Goal: Task Accomplishment & Management: Complete application form

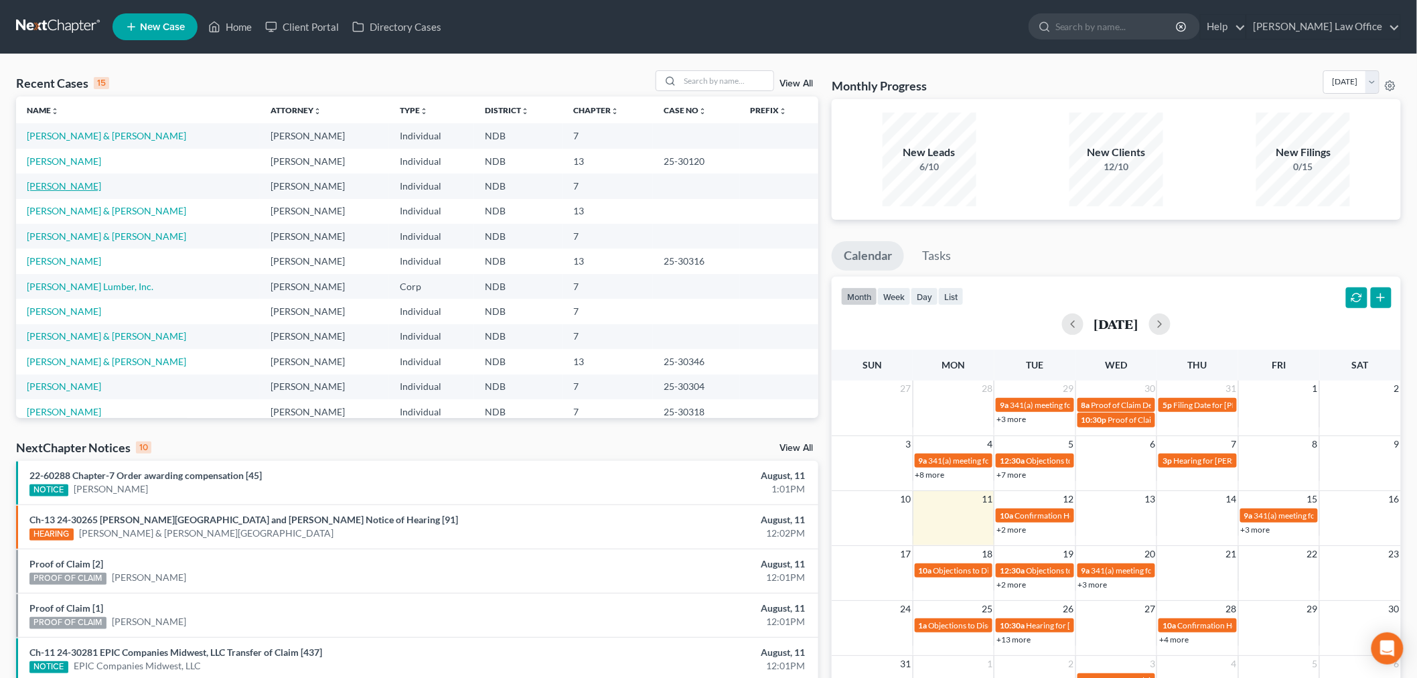
drag, startPoint x: 44, startPoint y: 186, endPoint x: 59, endPoint y: 186, distance: 14.7
click at [44, 186] on link "[PERSON_NAME]" at bounding box center [64, 185] width 74 height 11
select select "6"
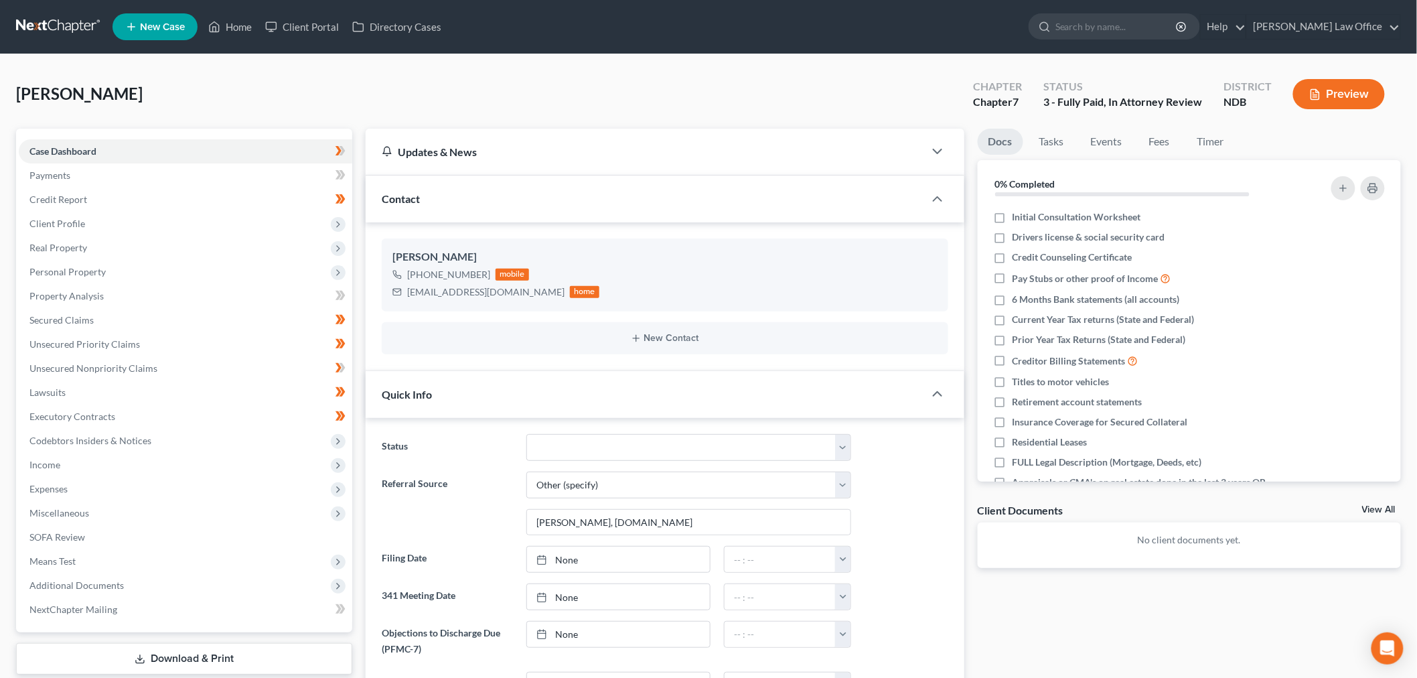
scroll to position [224, 0]
click at [1013, 216] on label "Initial Consultation Worksheet" at bounding box center [1077, 216] width 129 height 13
click at [1018, 216] on input "Initial Consultation Worksheet" at bounding box center [1022, 214] width 9 height 9
checkbox input "true"
click at [1013, 236] on label "Drivers license & social security card" at bounding box center [1089, 236] width 153 height 13
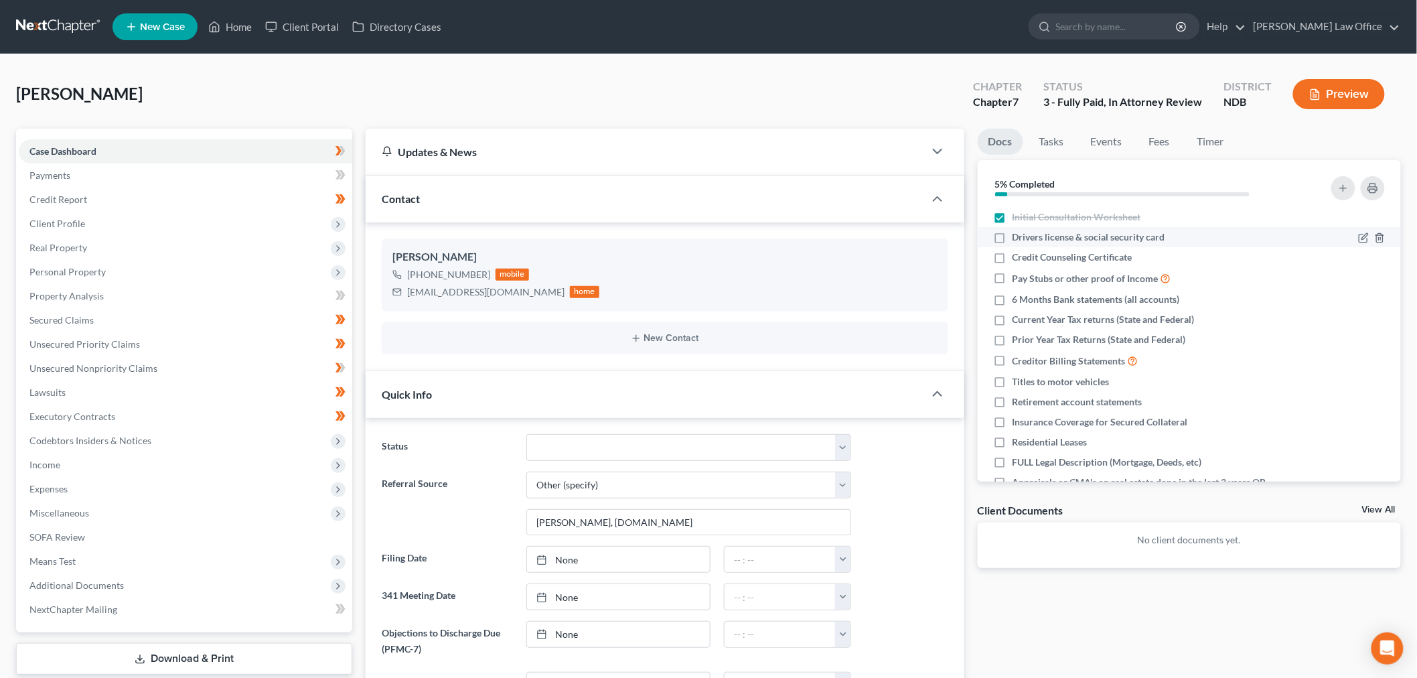
click at [1018, 236] on input "Drivers license & social security card" at bounding box center [1022, 234] width 9 height 9
checkbox input "true"
click at [1013, 256] on label "Credit Counseling Certificate" at bounding box center [1073, 256] width 120 height 13
click at [1018, 256] on input "Credit Counseling Certificate" at bounding box center [1022, 254] width 9 height 9
checkbox input "true"
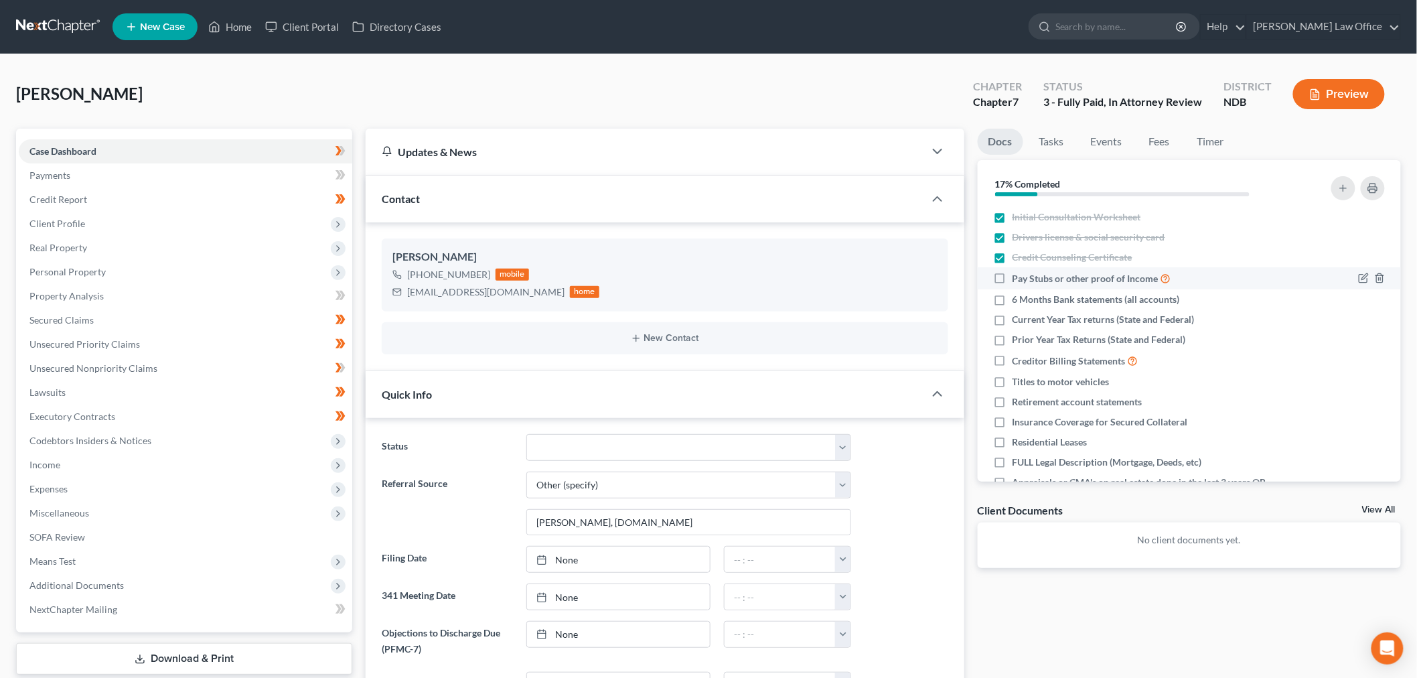
click at [1013, 282] on label "Pay Stubs or other proof of Income" at bounding box center [1092, 278] width 159 height 15
click at [1018, 279] on input "Pay Stubs or other proof of Income" at bounding box center [1022, 275] width 9 height 9
checkbox input "true"
click at [1013, 297] on label "6 Months Bank statements (all accounts)" at bounding box center [1096, 299] width 167 height 13
click at [1018, 297] on input "6 Months Bank statements (all accounts)" at bounding box center [1022, 297] width 9 height 9
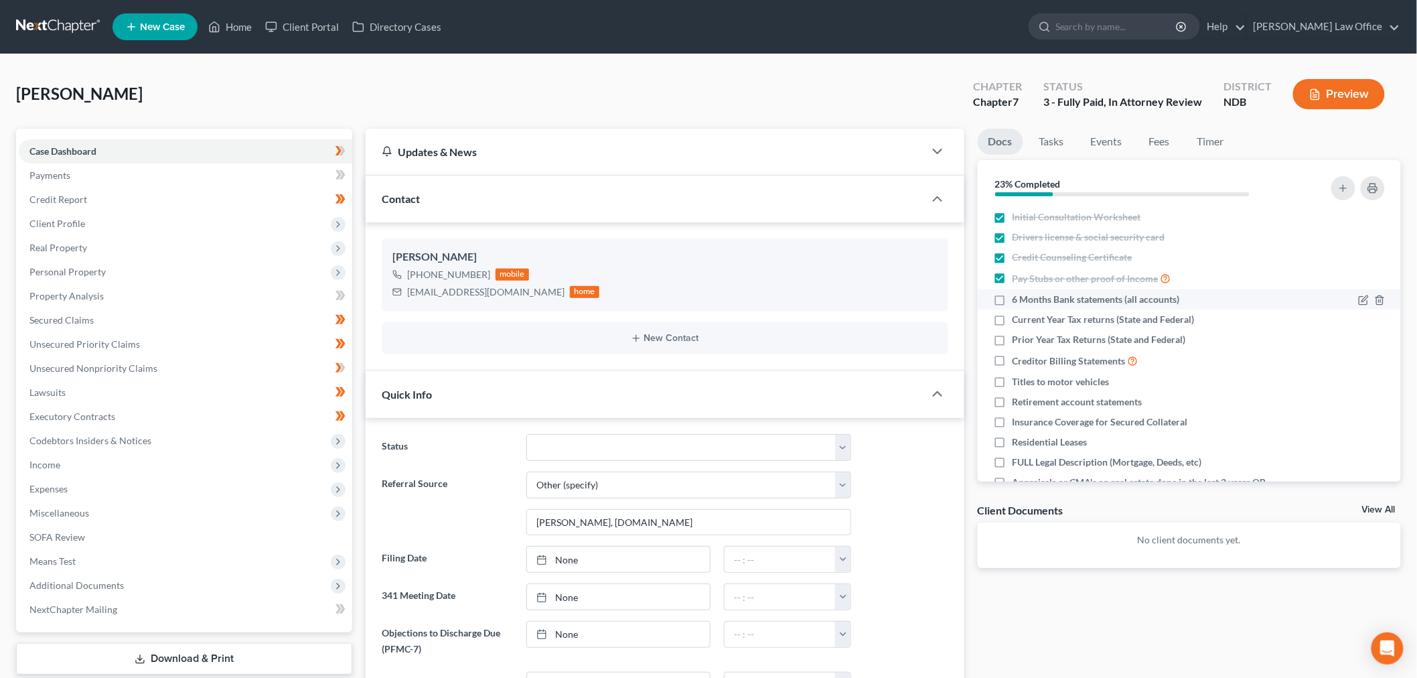
checkbox input "true"
drag, startPoint x: 109, startPoint y: 269, endPoint x: 116, endPoint y: 278, distance: 11.0
click at [109, 269] on span "Personal Property" at bounding box center [186, 272] width 334 height 24
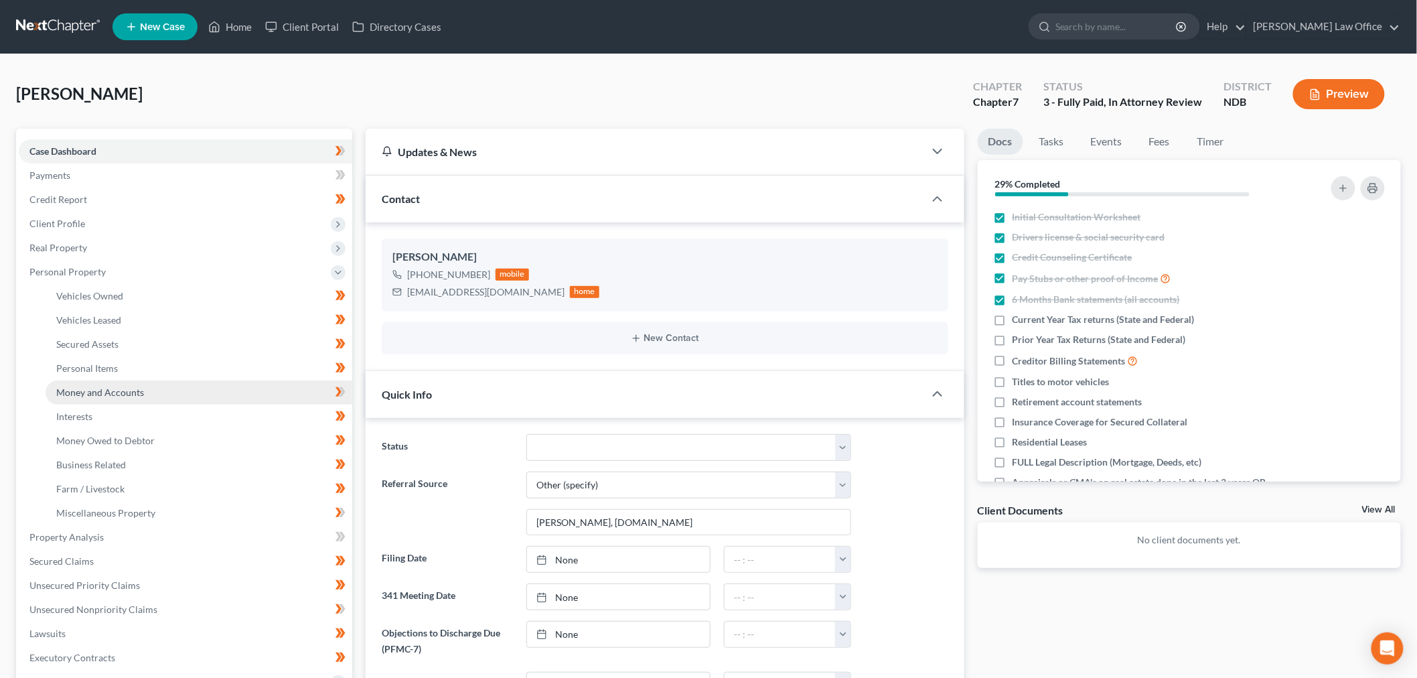
click at [149, 392] on link "Money and Accounts" at bounding box center [199, 392] width 307 height 24
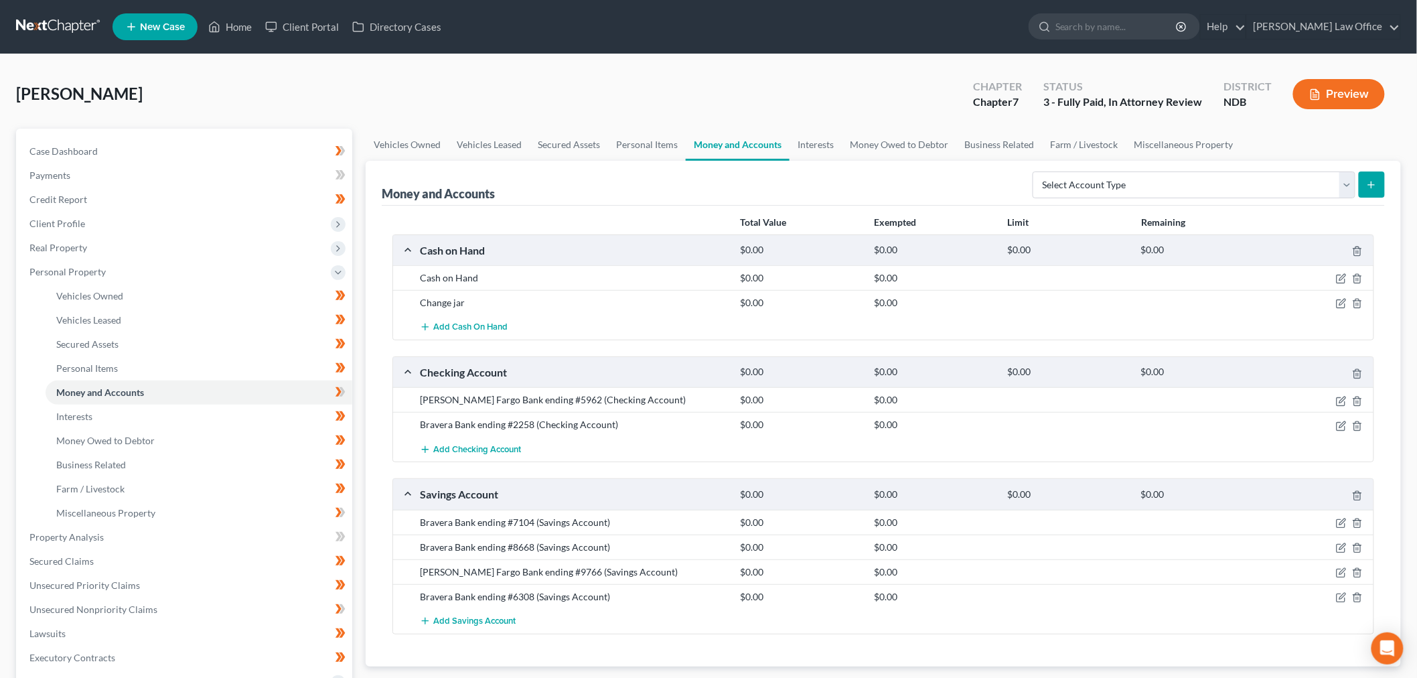
click at [58, 94] on span "[PERSON_NAME]" at bounding box center [79, 93] width 127 height 19
click at [100, 143] on link "Case Dashboard" at bounding box center [186, 151] width 334 height 24
select select "6"
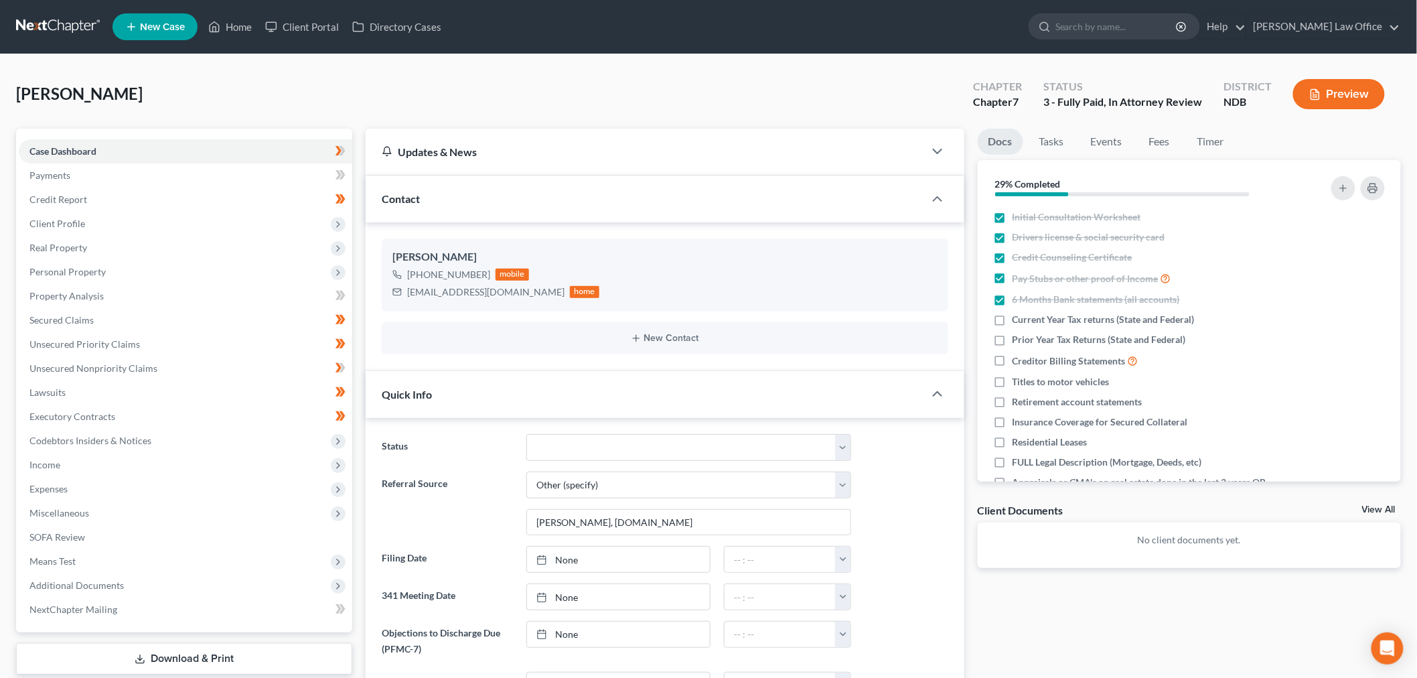
click at [346, 106] on div "[PERSON_NAME] Upgraded Chapter Chapter 7 Status 3 - Fully Paid, In Attorney Rev…" at bounding box center [708, 99] width 1385 height 58
drag, startPoint x: 1003, startPoint y: 317, endPoint x: 995, endPoint y: 342, distance: 26.3
click at [1013, 317] on label "Current Year Tax returns (State and Federal)" at bounding box center [1104, 319] width 182 height 13
click at [1018, 317] on input "Current Year Tax returns (State and Federal)" at bounding box center [1022, 317] width 9 height 9
checkbox input "true"
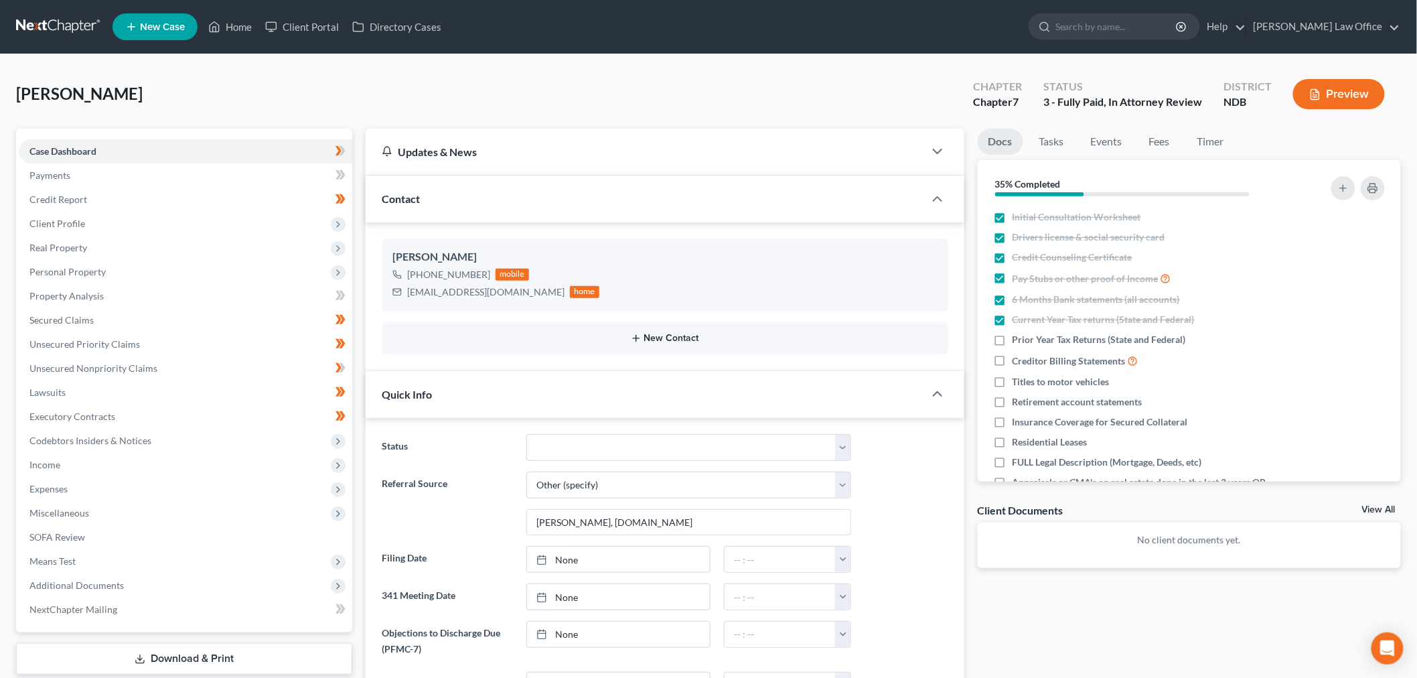
click at [1013, 338] on label "Prior Year Tax Returns (State and Federal)" at bounding box center [1099, 339] width 173 height 13
click at [1018, 338] on input "Prior Year Tax Returns (State and Federal)" at bounding box center [1022, 337] width 9 height 9
checkbox input "true"
click at [1013, 357] on label "Creditor Billing Statements" at bounding box center [1076, 360] width 126 height 15
click at [1018, 357] on input "Creditor Billing Statements" at bounding box center [1022, 357] width 9 height 9
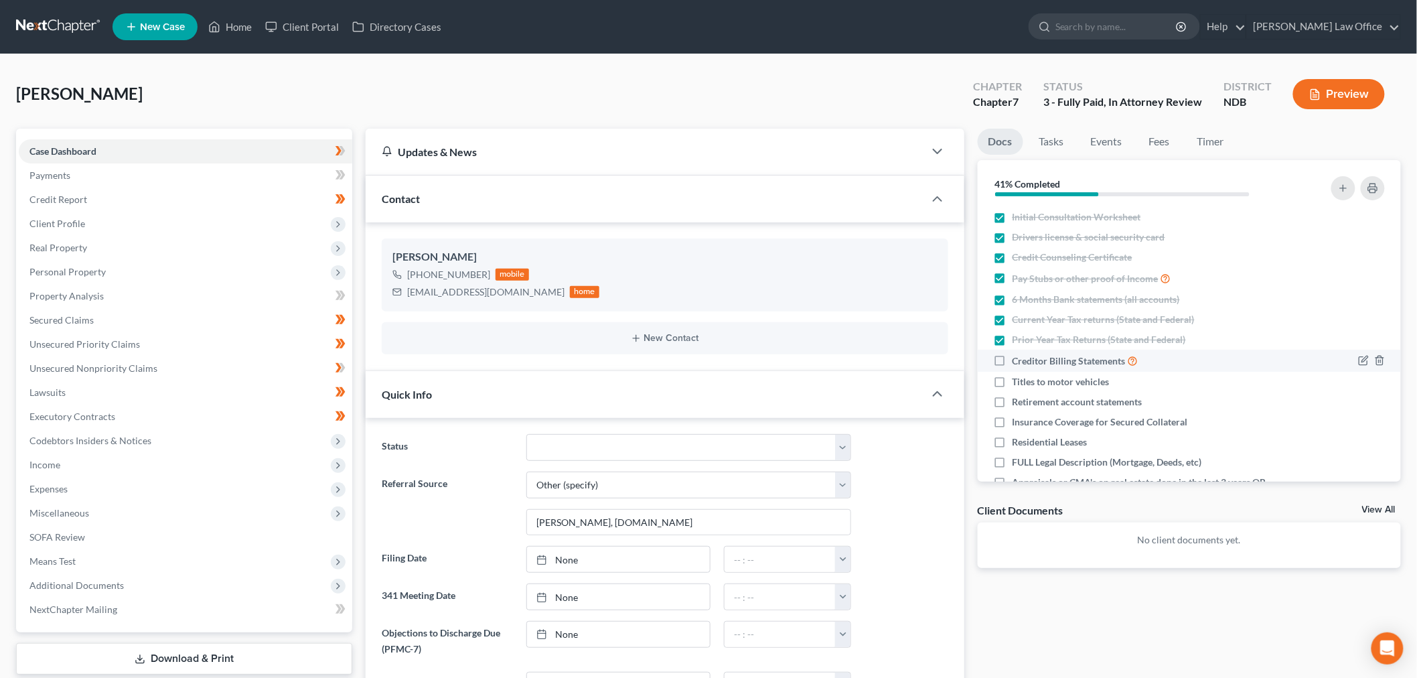
checkbox input "true"
click at [1013, 382] on label "Titles to motor vehicles" at bounding box center [1061, 381] width 97 height 13
click at [1018, 382] on input "Titles to motor vehicles" at bounding box center [1022, 379] width 9 height 9
checkbox input "true"
click at [1013, 400] on label "Retirement account statements" at bounding box center [1078, 401] width 130 height 13
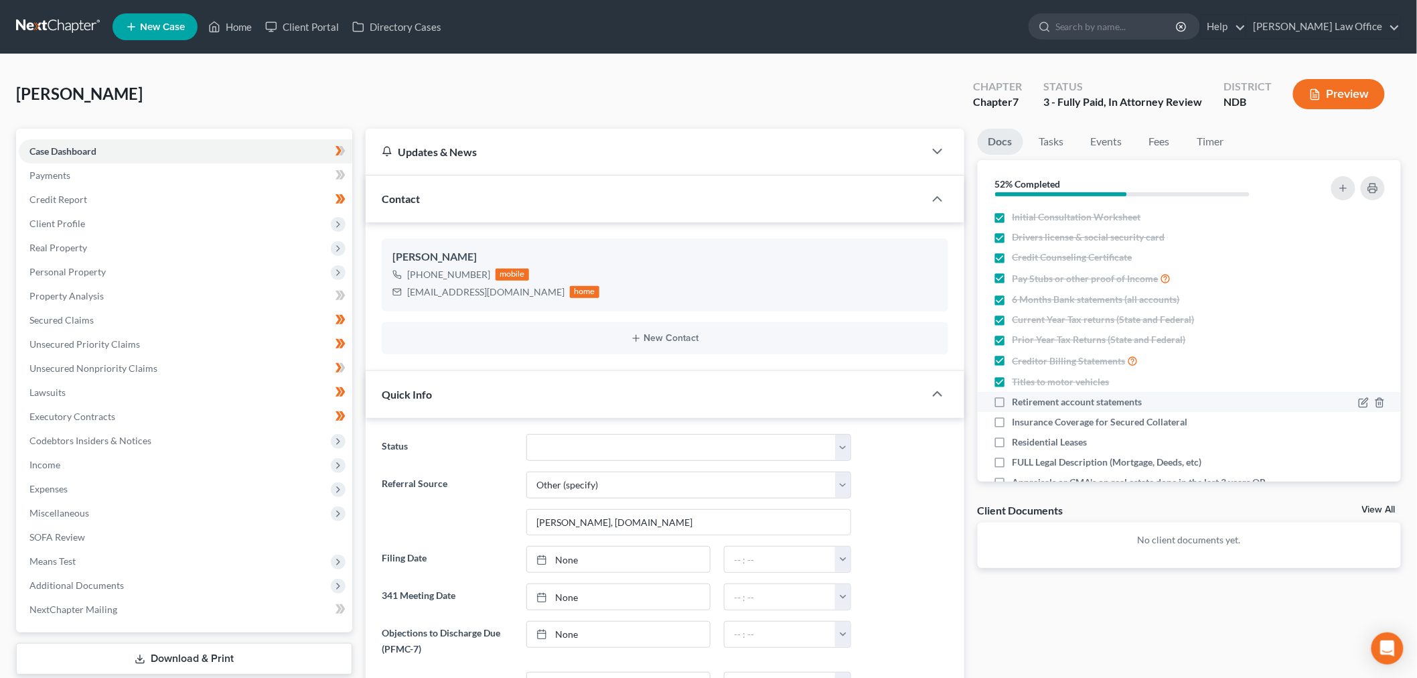
click at [1018, 400] on input "Retirement account statements" at bounding box center [1022, 399] width 9 height 9
checkbox input "true"
click at [101, 266] on span "Personal Property" at bounding box center [67, 271] width 76 height 11
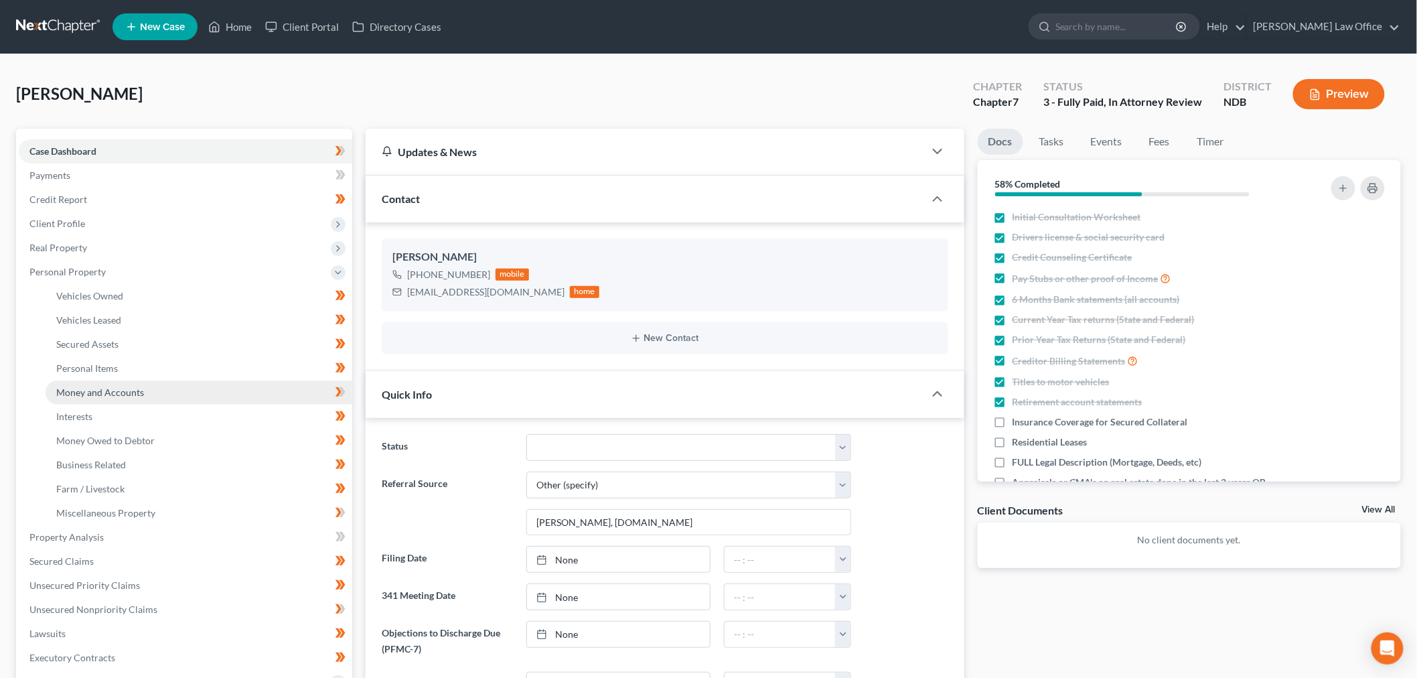
click at [104, 389] on span "Money and Accounts" at bounding box center [100, 391] width 88 height 11
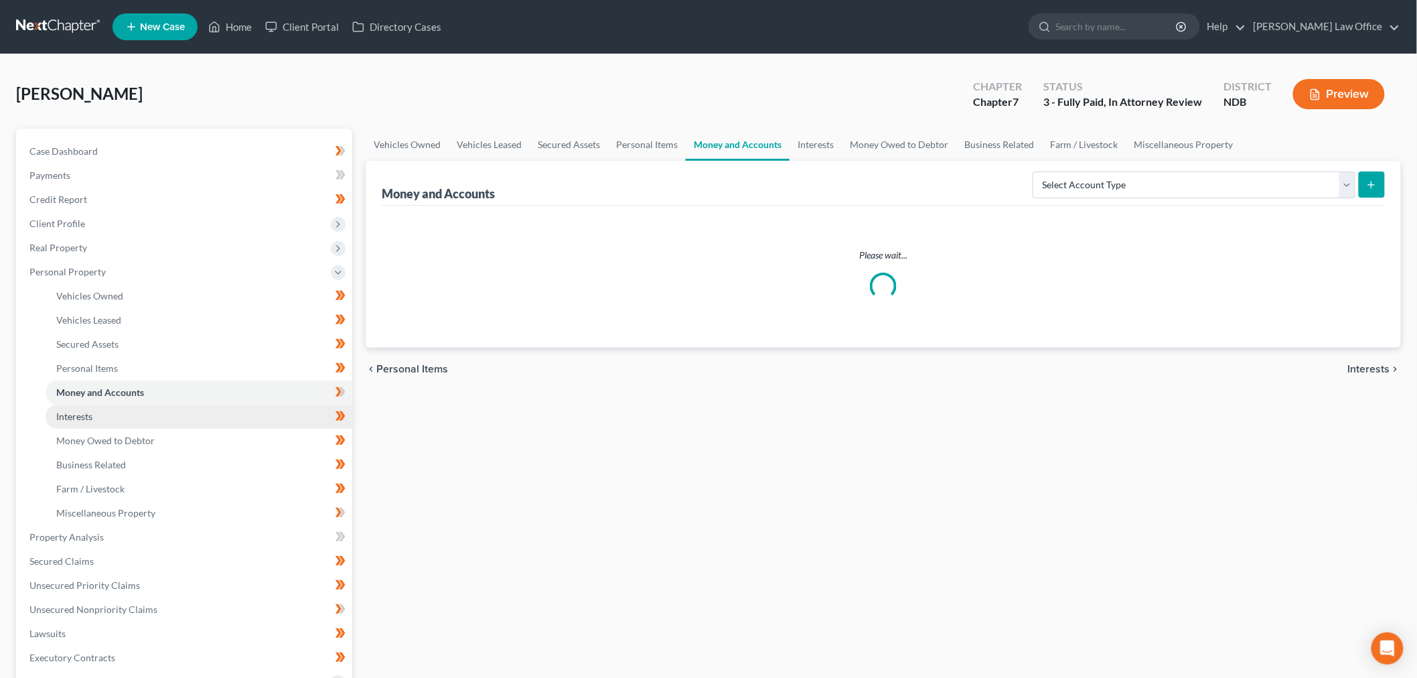
click at [96, 413] on link "Interests" at bounding box center [199, 417] width 307 height 24
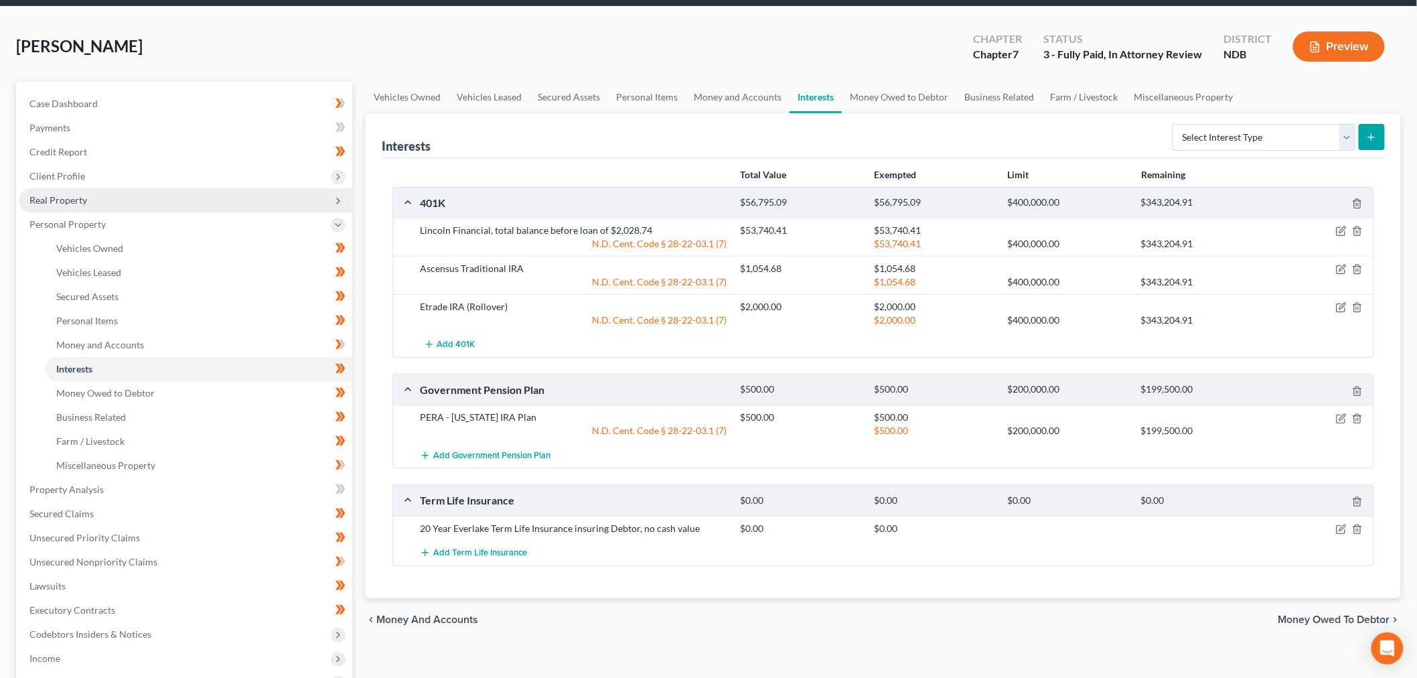
scroll to position [74, 0]
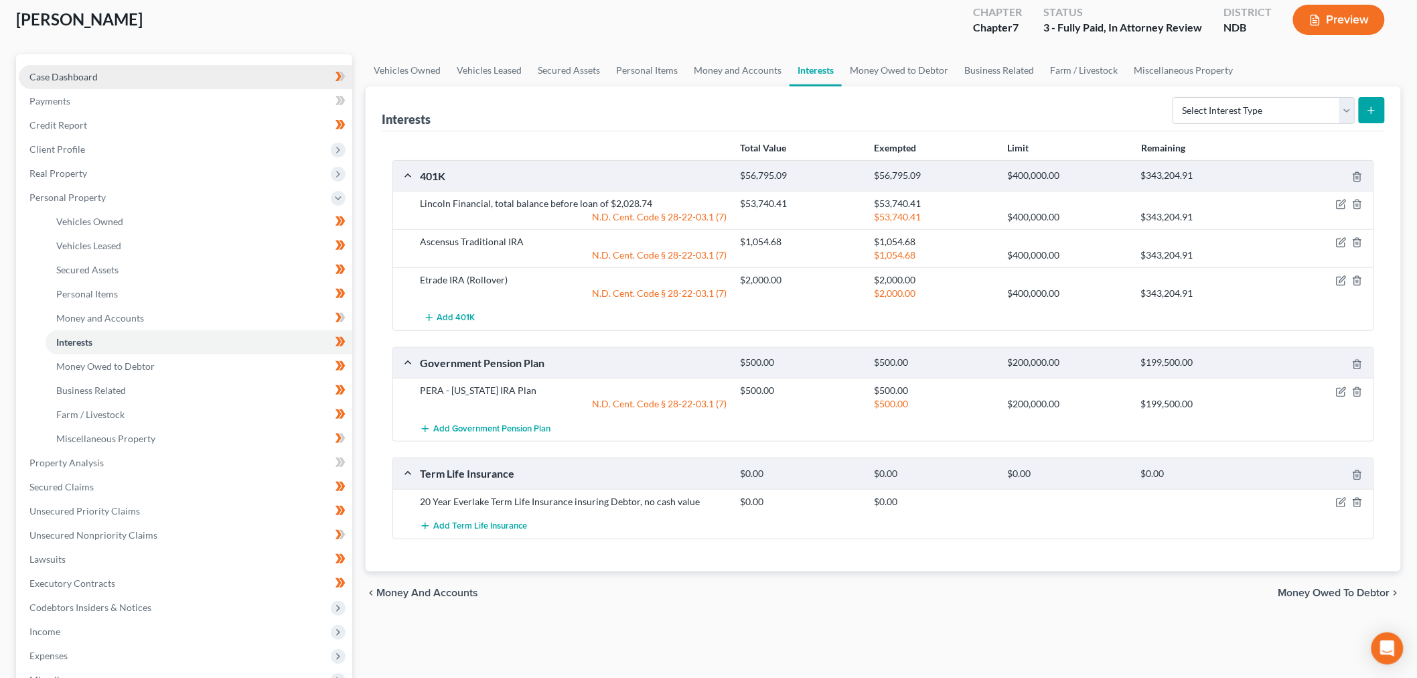
click at [96, 69] on link "Case Dashboard" at bounding box center [186, 77] width 334 height 24
select select "6"
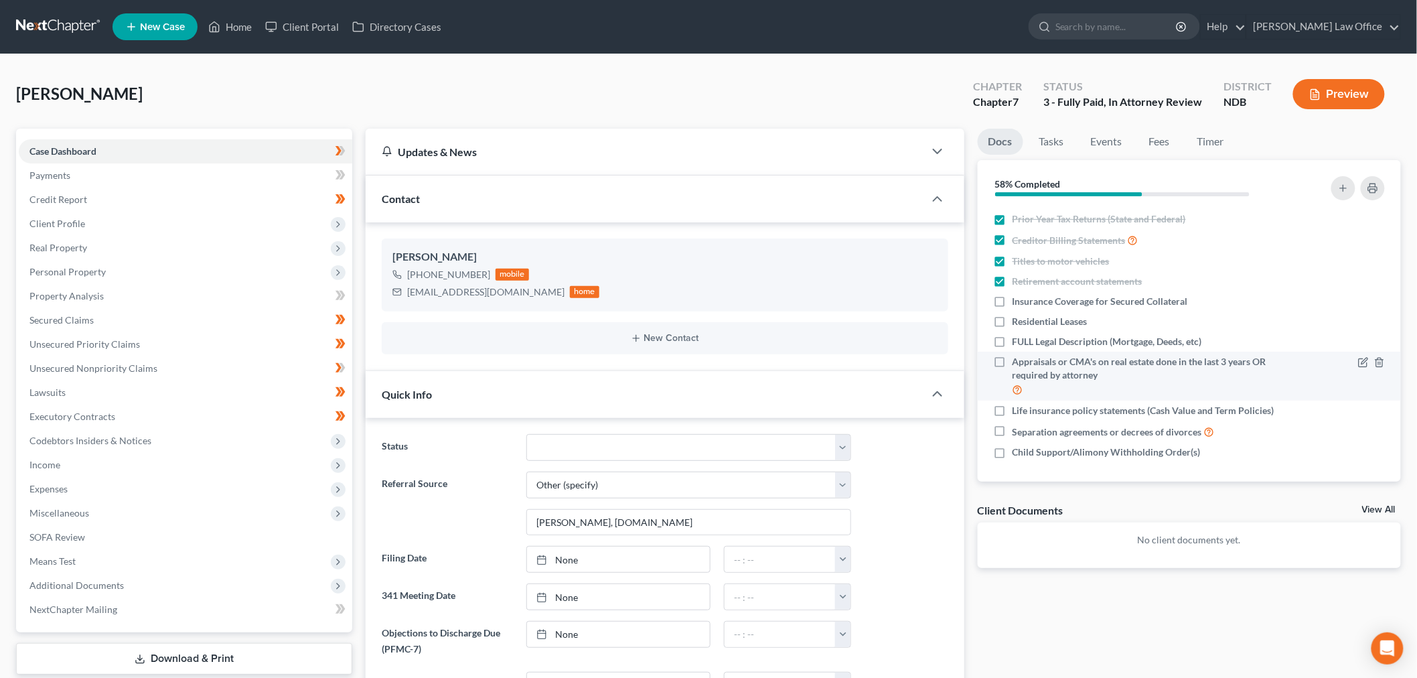
scroll to position [123, 0]
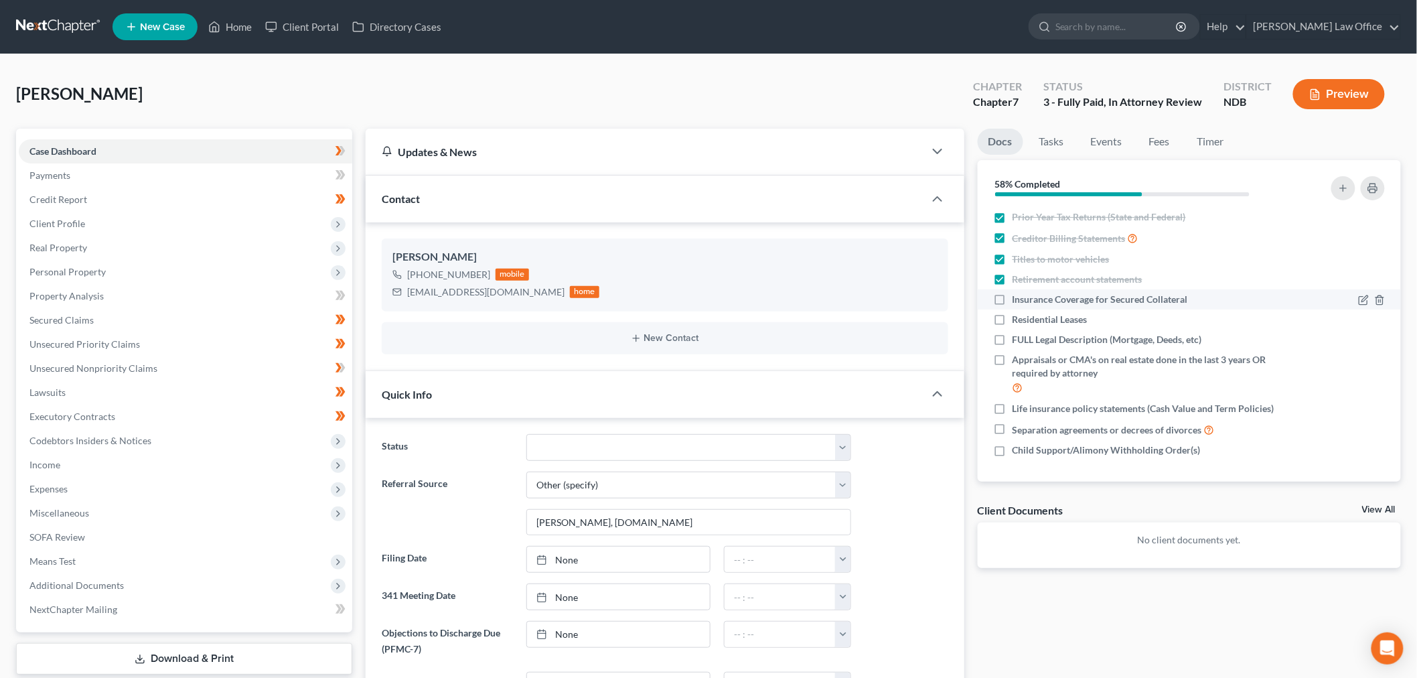
click at [1013, 297] on label "Insurance Coverage for Secured Collateral" at bounding box center [1100, 299] width 175 height 13
click at [1018, 297] on input "Insurance Coverage for Secured Collateral" at bounding box center [1022, 297] width 9 height 9
checkbox input "true"
click at [1013, 321] on label "Residential Leases" at bounding box center [1050, 319] width 75 height 13
click at [1018, 321] on input "Residential Leases" at bounding box center [1022, 317] width 9 height 9
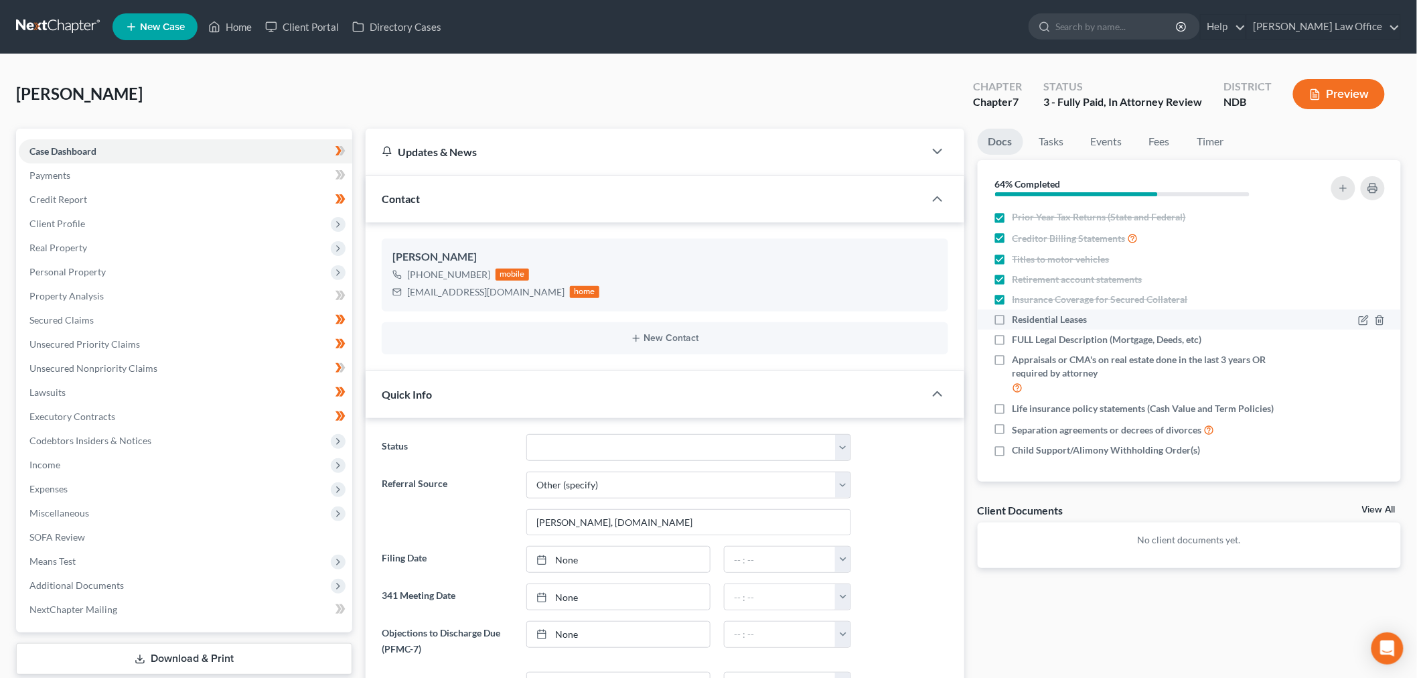
checkbox input "true"
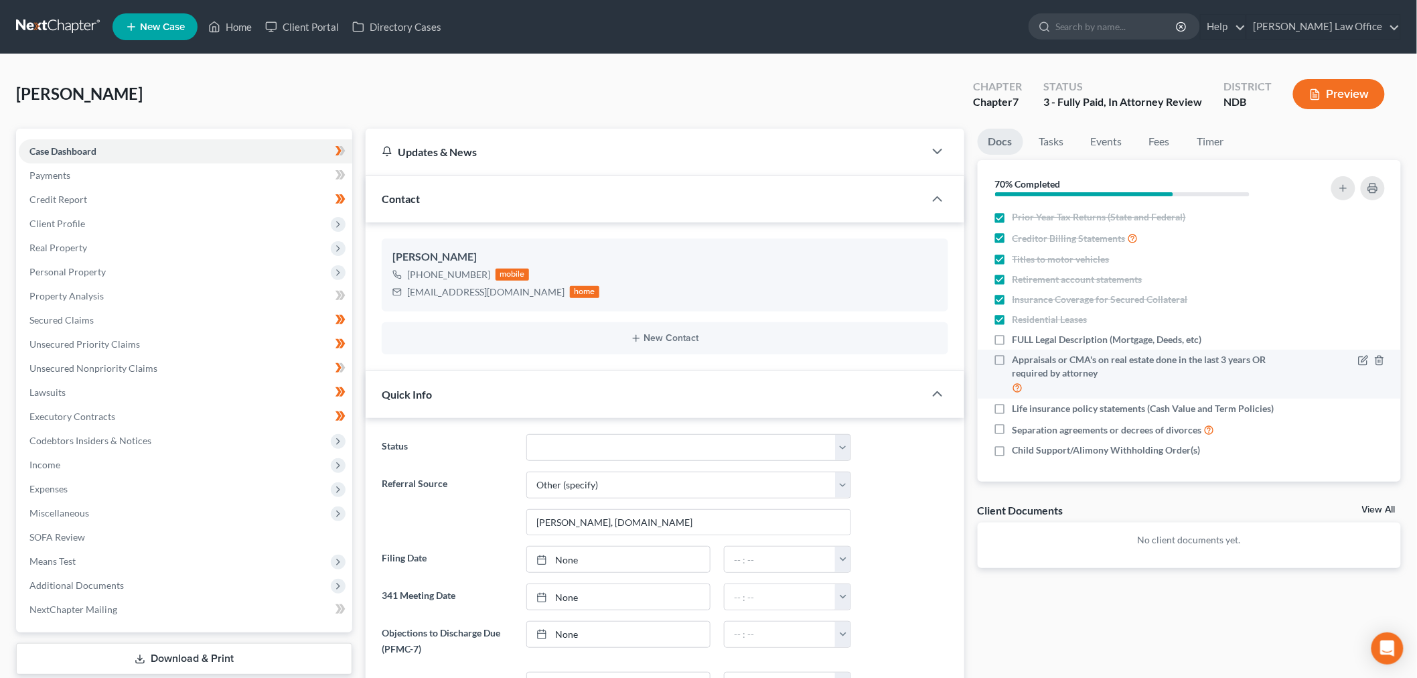
click at [1013, 336] on label "FULL Legal Description (Mortgage, Deeds, etc)" at bounding box center [1108, 339] width 190 height 13
click at [1018, 336] on input "FULL Legal Description (Mortgage, Deeds, etc)" at bounding box center [1022, 337] width 9 height 9
checkbox input "true"
click at [1013, 360] on label "Appraisals or CMA's on real estate done in the last 3 years OR required by atto…" at bounding box center [1148, 374] width 271 height 42
click at [1018, 360] on input "Appraisals or CMA's on real estate done in the last 3 years OR required by atto…" at bounding box center [1022, 357] width 9 height 9
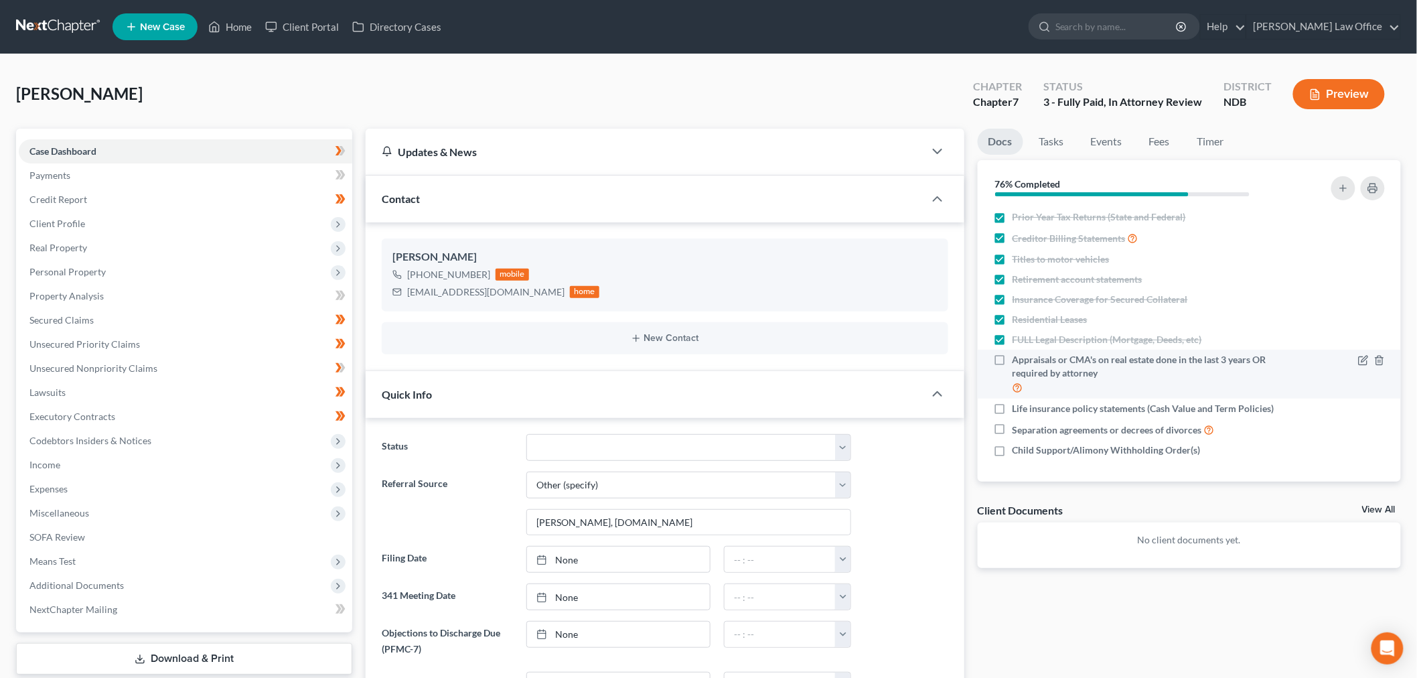
checkbox input "true"
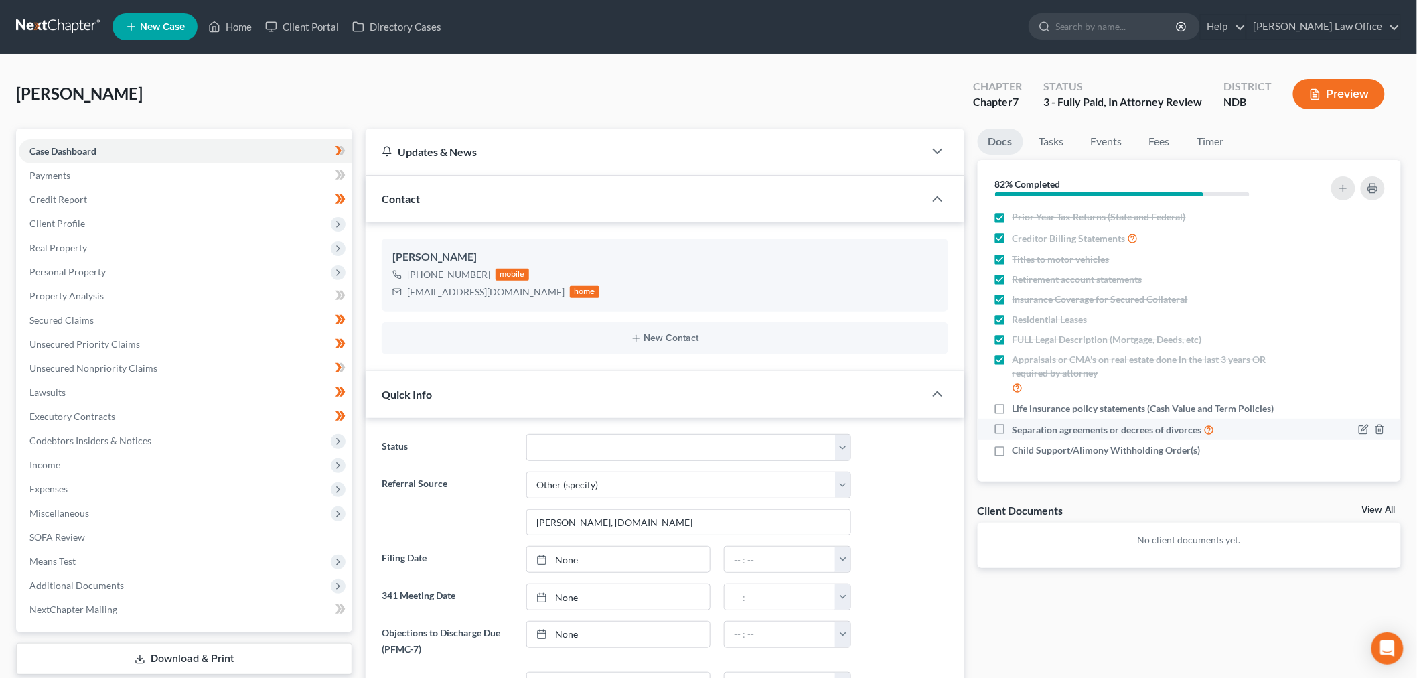
click at [1013, 410] on label "Life insurance policy statements (Cash Value and Term Policies)" at bounding box center [1144, 408] width 262 height 13
click at [1018, 410] on input "Life insurance policy statements (Cash Value and Term Policies)" at bounding box center [1022, 406] width 9 height 9
checkbox input "true"
click at [1013, 431] on label "Separation agreements or decrees of divorces" at bounding box center [1114, 429] width 202 height 15
click at [1018, 431] on input "Separation agreements or decrees of divorces" at bounding box center [1022, 426] width 9 height 9
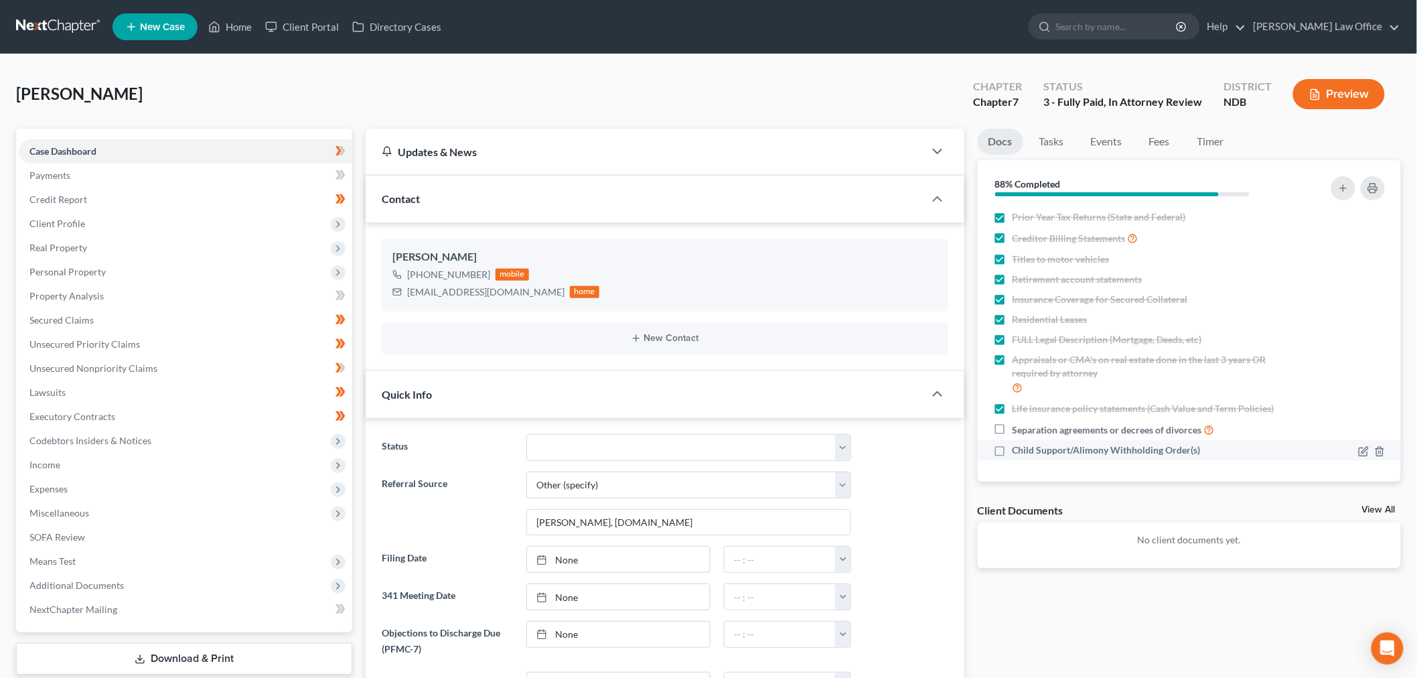
checkbox input "true"
click at [1013, 445] on label "Child Support/Alimony Withholding Order(s)" at bounding box center [1107, 449] width 188 height 13
click at [1018, 445] on input "Child Support/Alimony Withholding Order(s)" at bounding box center [1022, 447] width 9 height 9
checkbox input "true"
click at [1048, 138] on link "Tasks" at bounding box center [1052, 142] width 46 height 26
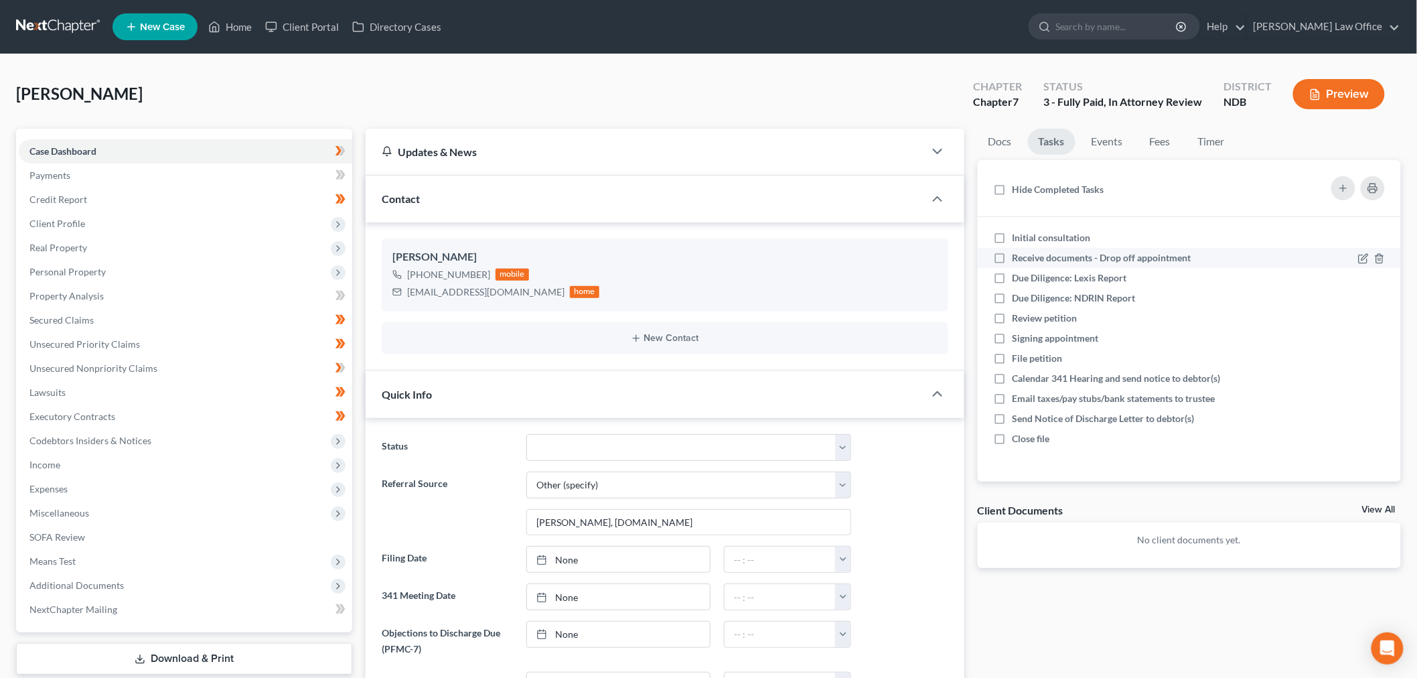
drag, startPoint x: 999, startPoint y: 237, endPoint x: 1001, endPoint y: 264, distance: 26.9
click at [1013, 237] on label "Initial consultation" at bounding box center [1057, 237] width 89 height 13
click at [1018, 237] on input "Initial consultation" at bounding box center [1022, 235] width 9 height 9
checkbox input "true"
click at [1013, 265] on label "Receive documents - Drop off appointment" at bounding box center [1108, 257] width 190 height 13
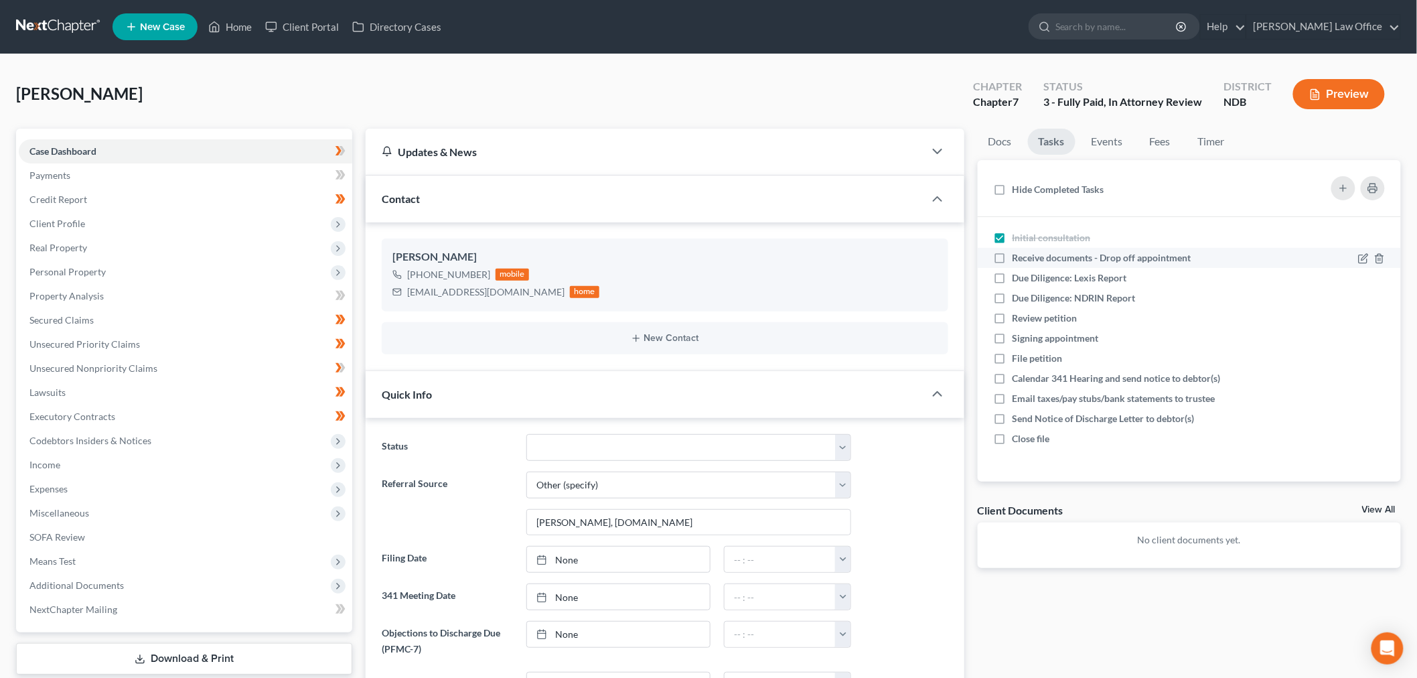
click at [1018, 260] on input "Receive documents - Drop off appointment" at bounding box center [1022, 255] width 9 height 9
checkbox input "true"
click at [1013, 273] on label "Due Diligence: Lexis Report" at bounding box center [1075, 277] width 125 height 13
click at [1018, 273] on input "Due Diligence: Lexis Report" at bounding box center [1022, 275] width 9 height 9
checkbox input "true"
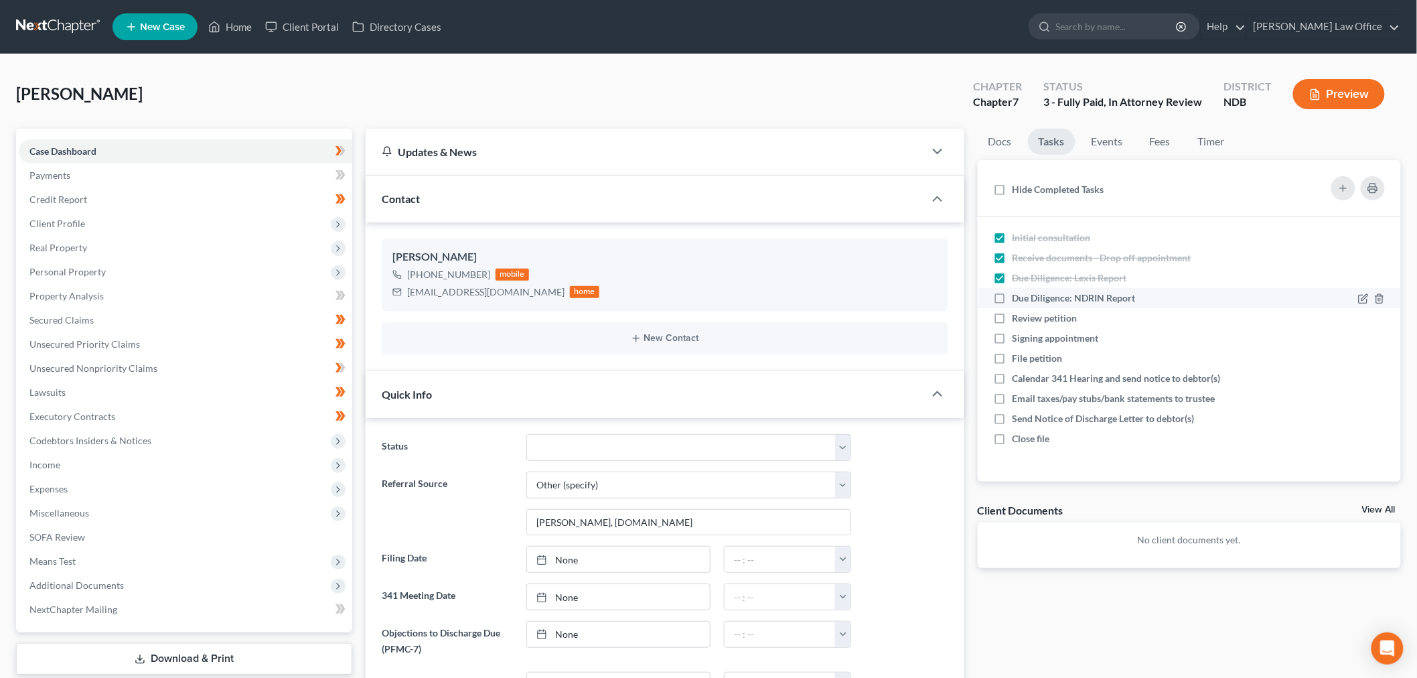
click at [1013, 297] on label "Due Diligence: NDRIN Report" at bounding box center [1080, 297] width 134 height 13
click at [1018, 297] on input "Due Diligence: NDRIN Report" at bounding box center [1022, 295] width 9 height 9
checkbox input "true"
click at [1013, 311] on label "Review petition" at bounding box center [1051, 317] width 76 height 13
click at [1018, 311] on input "Review petition" at bounding box center [1022, 315] width 9 height 9
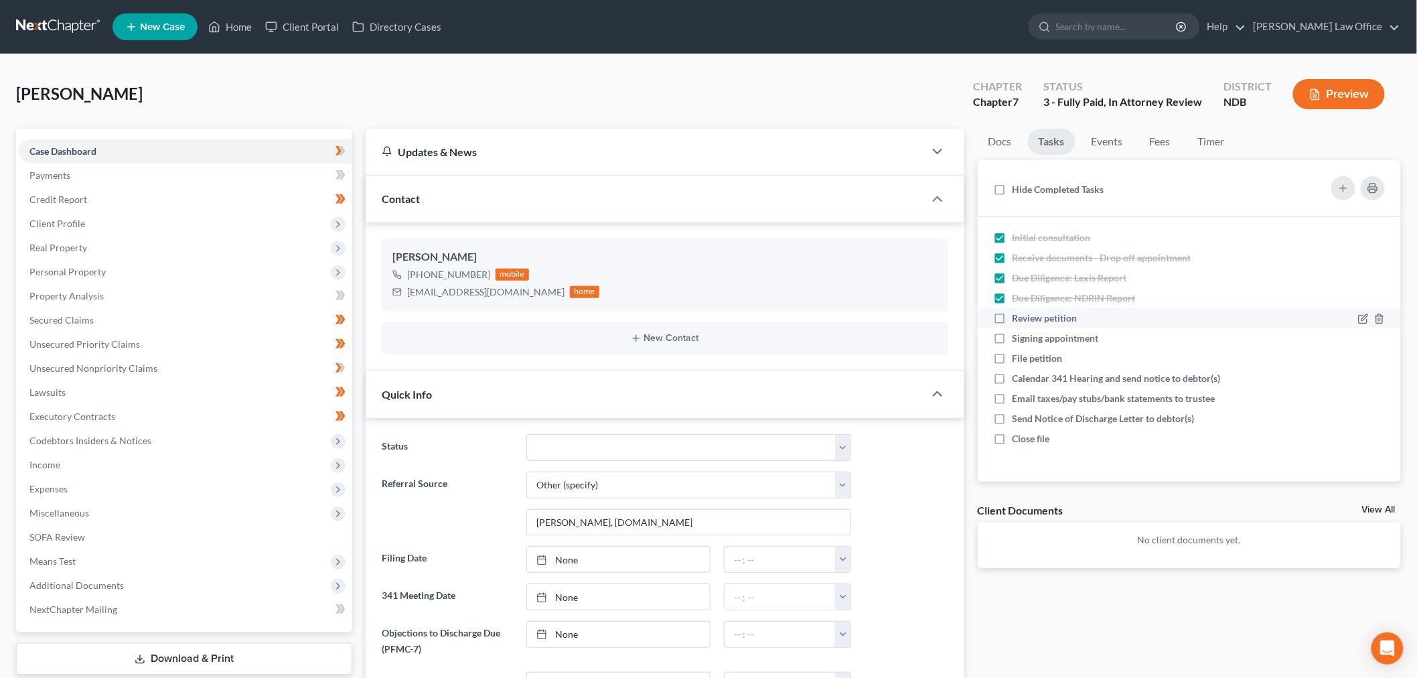
checkbox input "true"
click at [762, 438] on select "10 - Chapter 13 Discharged 11 - Chapter 13 Converted to 7 12 - Debt Settlement/…" at bounding box center [688, 447] width 325 height 27
select select "7"
click at [526, 434] on select "10 - Chapter 13 Discharged 11 - Chapter 13 Converted to 7 12 - Debt Settlement/…" at bounding box center [688, 447] width 325 height 27
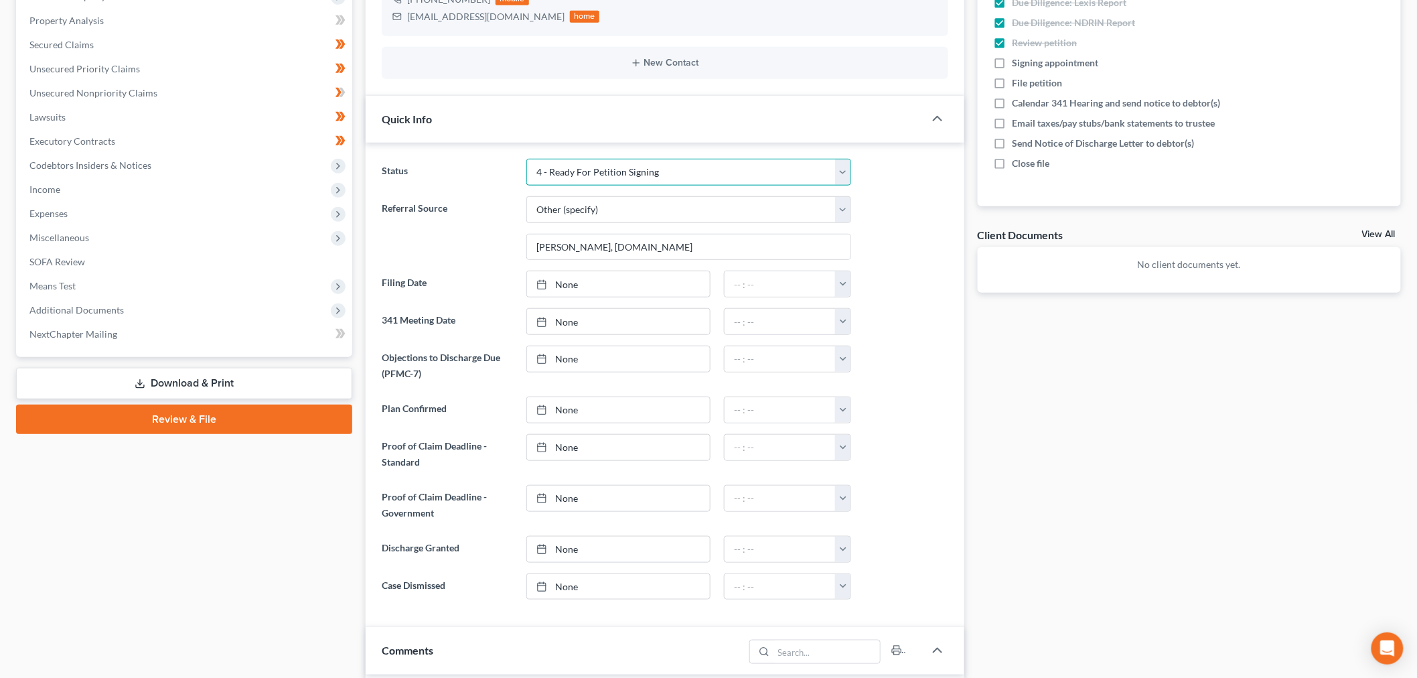
scroll to position [0, 0]
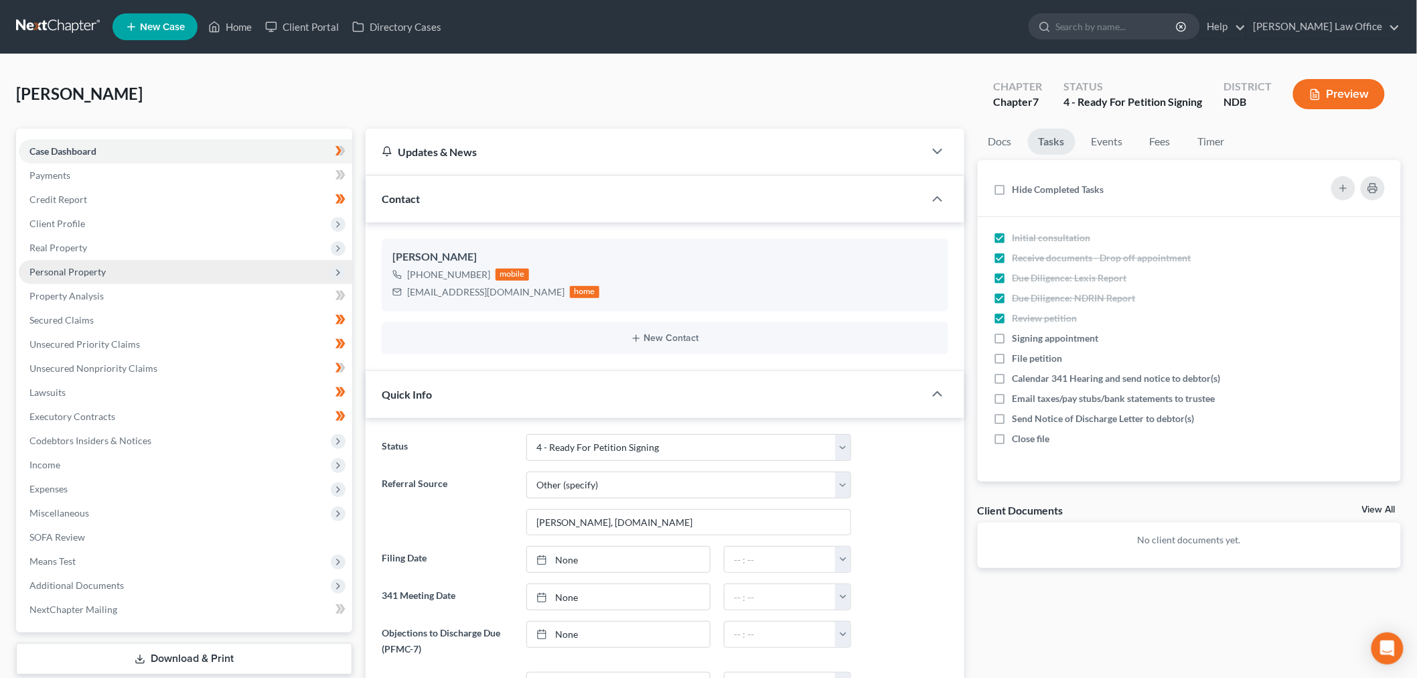
click at [103, 271] on span "Personal Property" at bounding box center [67, 271] width 76 height 11
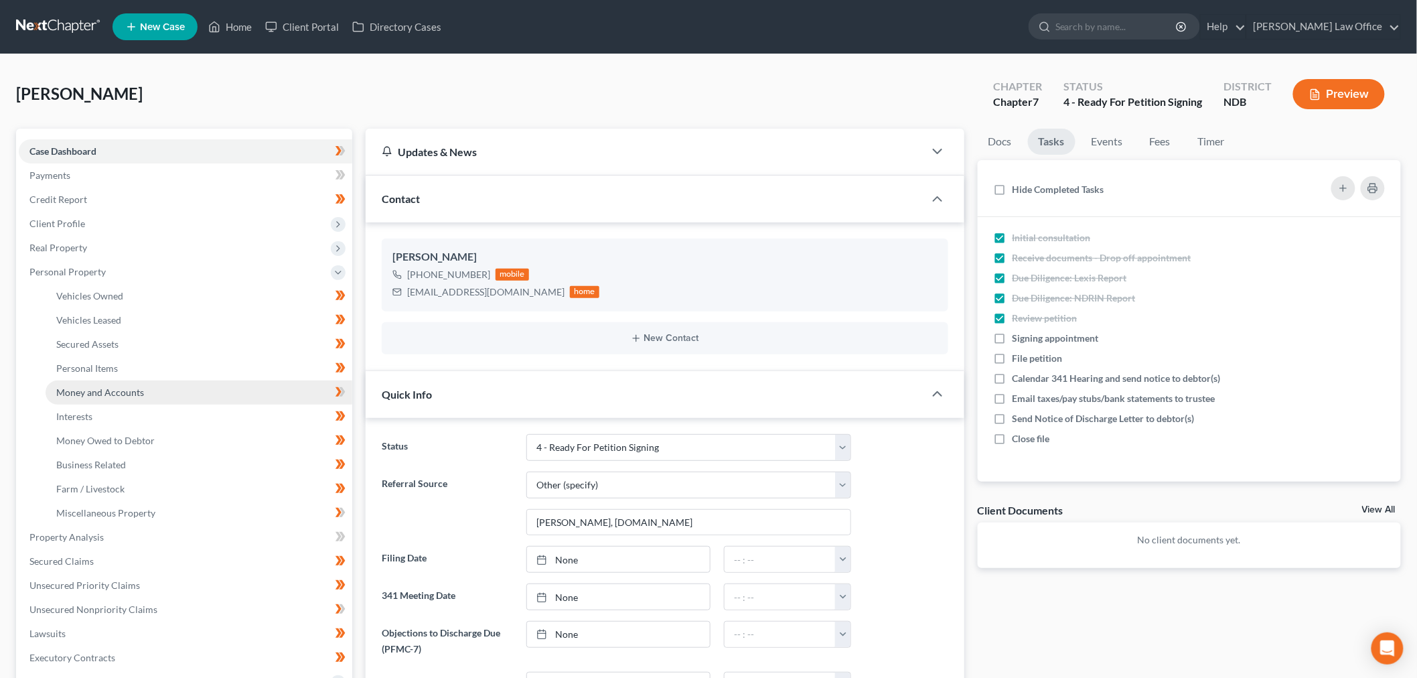
drag, startPoint x: 150, startPoint y: 396, endPoint x: 158, endPoint y: 396, distance: 8.1
click at [150, 396] on link "Money and Accounts" at bounding box center [199, 392] width 307 height 24
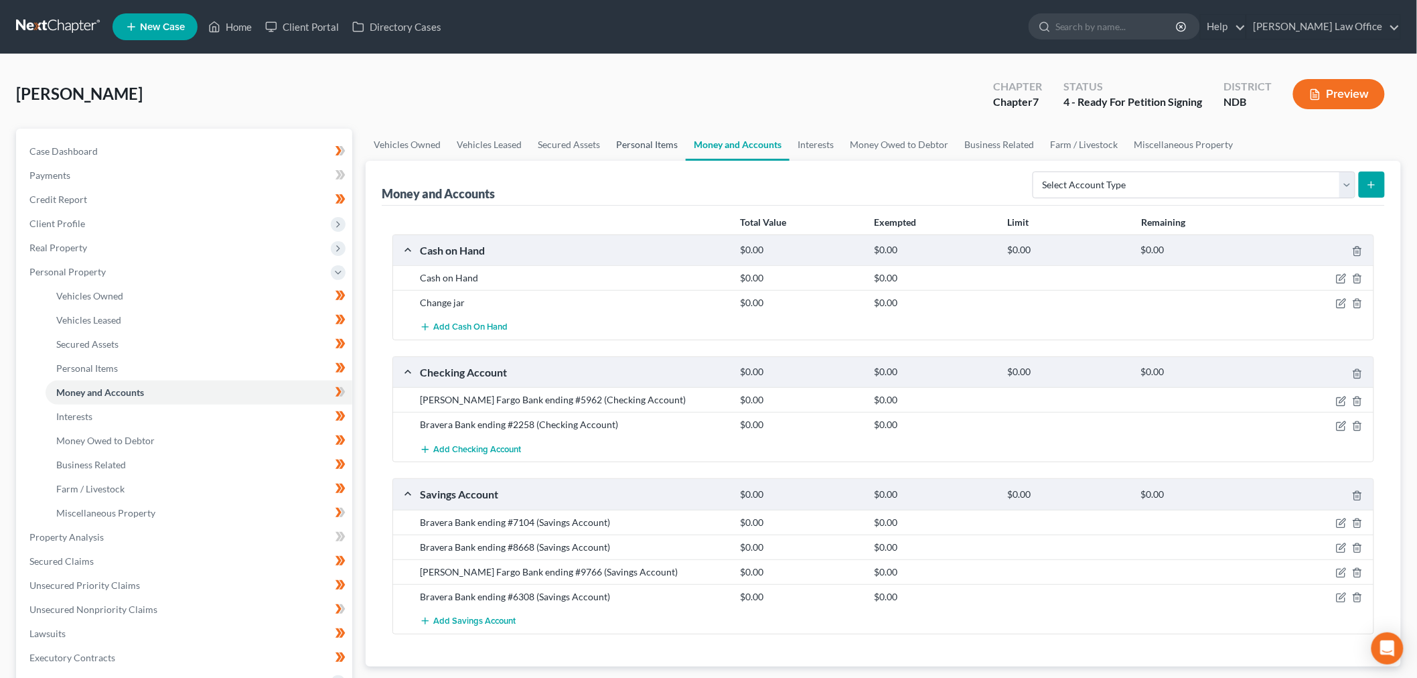
click at [665, 145] on link "Personal Items" at bounding box center [647, 145] width 78 height 32
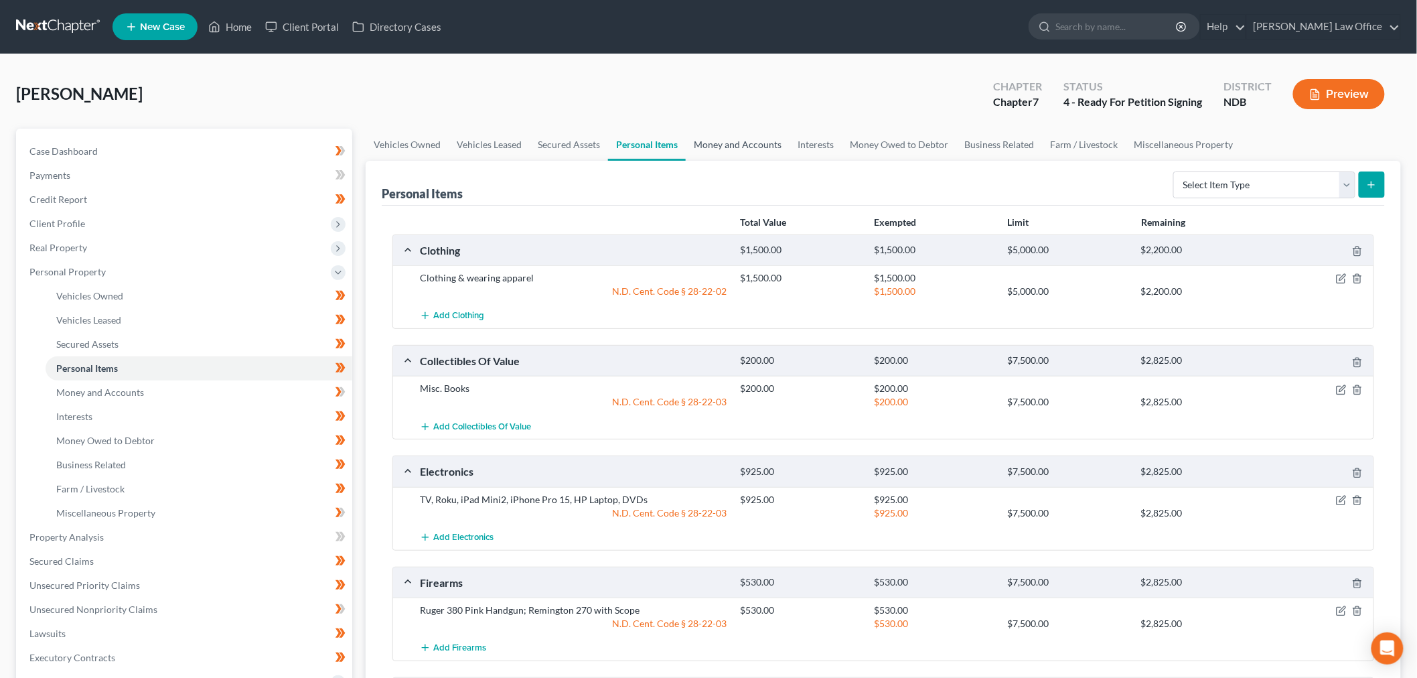
click at [760, 137] on link "Money and Accounts" at bounding box center [738, 145] width 104 height 32
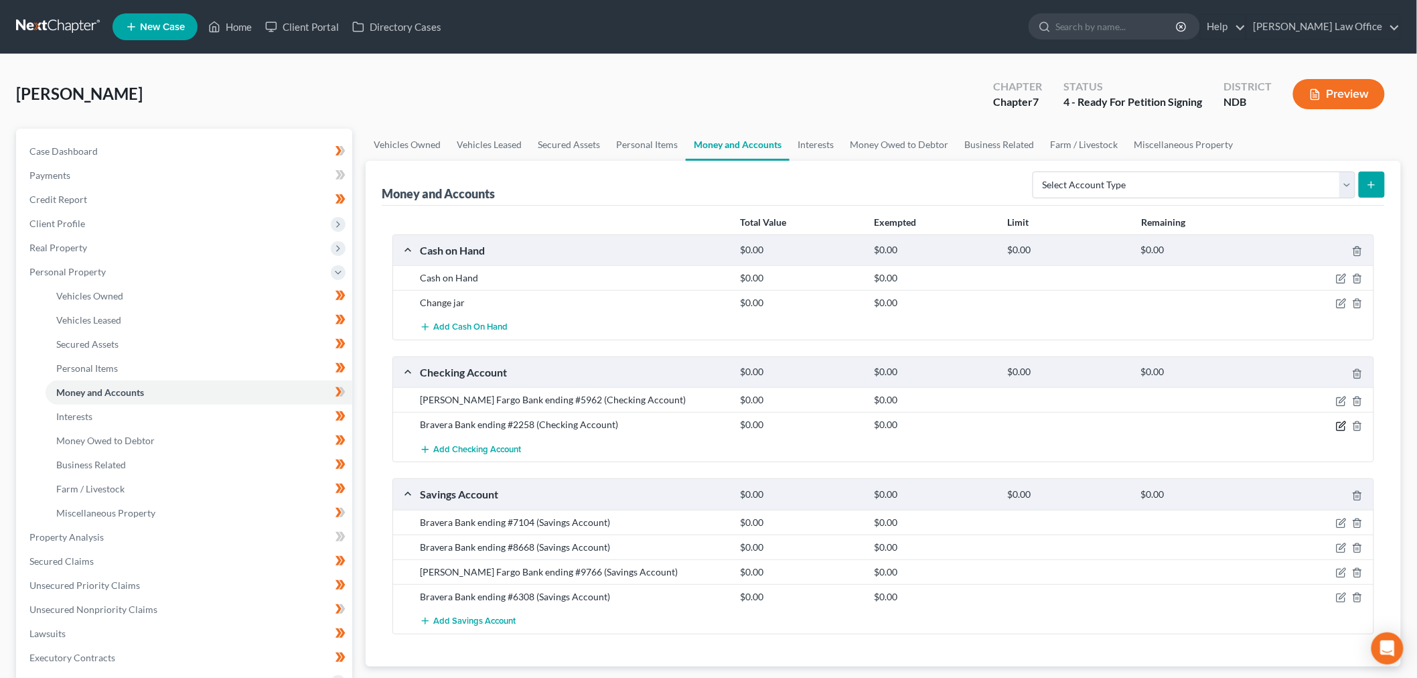
click at [1343, 431] on icon "button" at bounding box center [1341, 426] width 11 height 11
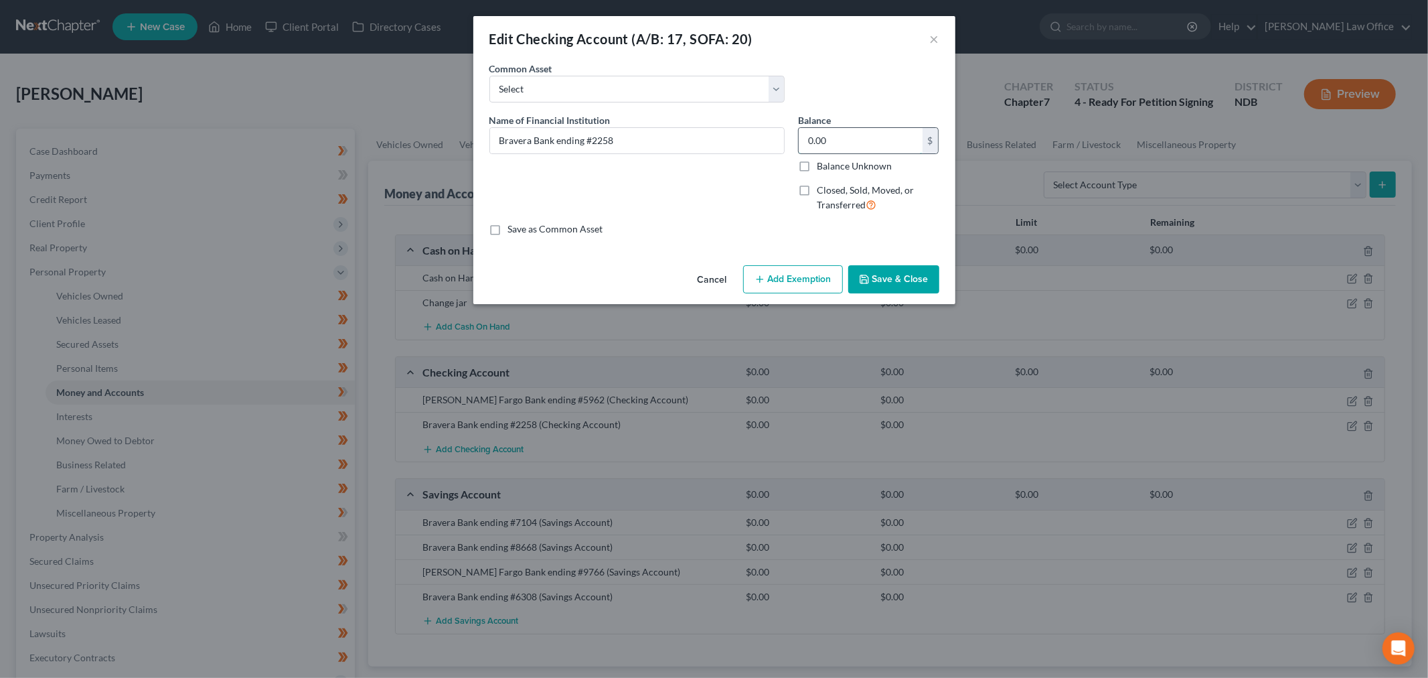
click at [874, 150] on input "0.00" at bounding box center [861, 140] width 124 height 25
type input "1,200"
click at [810, 272] on button "Add Exemption" at bounding box center [793, 279] width 100 height 28
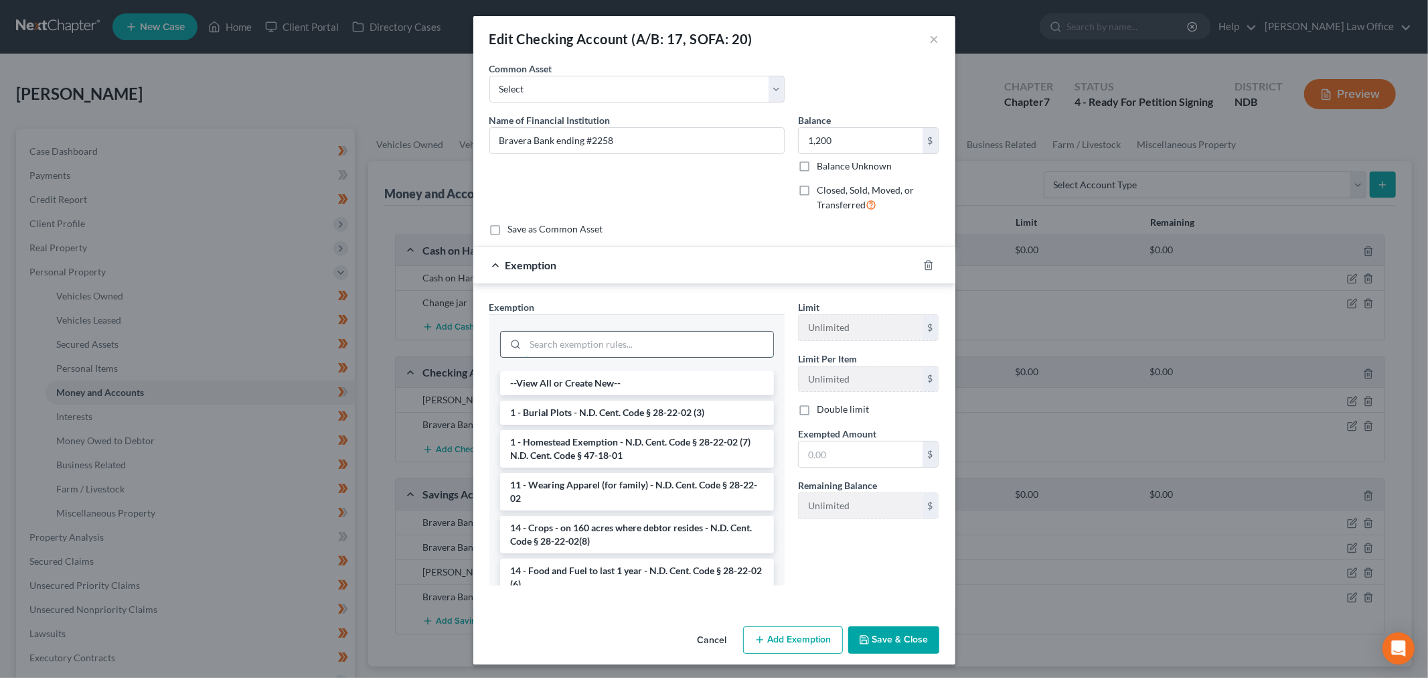
click at [590, 340] on input "search" at bounding box center [650, 344] width 248 height 25
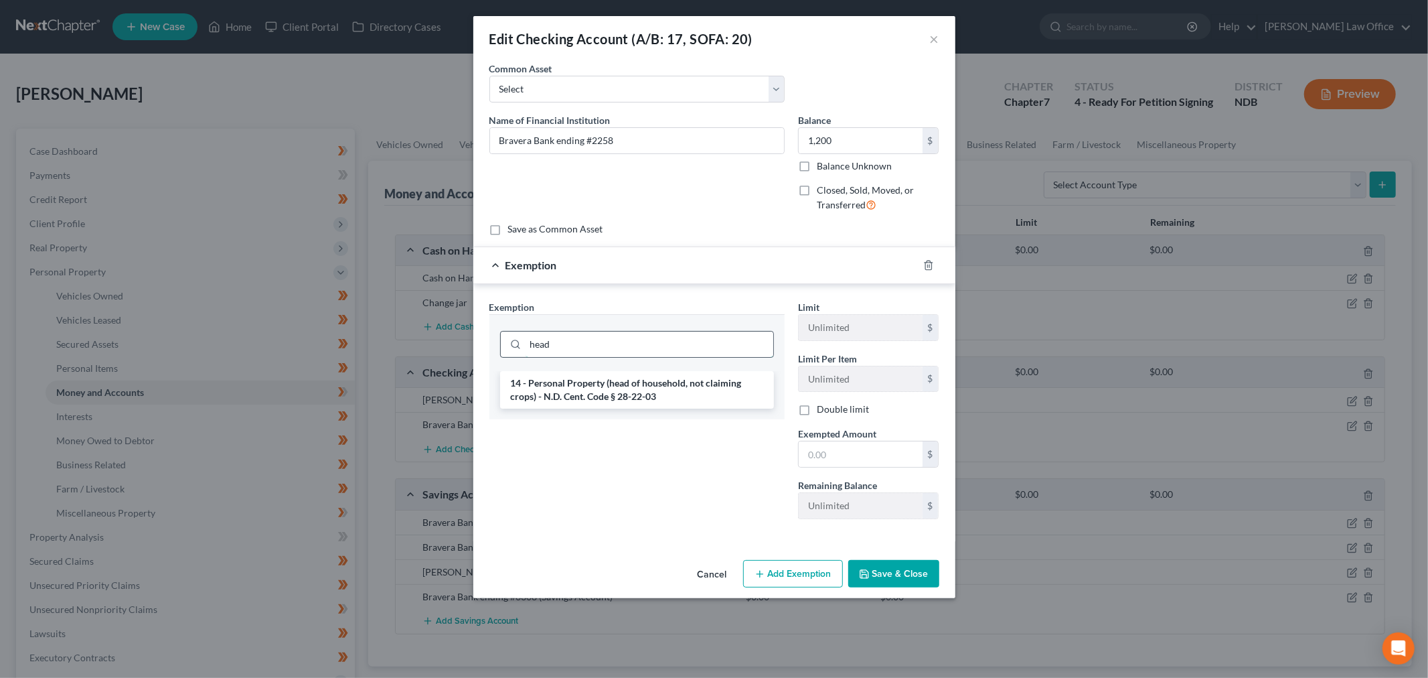
type input "head"
click at [626, 378] on li "14 - Personal Property (head of household, not claiming crops) - N.D. Cent. Cod…" at bounding box center [637, 390] width 274 height 38
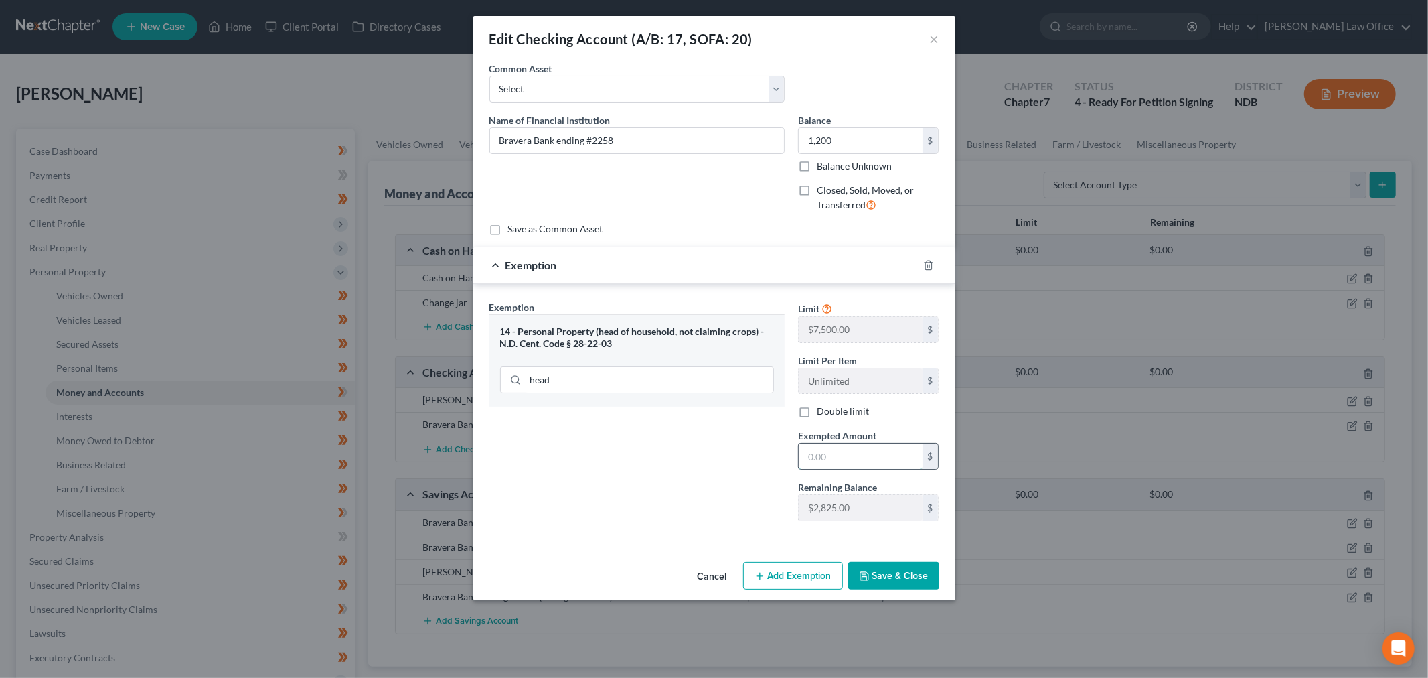
click at [878, 457] on input "text" at bounding box center [861, 455] width 124 height 25
type input "1,200"
click at [879, 573] on button "Save & Close" at bounding box center [894, 576] width 91 height 28
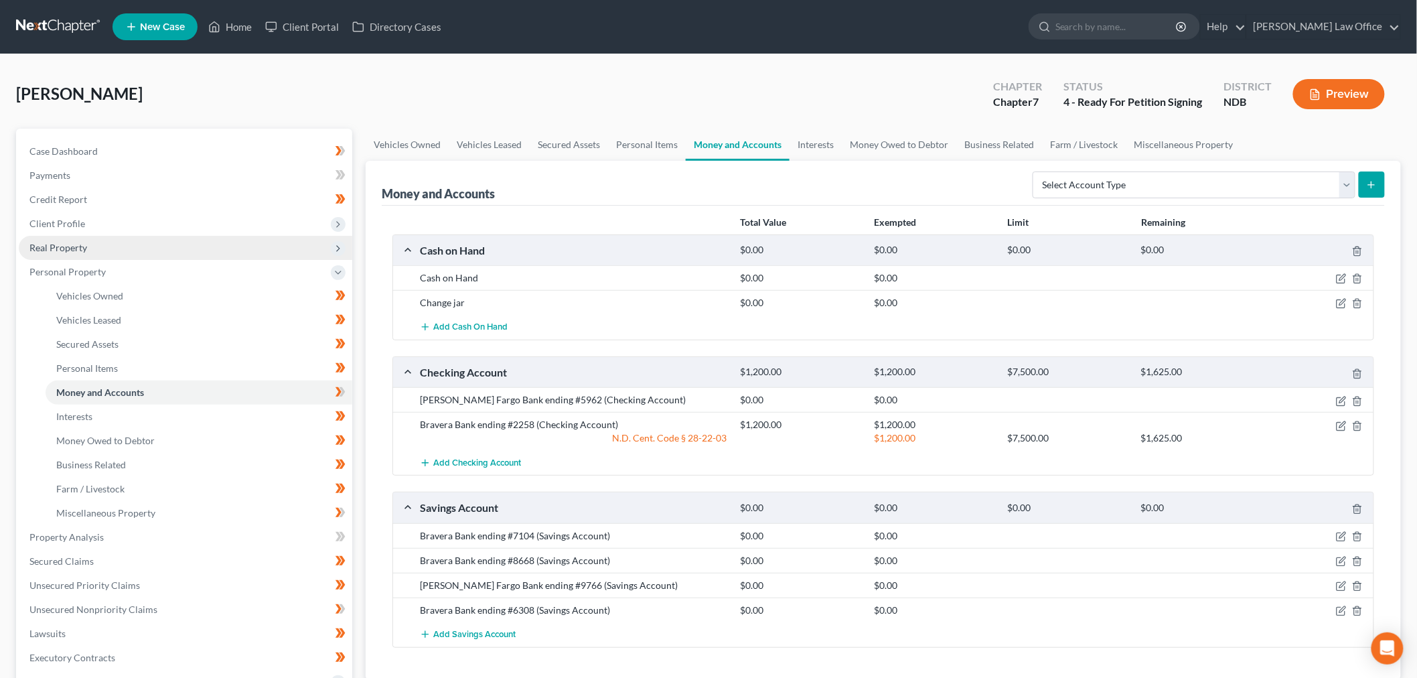
click at [163, 249] on span "Real Property" at bounding box center [186, 248] width 334 height 24
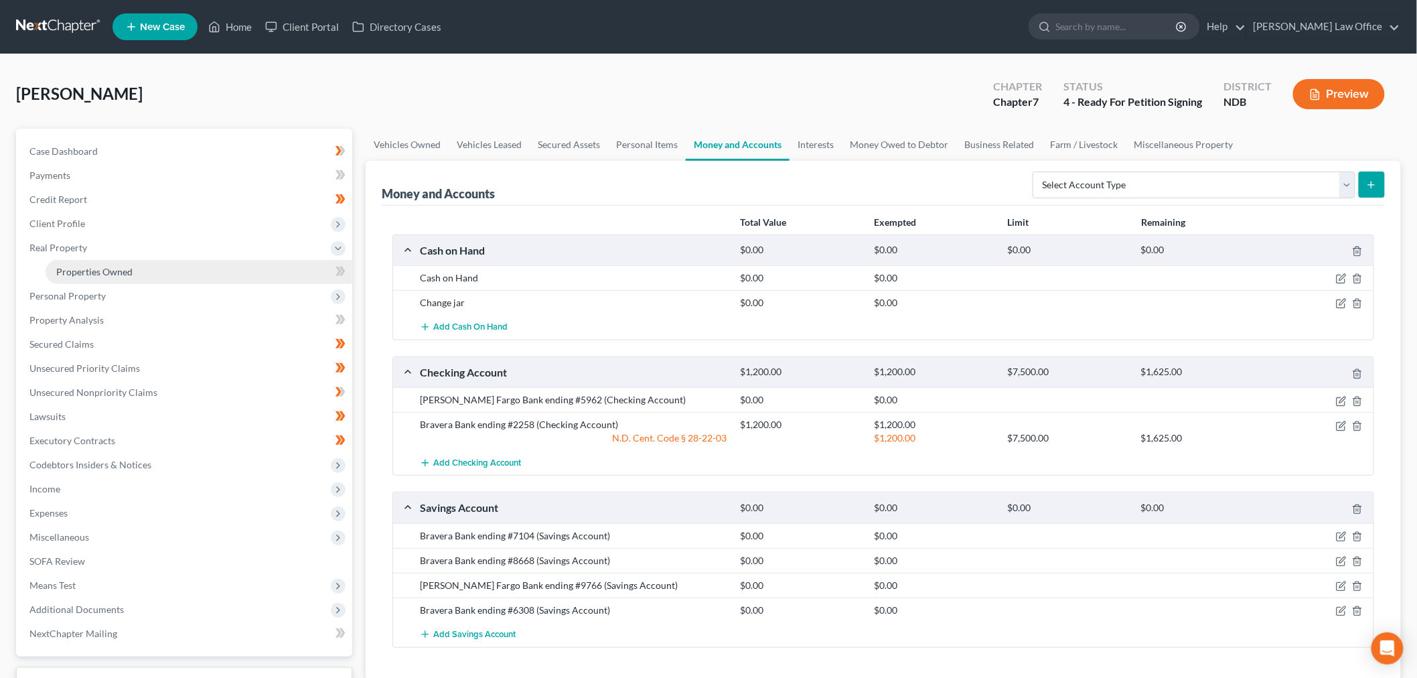
click at [157, 263] on link "Properties Owned" at bounding box center [199, 272] width 307 height 24
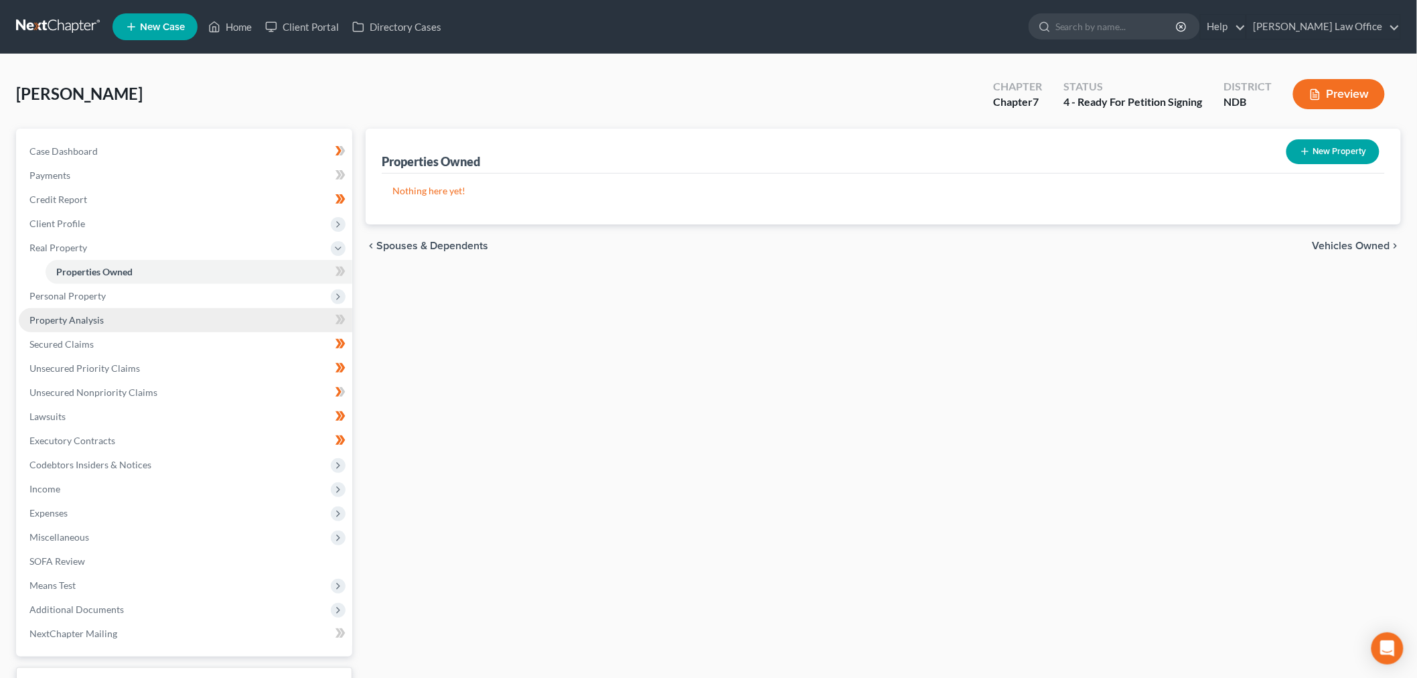
click at [150, 321] on link "Property Analysis" at bounding box center [186, 320] width 334 height 24
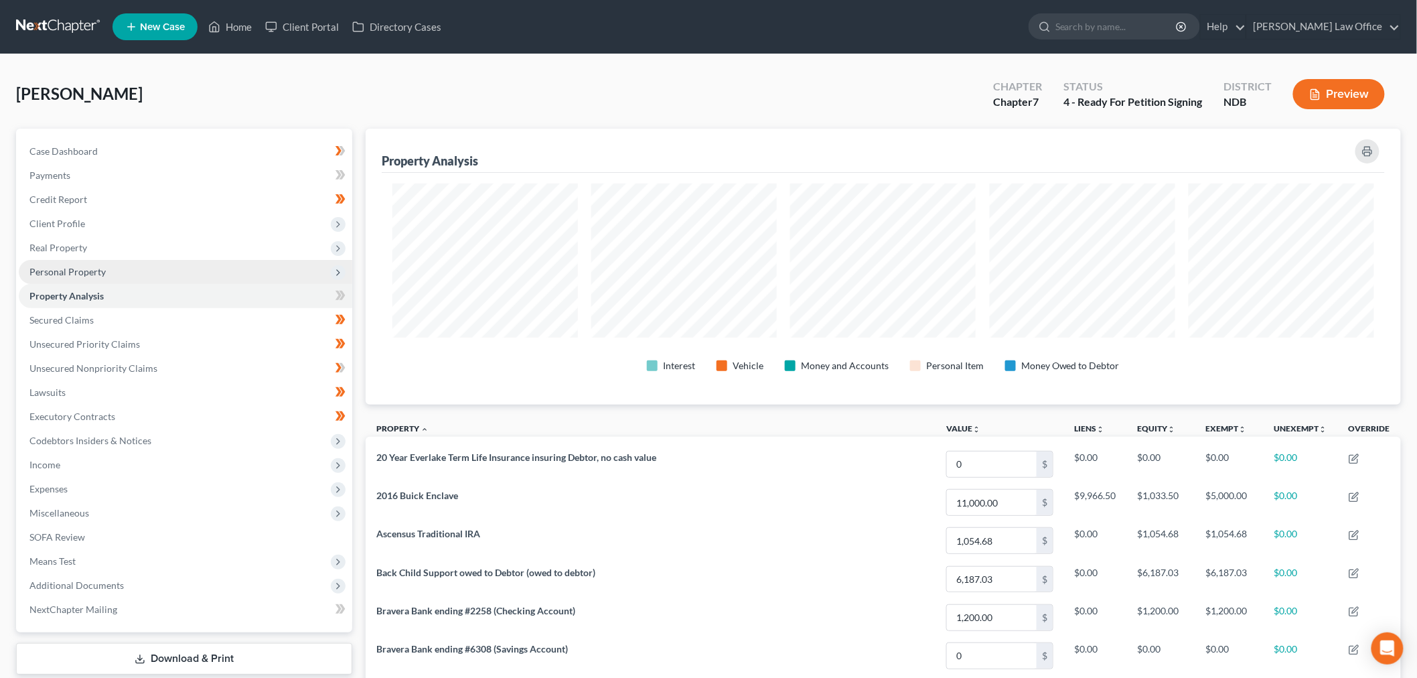
click at [145, 278] on span "Personal Property" at bounding box center [186, 272] width 334 height 24
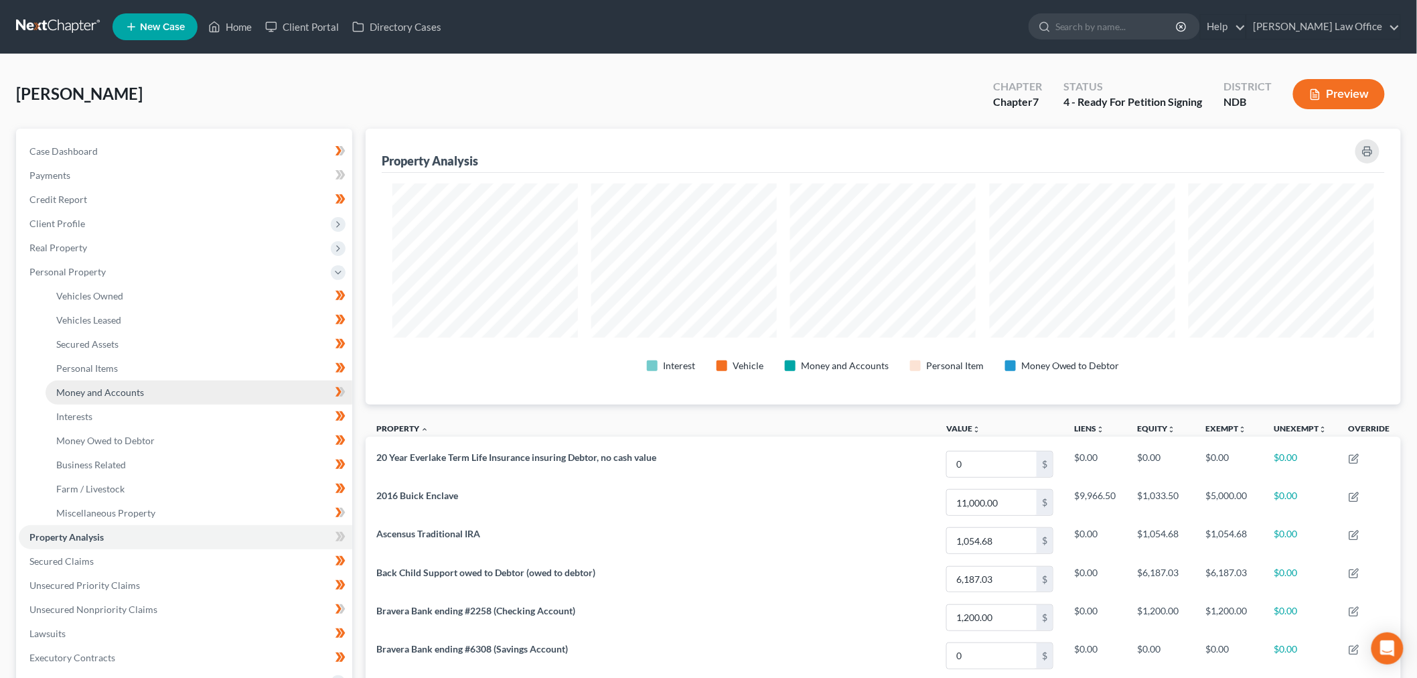
click at [123, 380] on link "Money and Accounts" at bounding box center [199, 392] width 307 height 24
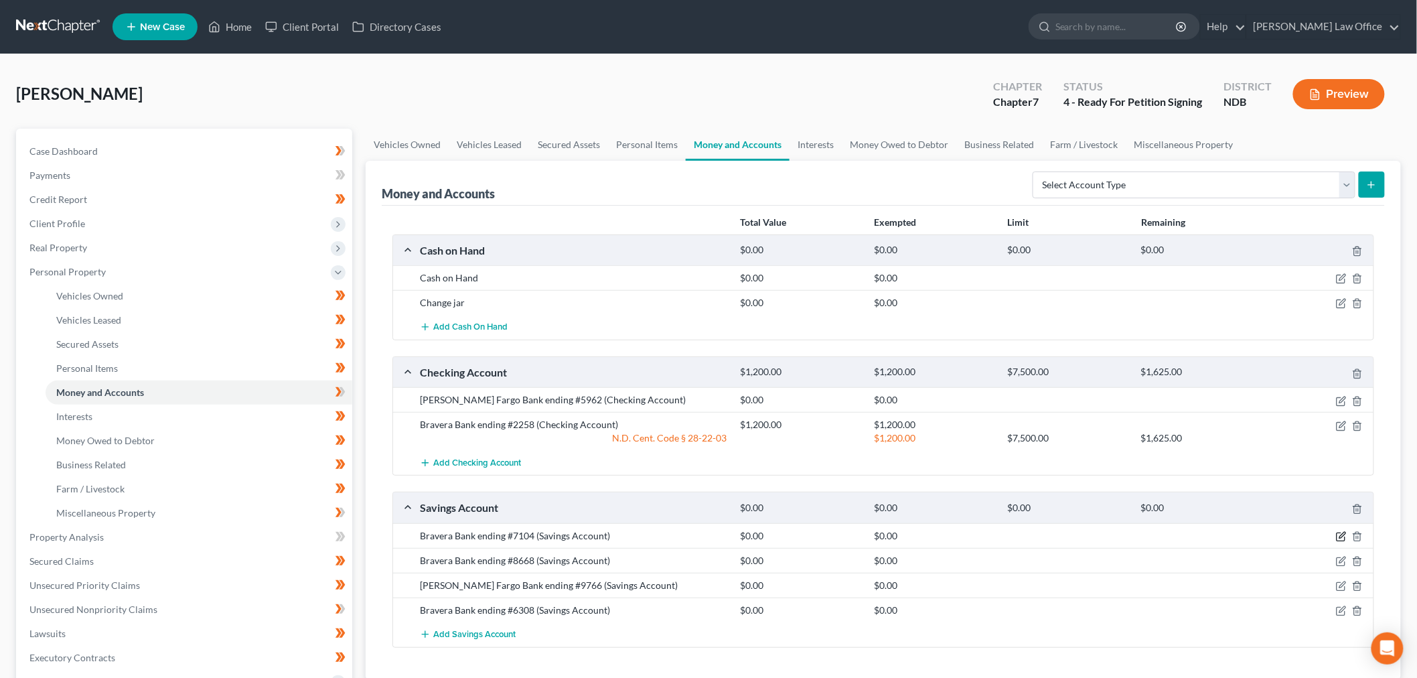
click at [1341, 536] on icon "button" at bounding box center [1341, 536] width 11 height 11
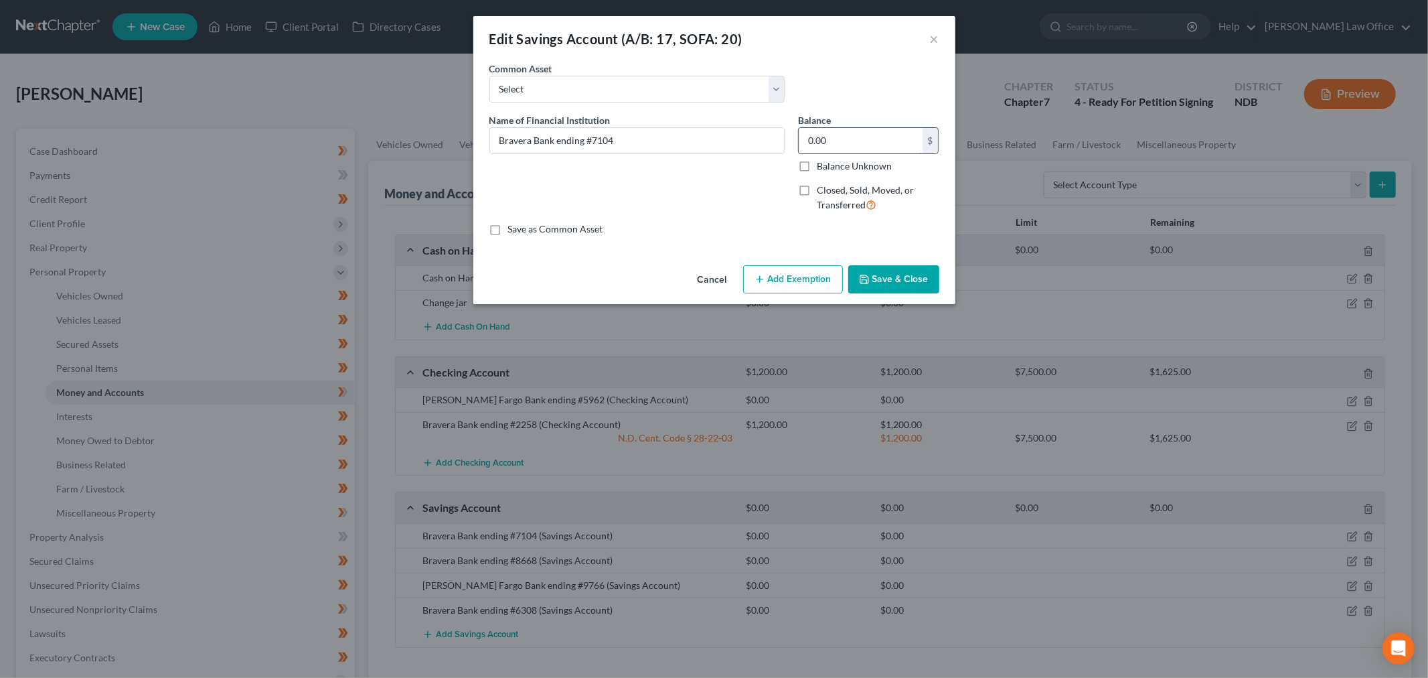
click at [884, 135] on input "0.00" at bounding box center [861, 140] width 124 height 25
type input "150"
click at [780, 258] on div "An exemption set must first be selected from the Filing Information section. Co…" at bounding box center [714, 161] width 482 height 198
click at [780, 289] on button "Add Exemption" at bounding box center [793, 279] width 100 height 28
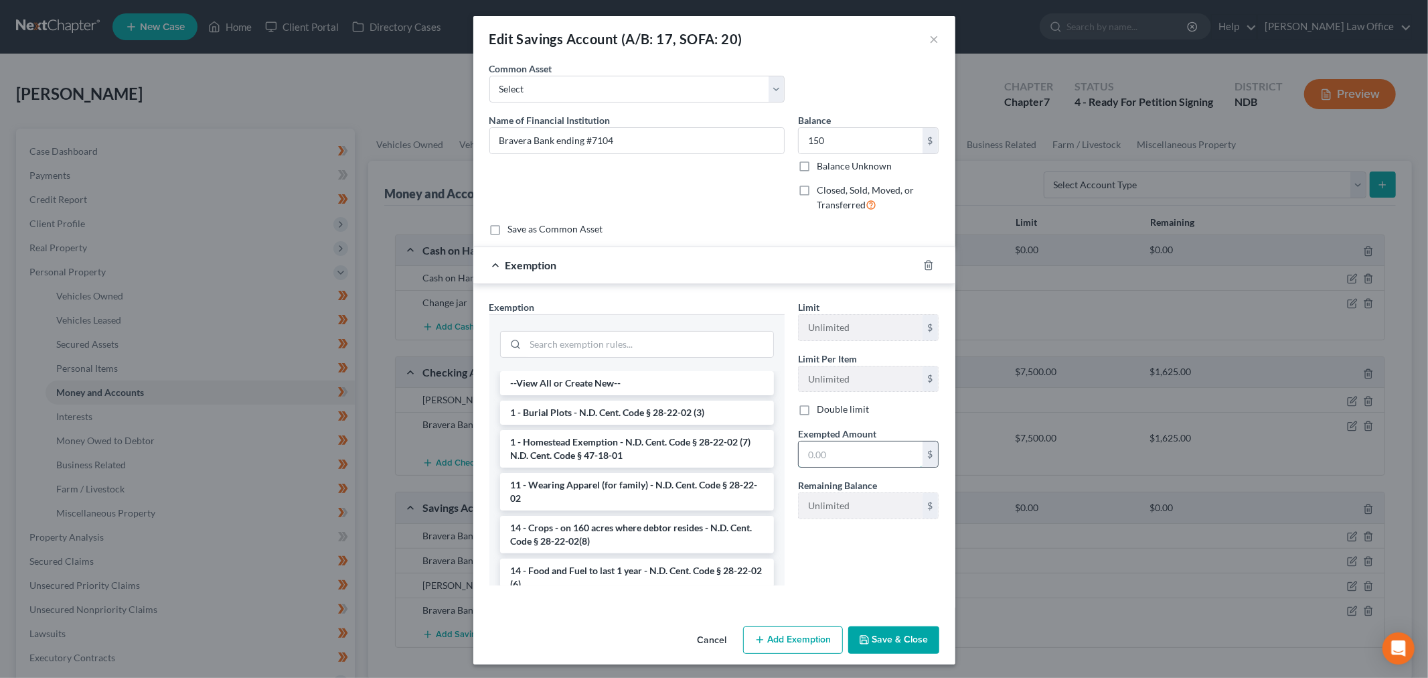
drag, startPoint x: 842, startPoint y: 462, endPoint x: 848, endPoint y: 457, distance: 8.1
click at [842, 462] on input "text" at bounding box center [861, 453] width 124 height 25
type input "150"
click at [609, 325] on div at bounding box center [637, 342] width 274 height 35
click at [603, 344] on input "search" at bounding box center [650, 344] width 248 height 25
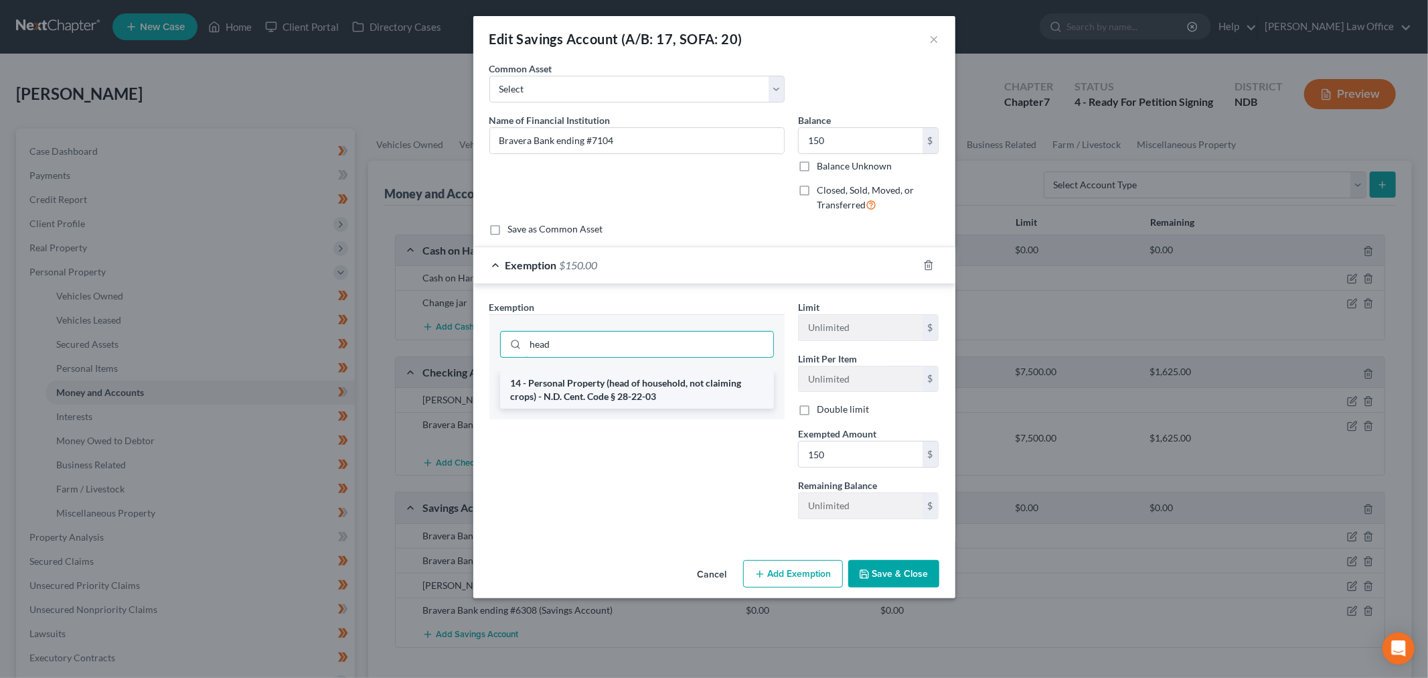
type input "head"
click at [607, 391] on li "14 - Personal Property (head of household, not claiming crops) - N.D. Cent. Cod…" at bounding box center [637, 390] width 274 height 38
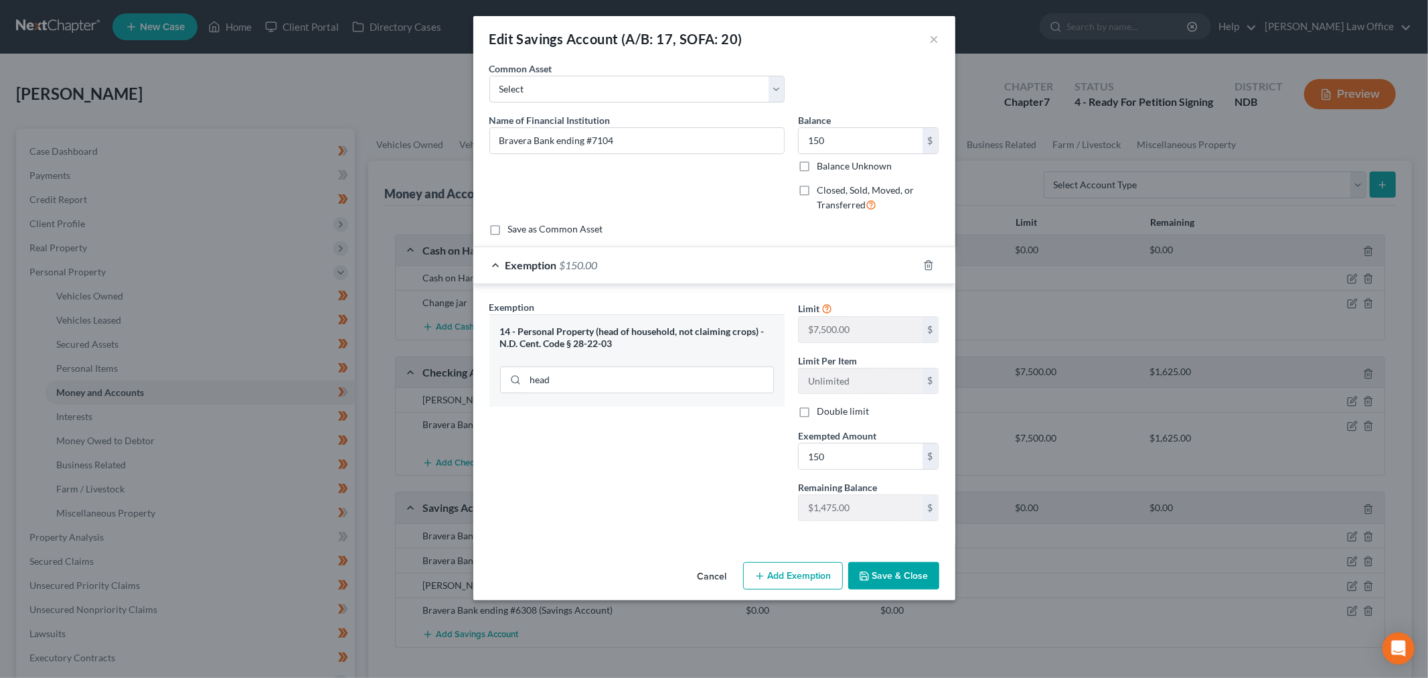
click at [897, 565] on button "Save & Close" at bounding box center [894, 576] width 91 height 28
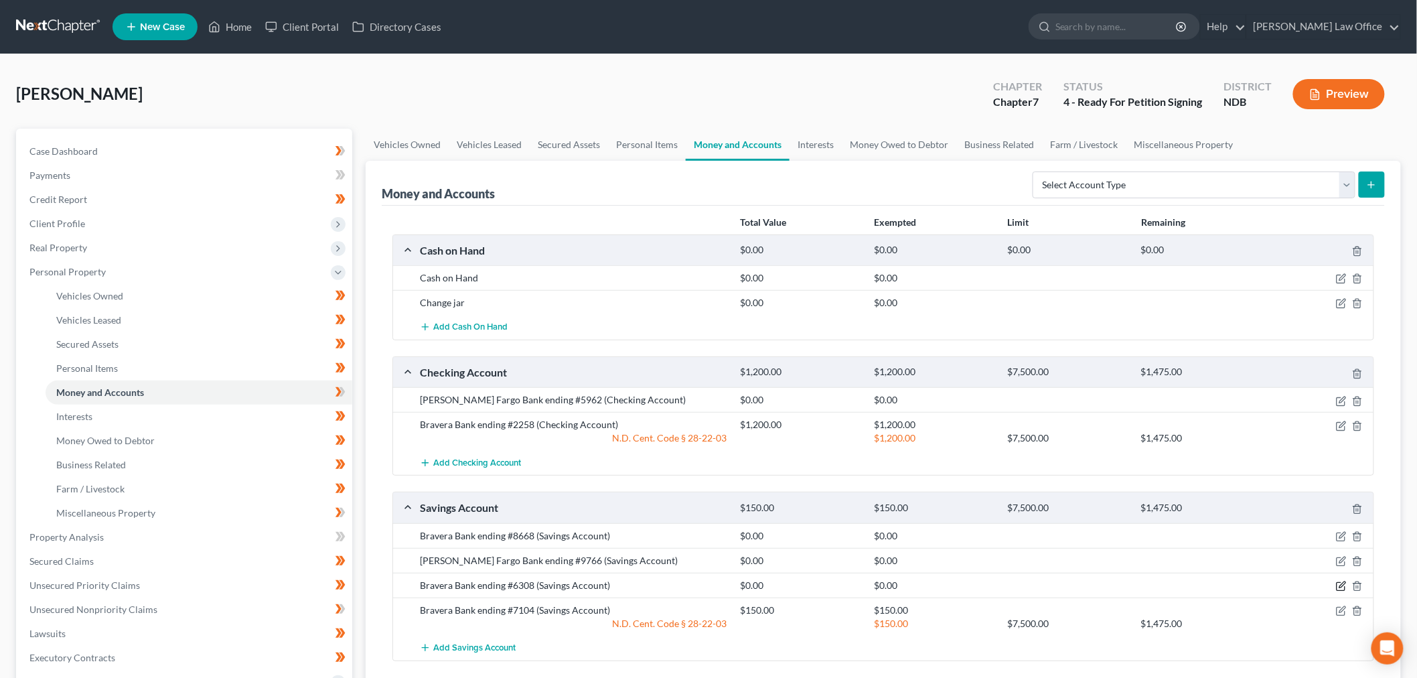
click at [1342, 589] on icon "button" at bounding box center [1341, 586] width 11 height 11
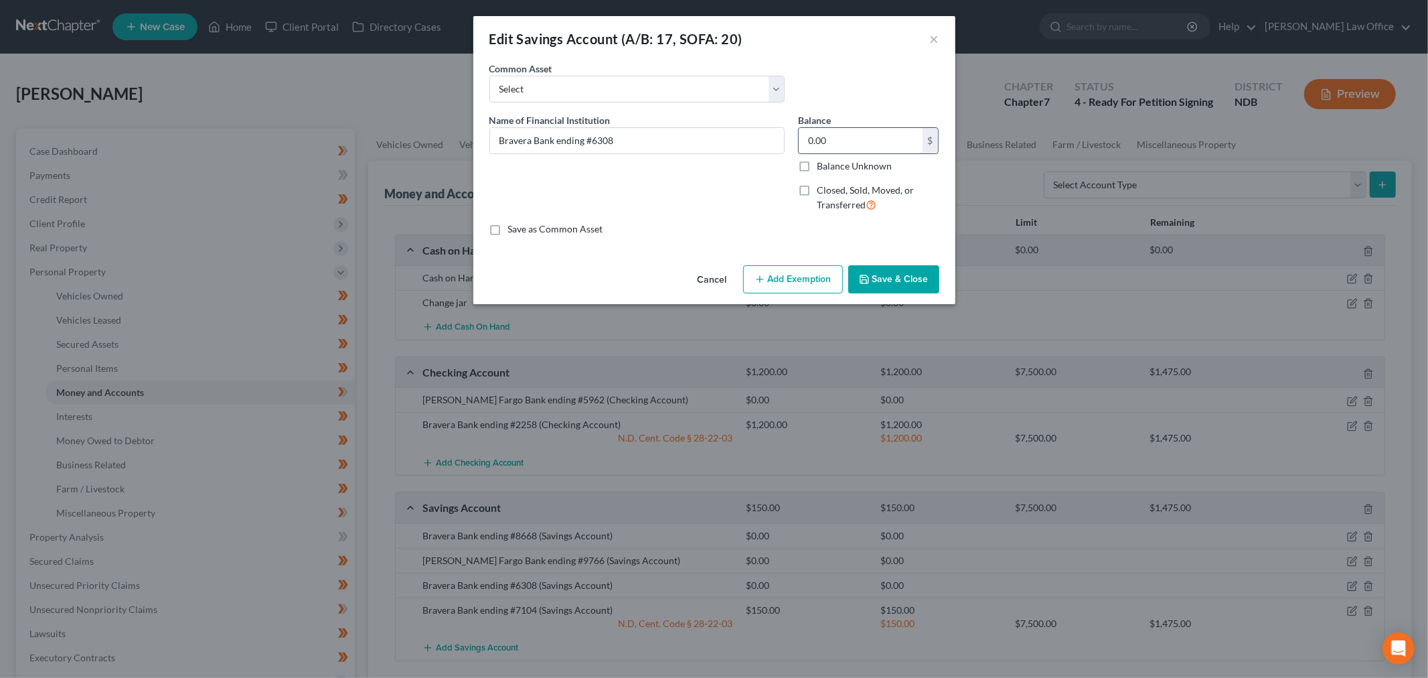
click at [866, 145] on input "0.00" at bounding box center [861, 140] width 124 height 25
type input "150"
click at [817, 288] on button "Add Exemption" at bounding box center [793, 279] width 100 height 28
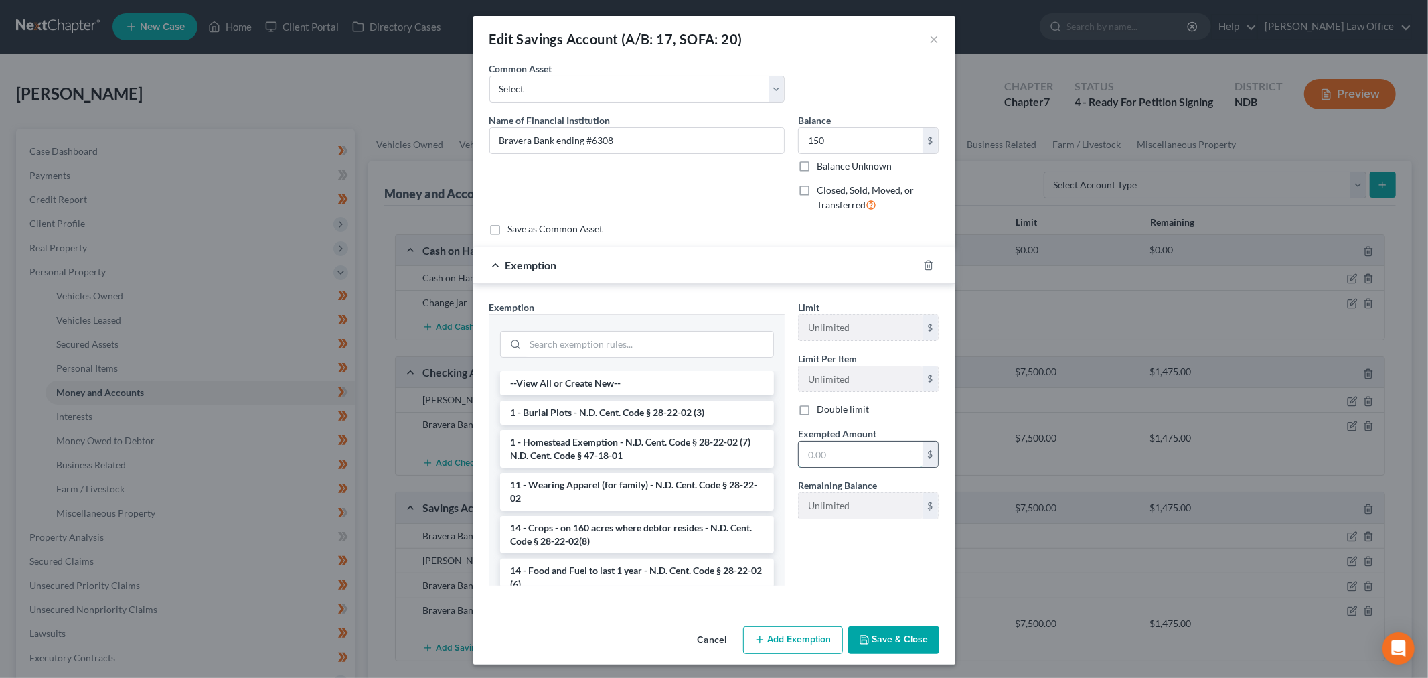
click at [869, 452] on input "text" at bounding box center [861, 453] width 124 height 25
type input "150"
click at [632, 348] on input "search" at bounding box center [650, 344] width 248 height 25
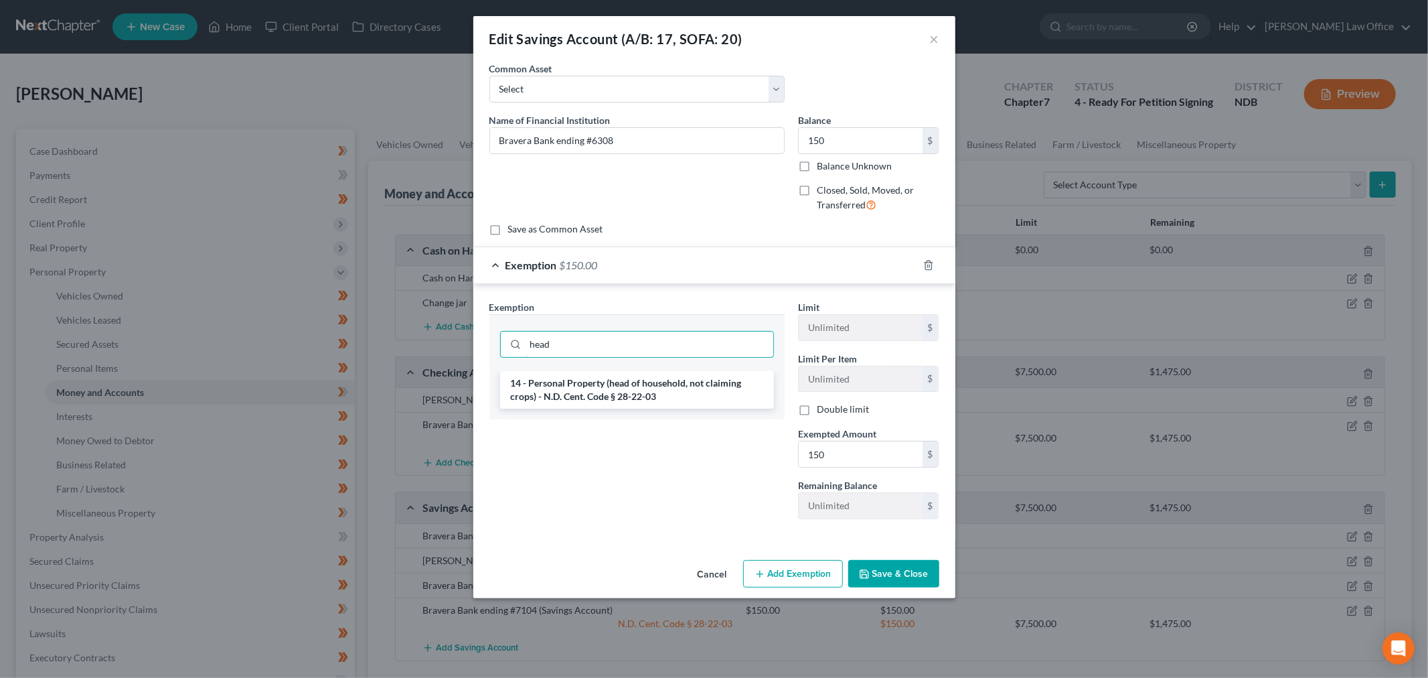
type input "head"
click at [667, 394] on li "14 - Personal Property (head of household, not claiming crops) - N.D. Cent. Cod…" at bounding box center [637, 390] width 274 height 38
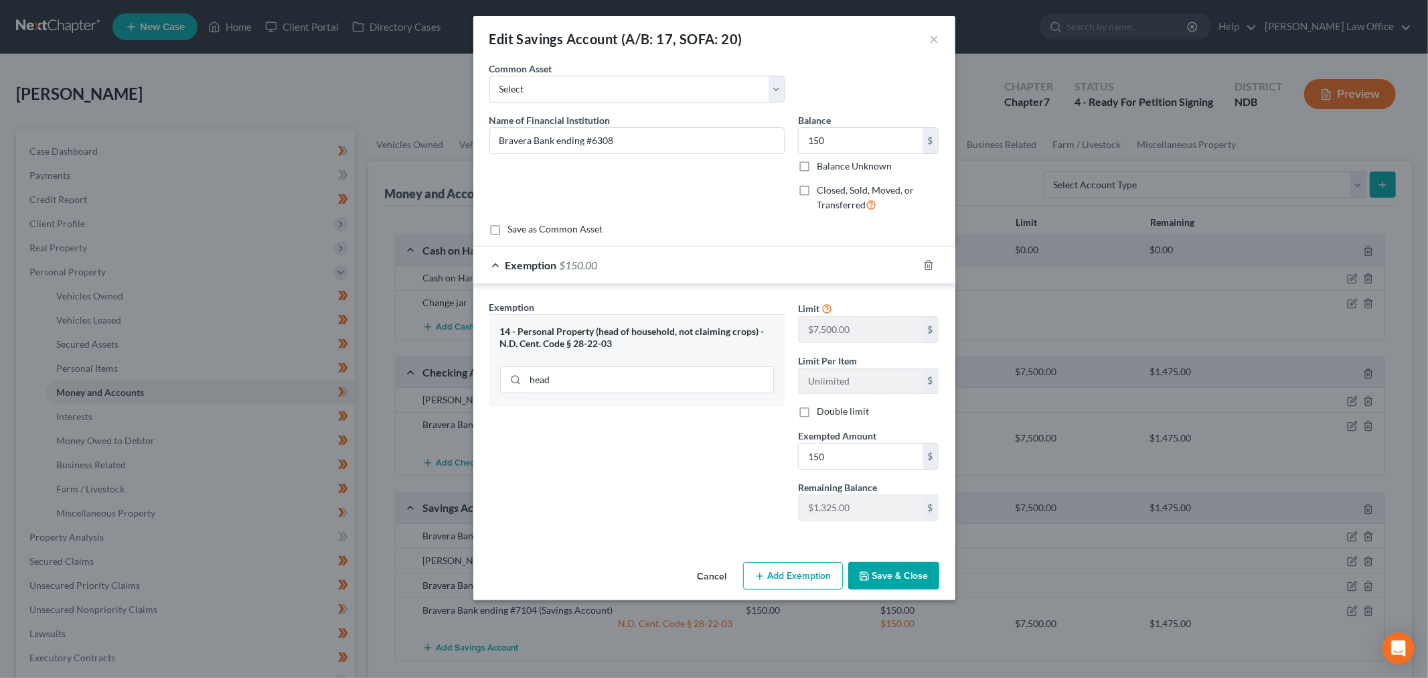
click at [875, 567] on button "Save & Close" at bounding box center [894, 576] width 91 height 28
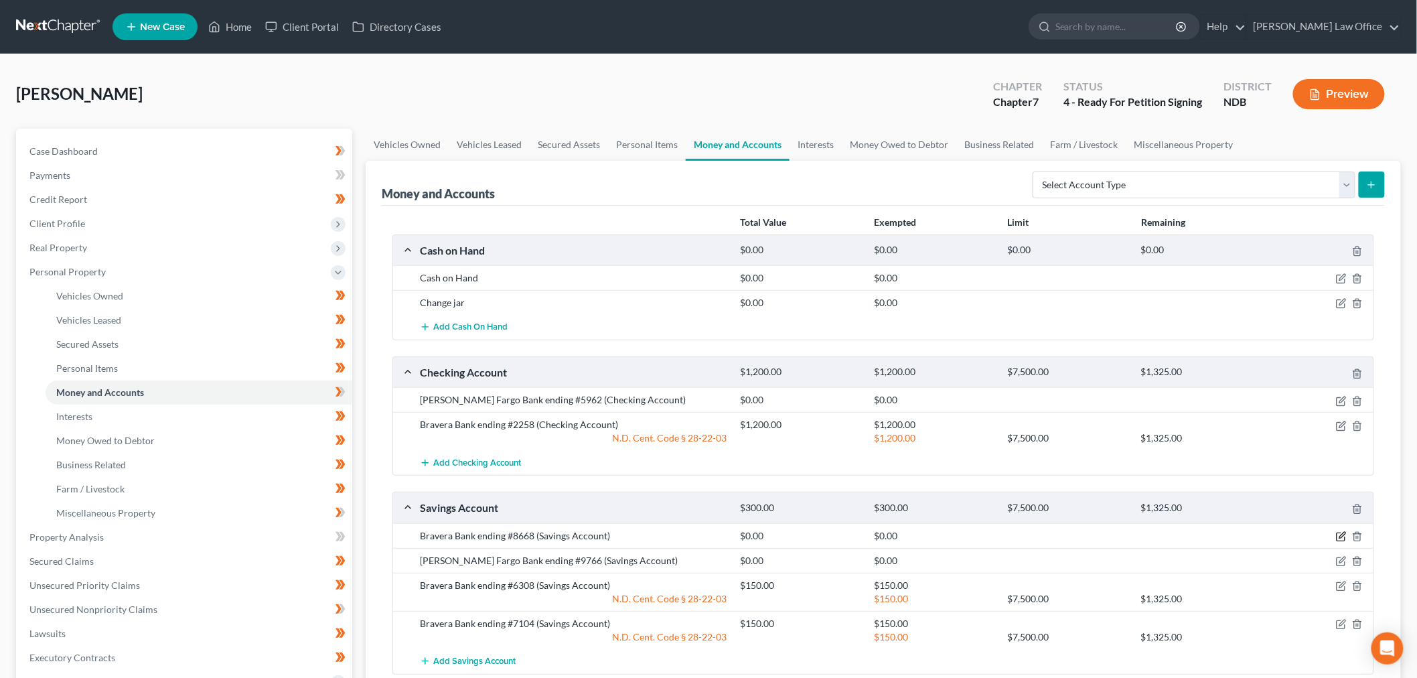
click at [1341, 534] on icon "button" at bounding box center [1341, 536] width 11 height 11
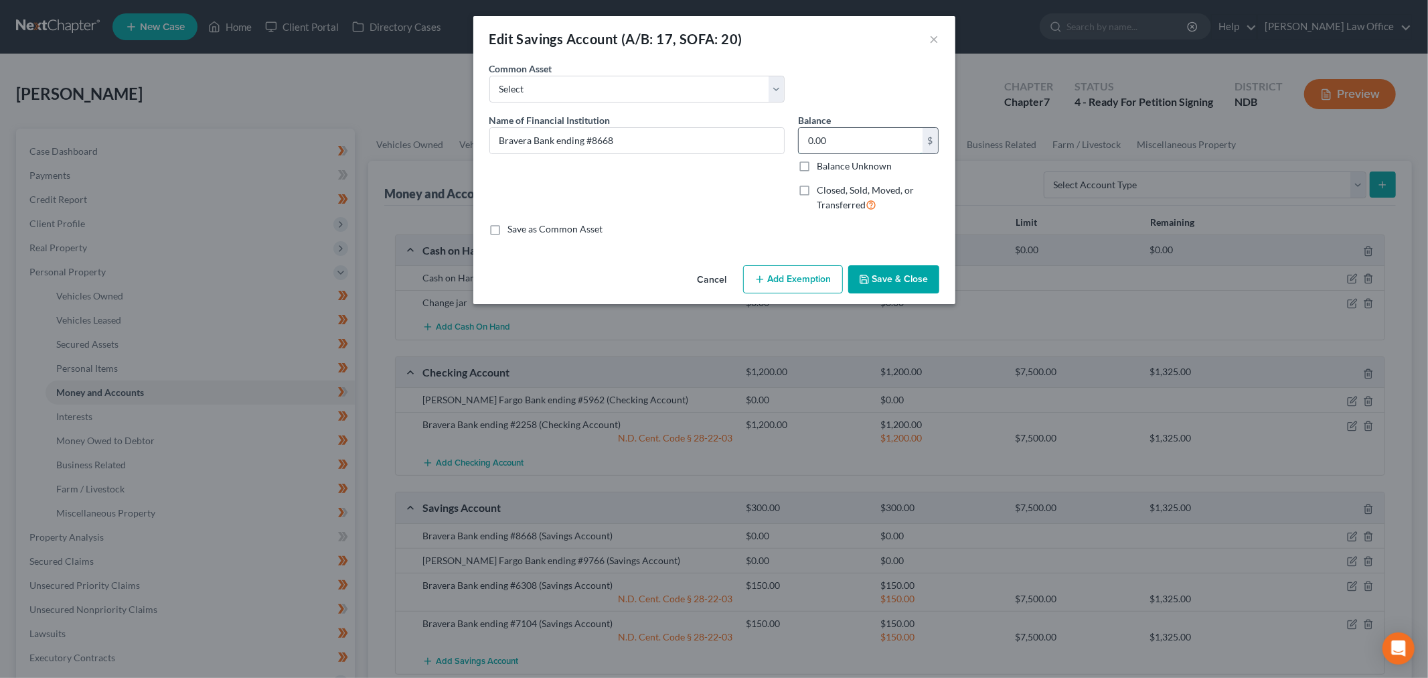
click at [868, 129] on input "0.00" at bounding box center [861, 140] width 124 height 25
type input "550"
click at [731, 138] on input "Bravera Bank ending #8668" at bounding box center [637, 140] width 294 height 25
drag, startPoint x: 694, startPoint y: 143, endPoint x: 619, endPoint y: 143, distance: 75.0
click at [619, 143] on input "Bravera Bank ending #8668 - minor child's funds" at bounding box center [637, 140] width 294 height 25
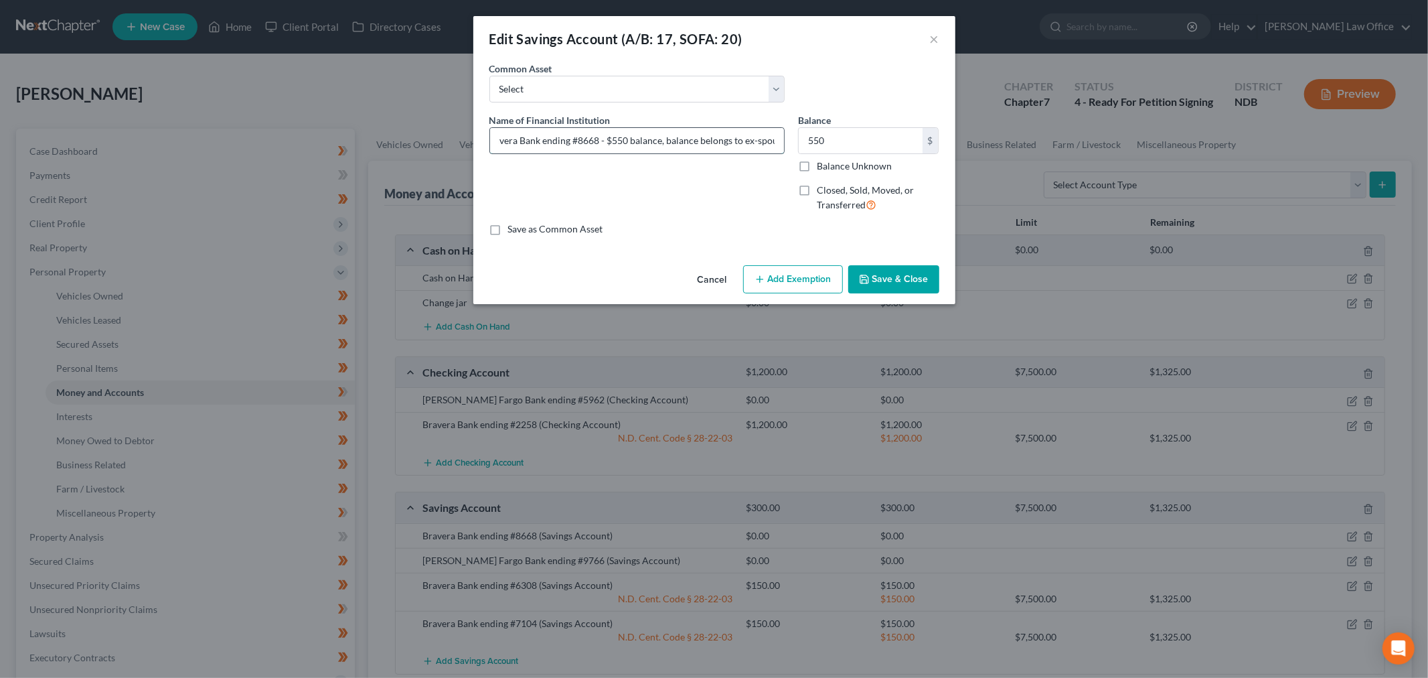
scroll to position [0, 23]
type input "Bravera Bank ending #8668 - $550 balance, balance belongs to ex-spouse"
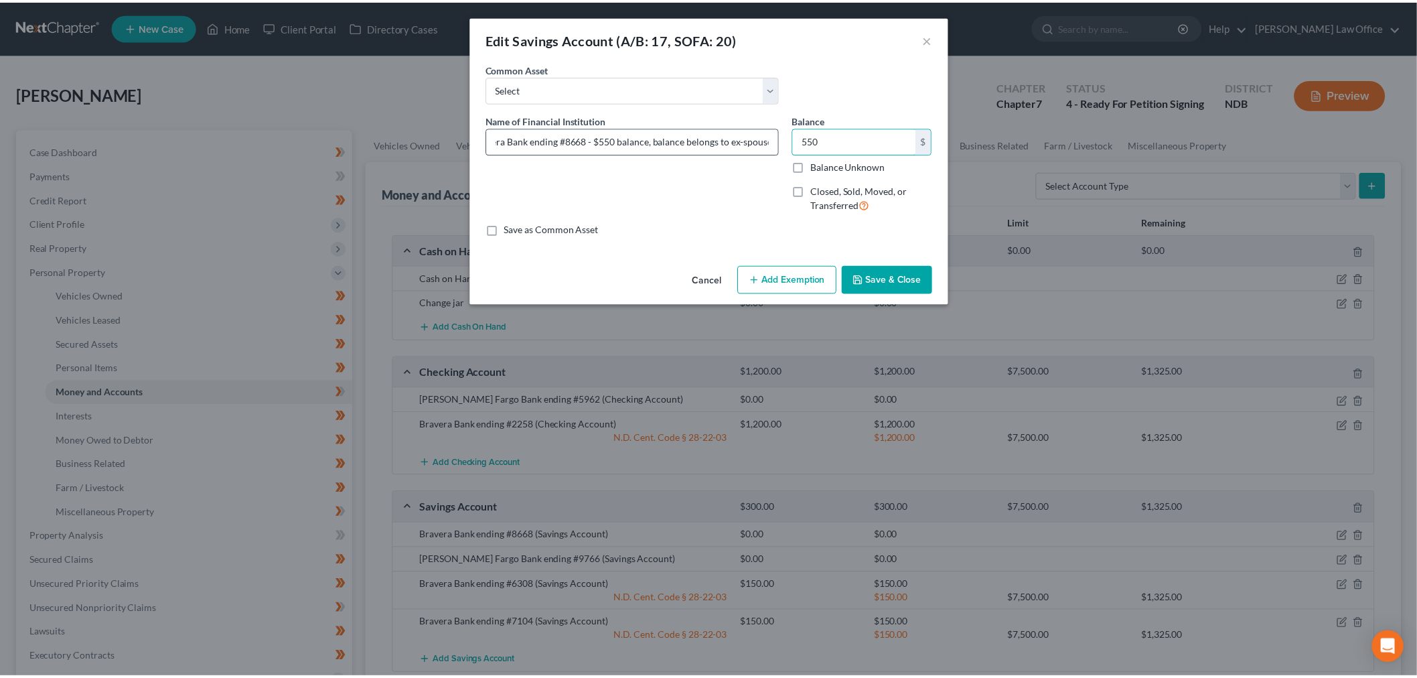
scroll to position [0, 0]
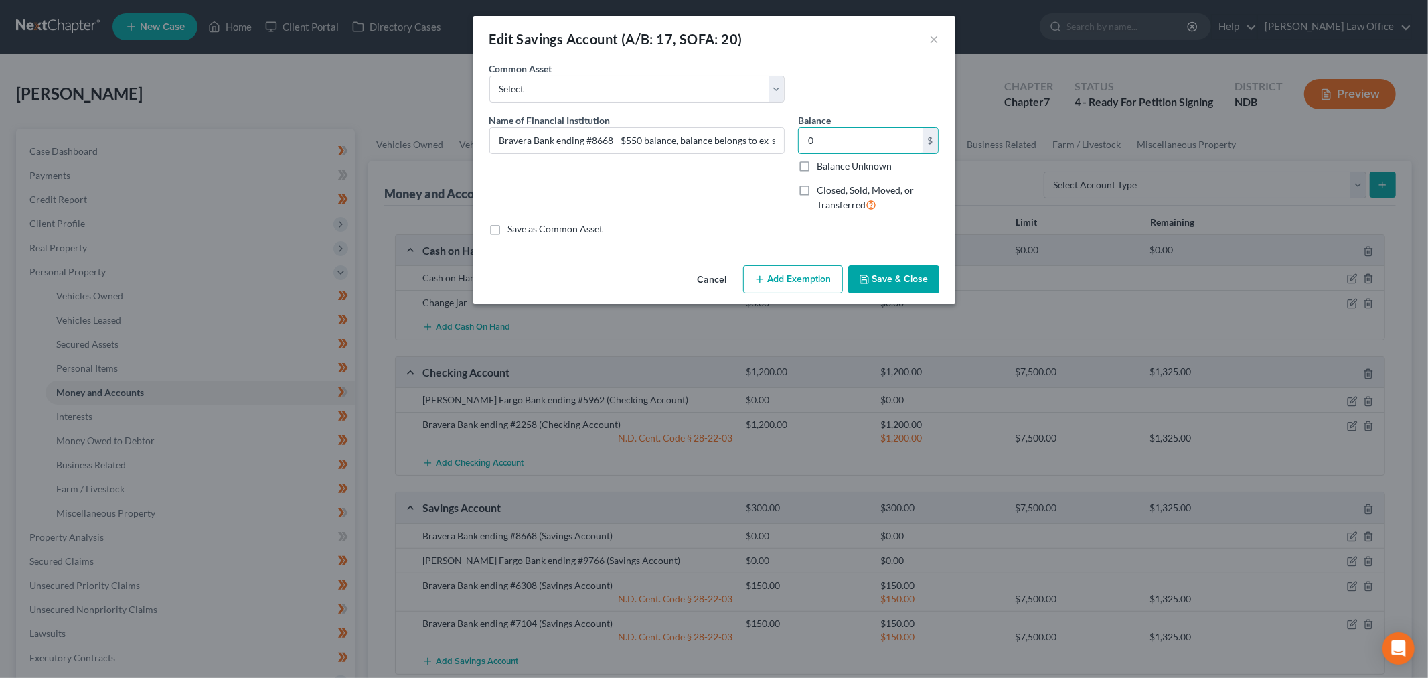
type input "0"
click at [898, 277] on button "Save & Close" at bounding box center [894, 279] width 91 height 28
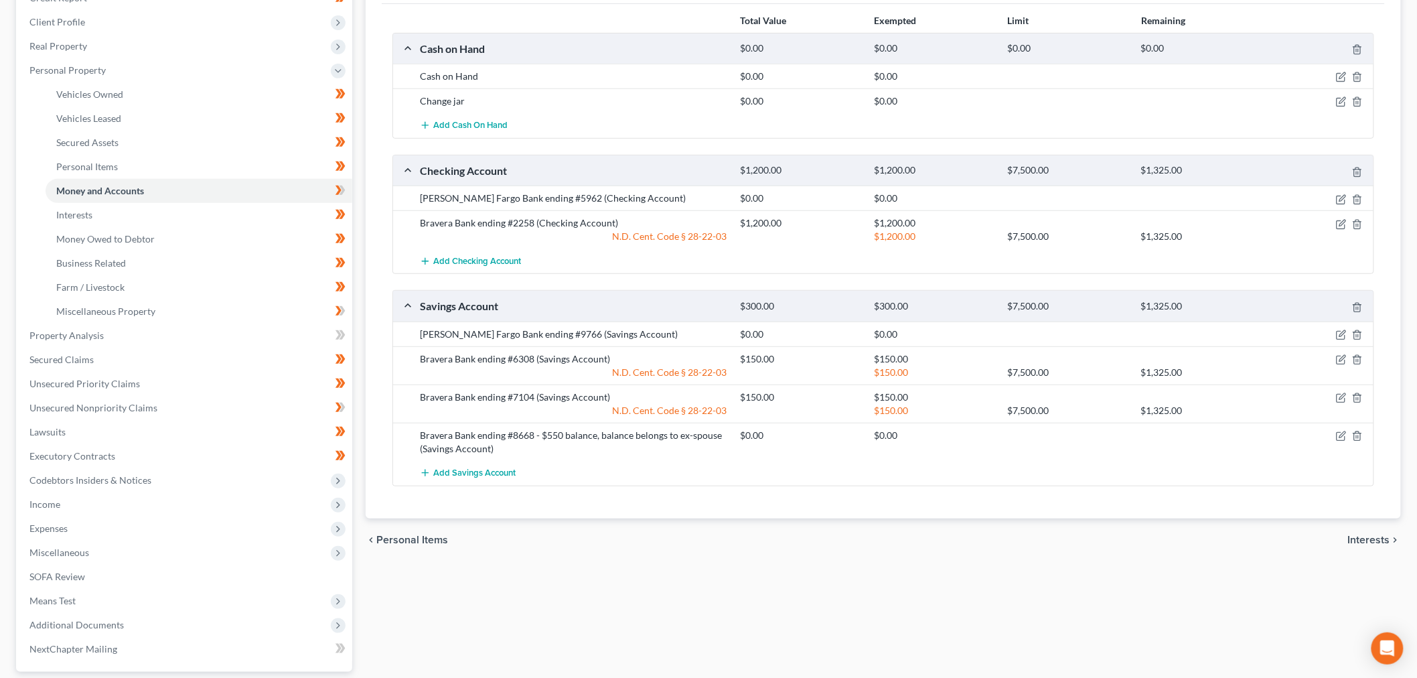
scroll to position [223, 0]
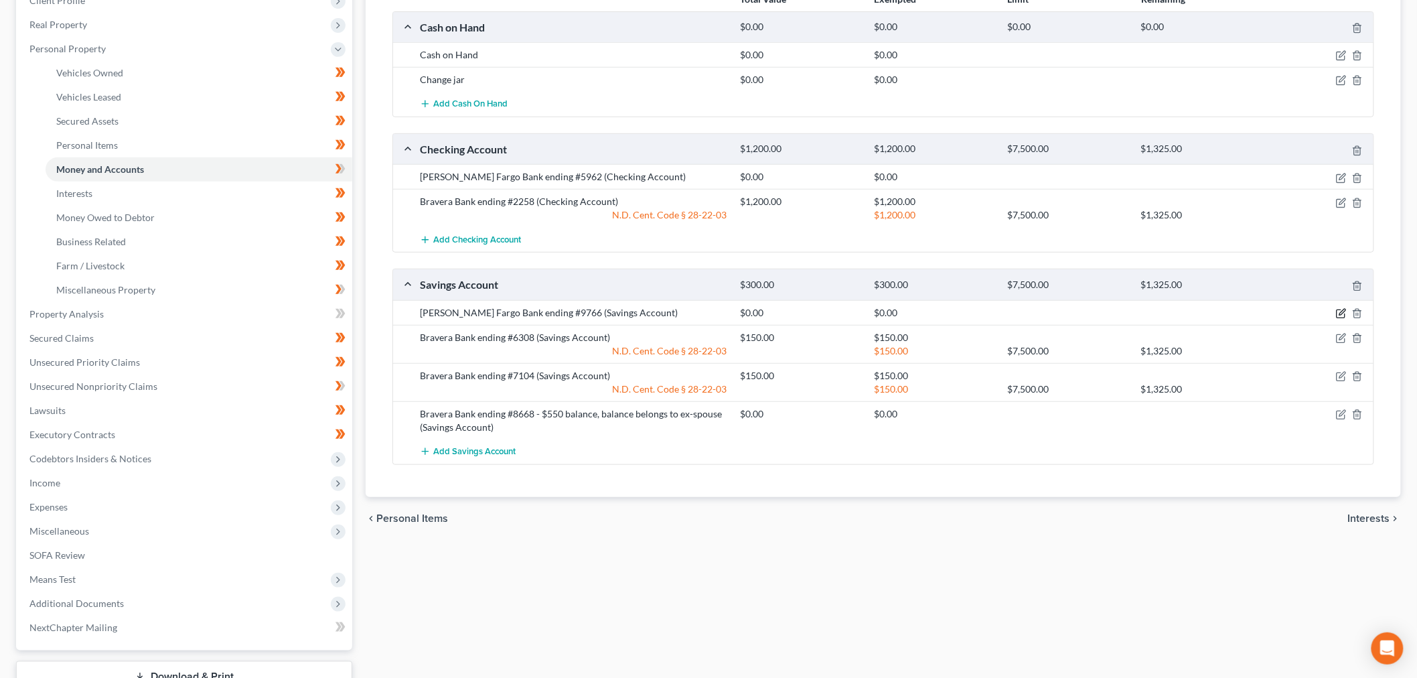
click at [1344, 311] on icon "button" at bounding box center [1341, 313] width 11 height 11
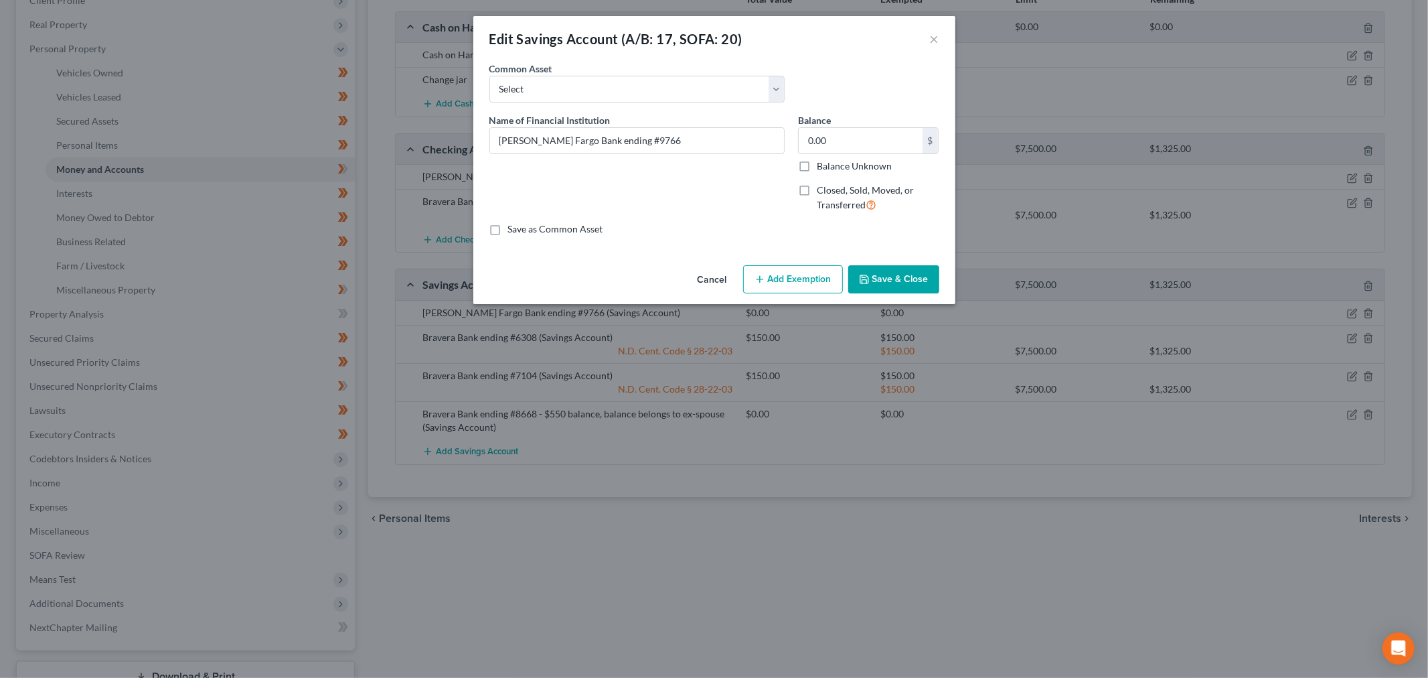
click at [817, 190] on label "Closed, Sold, Moved, or Transferred" at bounding box center [878, 197] width 123 height 29
click at [822, 190] on input "Closed, Sold, Moved, or Transferred" at bounding box center [826, 187] width 9 height 9
checkbox input "true"
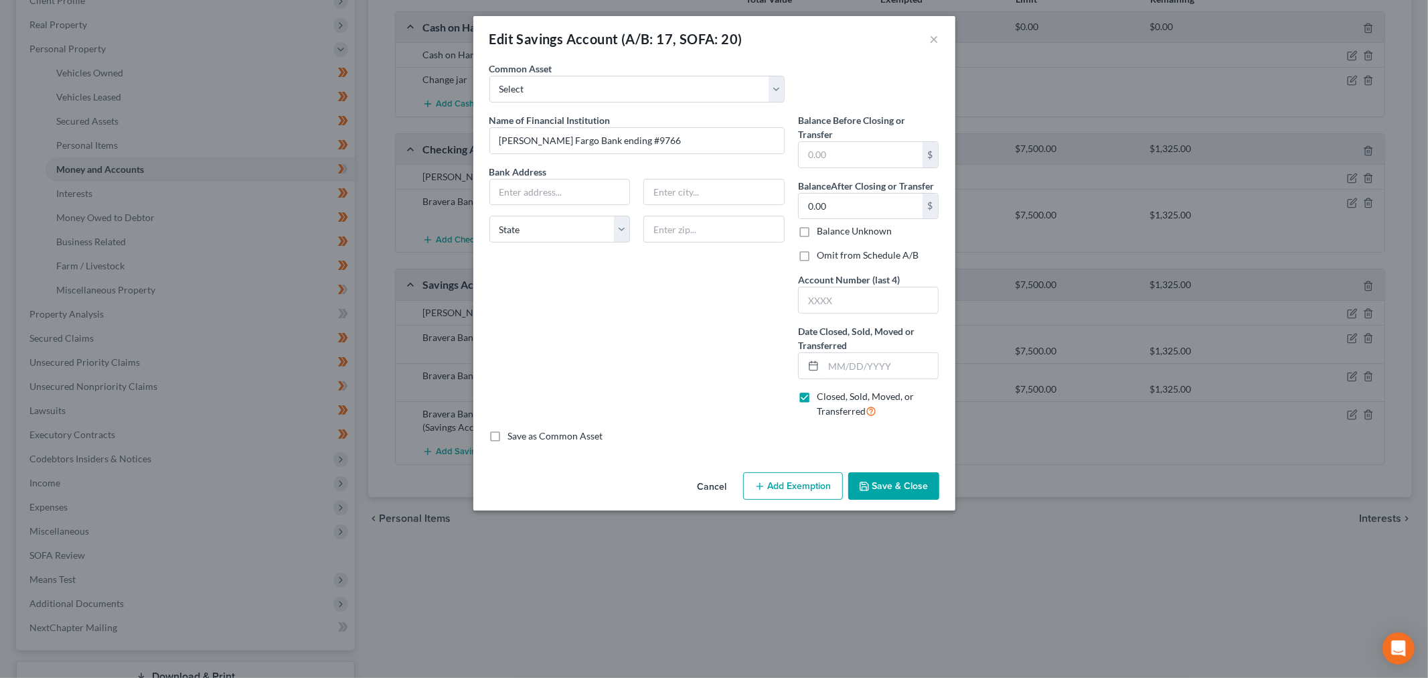
click at [817, 258] on label "Omit from Schedule A/B" at bounding box center [868, 254] width 102 height 13
click at [822, 257] on input "Omit from Schedule A/B" at bounding box center [826, 252] width 9 height 9
checkbox input "true"
click at [881, 304] on input "text" at bounding box center [869, 299] width 140 height 25
type input "9766"
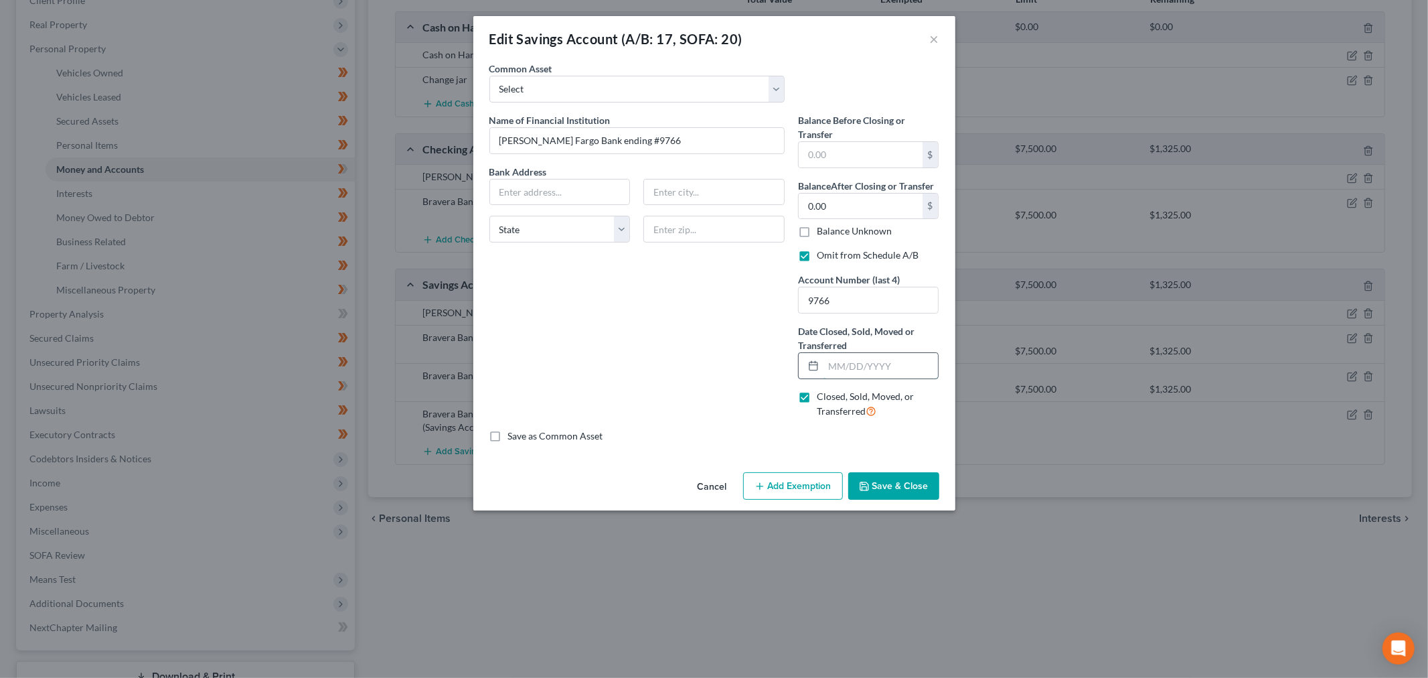
drag, startPoint x: 880, startPoint y: 370, endPoint x: 875, endPoint y: 379, distance: 10.8
click at [880, 370] on input "text" at bounding box center [881, 365] width 115 height 25
type input "0"
type input "[DATE]"
click at [661, 143] on input "[PERSON_NAME] Fargo Bank ending #9766" at bounding box center [637, 140] width 294 height 25
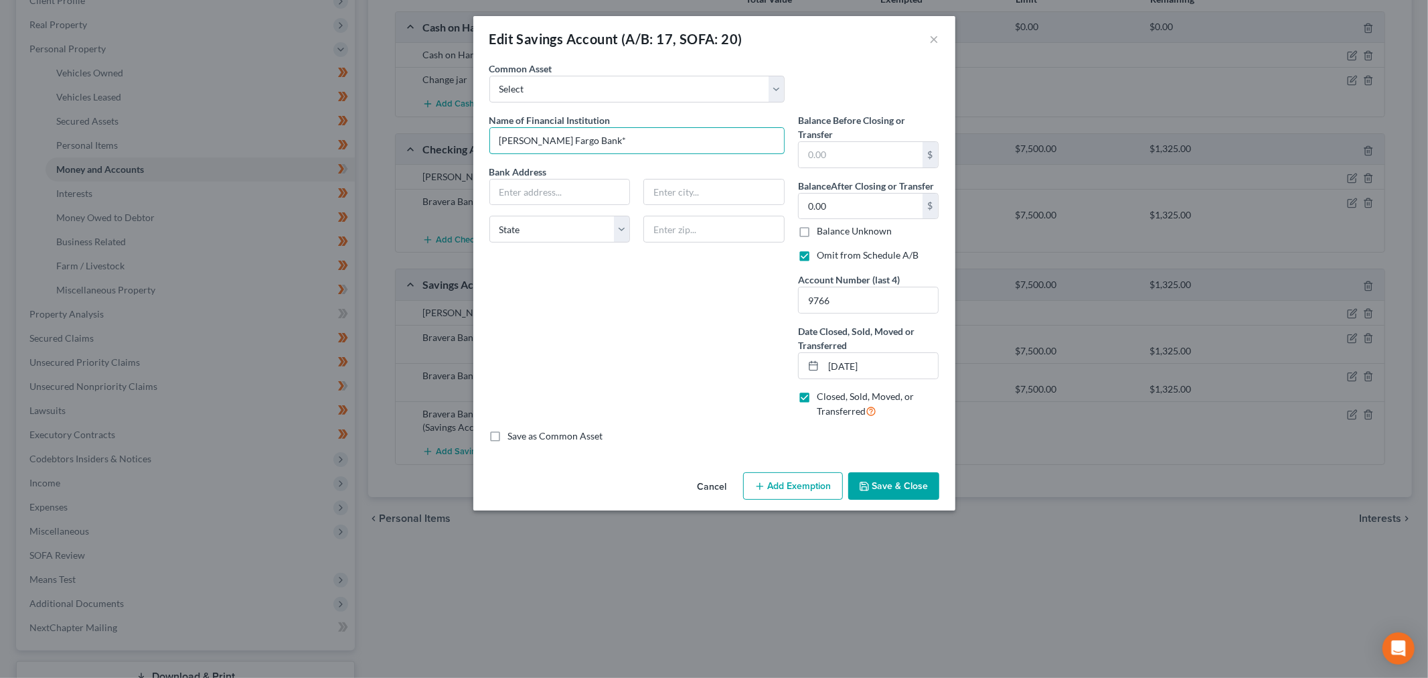
type input "[PERSON_NAME] Fargo Bank*"
click at [846, 133] on label "Balance Before Closing or Transfer" at bounding box center [868, 127] width 141 height 28
click at [859, 152] on input "text" at bounding box center [861, 154] width 124 height 25
type input "0"
drag, startPoint x: 901, startPoint y: 490, endPoint x: 896, endPoint y: 501, distance: 12.3
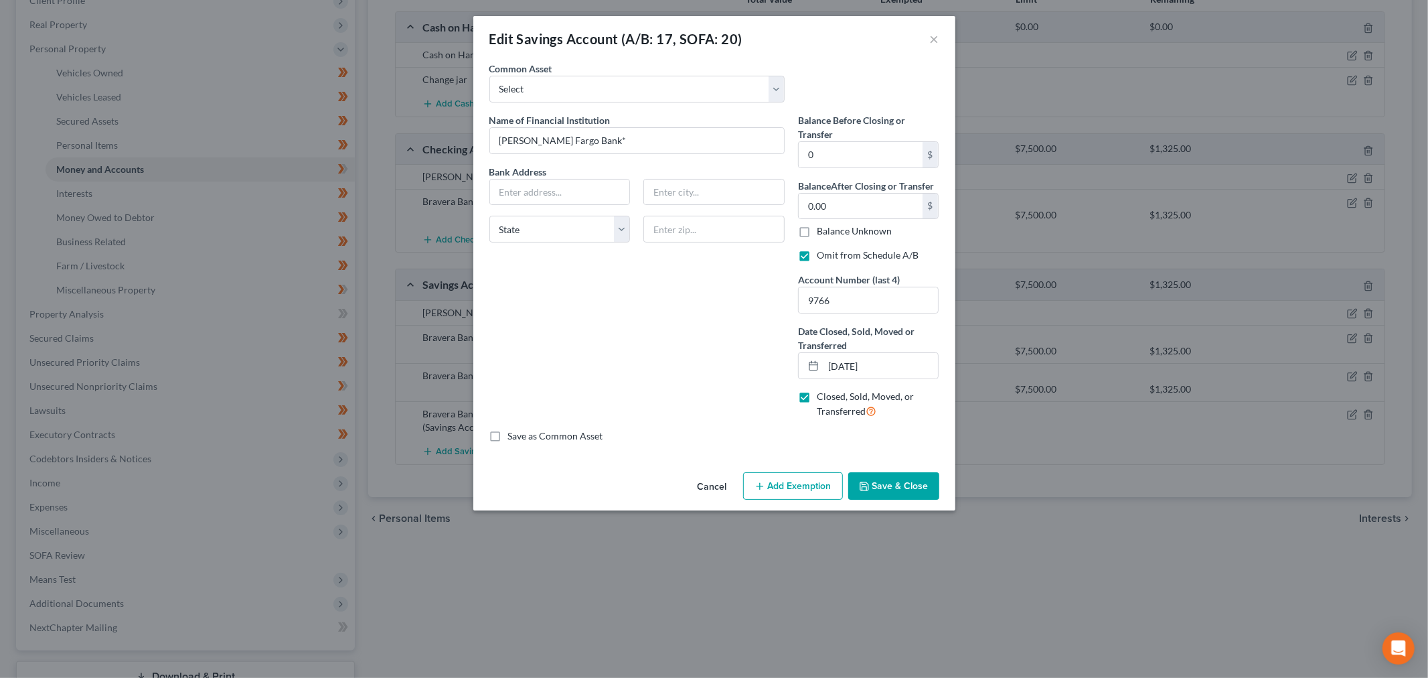
click at [901, 490] on button "Save & Close" at bounding box center [894, 486] width 91 height 28
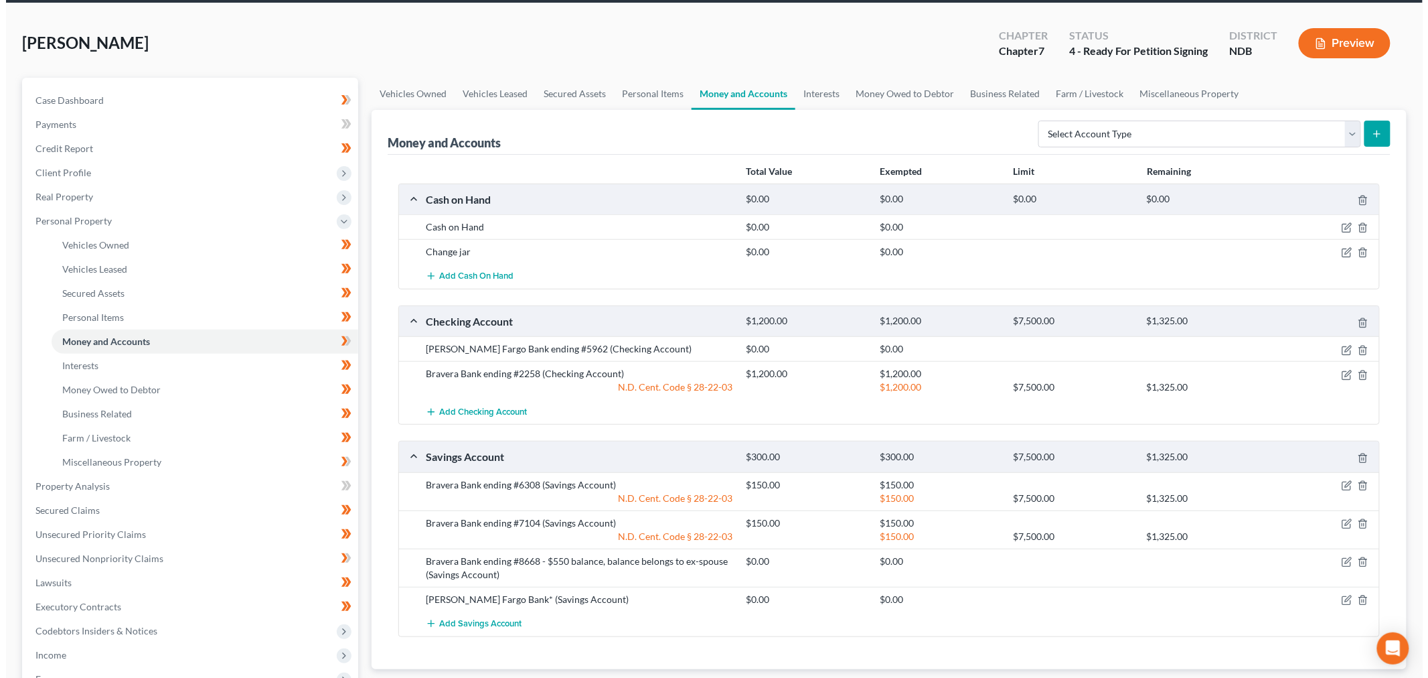
scroll to position [0, 0]
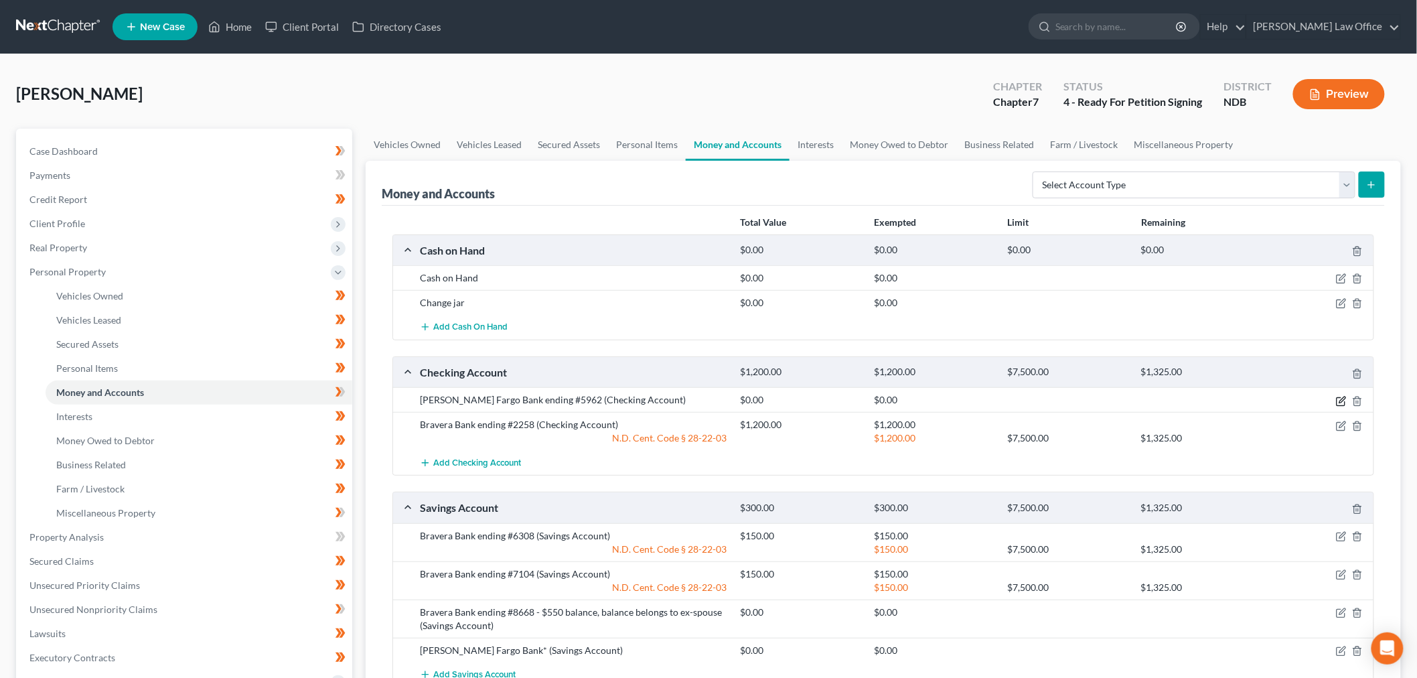
click at [1338, 402] on icon "button" at bounding box center [1341, 401] width 11 height 11
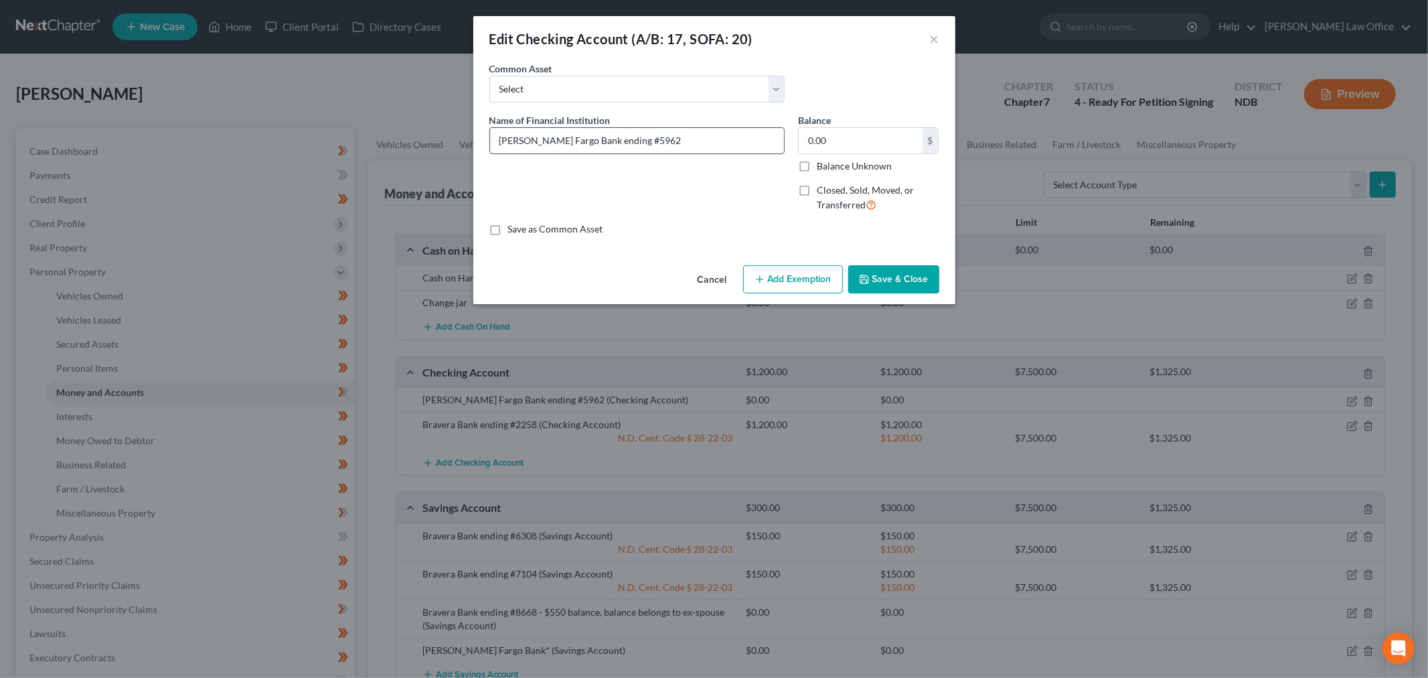
click at [686, 151] on input "[PERSON_NAME] Fargo Bank ending #5962" at bounding box center [637, 140] width 294 height 25
click at [743, 152] on div "[PERSON_NAME] Fargo Bank ending #5962" at bounding box center [637, 140] width 295 height 27
click at [729, 148] on input "[PERSON_NAME] Fargo Bank ending #5962" at bounding box center [637, 140] width 294 height 25
type input "[PERSON_NAME] Fargo Bank ending #5962, balance primarily transferred to Bravera…"
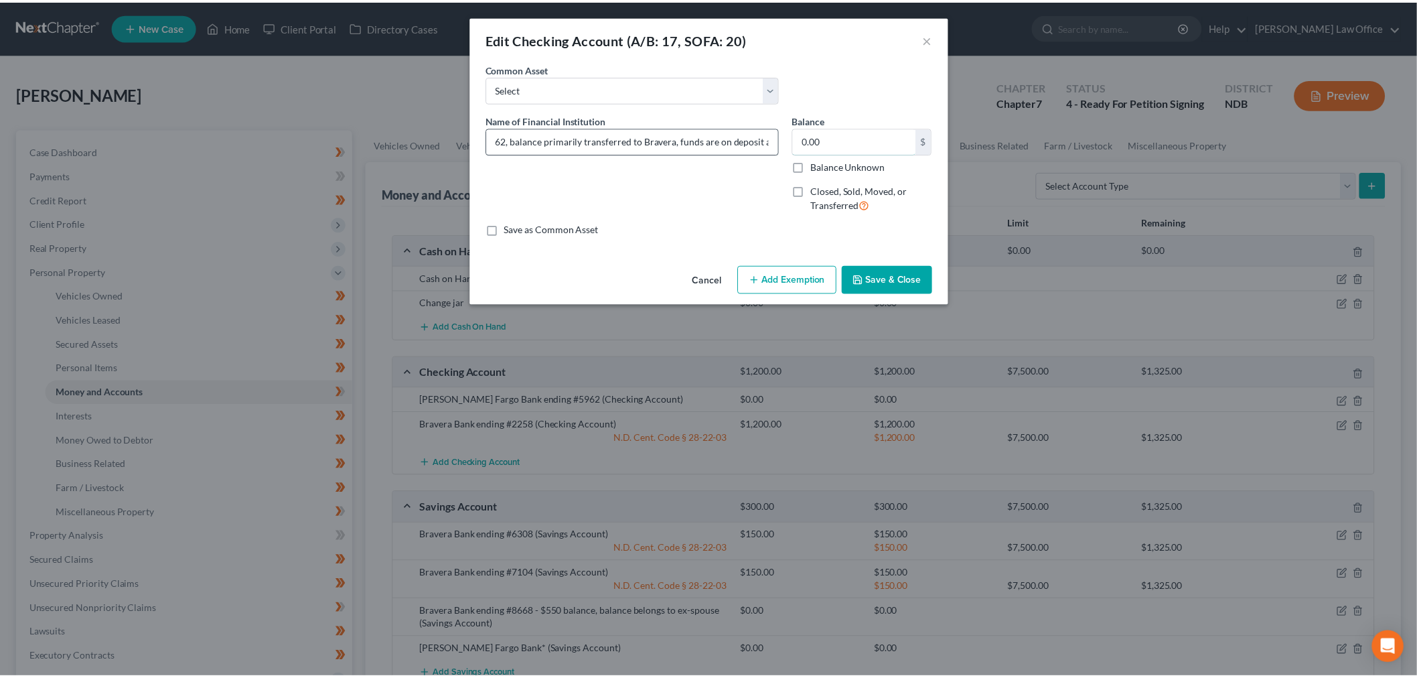
scroll to position [0, 0]
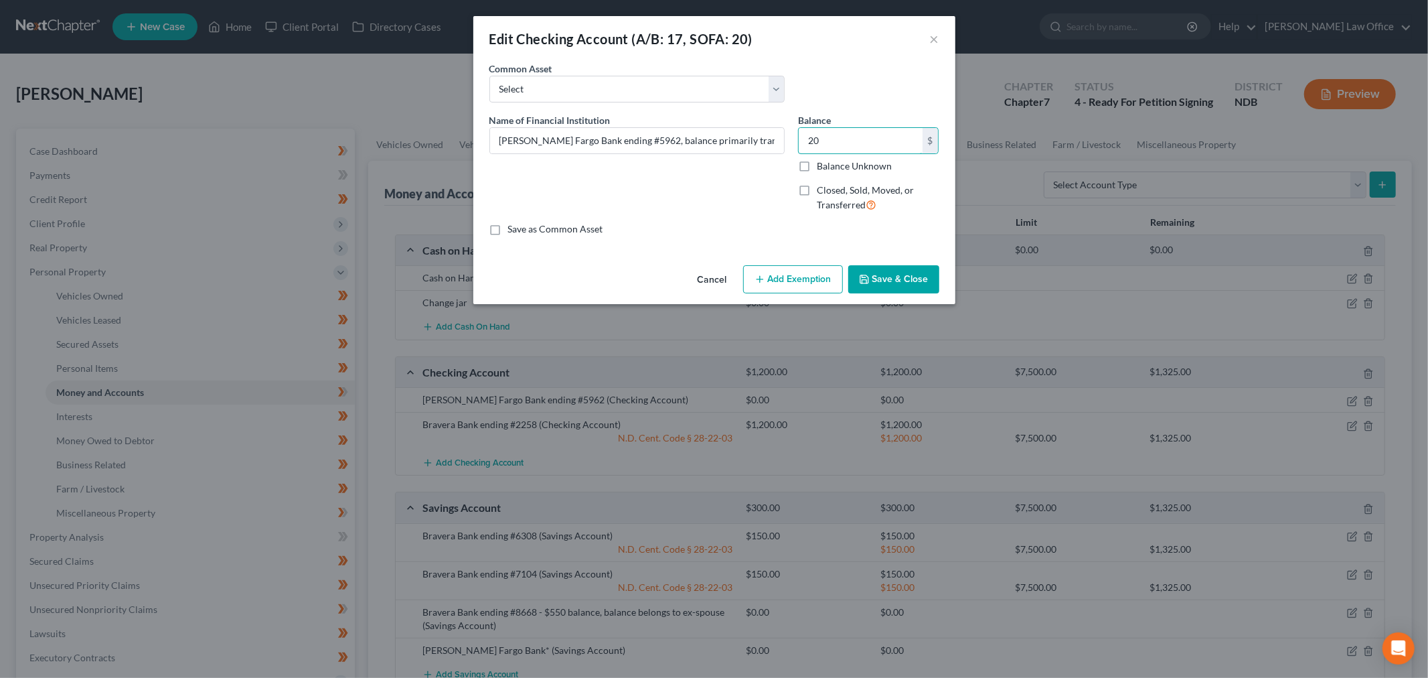
type input "20"
click at [821, 295] on div "Cancel Add Exemption Save & Close" at bounding box center [714, 282] width 482 height 44
click at [809, 279] on button "Add Exemption" at bounding box center [793, 279] width 100 height 28
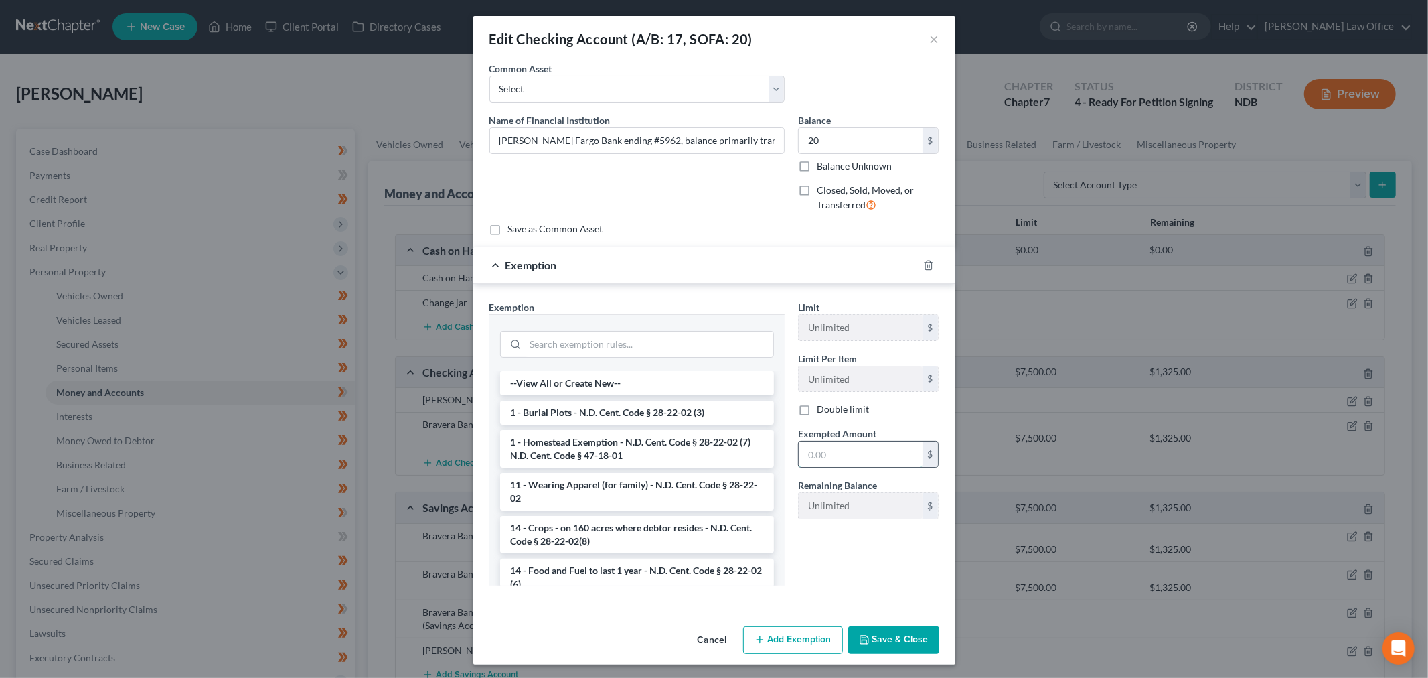
click at [838, 445] on input "text" at bounding box center [861, 453] width 124 height 25
type input "20"
click at [682, 348] on input "search" at bounding box center [650, 344] width 248 height 25
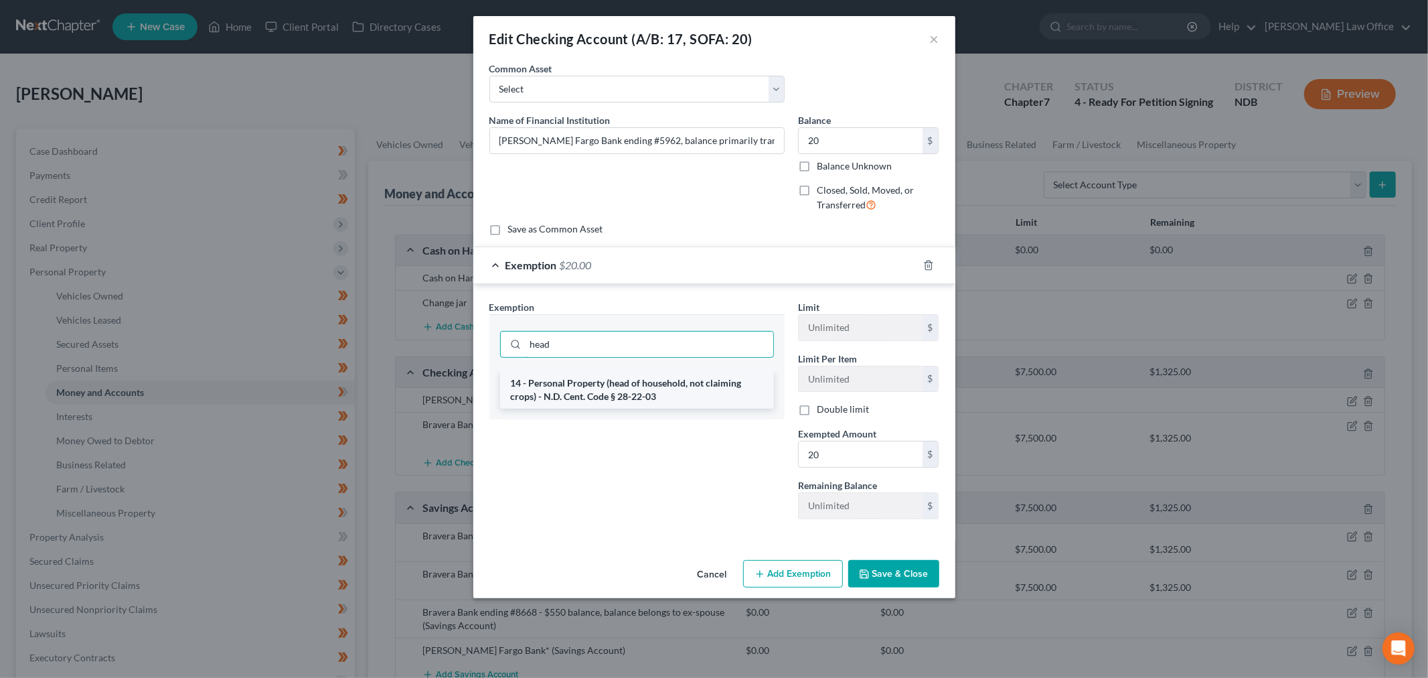
type input "head"
click at [633, 386] on li "14 - Personal Property (head of household, not claiming crops) - N.D. Cent. Cod…" at bounding box center [637, 390] width 274 height 38
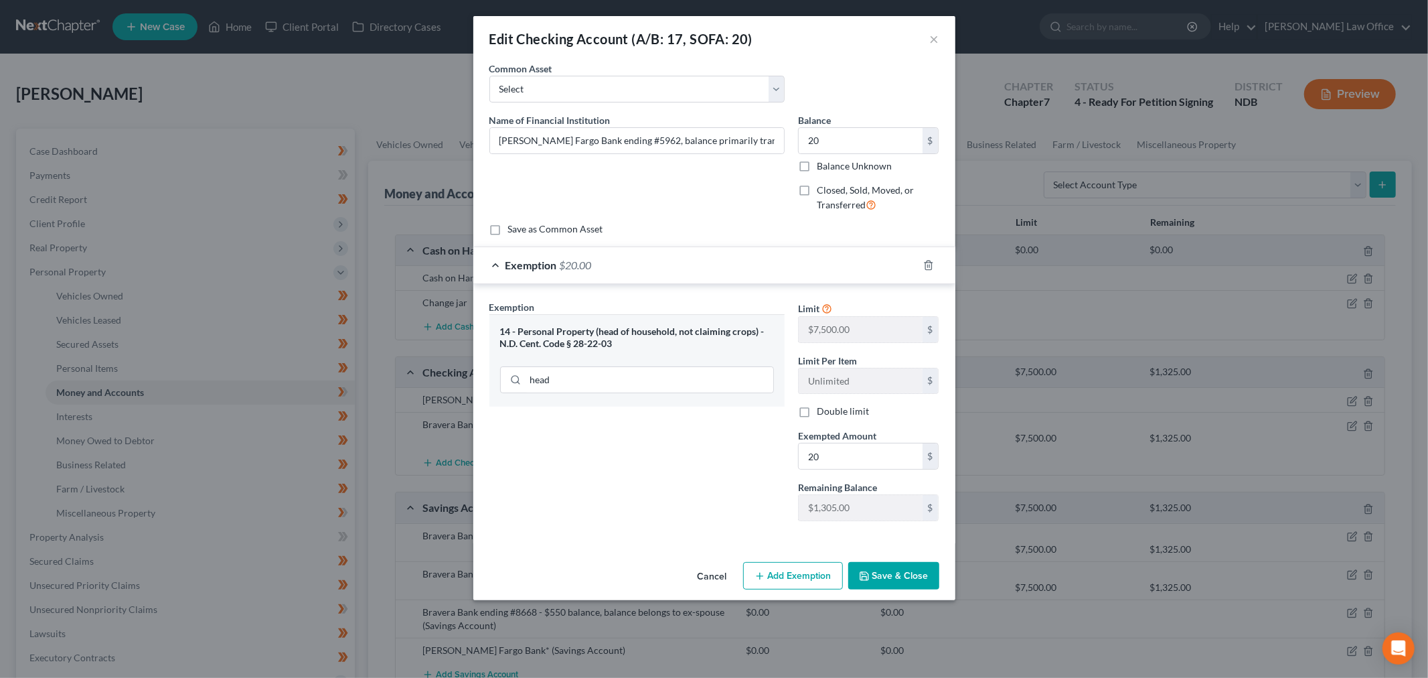
click at [893, 573] on button "Save & Close" at bounding box center [894, 576] width 91 height 28
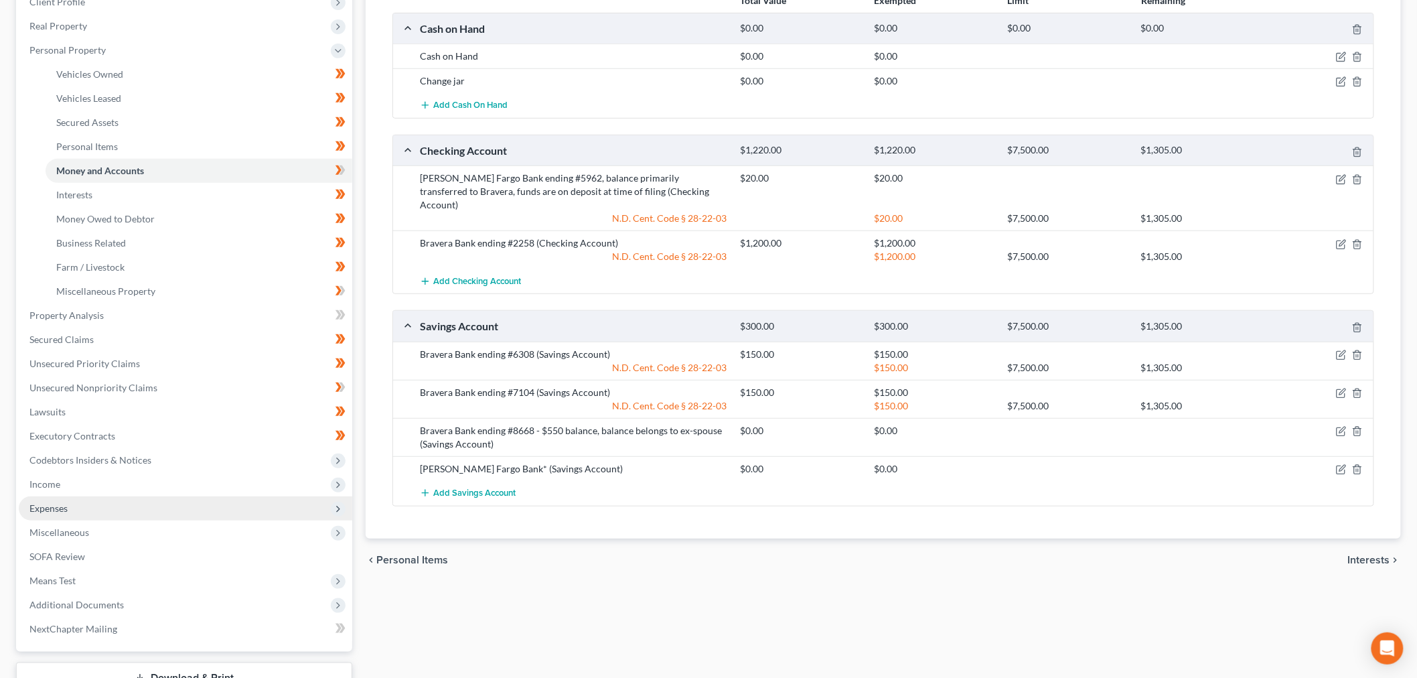
scroll to position [223, 0]
click at [72, 497] on span "Expenses" at bounding box center [186, 507] width 334 height 24
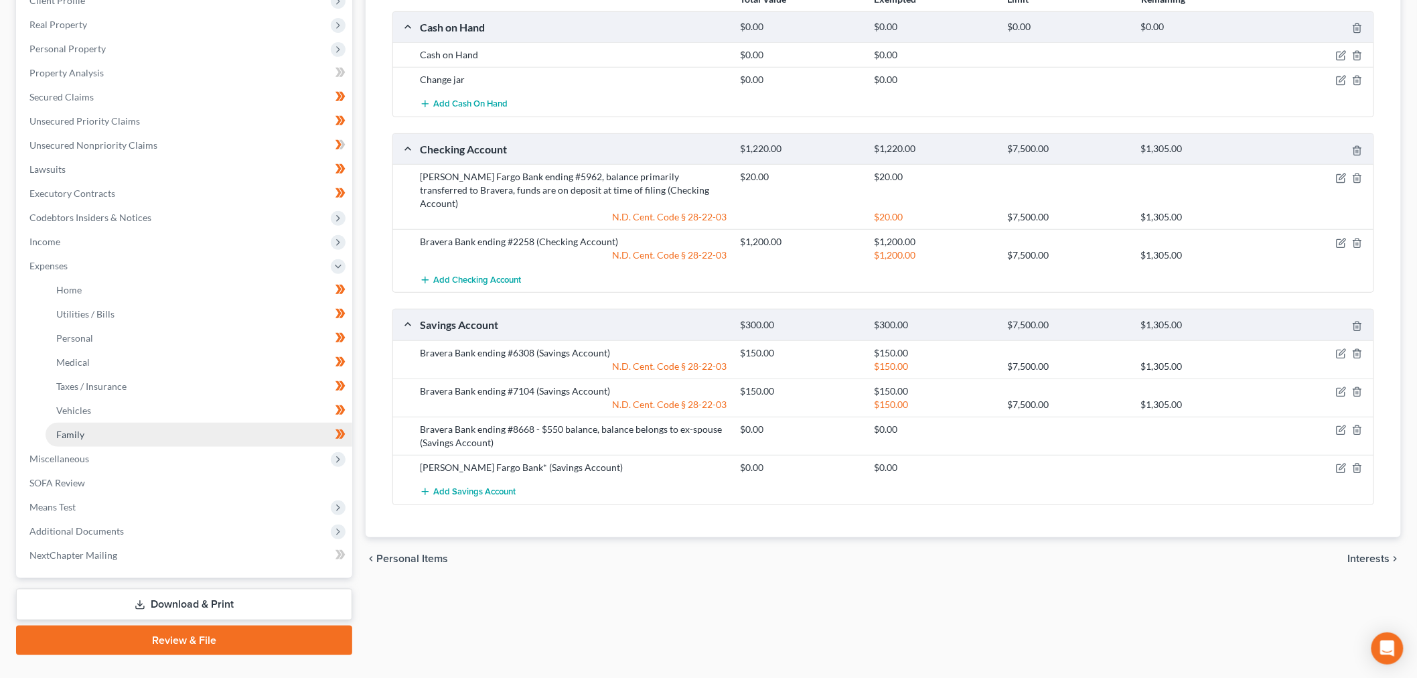
click at [137, 427] on link "Family" at bounding box center [199, 435] width 307 height 24
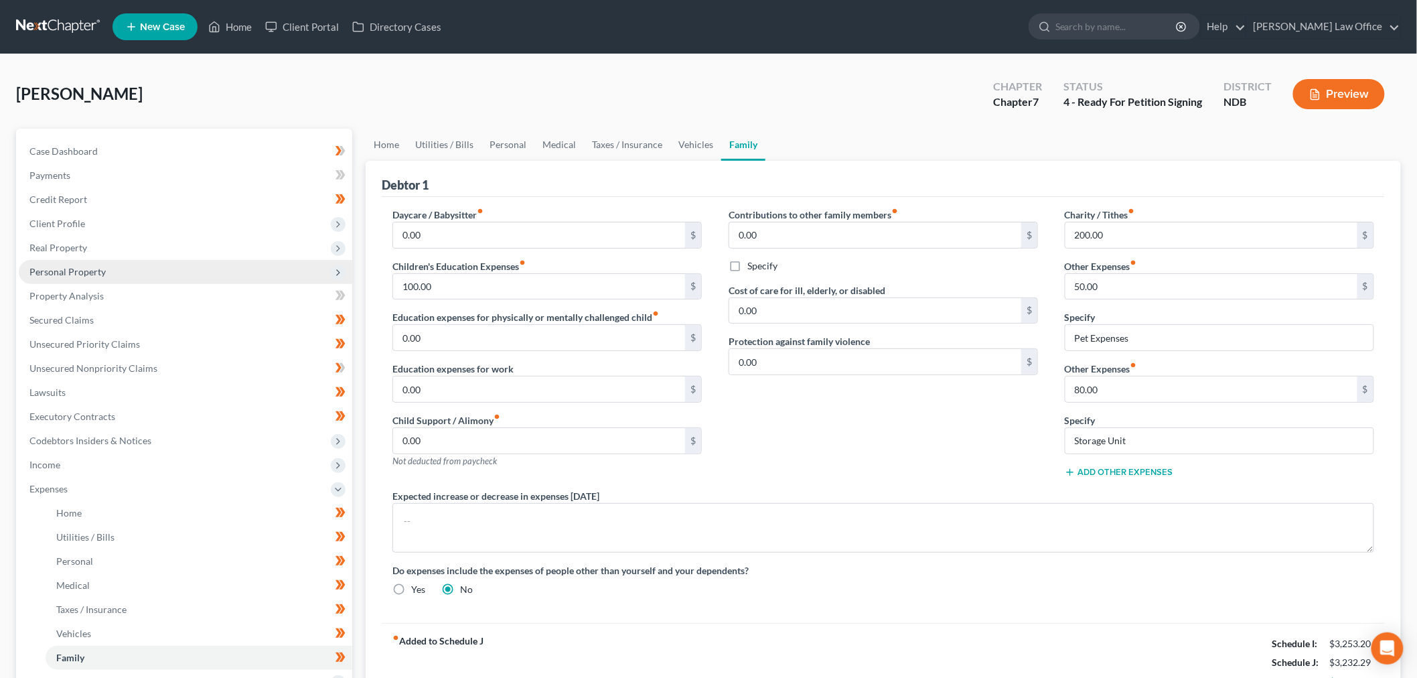
click at [126, 269] on span "Personal Property" at bounding box center [186, 272] width 334 height 24
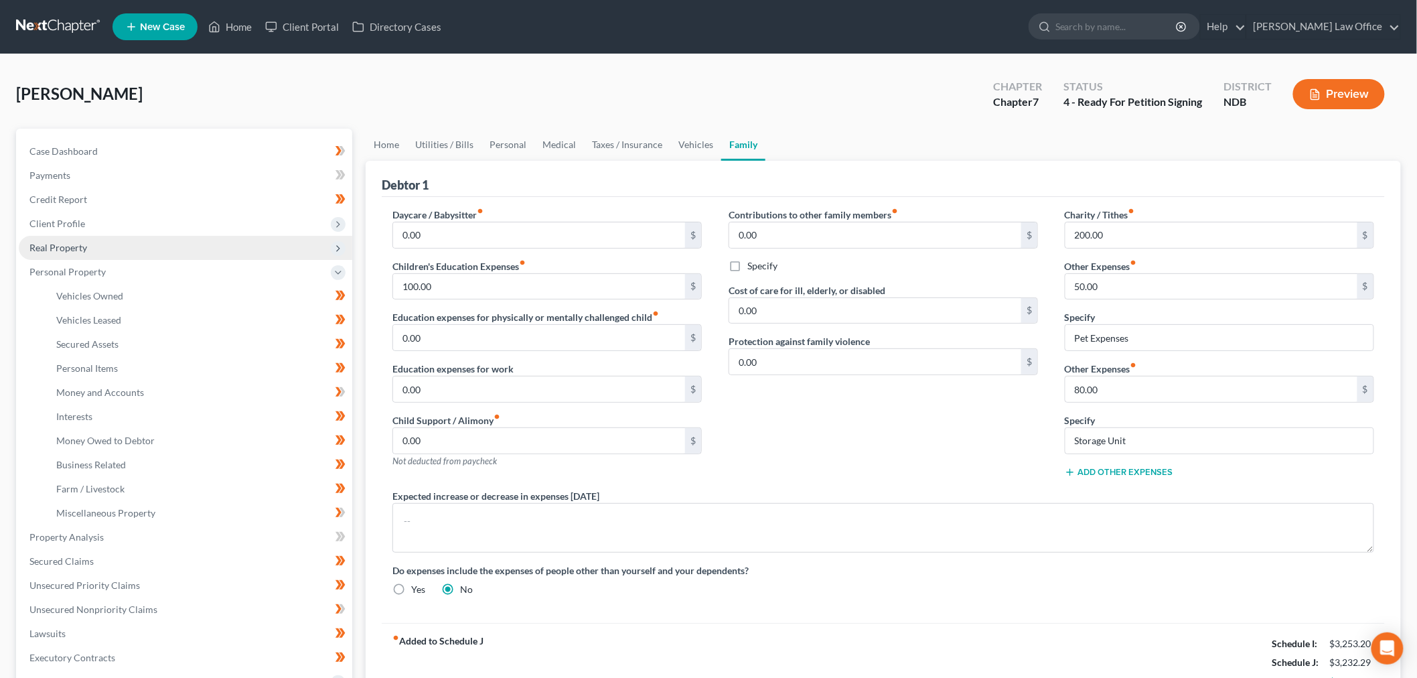
click at [112, 250] on span "Real Property" at bounding box center [186, 248] width 334 height 24
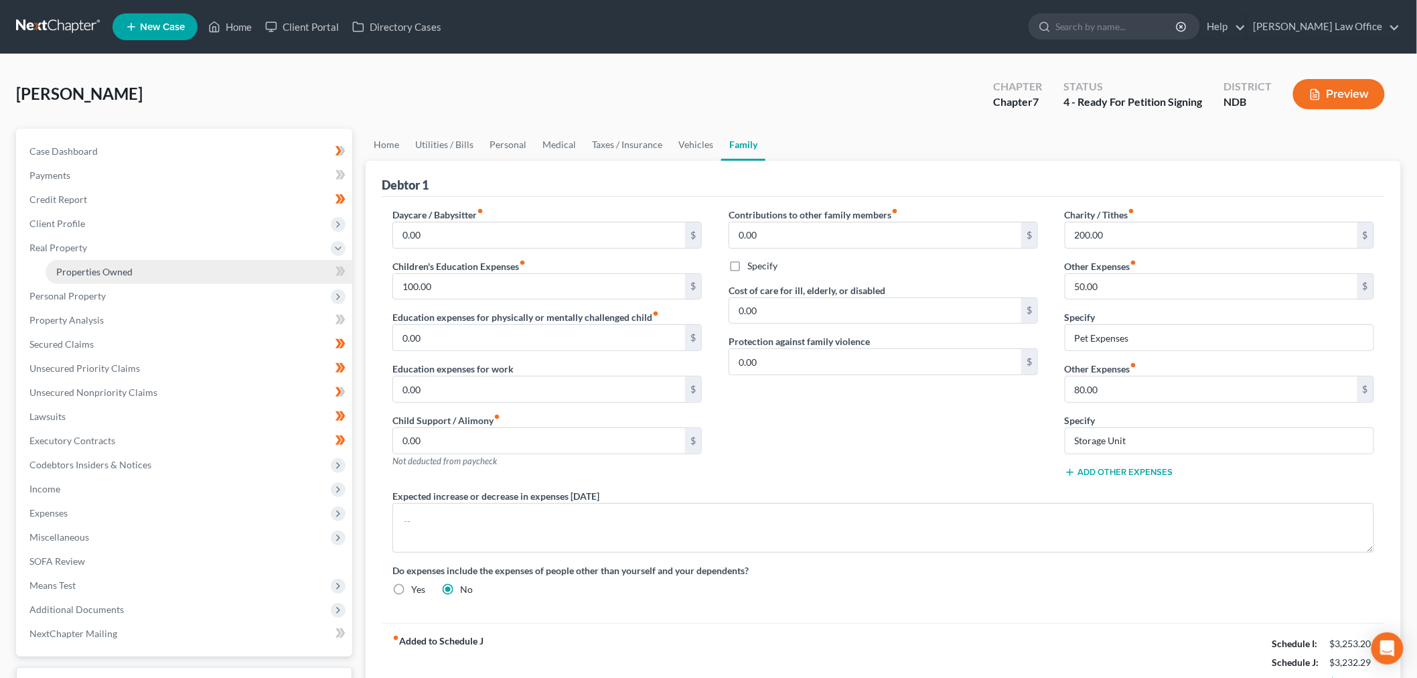
click at [103, 275] on span "Properties Owned" at bounding box center [94, 271] width 76 height 11
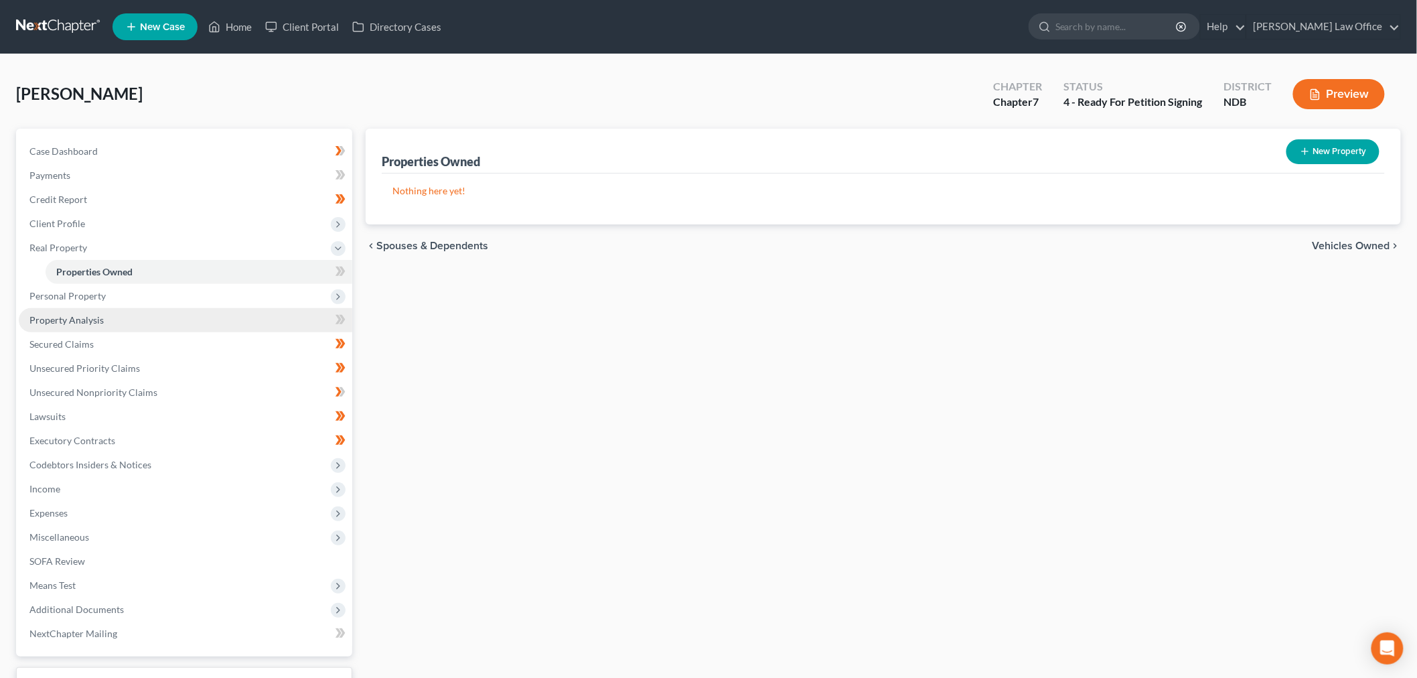
click at [141, 323] on link "Property Analysis" at bounding box center [186, 320] width 334 height 24
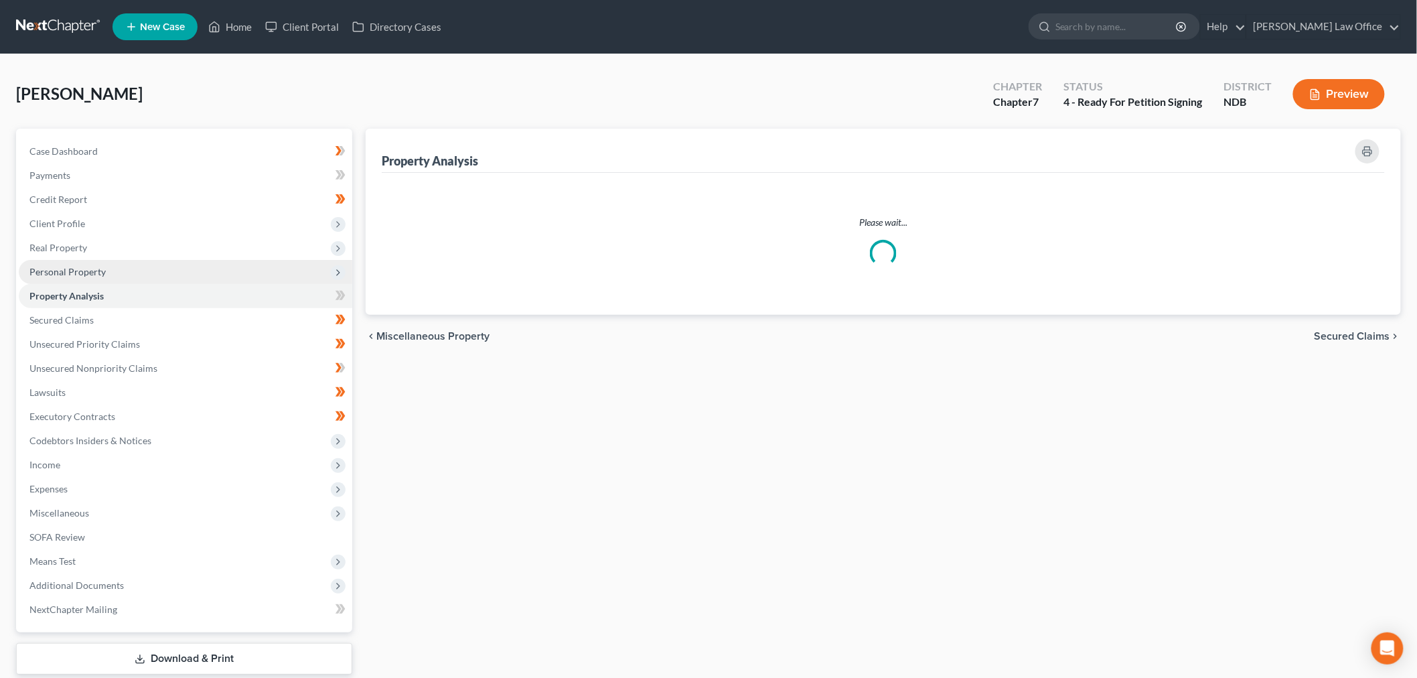
click at [145, 284] on span "Personal Property" at bounding box center [186, 272] width 334 height 24
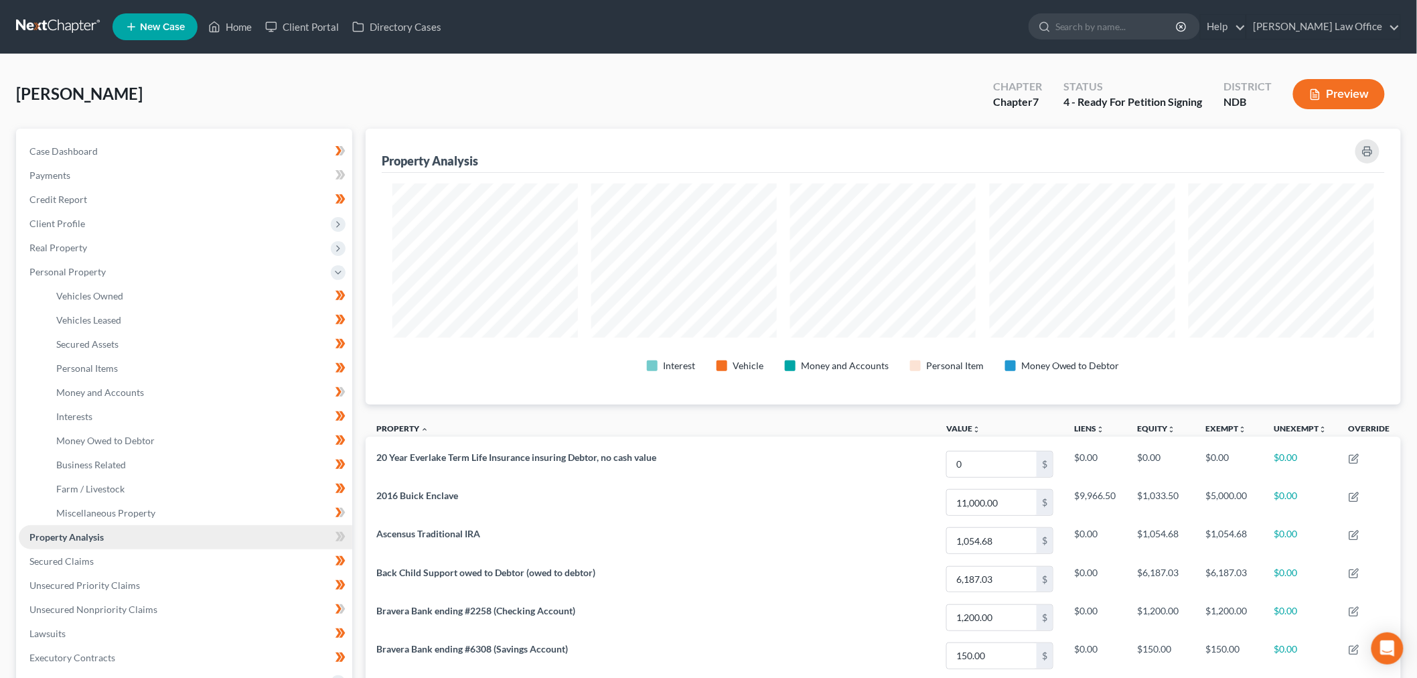
scroll to position [276, 1035]
click at [84, 407] on link "Interests" at bounding box center [199, 417] width 307 height 24
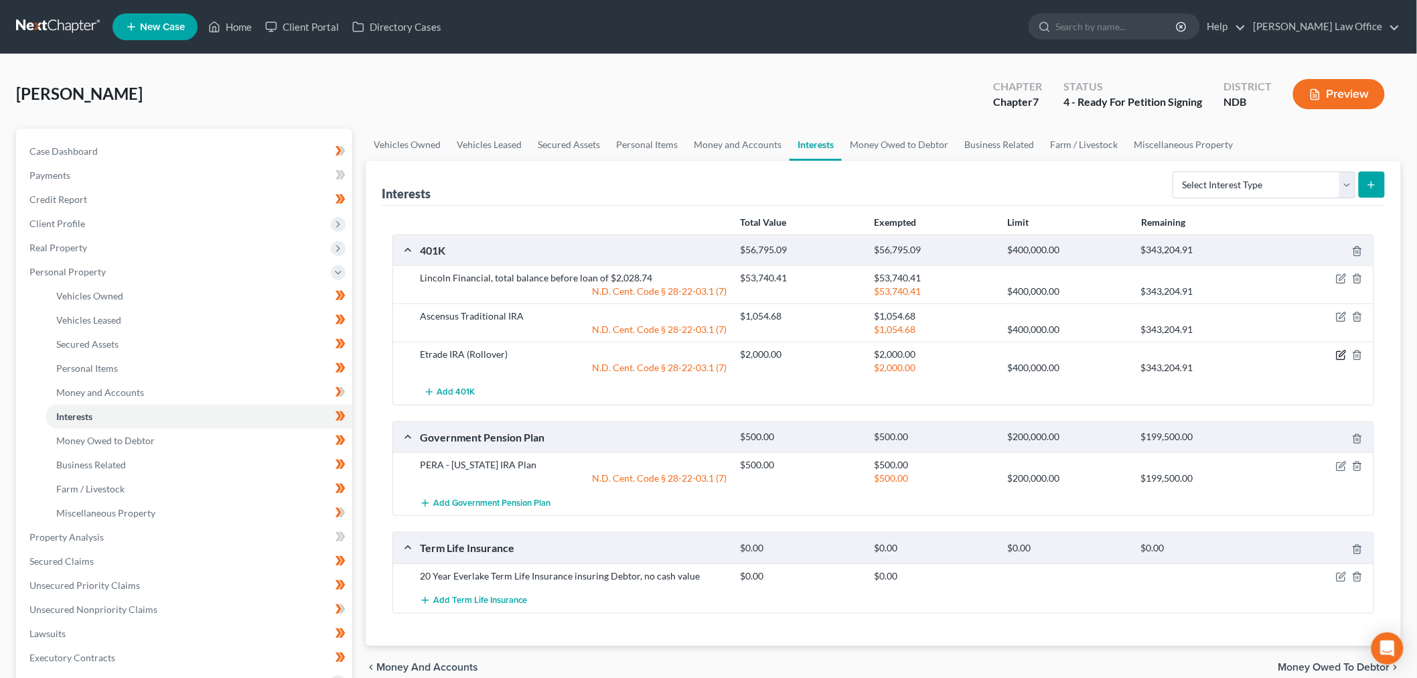
click at [1346, 355] on icon "button" at bounding box center [1341, 355] width 11 height 11
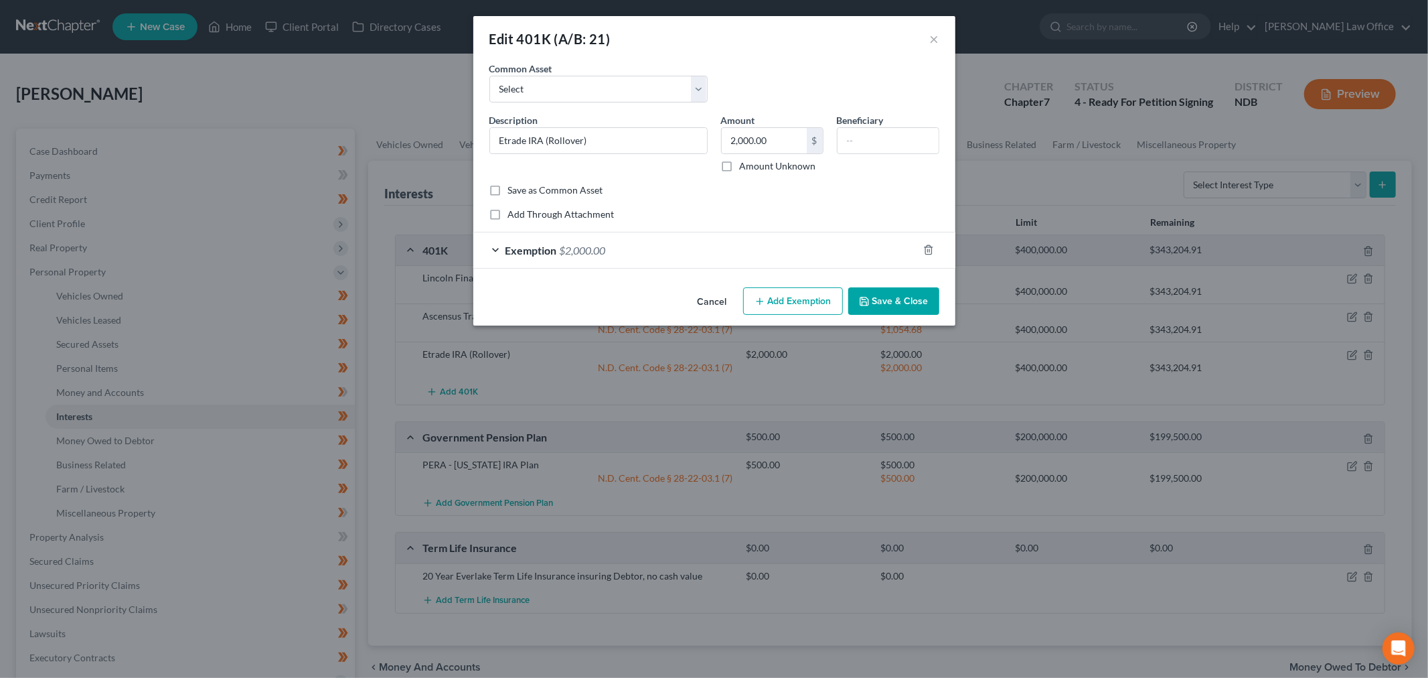
click at [707, 248] on div "Exemption $2,000.00" at bounding box center [695, 249] width 445 height 35
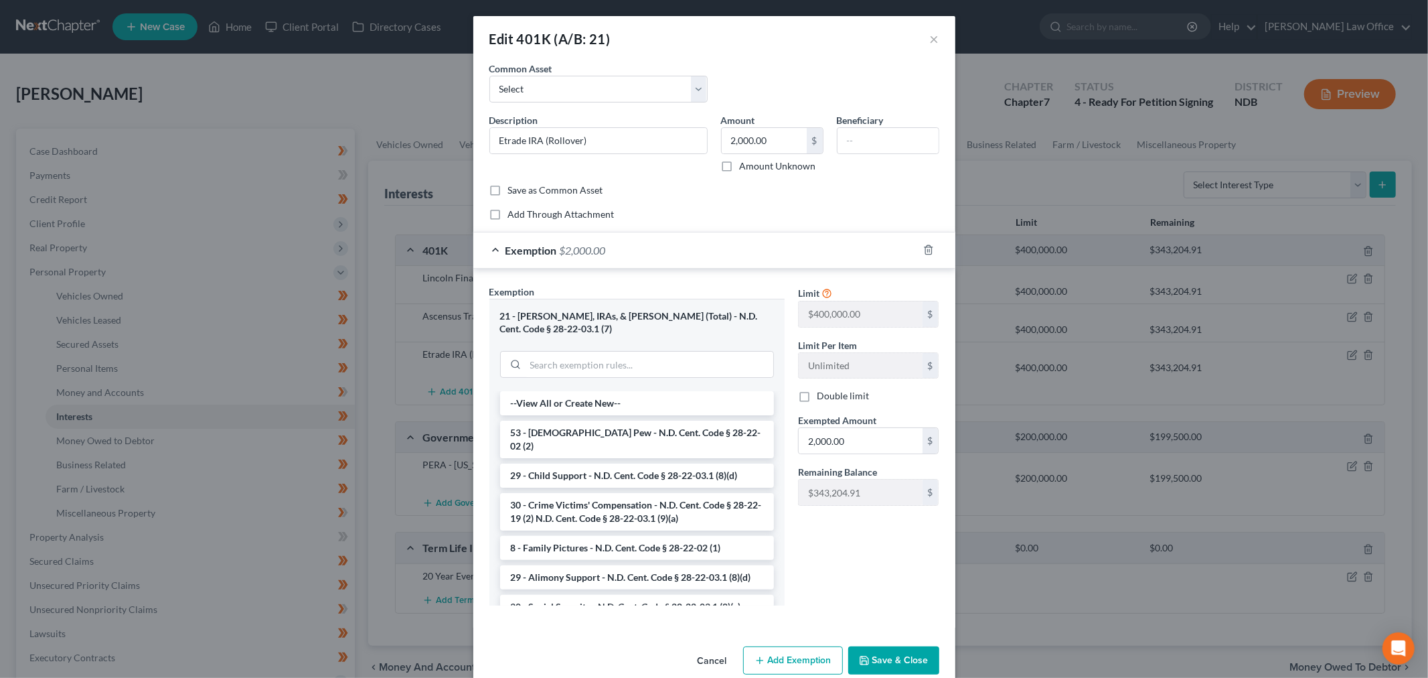
drag, startPoint x: 897, startPoint y: 660, endPoint x: 997, endPoint y: 612, distance: 109.9
click at [897, 658] on button "Save & Close" at bounding box center [894, 660] width 91 height 28
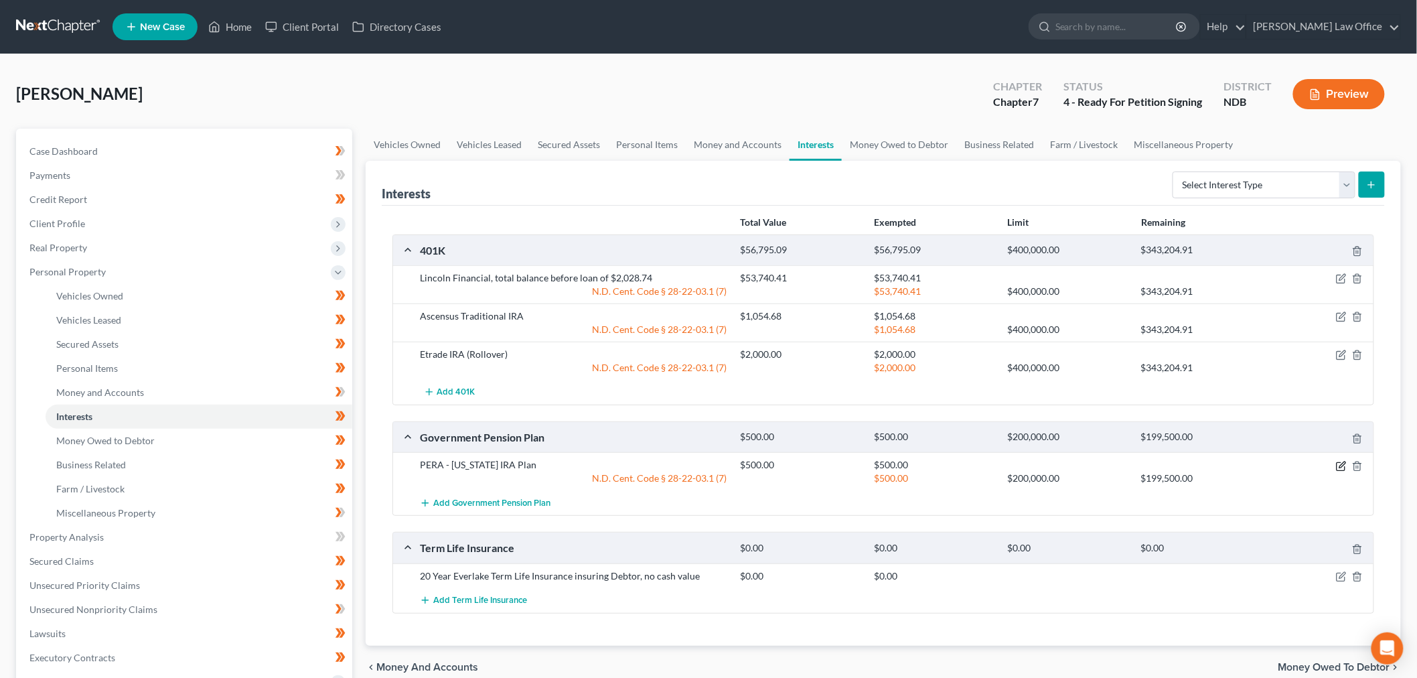
click at [1343, 469] on icon "button" at bounding box center [1341, 466] width 11 height 11
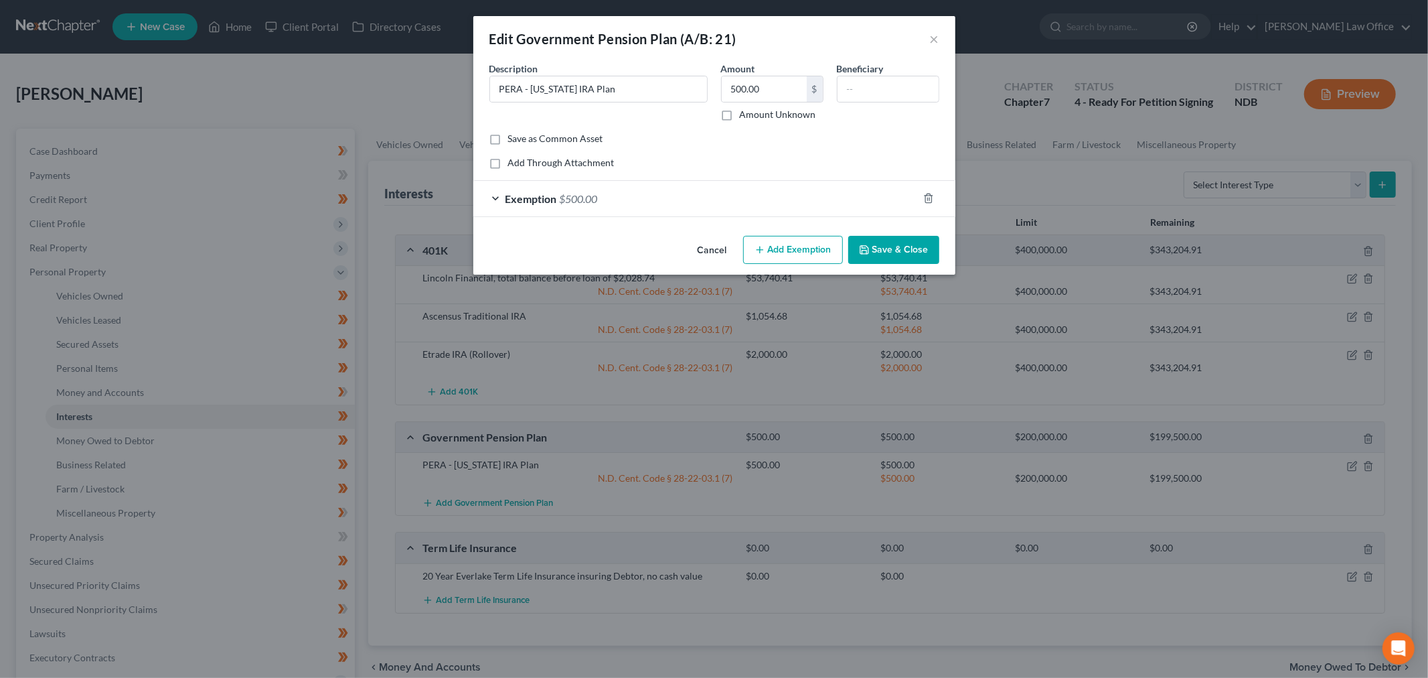
drag, startPoint x: 645, startPoint y: 196, endPoint x: 670, endPoint y: 279, distance: 86.0
click at [645, 197] on div "Exemption $500.00" at bounding box center [695, 198] width 445 height 35
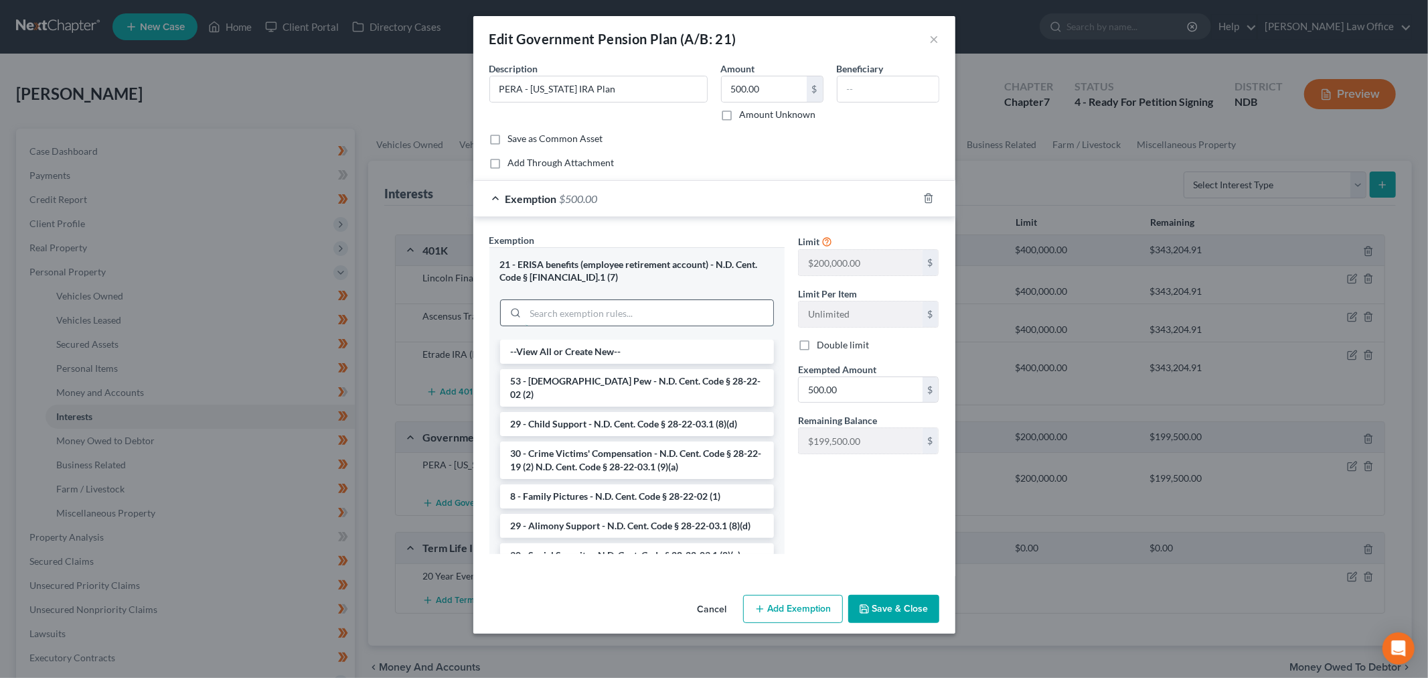
click at [636, 310] on input "search" at bounding box center [650, 312] width 248 height 25
click at [817, 344] on label "Double limit" at bounding box center [843, 344] width 52 height 13
click at [822, 344] on input "Double limit" at bounding box center [826, 342] width 9 height 9
checkbox input "true"
drag, startPoint x: 891, startPoint y: 608, endPoint x: 885, endPoint y: 576, distance: 32.7
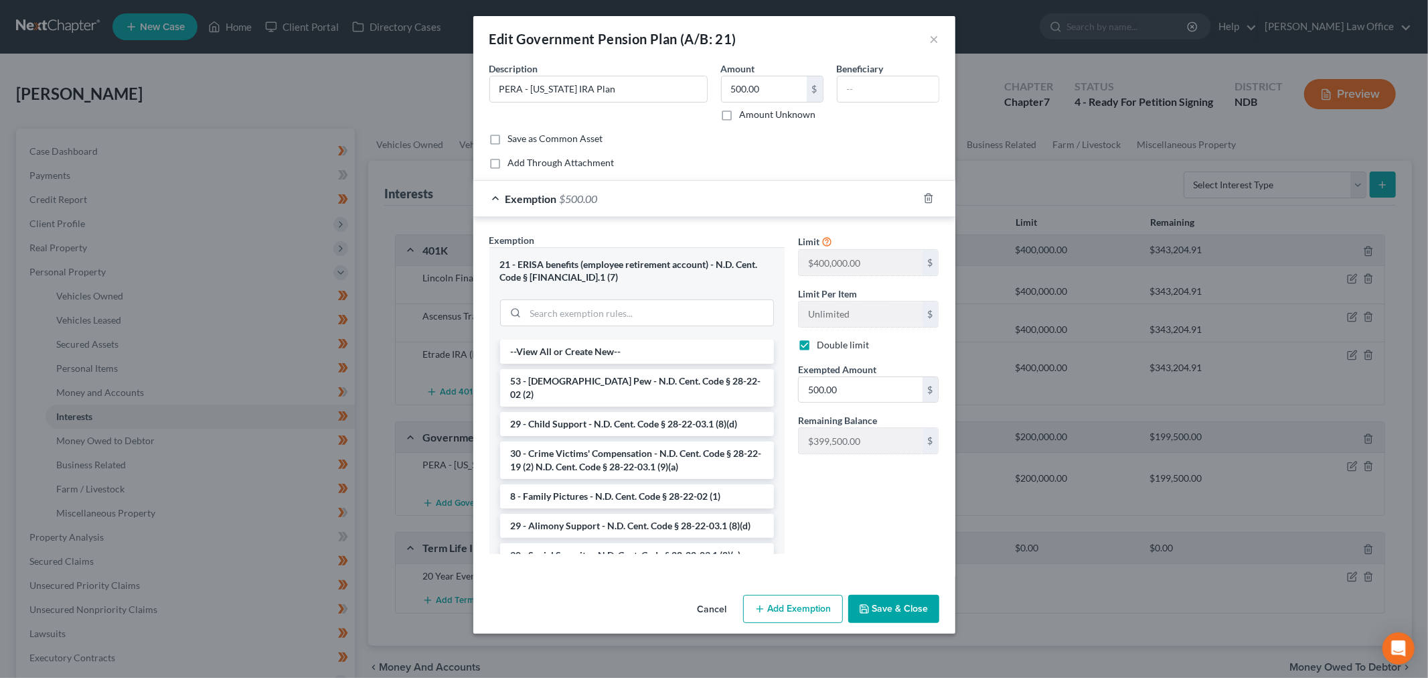
click at [853, 556] on div "Limit $200,000.00 $ Limit Per Item Unlimited $ Double limit Exempted Amount * 5…" at bounding box center [869, 399] width 155 height 332
click at [898, 610] on button "Save & Close" at bounding box center [894, 609] width 91 height 28
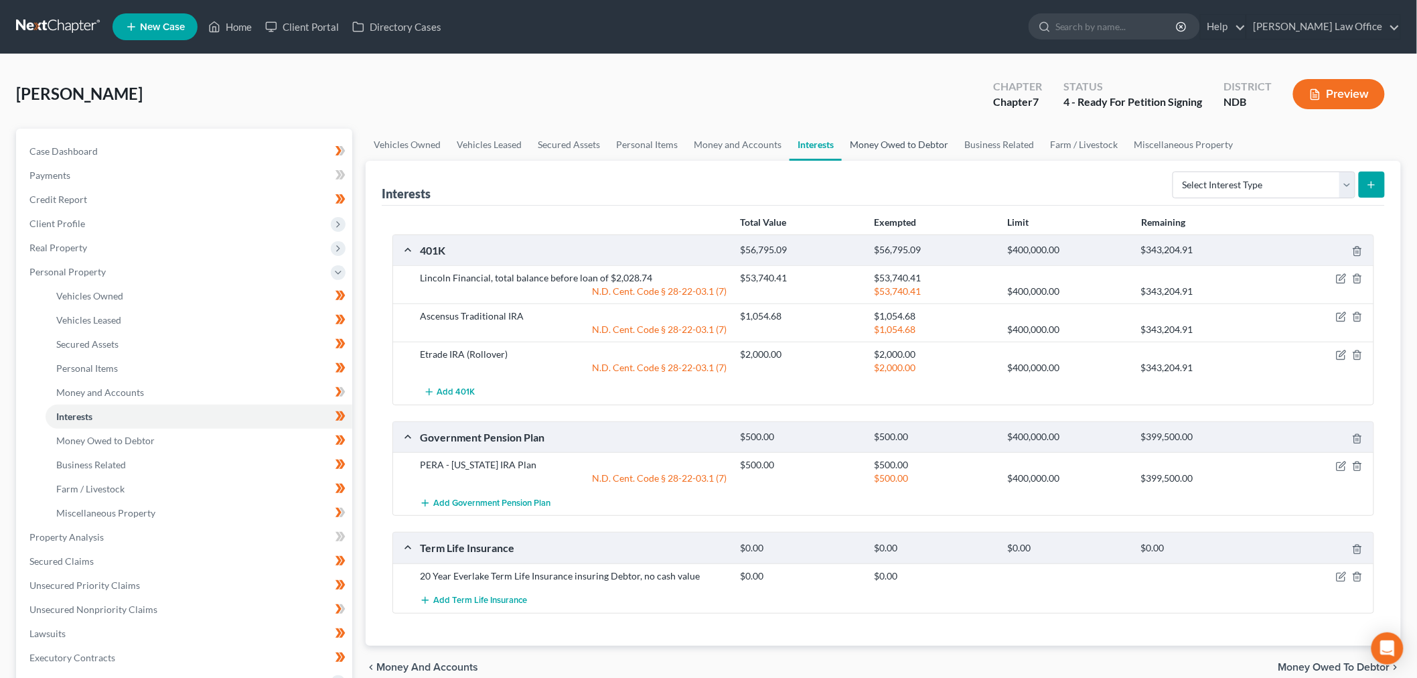
drag, startPoint x: 903, startPoint y: 134, endPoint x: 882, endPoint y: 149, distance: 25.5
click at [903, 134] on link "Money Owed to Debtor" at bounding box center [899, 145] width 115 height 32
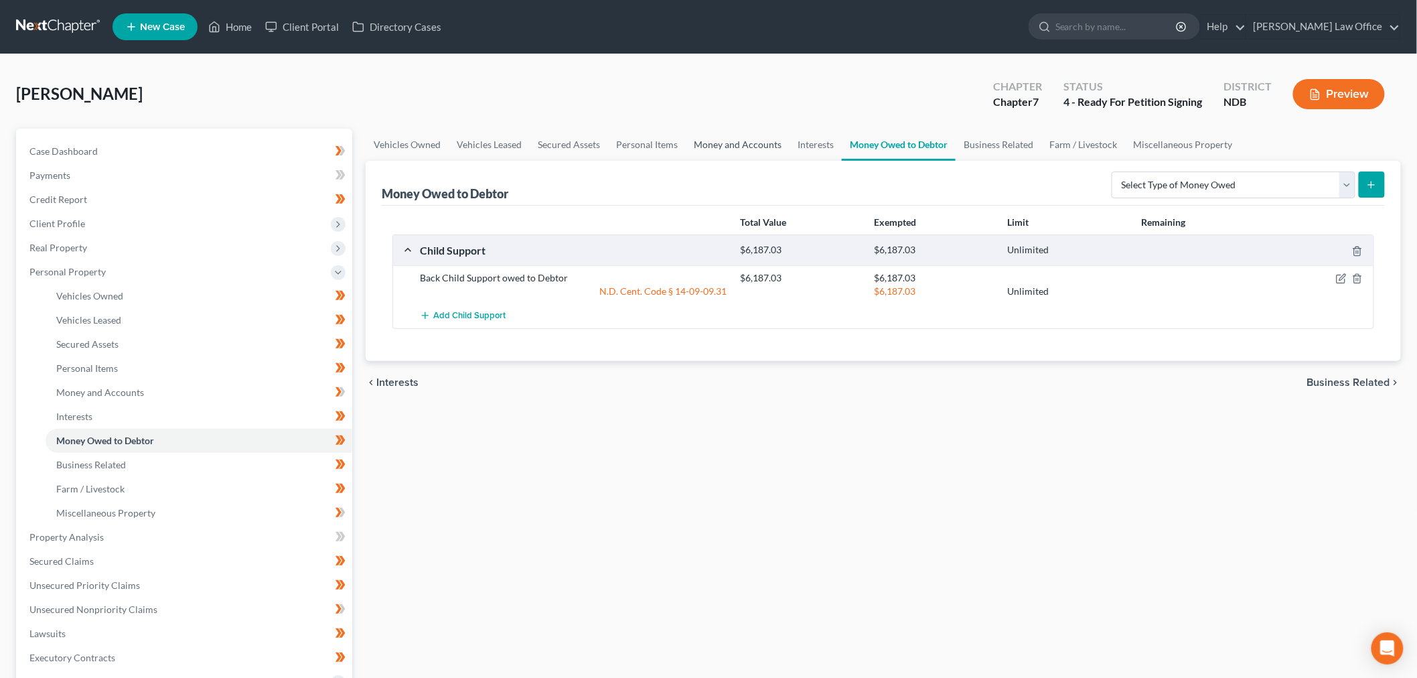
click at [732, 139] on link "Money and Accounts" at bounding box center [738, 145] width 104 height 32
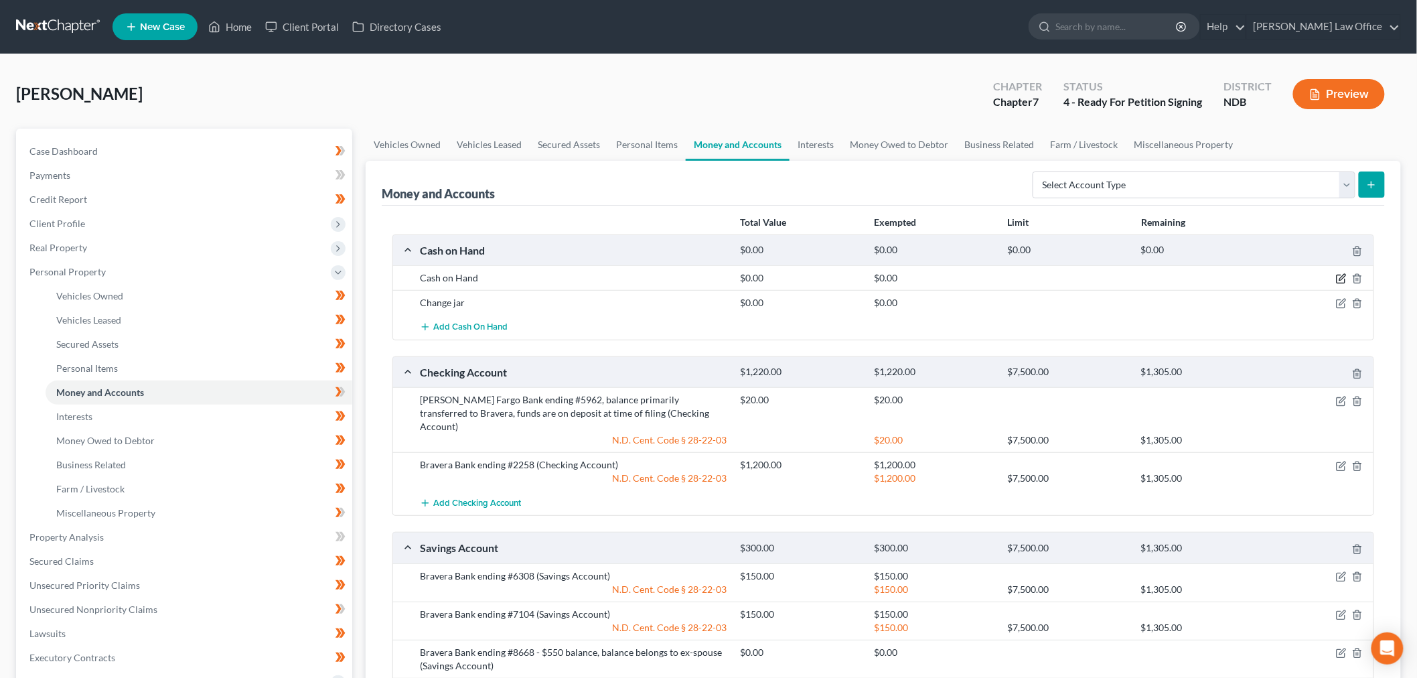
drag, startPoint x: 1345, startPoint y: 279, endPoint x: 1291, endPoint y: 284, distance: 53.8
click at [1343, 279] on icon "button" at bounding box center [1341, 278] width 11 height 11
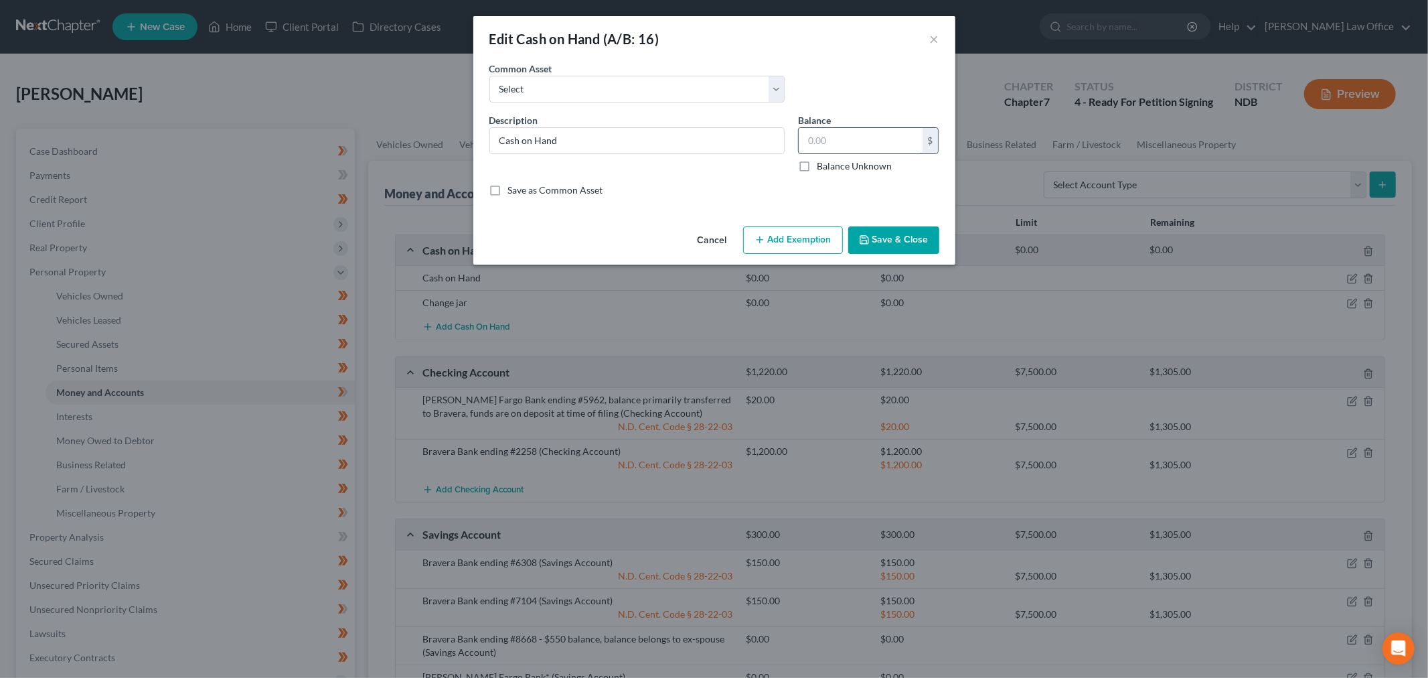
click at [868, 143] on input "text" at bounding box center [861, 140] width 124 height 25
type input "120"
drag, startPoint x: 817, startPoint y: 249, endPoint x: 816, endPoint y: 323, distance: 74.3
click at [817, 250] on button "Add Exemption" at bounding box center [793, 240] width 100 height 28
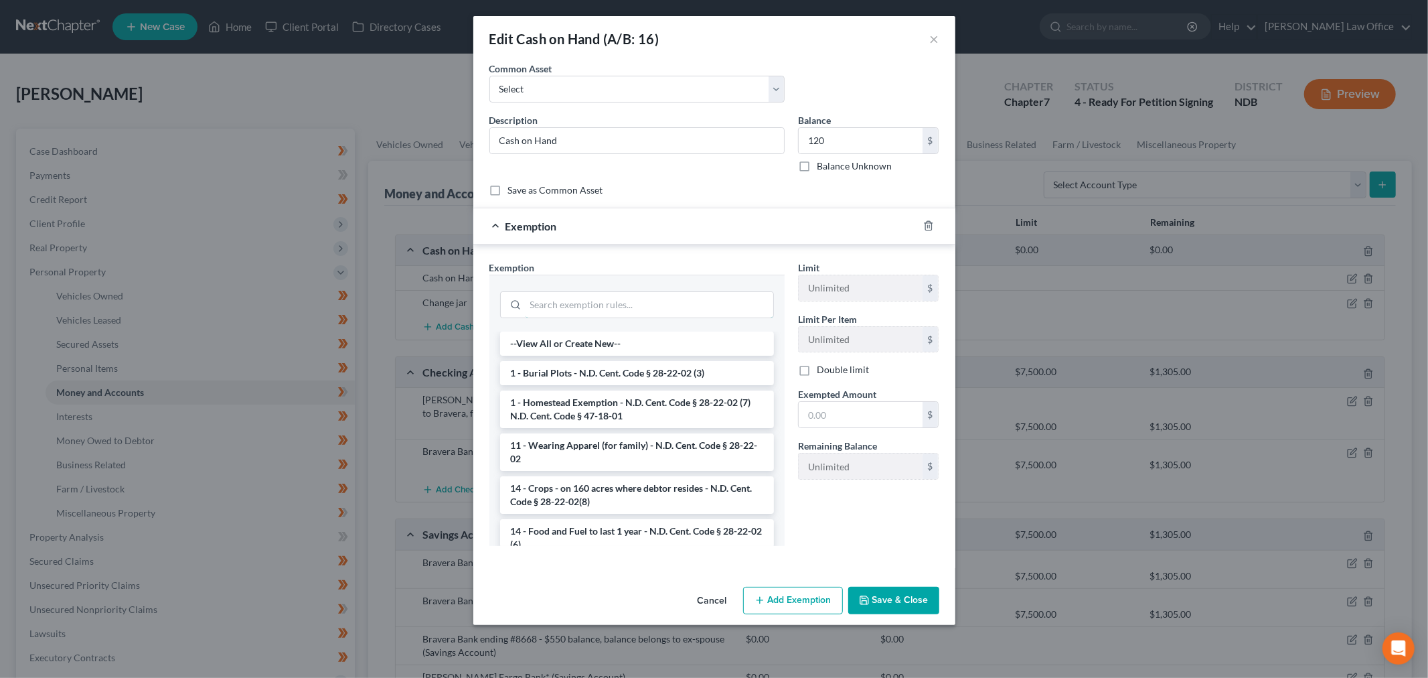
drag, startPoint x: 642, startPoint y: 305, endPoint x: 612, endPoint y: 250, distance: 62.3
click at [643, 305] on input "search" at bounding box center [650, 304] width 248 height 25
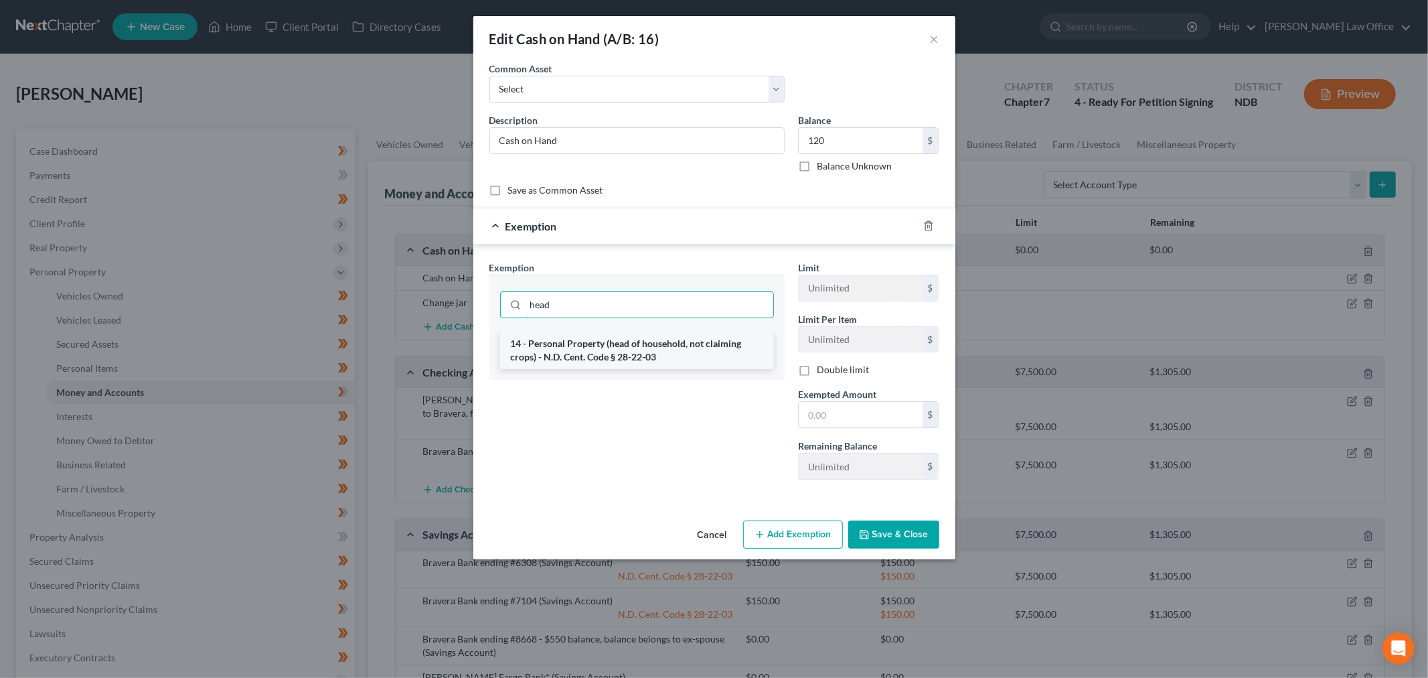
type input "head"
click at [668, 356] on li "14 - Personal Property (head of household, not claiming crops) - N.D. Cent. Cod…" at bounding box center [637, 351] width 274 height 38
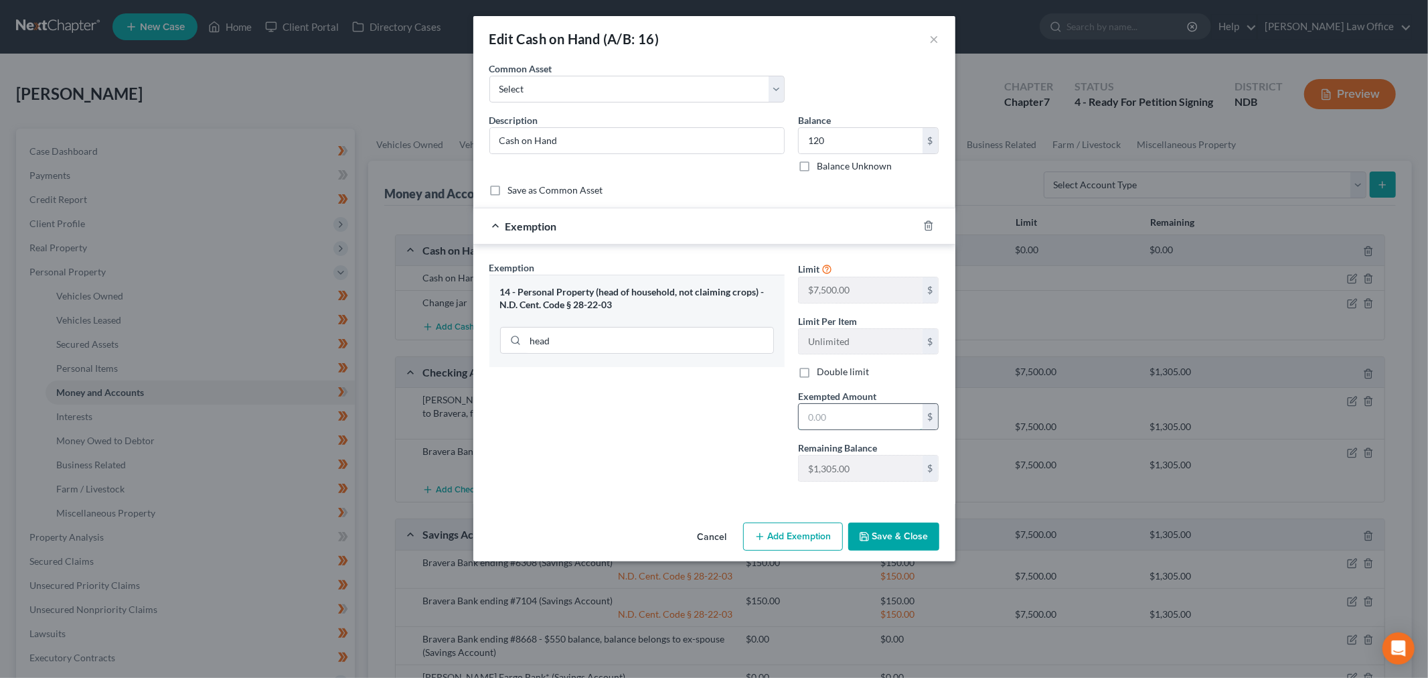
click at [829, 410] on input "text" at bounding box center [861, 416] width 124 height 25
type input "120"
drag, startPoint x: 875, startPoint y: 537, endPoint x: 765, endPoint y: 518, distance: 110.8
click at [875, 537] on button "Save & Close" at bounding box center [894, 536] width 91 height 28
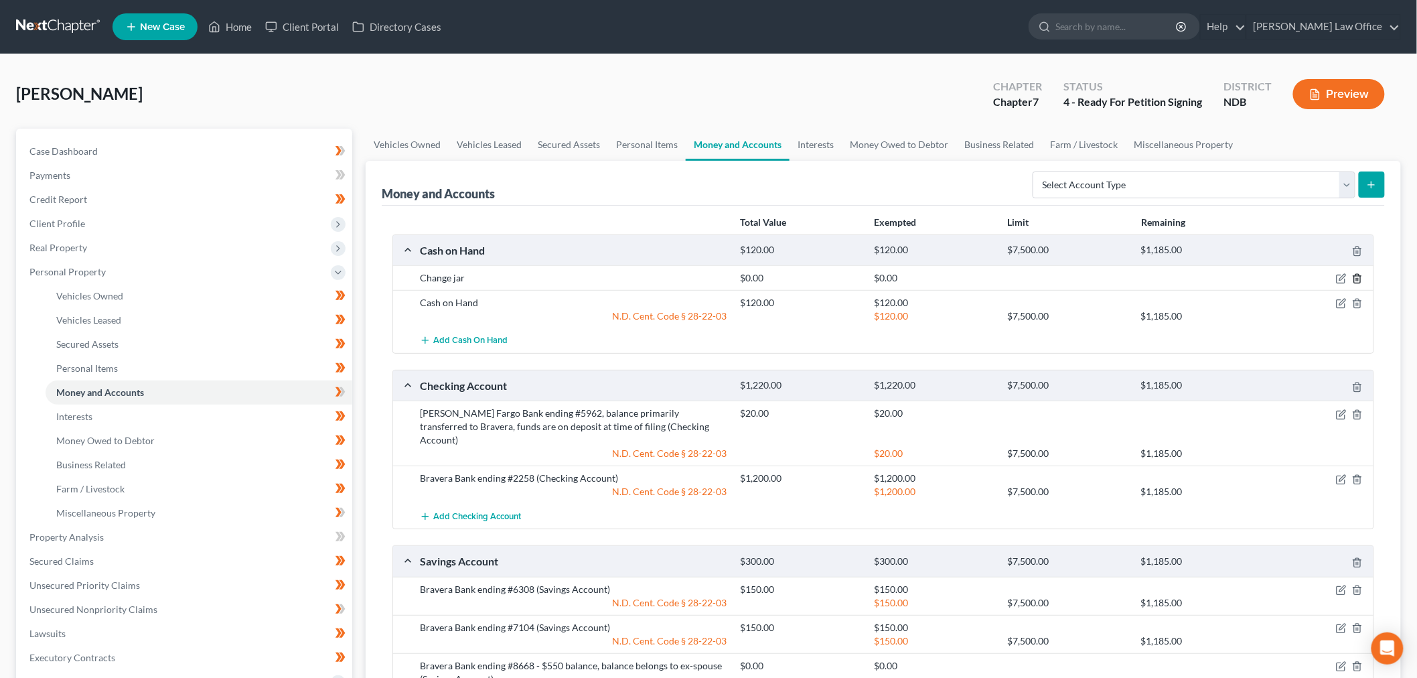
click at [1363, 281] on icon "button" at bounding box center [1357, 278] width 11 height 11
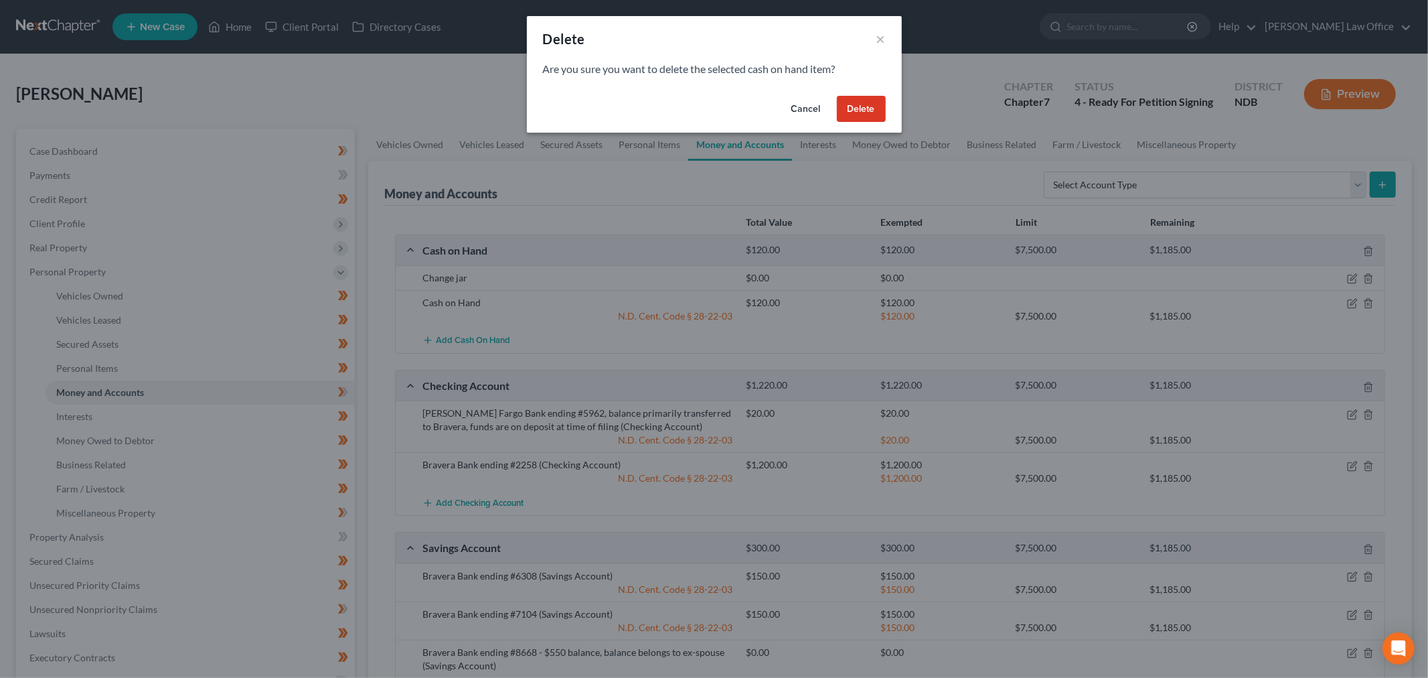
click at [859, 111] on button "Delete" at bounding box center [861, 109] width 49 height 27
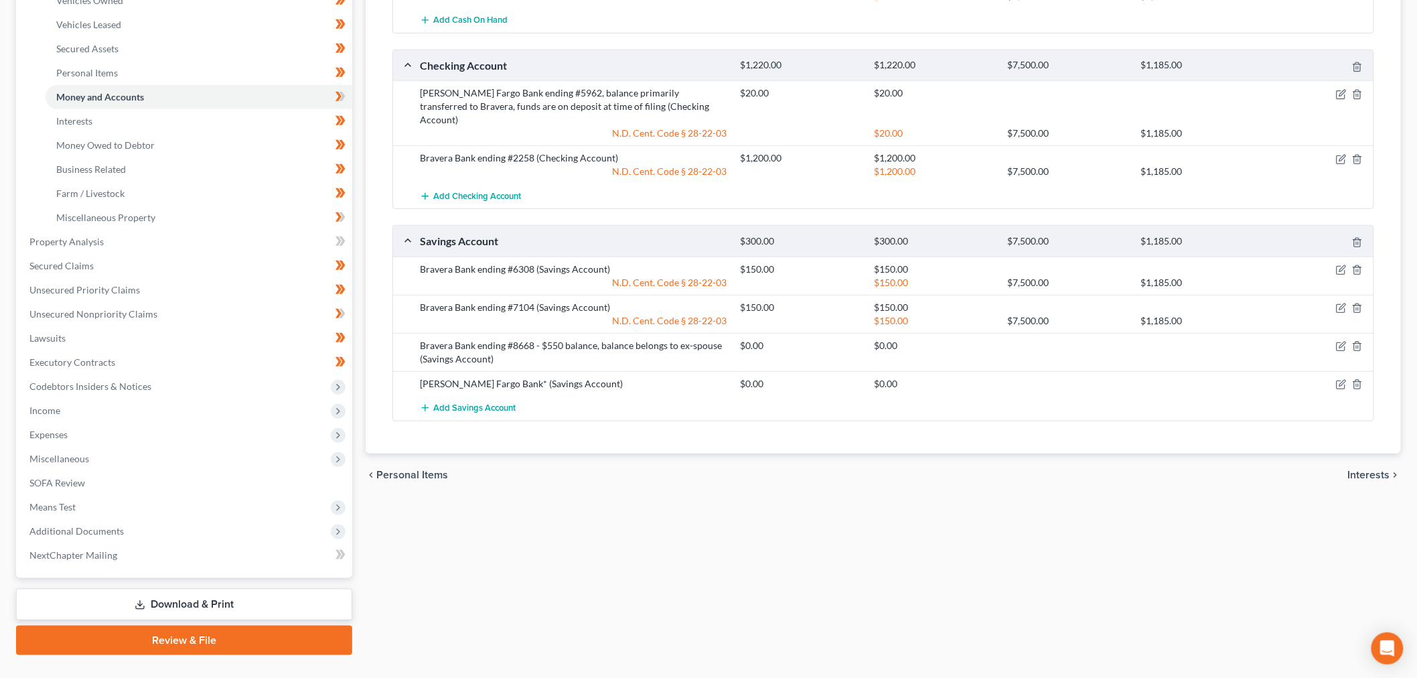
scroll to position [321, 0]
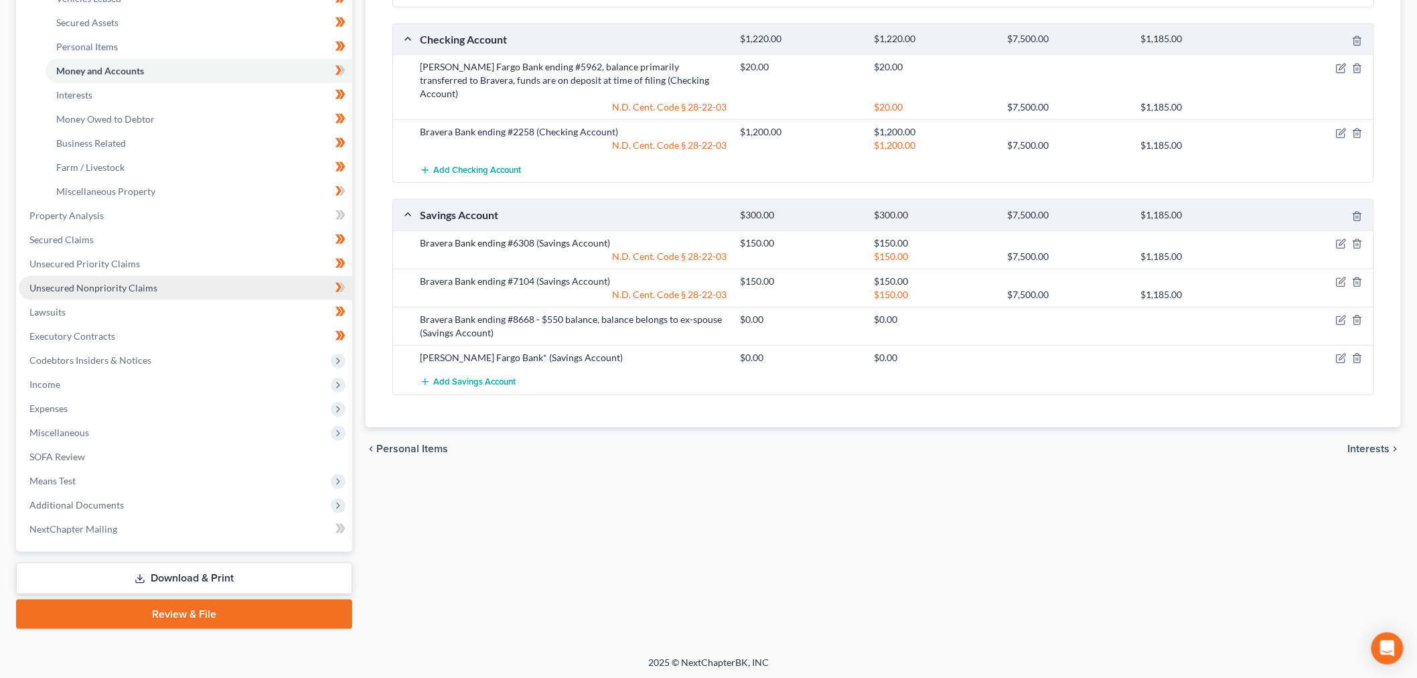
drag, startPoint x: 147, startPoint y: 283, endPoint x: 159, endPoint y: 283, distance: 12.1
click at [147, 283] on span "Unsecured Nonpriority Claims" at bounding box center [93, 287] width 128 height 11
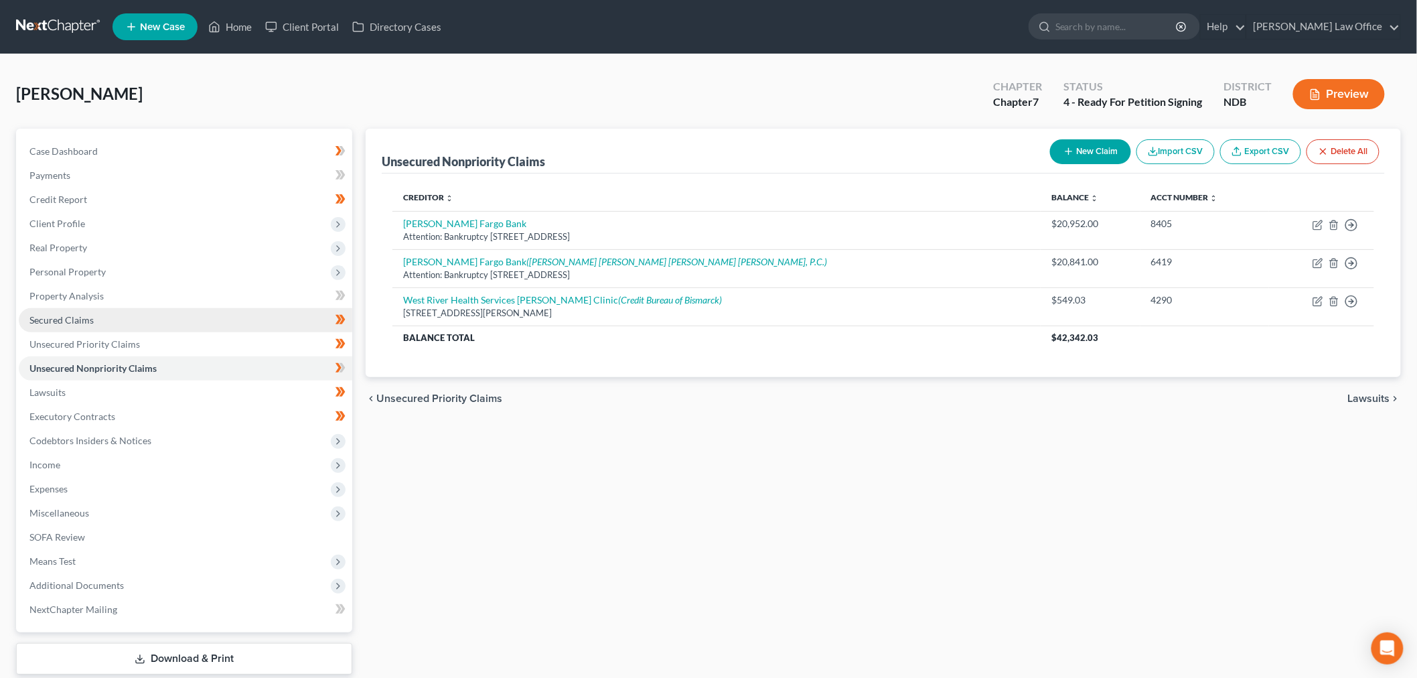
click at [171, 319] on link "Secured Claims" at bounding box center [186, 320] width 334 height 24
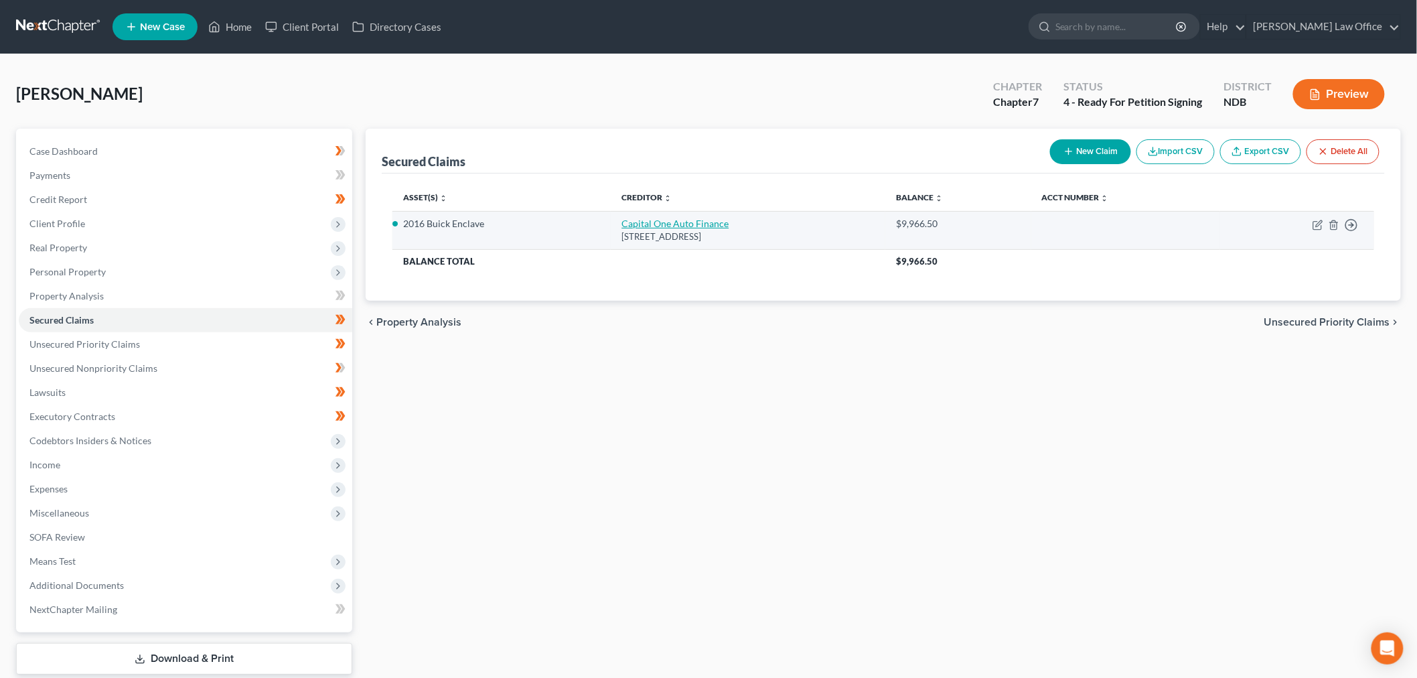
click at [640, 228] on link "Capital One Auto Finance" at bounding box center [674, 223] width 107 height 11
select select "45"
select select "2"
select select "3"
select select "0"
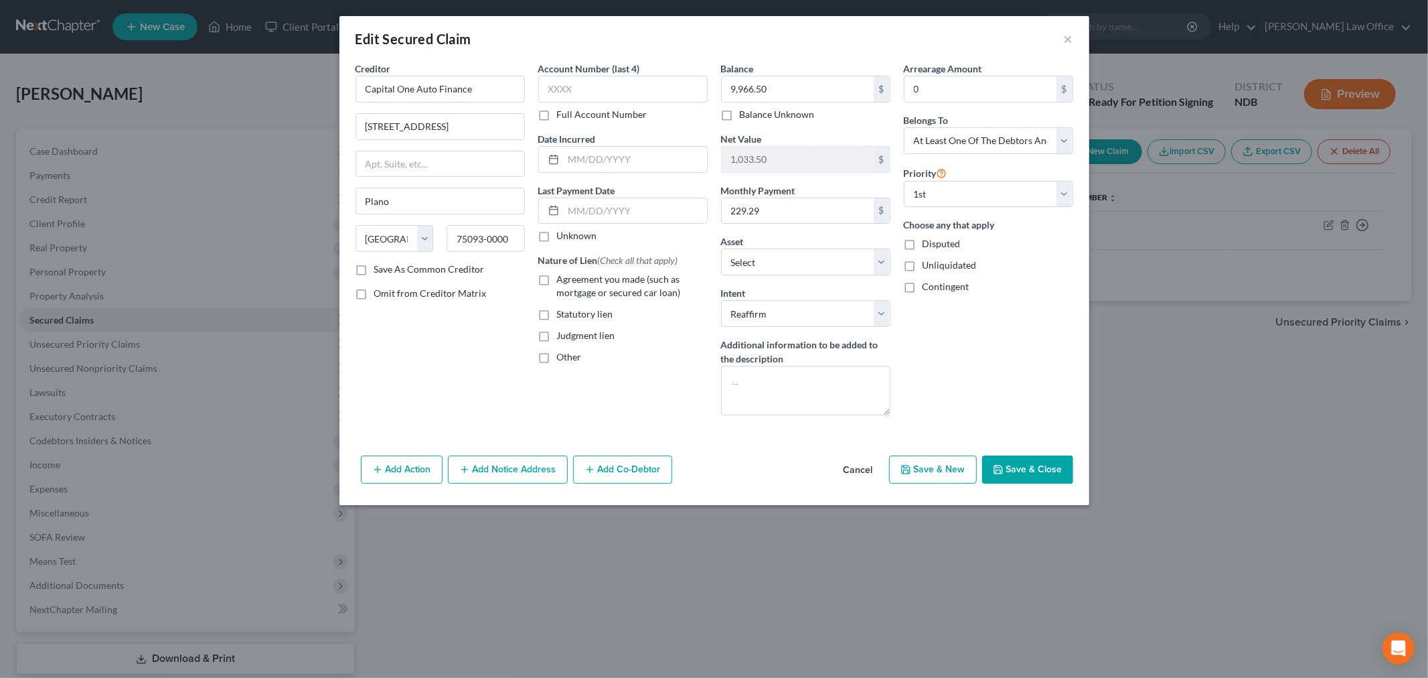
click at [557, 281] on label "Agreement you made (such as mortgage or secured car loan)" at bounding box center [632, 286] width 151 height 27
click at [563, 281] on input "Agreement you made (such as mortgage or secured car loan)" at bounding box center [567, 277] width 9 height 9
checkbox input "true"
click at [667, 210] on input "text" at bounding box center [635, 210] width 143 height 25
click at [626, 213] on input "text" at bounding box center [635, 210] width 143 height 25
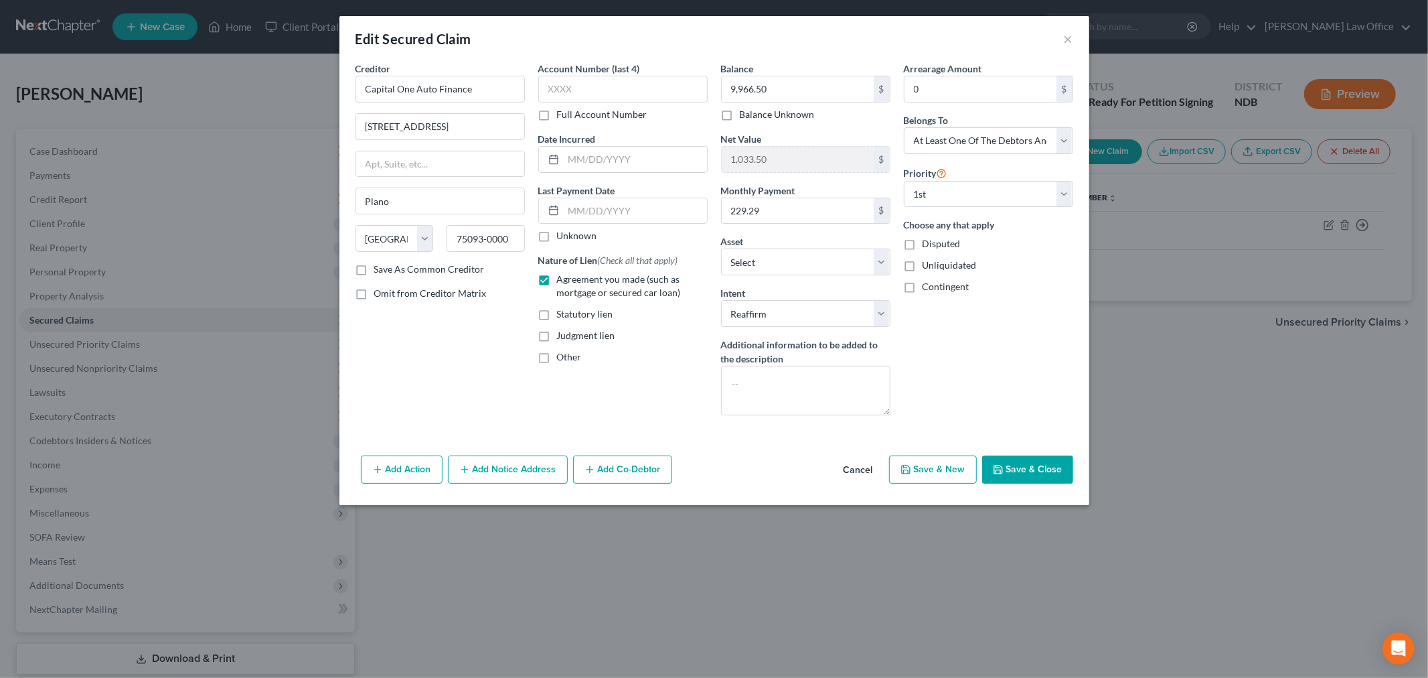
click at [1025, 373] on div "Arrearage Amount 0 $ Belongs To * Select Debtor 1 Only Debtor 2 Only Debtor 1 A…" at bounding box center [988, 244] width 183 height 364
click at [651, 211] on input "text" at bounding box center [635, 210] width 143 height 25
click at [1036, 340] on div "Arrearage Amount 0 $ Belongs To * Select Debtor 1 Only Debtor 2 Only Debtor 1 A…" at bounding box center [988, 244] width 183 height 364
click at [860, 390] on textarea at bounding box center [805, 391] width 169 height 50
type textarea "First payment is due [DATE]"
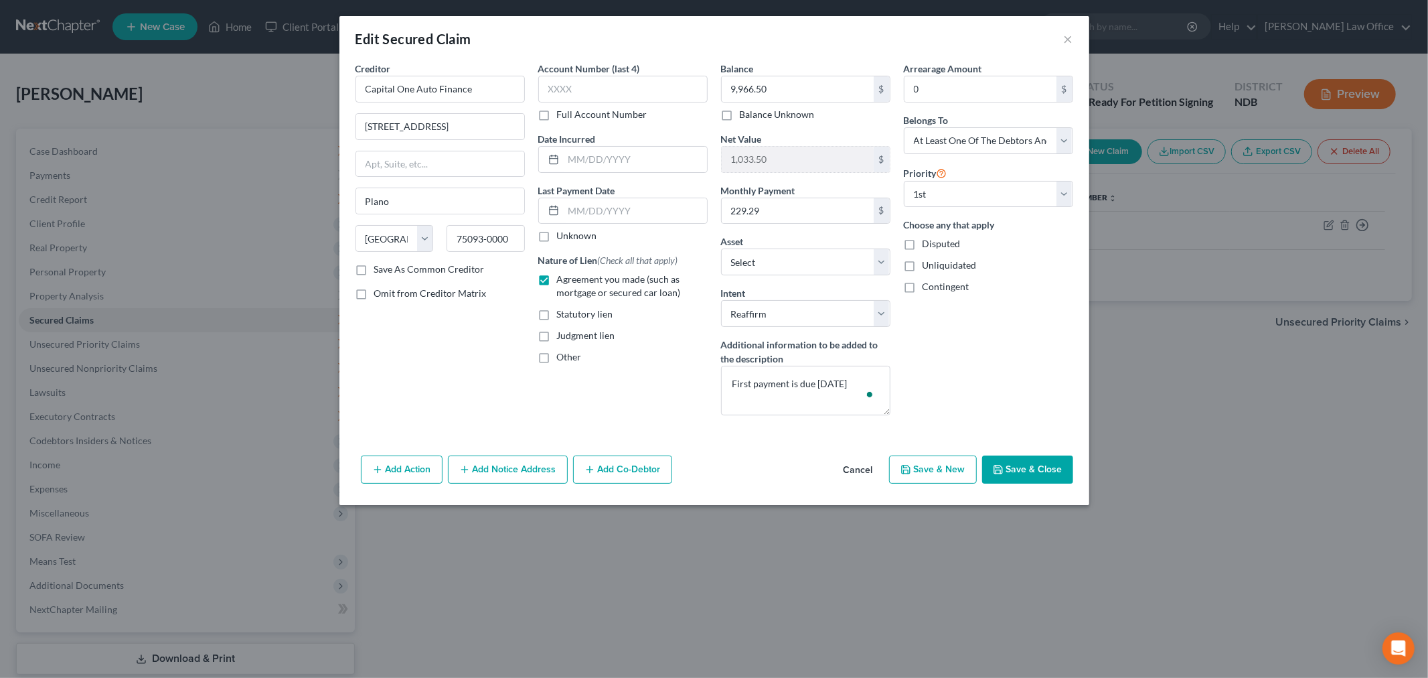
drag, startPoint x: 1041, startPoint y: 478, endPoint x: 1047, endPoint y: 469, distance: 10.0
click at [1041, 477] on button "Save & Close" at bounding box center [1027, 469] width 91 height 28
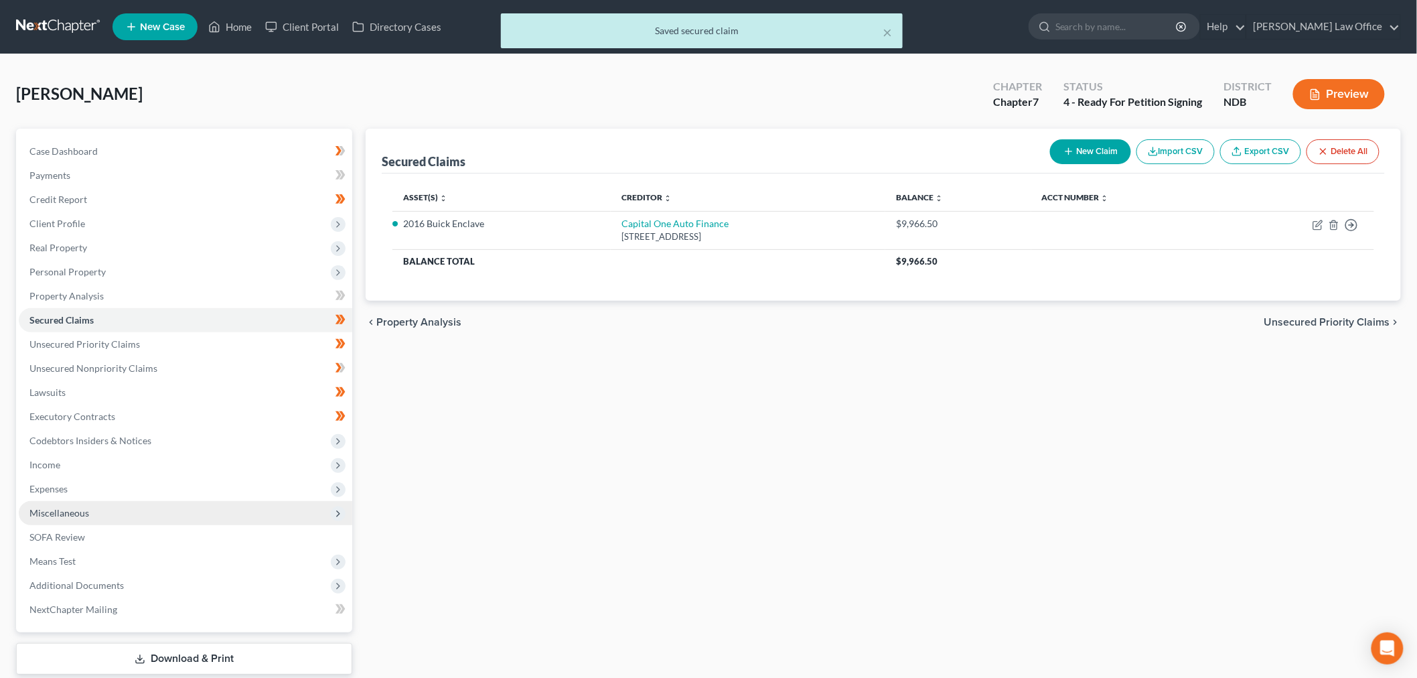
click at [132, 508] on span "Miscellaneous" at bounding box center [186, 513] width 334 height 24
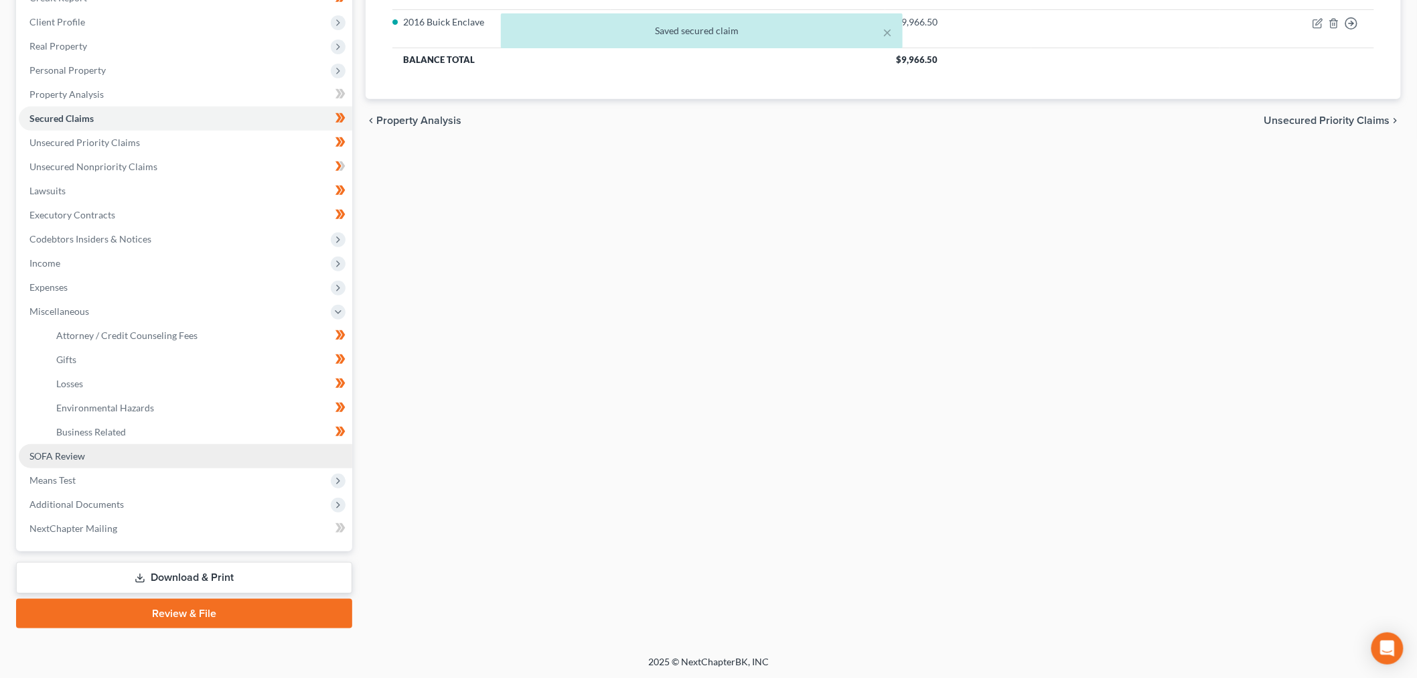
click at [76, 457] on span "SOFA Review" at bounding box center [57, 455] width 56 height 11
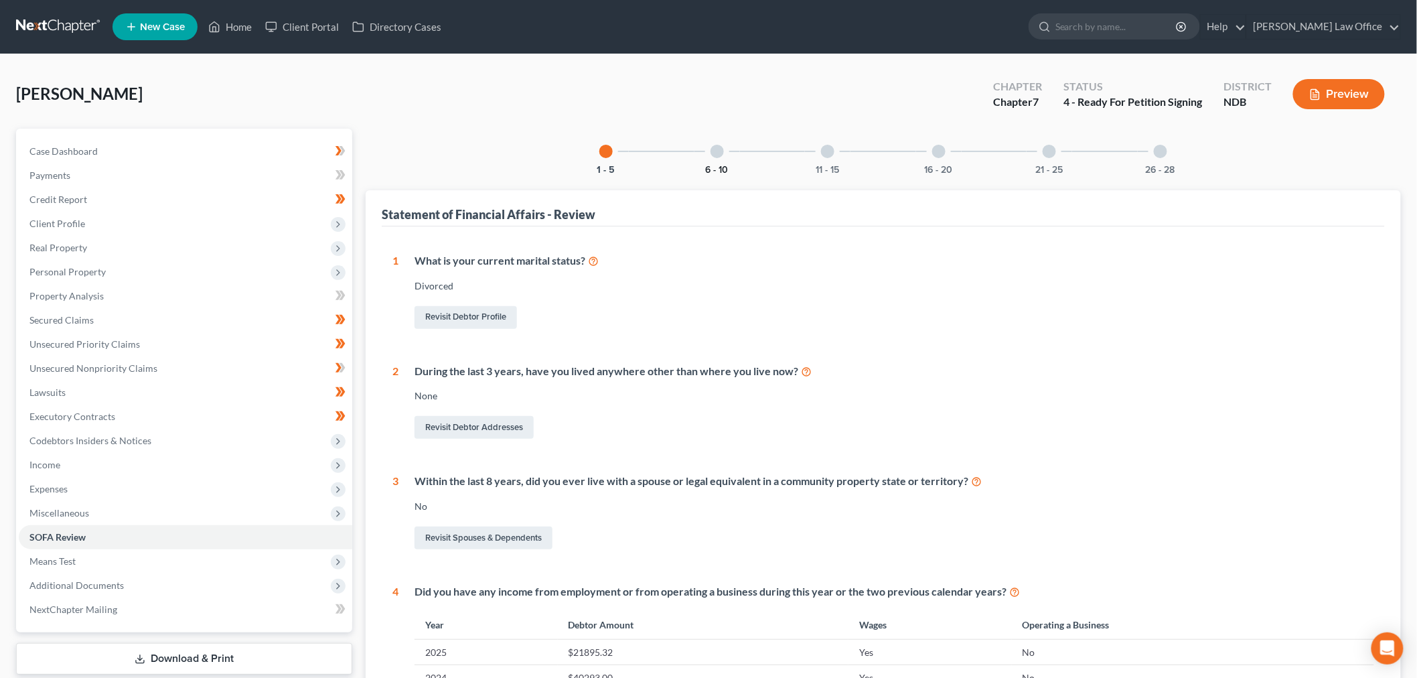
drag, startPoint x: 725, startPoint y: 164, endPoint x: 826, endPoint y: 161, distance: 101.2
click at [725, 165] on button "6 - 10" at bounding box center [717, 169] width 23 height 9
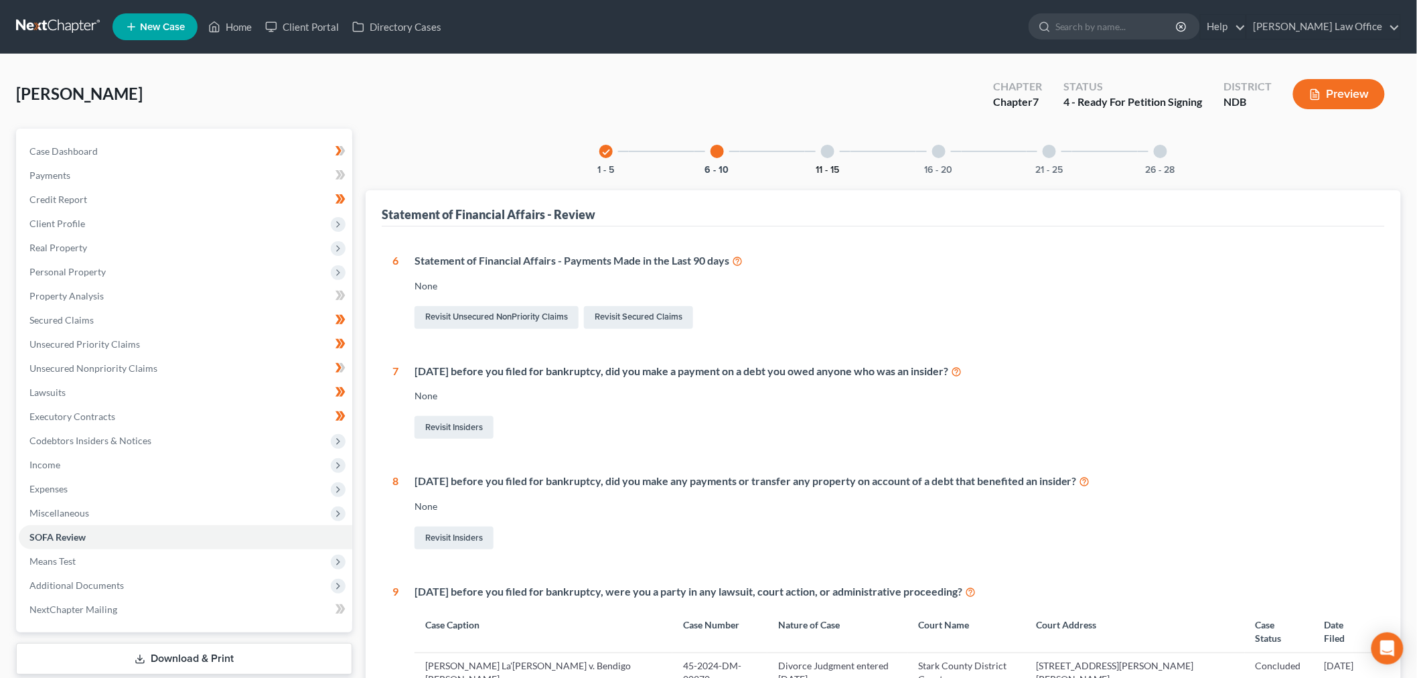
click at [827, 165] on button "11 - 15" at bounding box center [827, 169] width 23 height 9
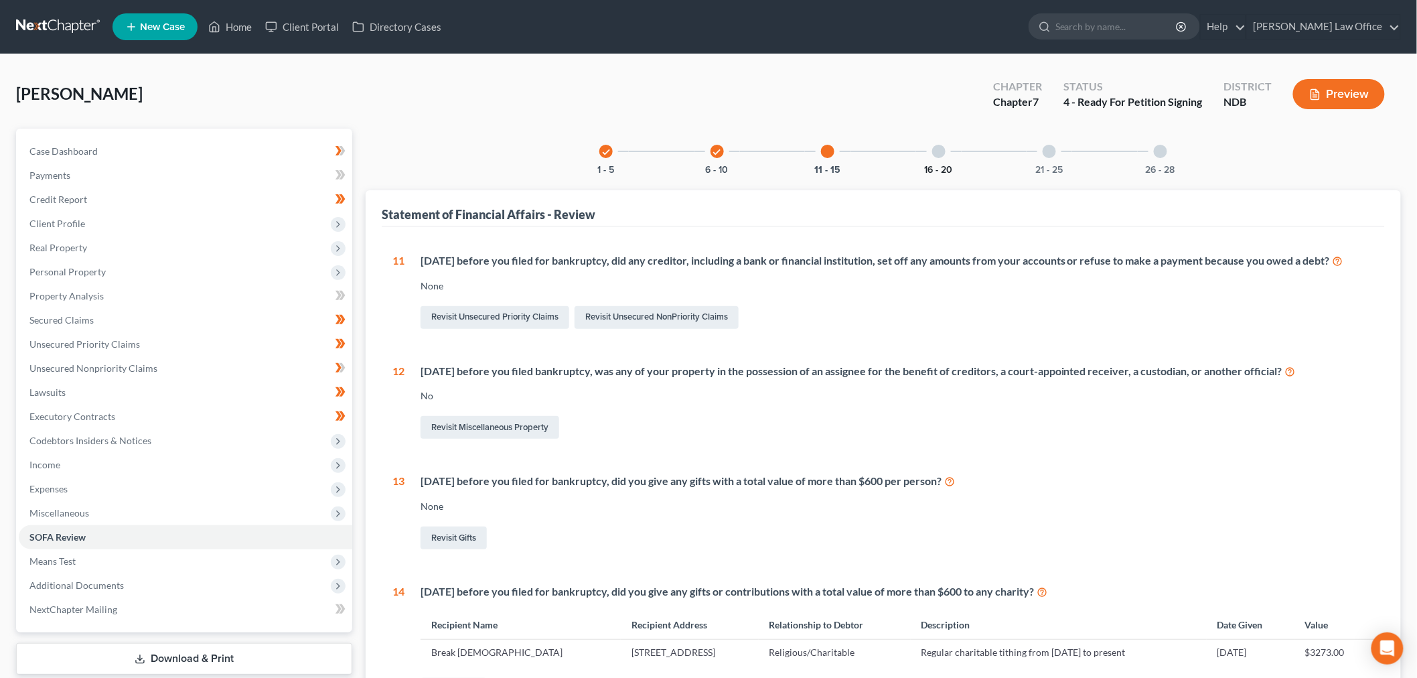
drag, startPoint x: 941, startPoint y: 171, endPoint x: 972, endPoint y: 171, distance: 31.5
click at [942, 170] on button "16 - 20" at bounding box center [939, 169] width 28 height 9
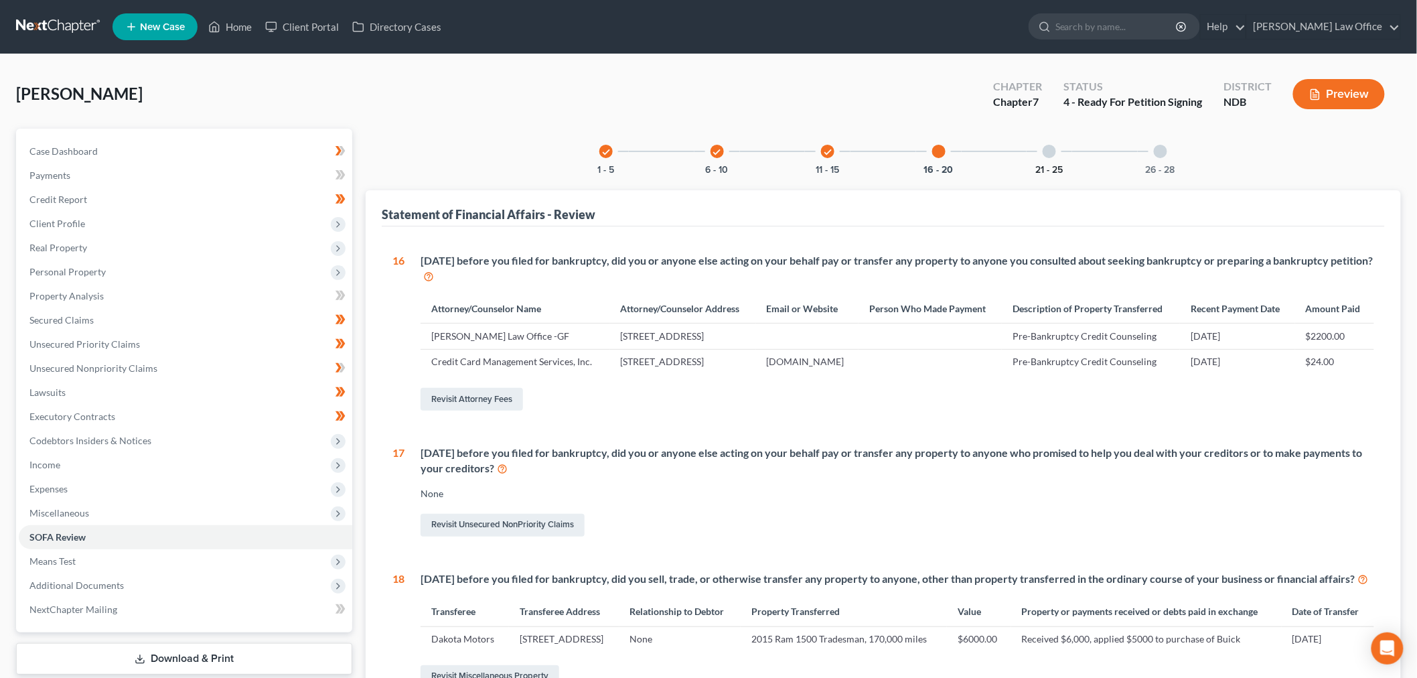
click at [1052, 169] on button "21 - 25" at bounding box center [1049, 169] width 27 height 9
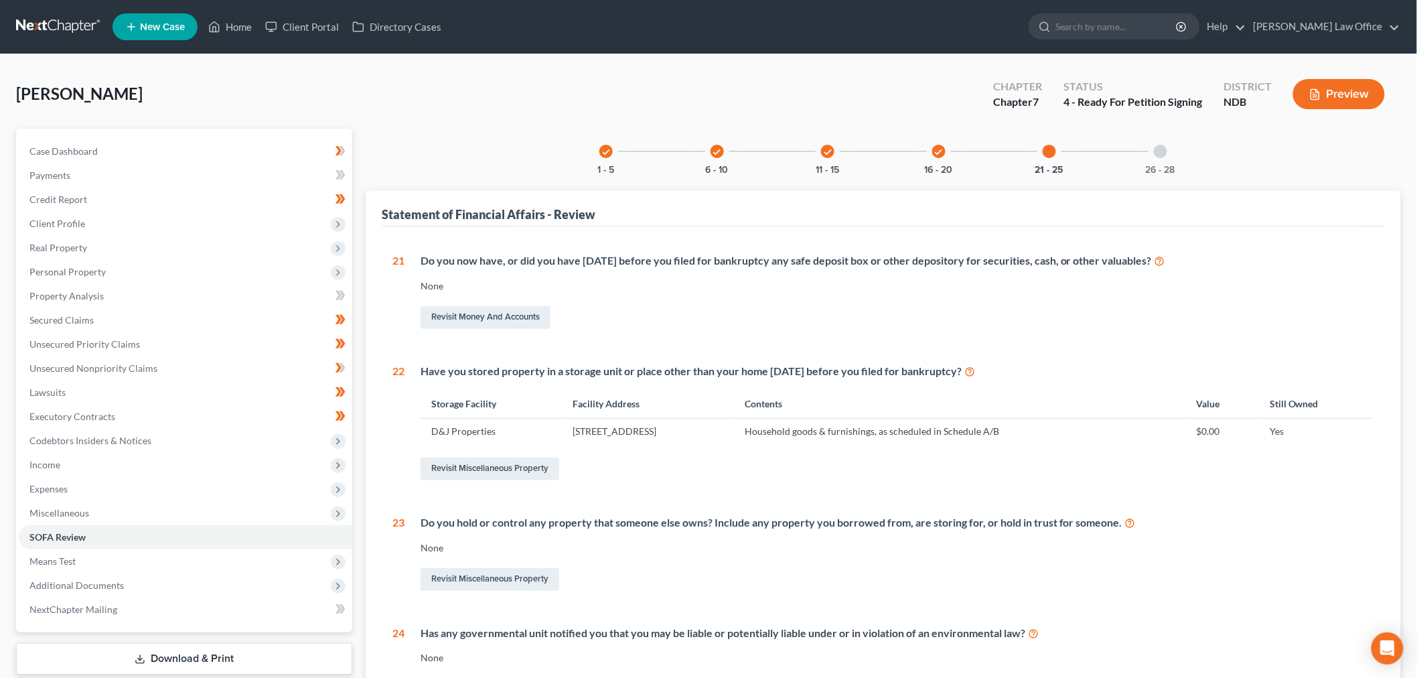
click at [1145, 177] on div "check 1 - 5 check 6 - 10 check 11 - 15 check 16 - 20 21 - 25 26 - 28 Statement …" at bounding box center [883, 495] width 1035 height 733
click at [1155, 165] on button "26 - 28" at bounding box center [1160, 169] width 29 height 9
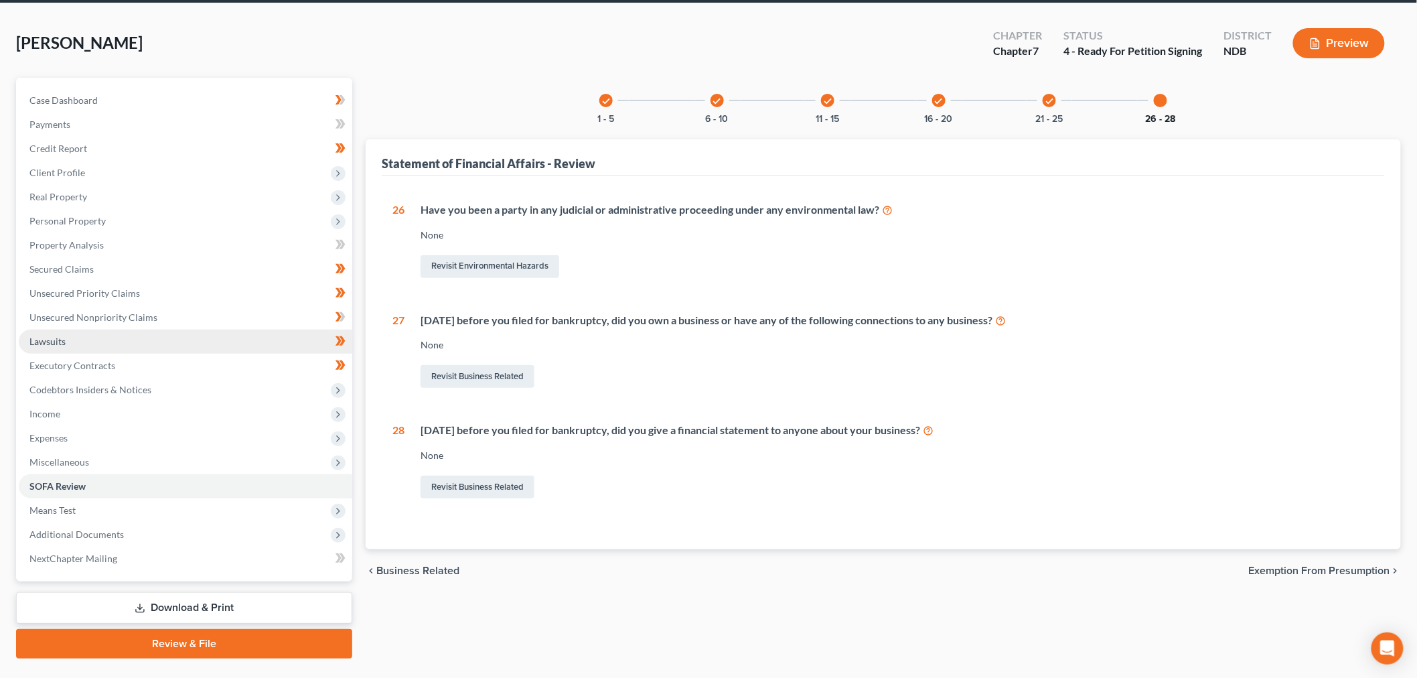
scroll to position [81, 0]
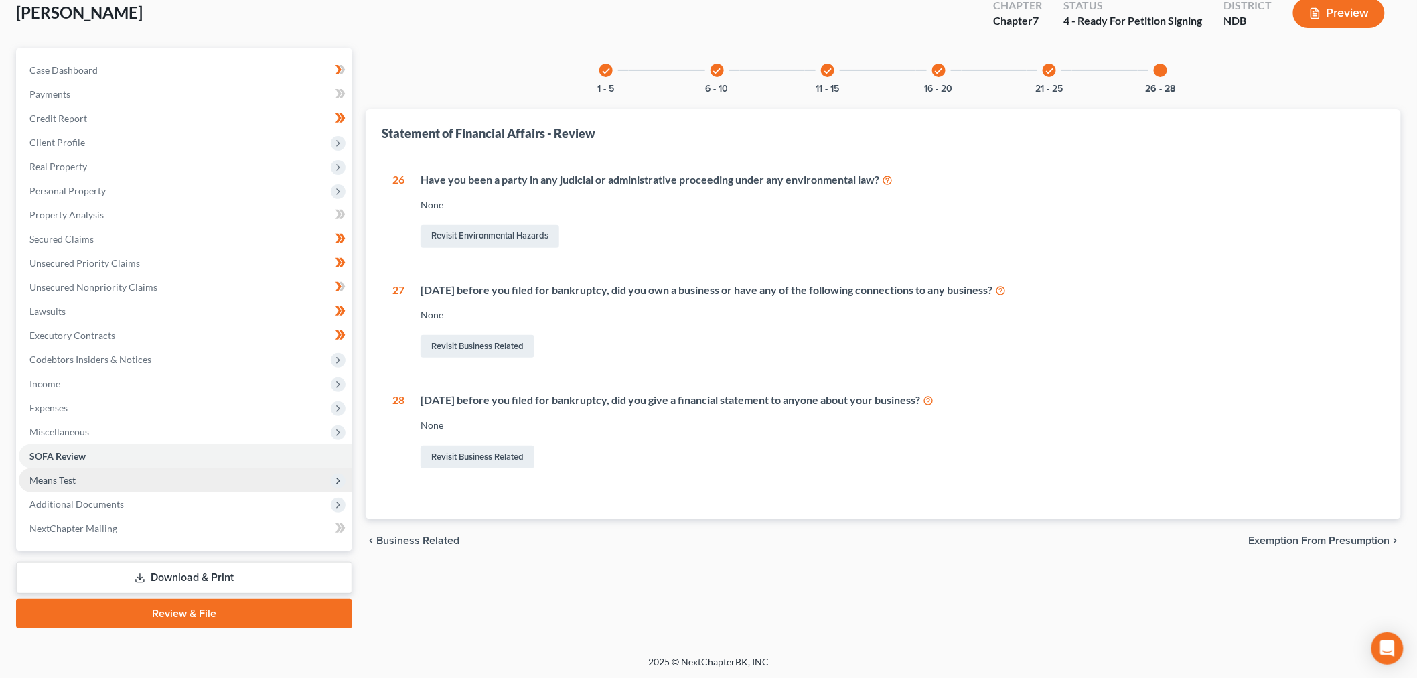
click at [107, 476] on span "Means Test" at bounding box center [186, 480] width 334 height 24
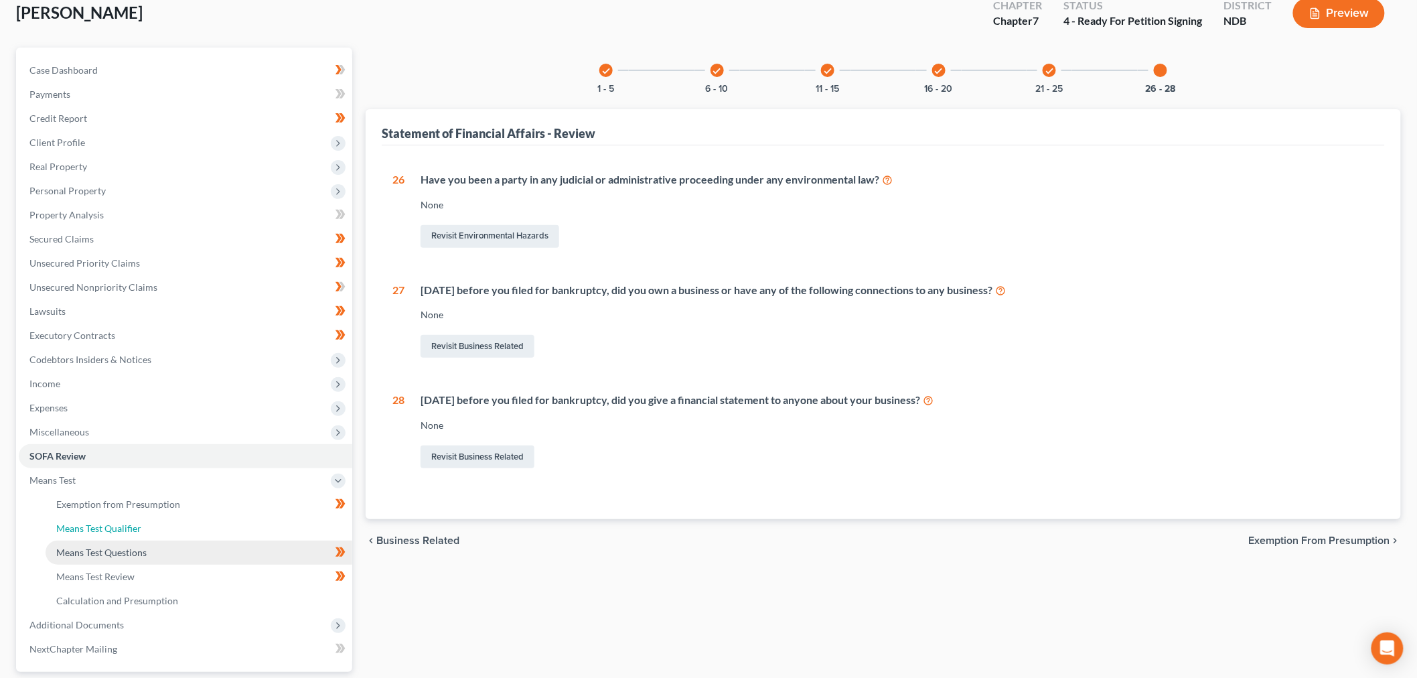
drag, startPoint x: 163, startPoint y: 538, endPoint x: 181, endPoint y: 544, distance: 19.7
click at [162, 536] on link "Means Test Qualifier" at bounding box center [199, 528] width 307 height 24
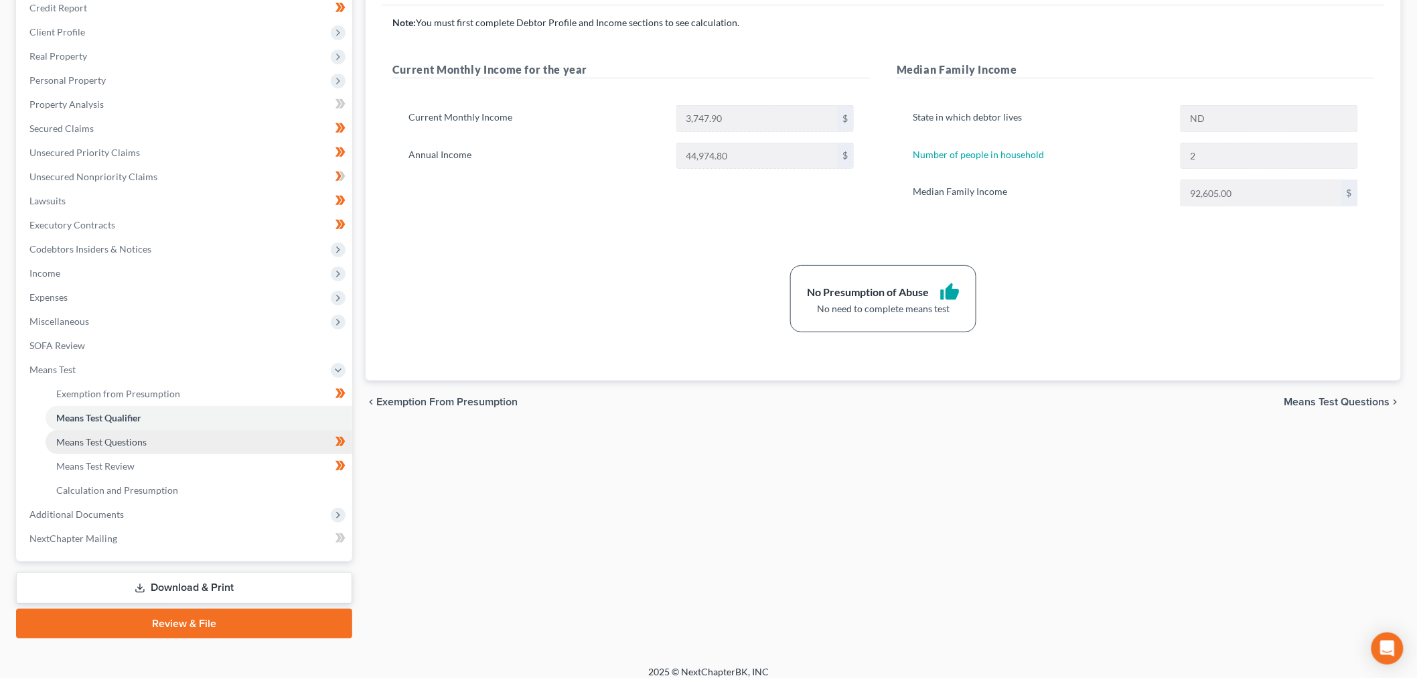
scroll to position [202, 0]
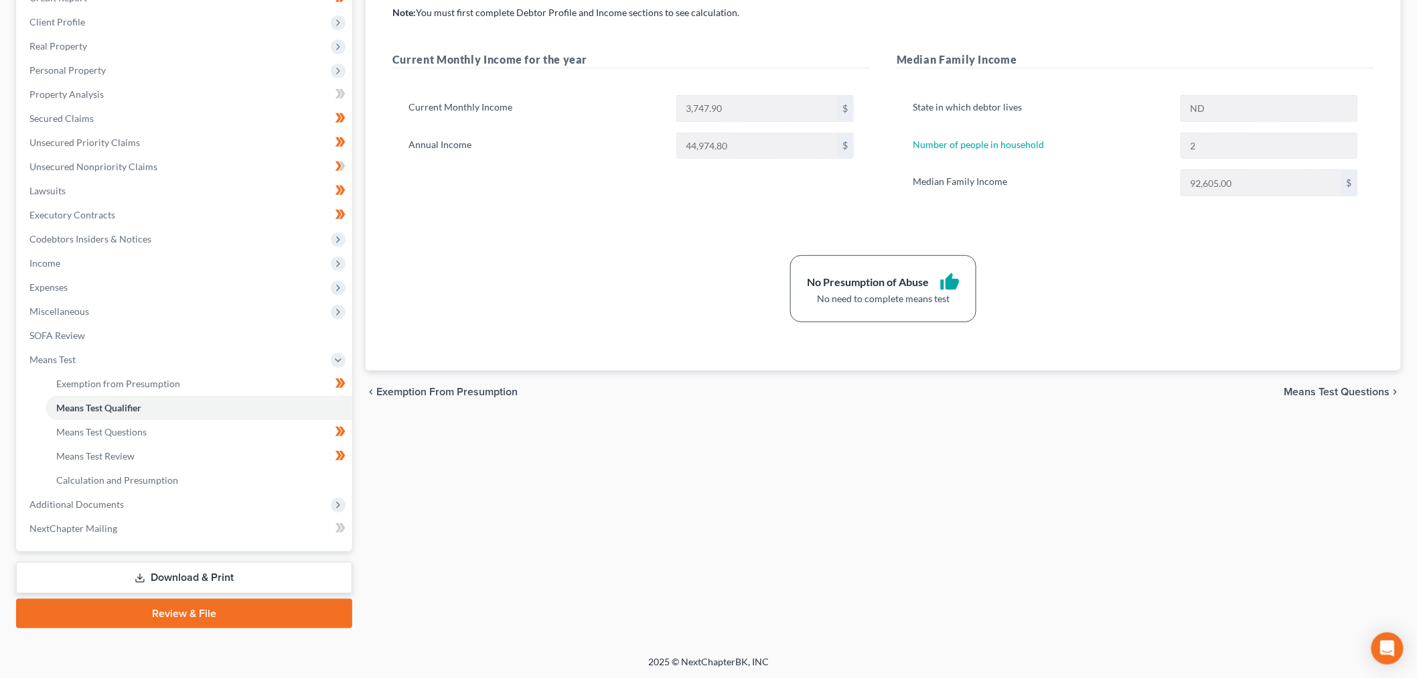
click at [277, 577] on link "Download & Print" at bounding box center [184, 577] width 336 height 31
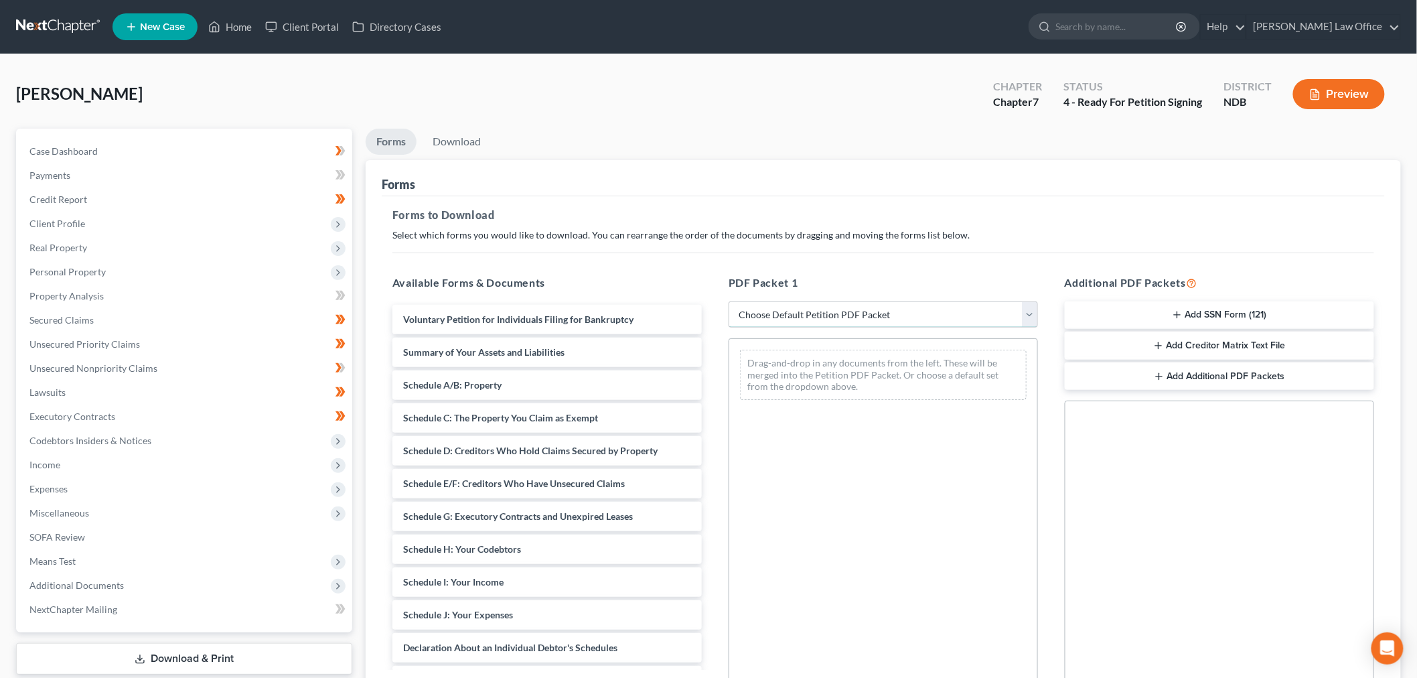
click at [793, 316] on select "Choose Default Petition PDF Packet Complete Bankruptcy Petition (all forms and …" at bounding box center [883, 314] width 309 height 27
click at [729, 301] on select "Choose Default Petition PDF Packet Complete Bankruptcy Petition (all forms and …" at bounding box center [883, 314] width 309 height 27
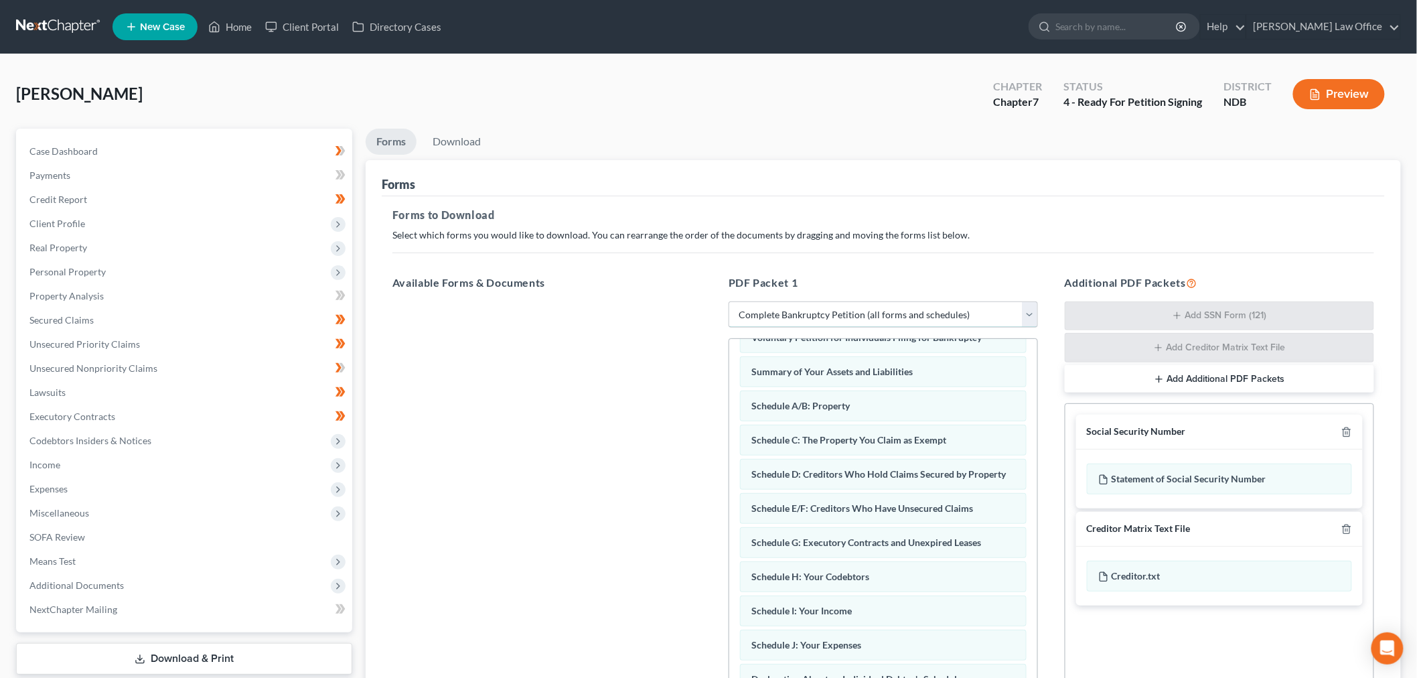
scroll to position [74, 0]
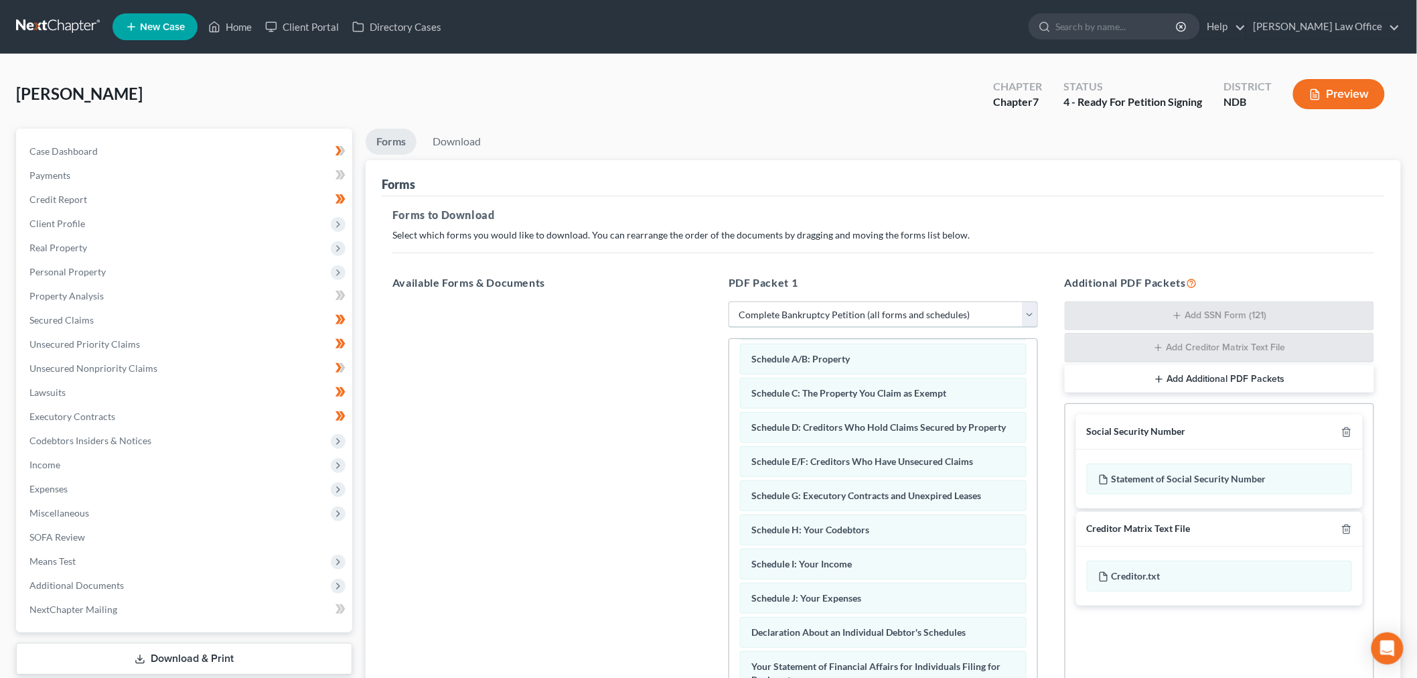
click at [830, 301] on select "Choose Default Petition PDF Packet Complete Bankruptcy Petition (all forms and …" at bounding box center [883, 314] width 309 height 27
click at [812, 325] on select "Choose Default Petition PDF Packet Complete Bankruptcy Petition (all forms and …" at bounding box center [883, 314] width 309 height 27
select select "5"
click at [729, 301] on select "Choose Default Petition PDF Packet Complete Bankruptcy Petition (all forms and …" at bounding box center [883, 314] width 309 height 27
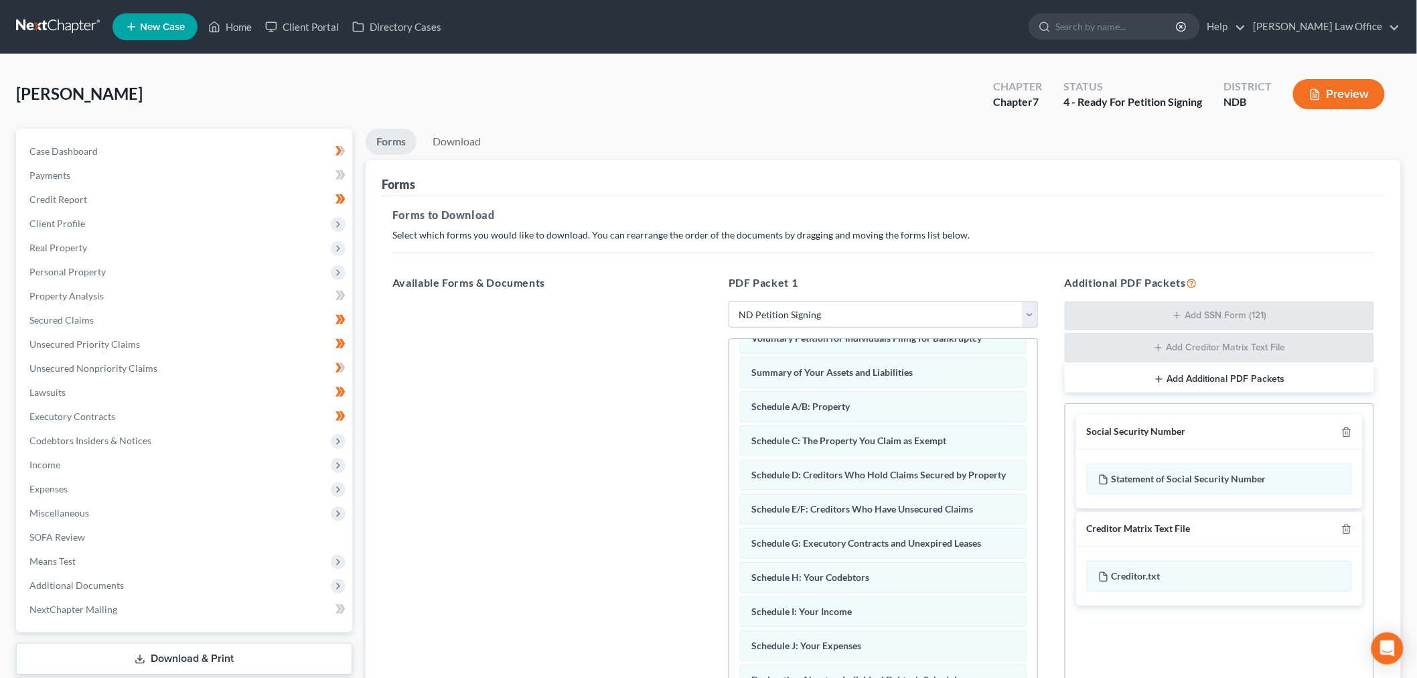
click at [1355, 427] on div "Social Security Number" at bounding box center [1219, 432] width 287 height 35
drag, startPoint x: 1347, startPoint y: 433, endPoint x: 1295, endPoint y: 451, distance: 54.6
click at [1345, 434] on icon "button" at bounding box center [1346, 432] width 11 height 11
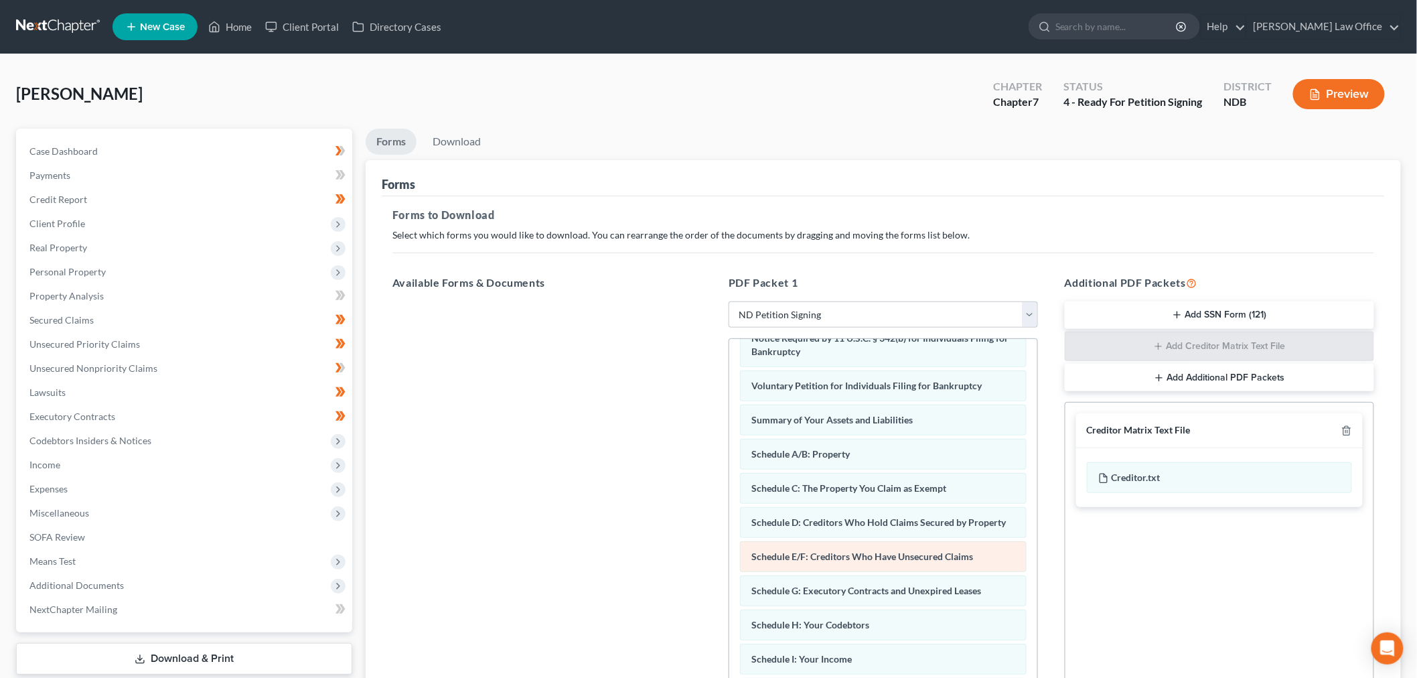
scroll to position [0, 0]
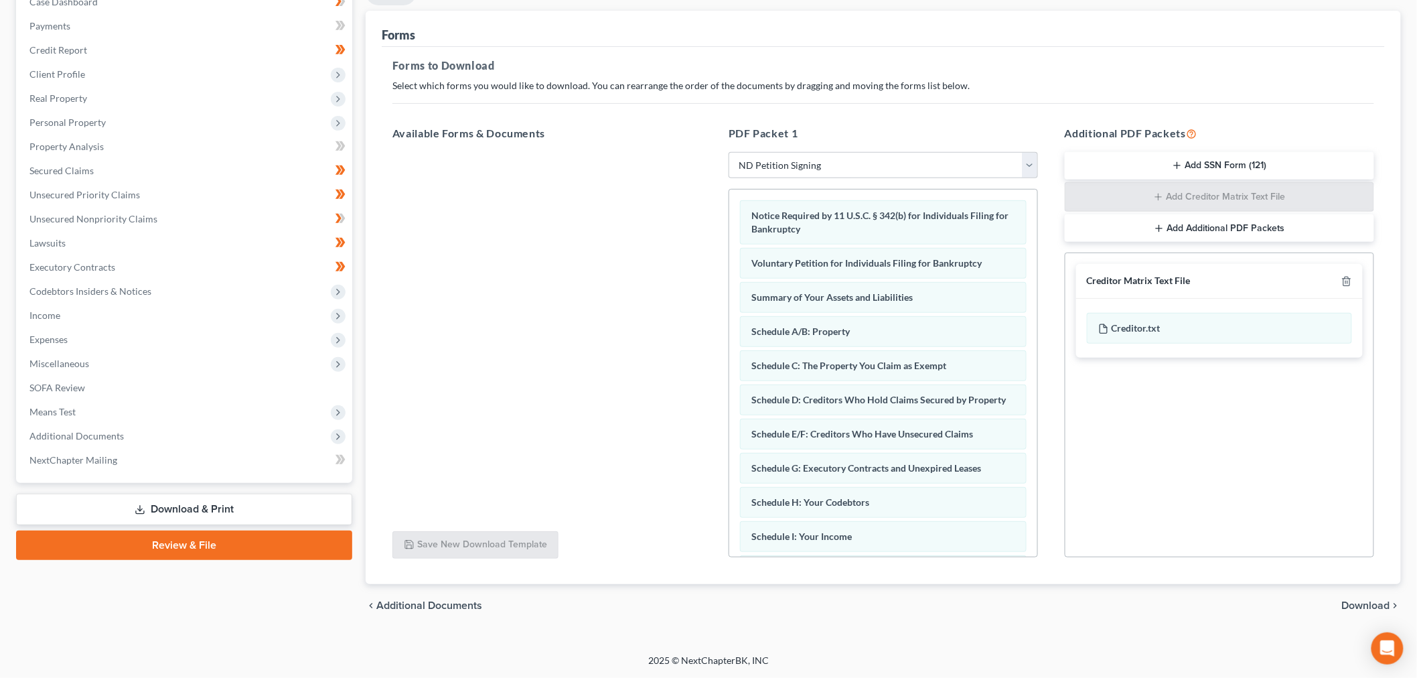
click at [1355, 603] on span "Download" at bounding box center [1366, 605] width 48 height 11
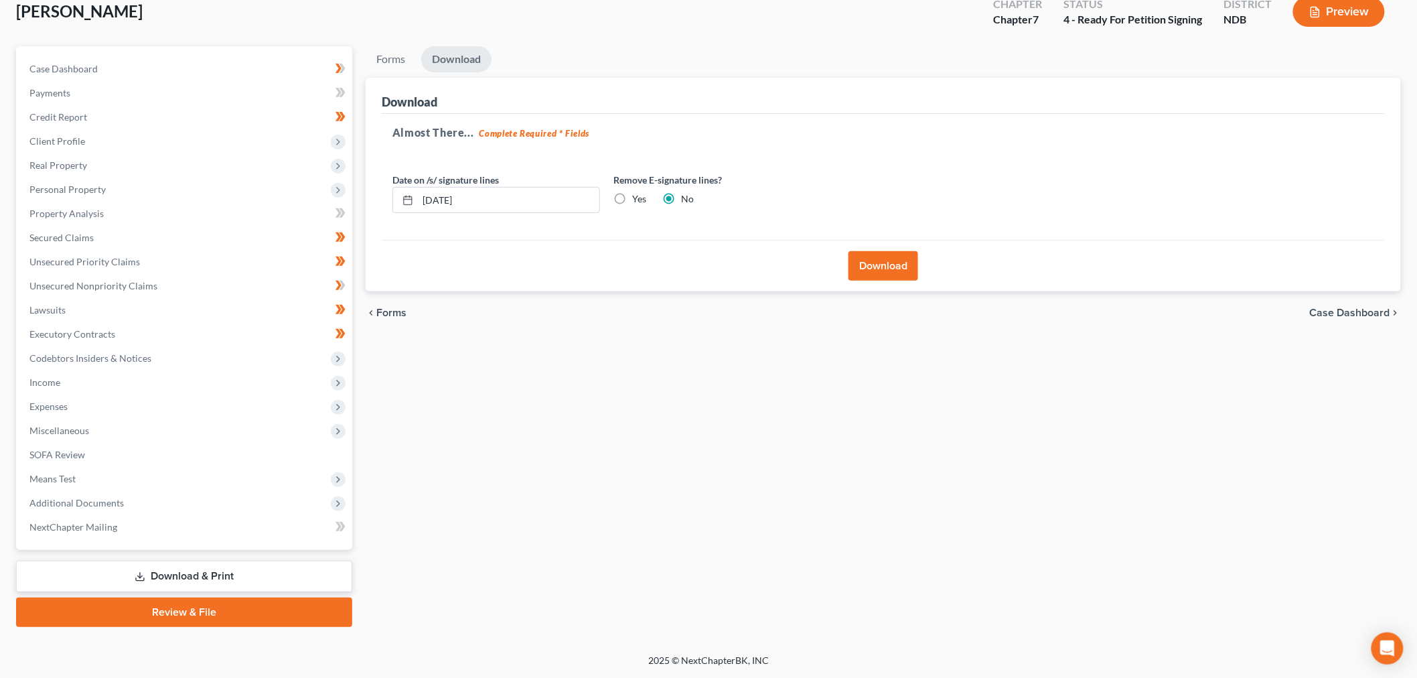
scroll to position [81, 0]
drag, startPoint x: 610, startPoint y: 202, endPoint x: 632, endPoint y: 196, distance: 23.1
click at [632, 202] on label "Yes" at bounding box center [639, 200] width 14 height 13
click at [632, 194] on label "Yes" at bounding box center [639, 200] width 14 height 13
click at [638, 194] on input "Yes" at bounding box center [642, 198] width 9 height 9
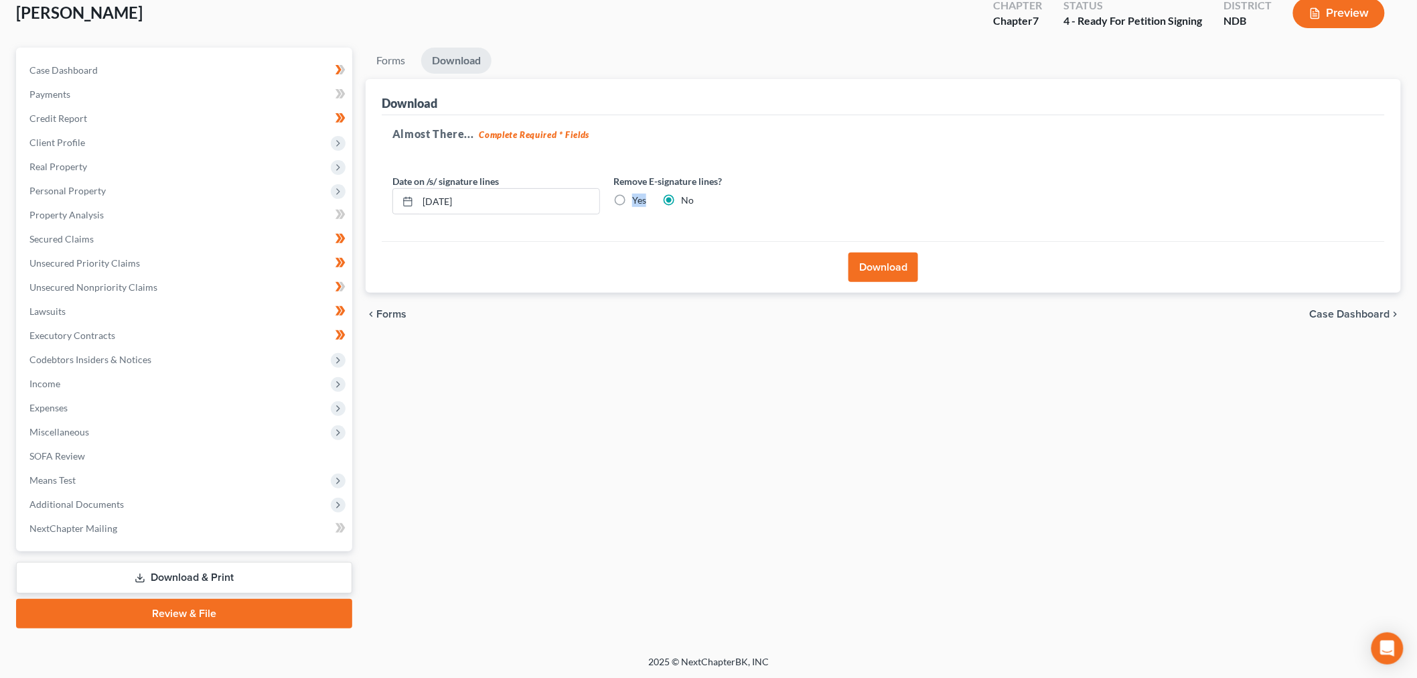
radio input "true"
radio input "false"
drag, startPoint x: 551, startPoint y: 202, endPoint x: 240, endPoint y: 171, distance: 313.0
click at [209, 165] on div "Petition Navigation Case Dashboard Payments Invoices Payments Payments Credit R…" at bounding box center [708, 338] width 1398 height 581
click at [901, 268] on button "Download" at bounding box center [884, 266] width 70 height 29
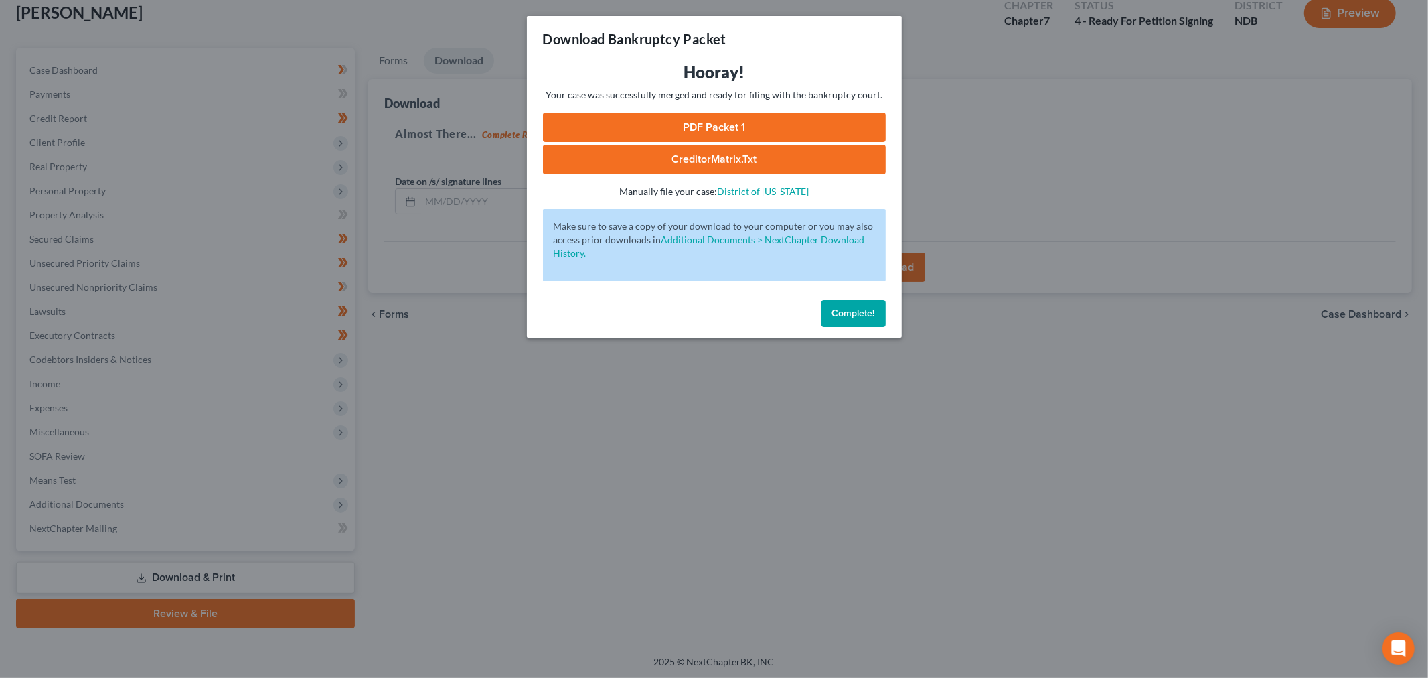
click at [683, 125] on link "PDF Packet 1" at bounding box center [714, 127] width 343 height 29
drag, startPoint x: 868, startPoint y: 311, endPoint x: 364, endPoint y: 300, distance: 504.4
click at [858, 311] on span "Complete!" at bounding box center [853, 312] width 43 height 11
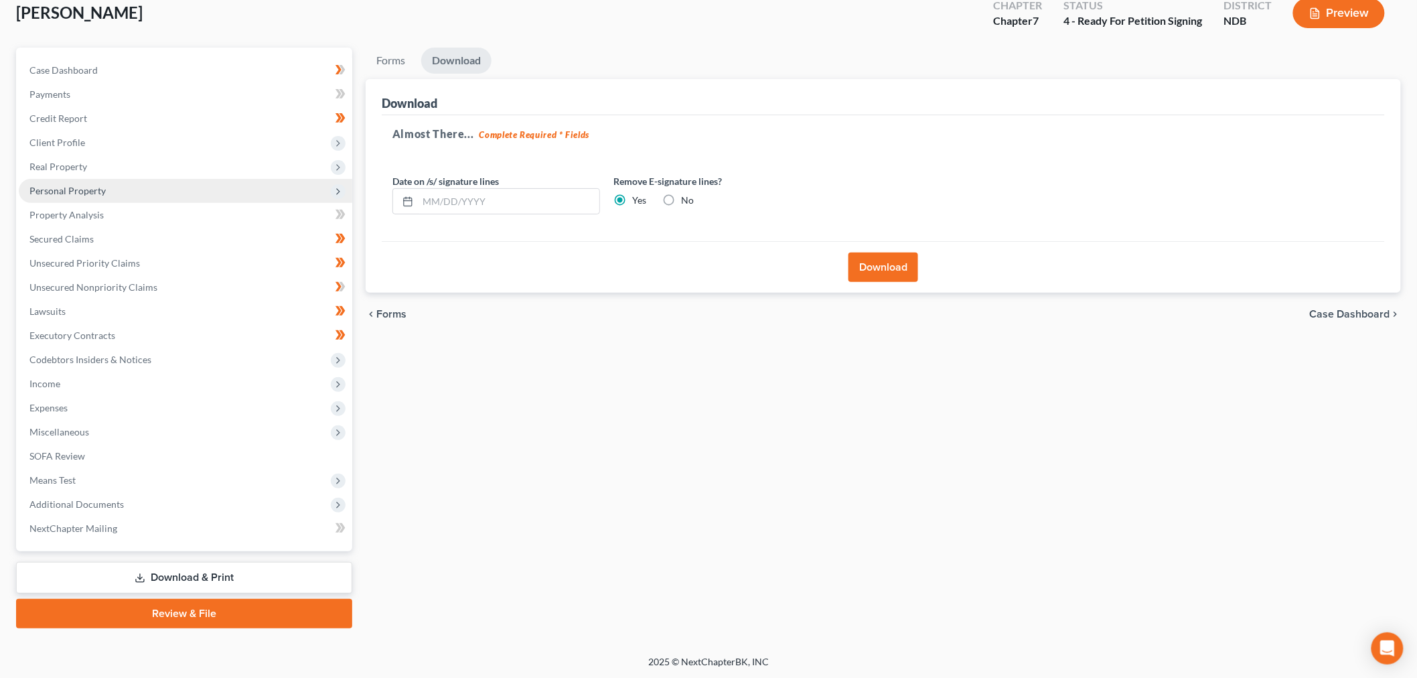
click at [114, 184] on span "Personal Property" at bounding box center [186, 191] width 334 height 24
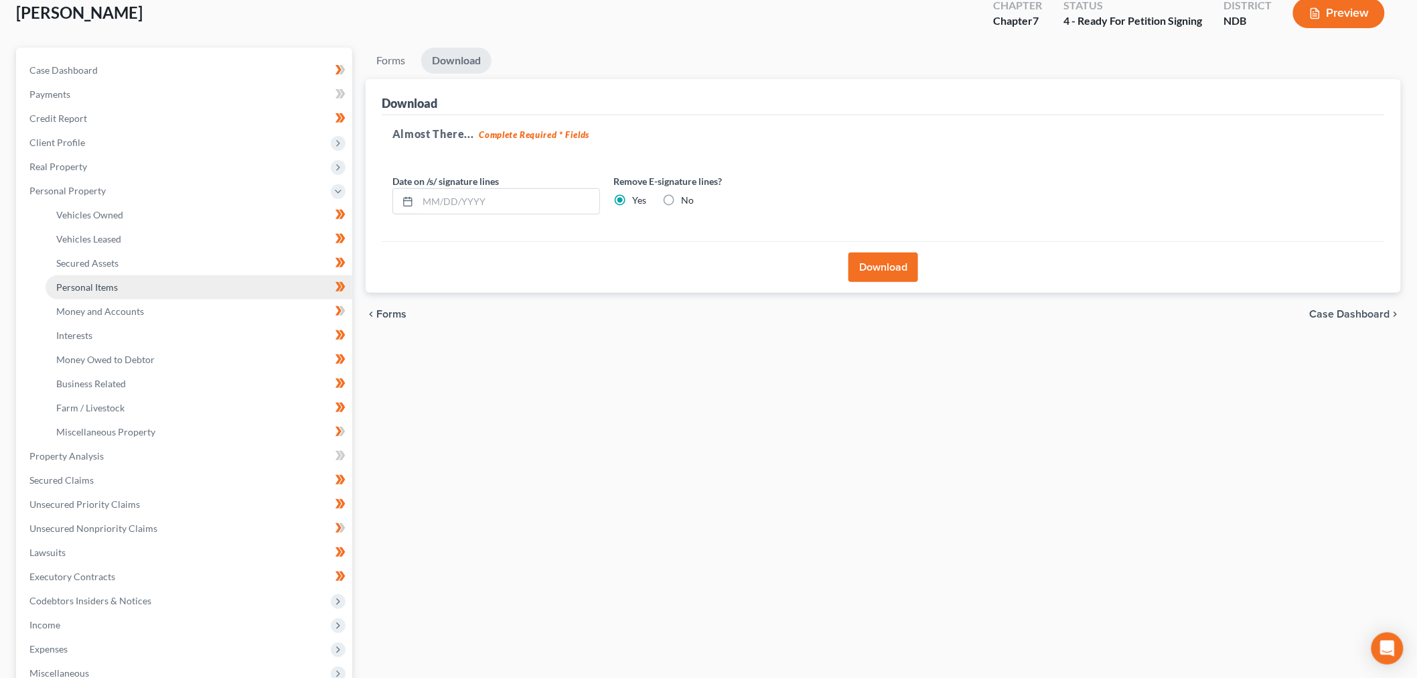
click at [126, 283] on link "Personal Items" at bounding box center [199, 287] width 307 height 24
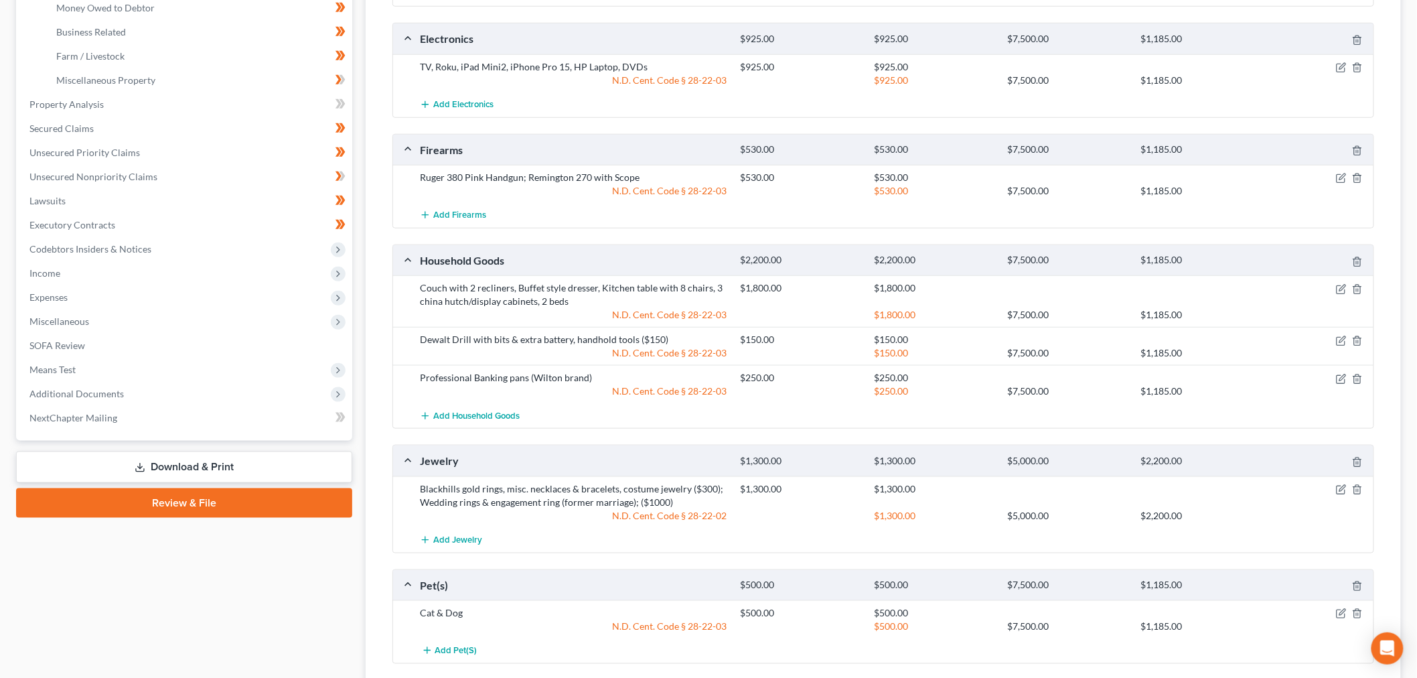
scroll to position [446, 0]
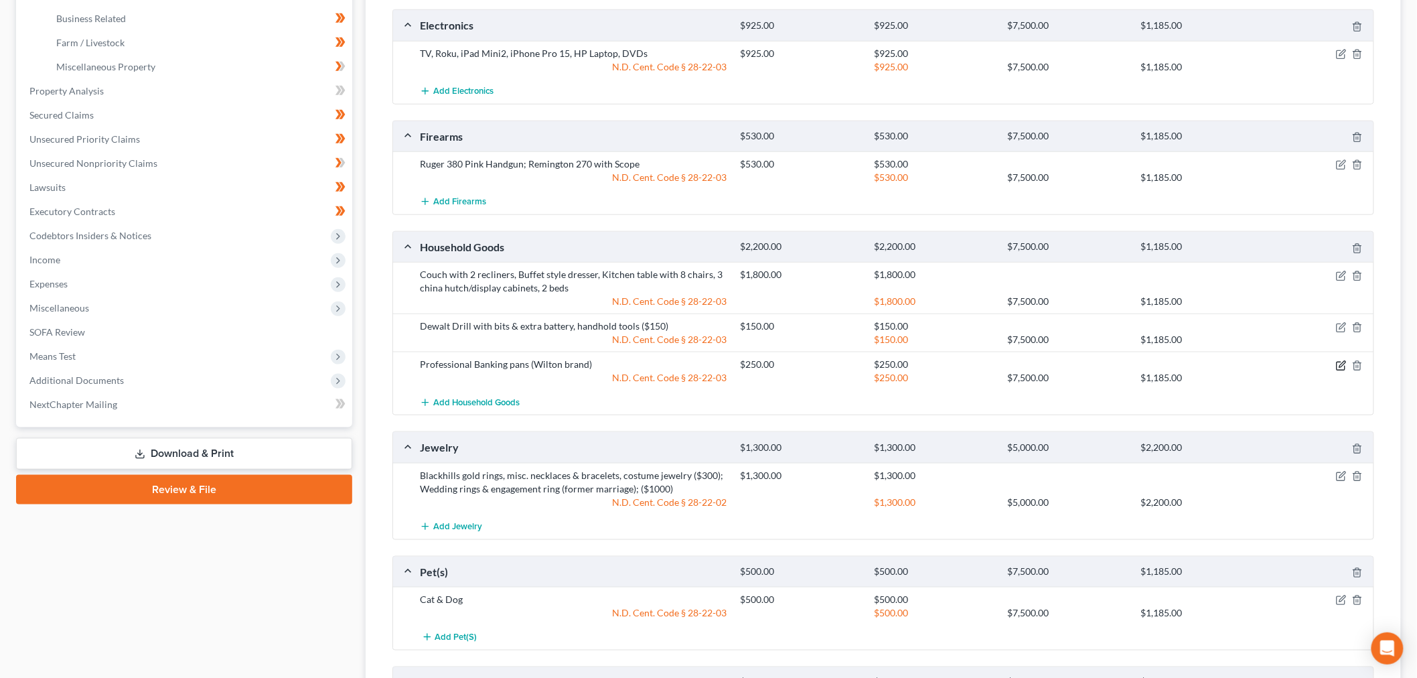
click at [1340, 365] on icon "button" at bounding box center [1342, 364] width 6 height 6
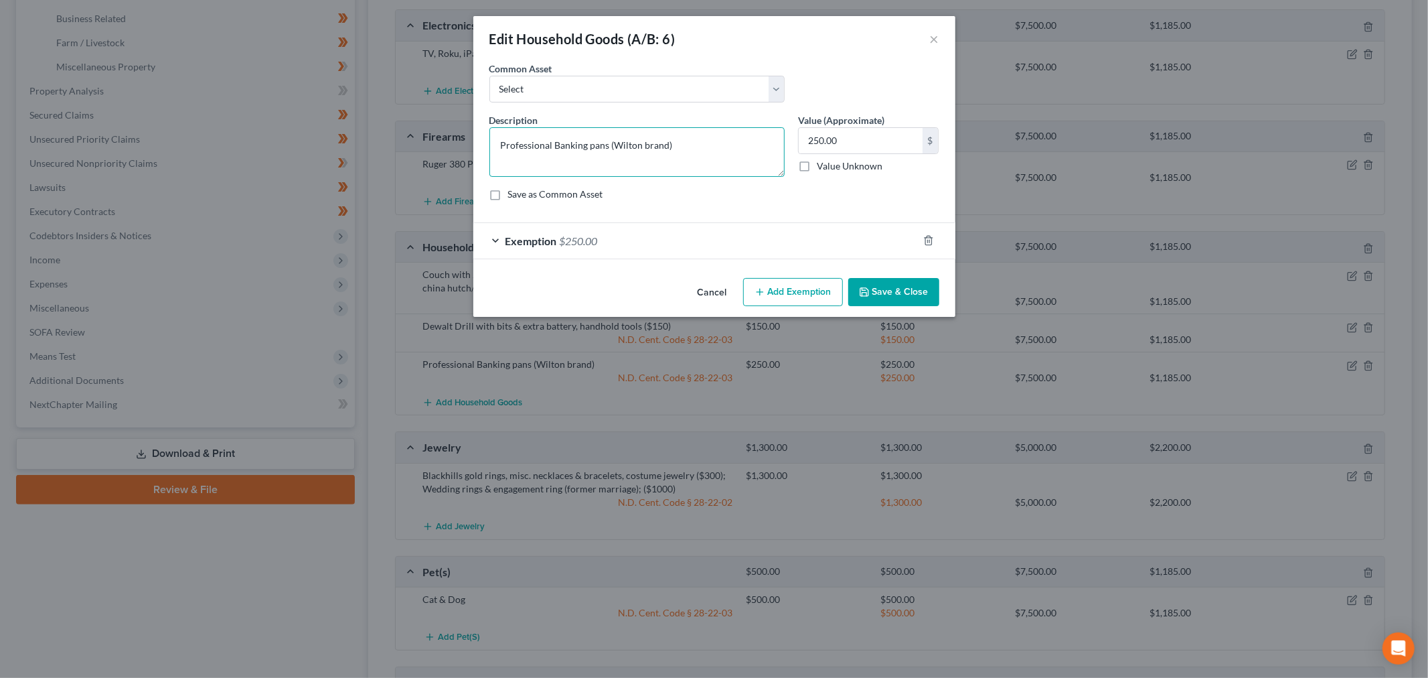
click at [570, 138] on textarea "Professional Banking pans (Wilton brand)" at bounding box center [637, 152] width 295 height 50
type textarea "Professional Baking pans (Wilton brand)"
click at [901, 295] on button "Save & Close" at bounding box center [894, 292] width 91 height 28
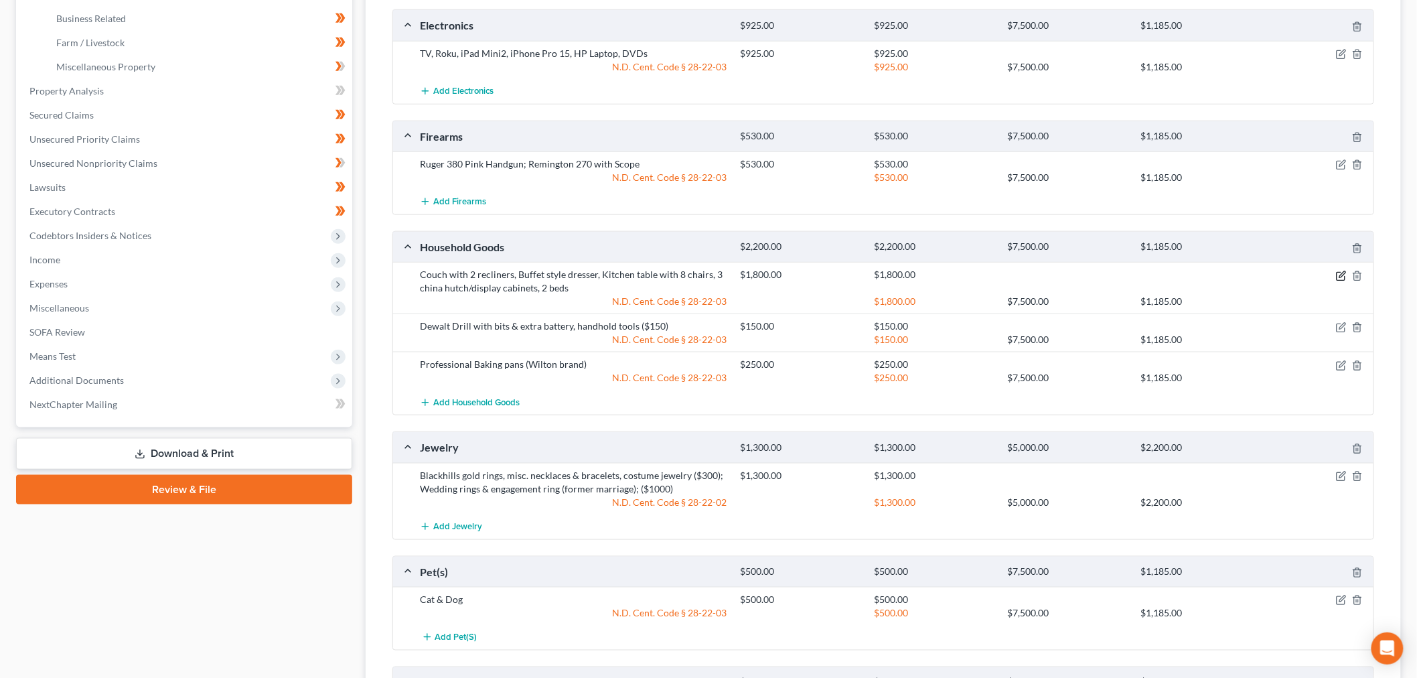
drag, startPoint x: 1338, startPoint y: 275, endPoint x: 1300, endPoint y: 286, distance: 39.6
click at [1338, 275] on icon "button" at bounding box center [1341, 276] width 11 height 11
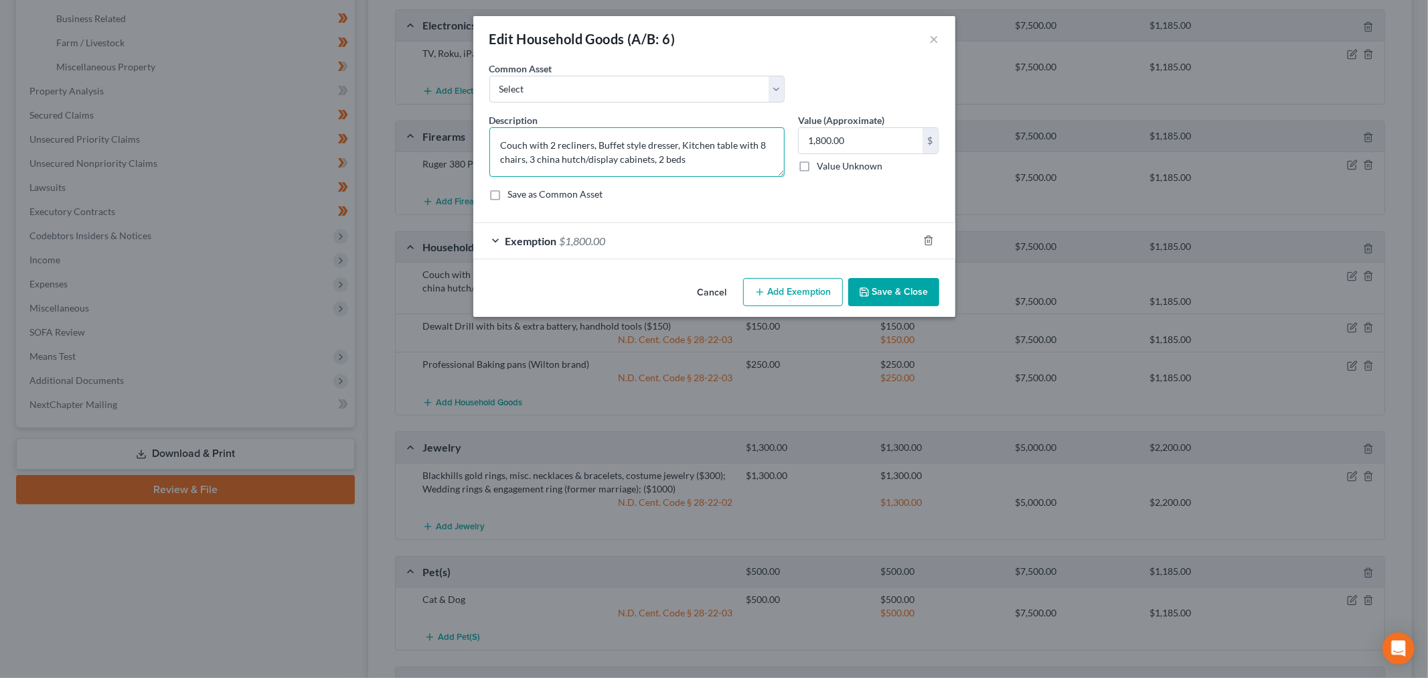
click at [765, 141] on textarea "Couch with 2 recliners, Buffet style dresser, Kitchen table with 8 chairs, 3 ch…" at bounding box center [637, 152] width 295 height 50
drag, startPoint x: 536, startPoint y: 158, endPoint x: 551, endPoint y: 157, distance: 14.7
click at [539, 157] on textarea "Couch with 2 recliners, Buffet style dresser, Kitchen table with 8 chairs, 3 ch…" at bounding box center [637, 152] width 295 height 50
type textarea "Couch with 2 recliners, Buffet style dresser, Kitchen table with 8 chairs, chin…"
click at [885, 287] on button "Save & Close" at bounding box center [894, 292] width 91 height 28
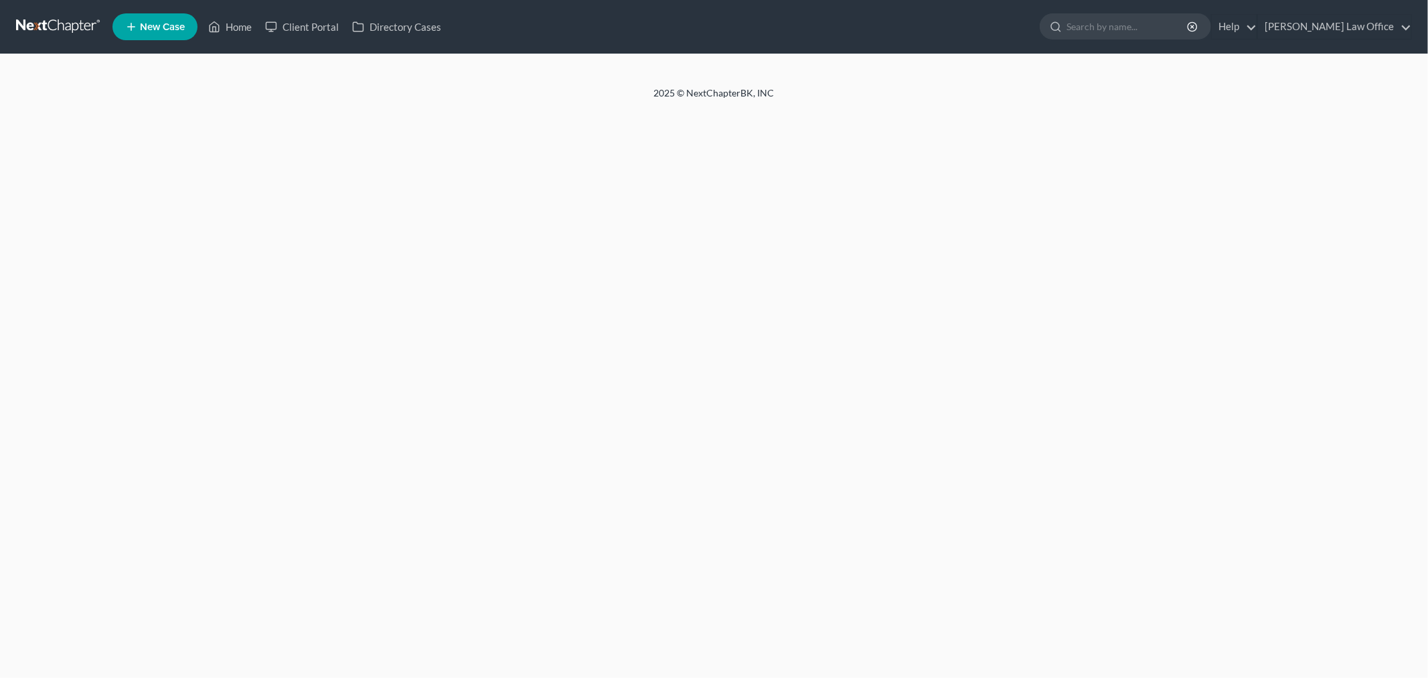
select select "6"
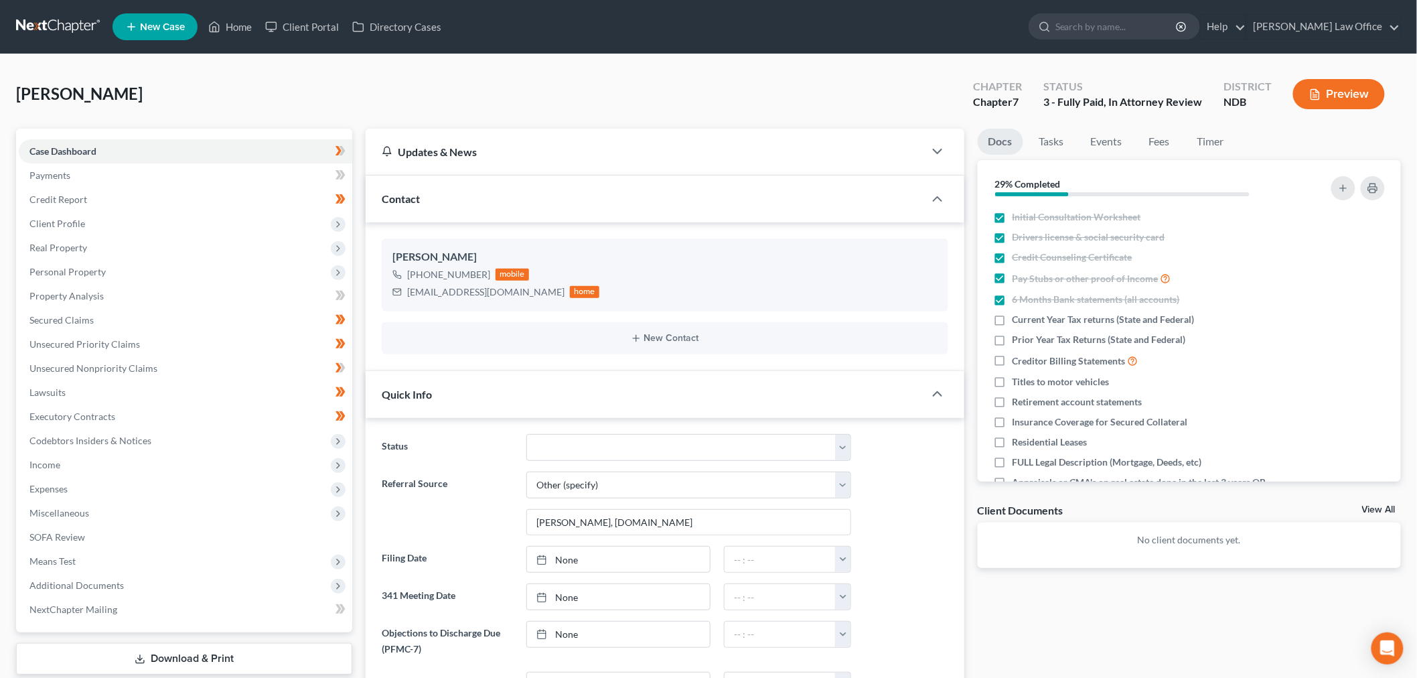
scroll to position [224, 0]
click at [82, 21] on link at bounding box center [59, 27] width 86 height 24
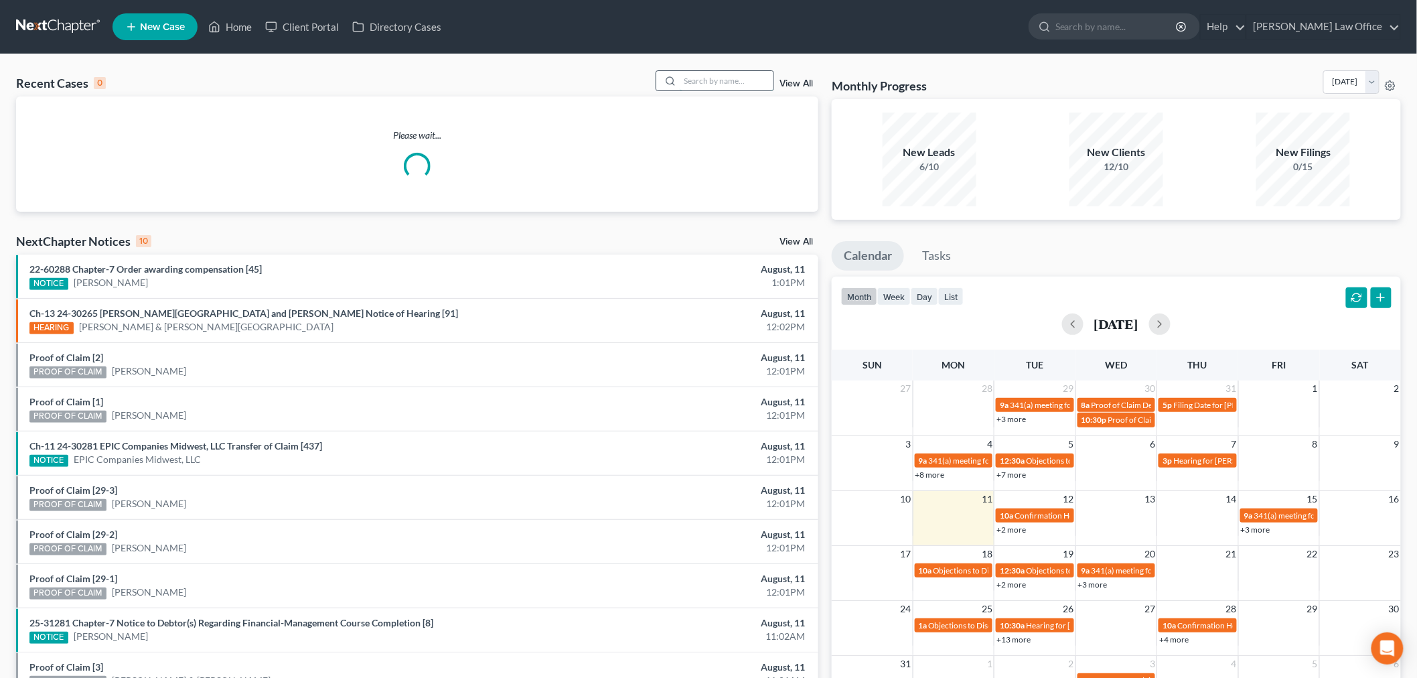
click at [684, 86] on input "search" at bounding box center [727, 80] width 94 height 19
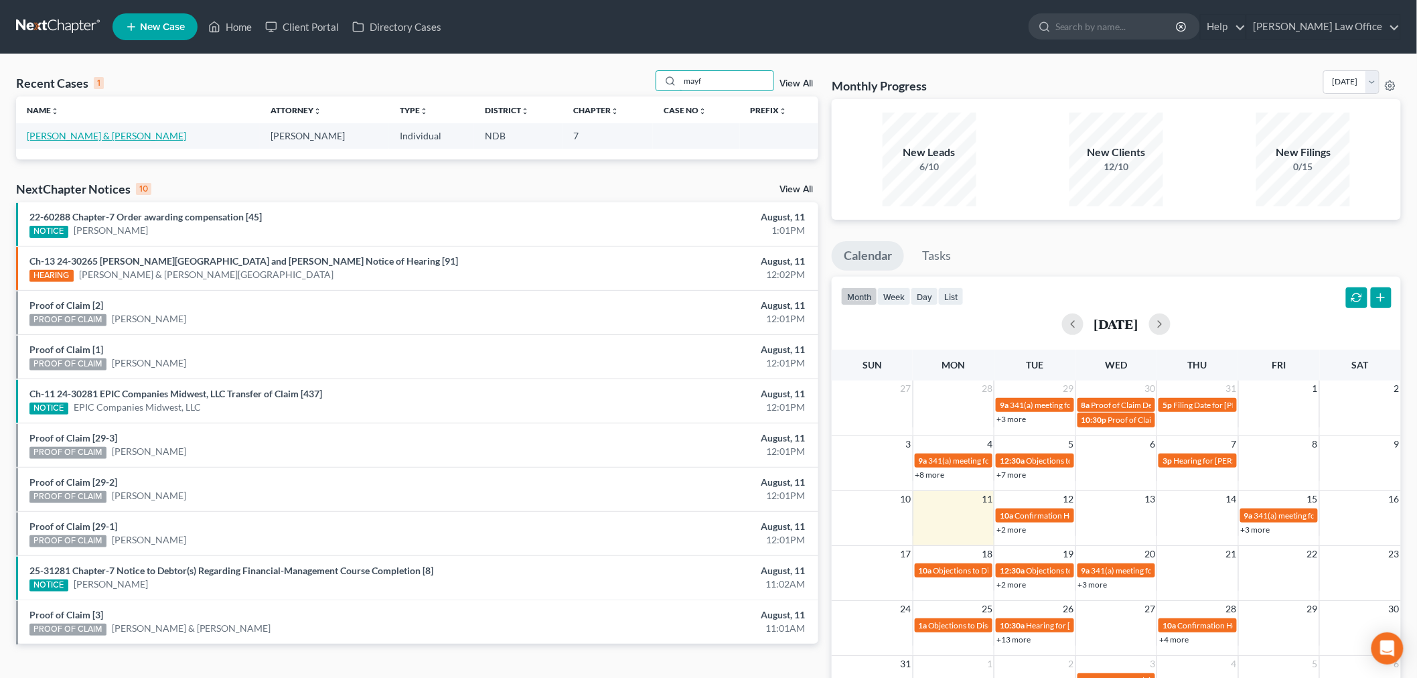
type input "mayf"
click at [89, 131] on link "Mayfield, Timothy & Teresa" at bounding box center [106, 135] width 159 height 11
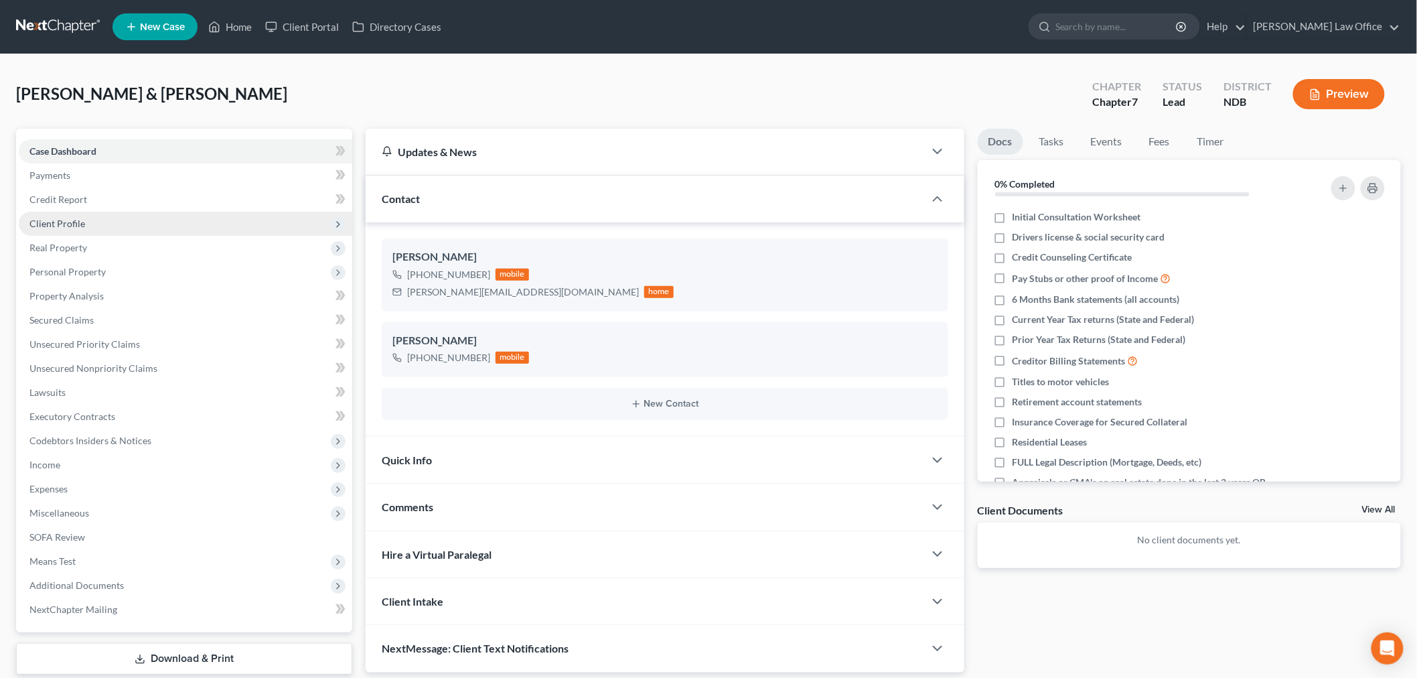
click at [90, 222] on span "Client Profile" at bounding box center [186, 224] width 334 height 24
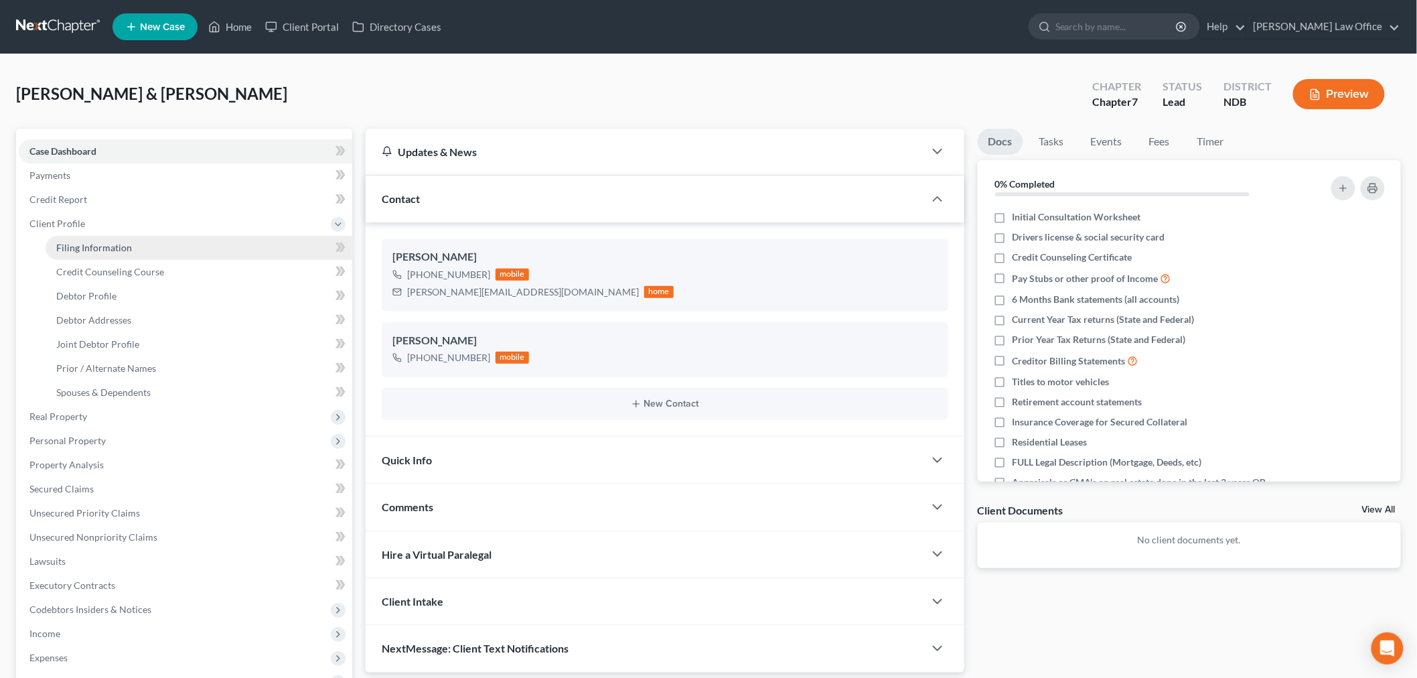
click at [102, 236] on link "Filing Information" at bounding box center [199, 248] width 307 height 24
select select "1"
select select "0"
select select "4"
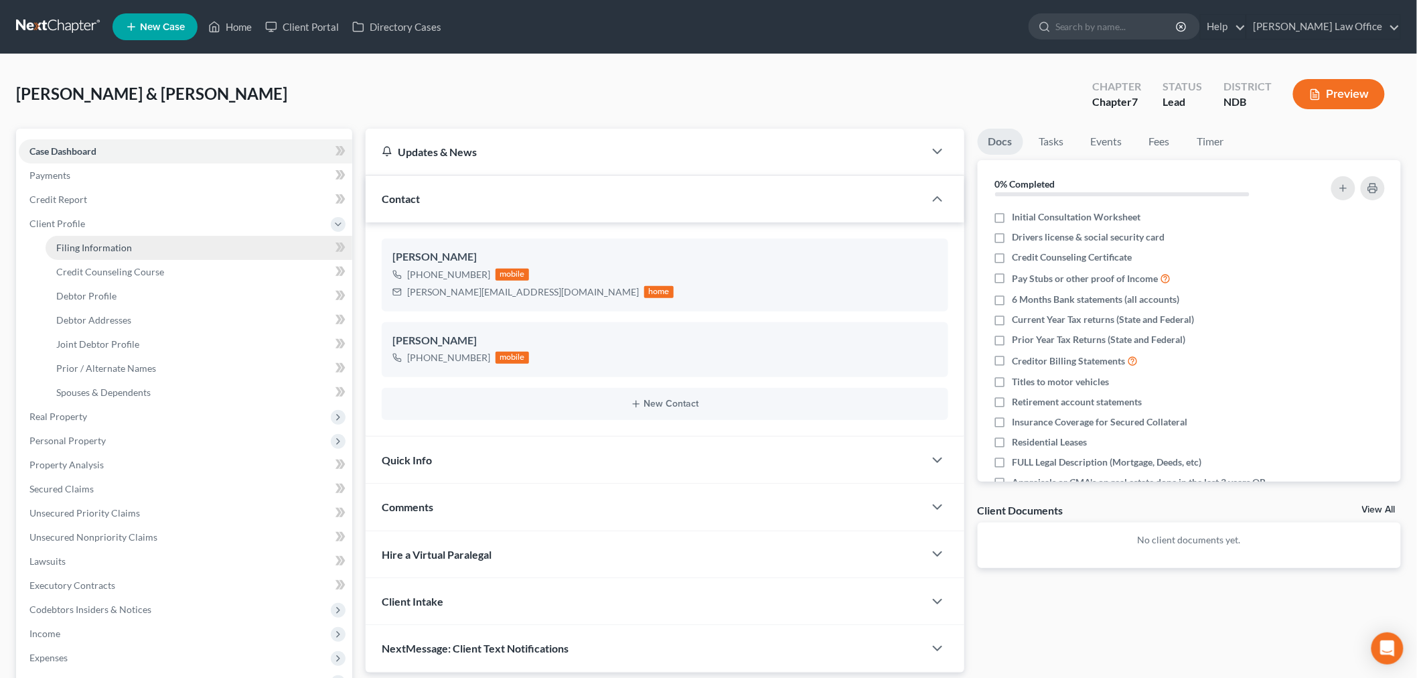
select select "29"
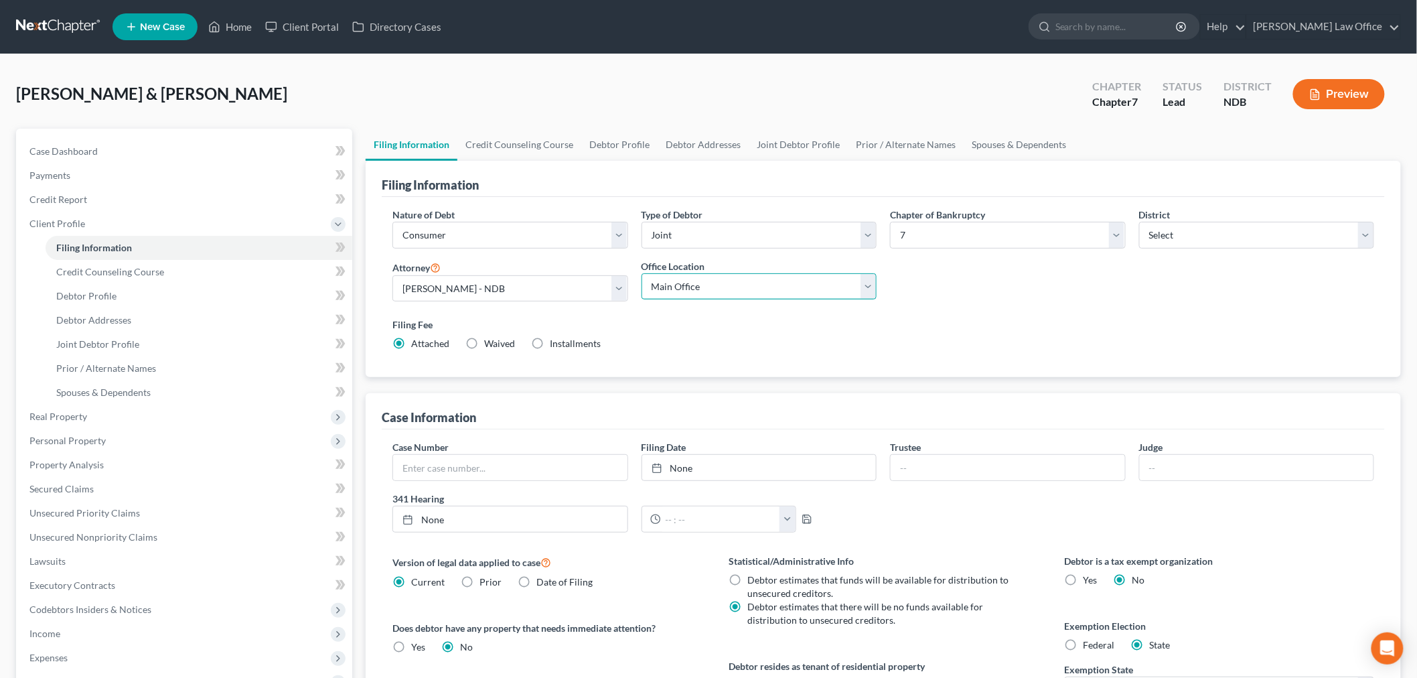
click at [759, 275] on select "Main Office Fargo Office" at bounding box center [760, 286] width 236 height 27
click at [425, 297] on select "Select Sara Diaz - NDB Sara Diaz - MNB Alan Sorensen - MNB Alan Sorensen - NDB …" at bounding box center [510, 288] width 236 height 27
select select "0"
click at [392, 275] on select "Select Sara Diaz - NDB Sara Diaz - MNB Alan Sorensen - MNB Alan Sorensen - NDB …" at bounding box center [510, 288] width 236 height 27
drag, startPoint x: 895, startPoint y: 339, endPoint x: 1082, endPoint y: 311, distance: 188.3
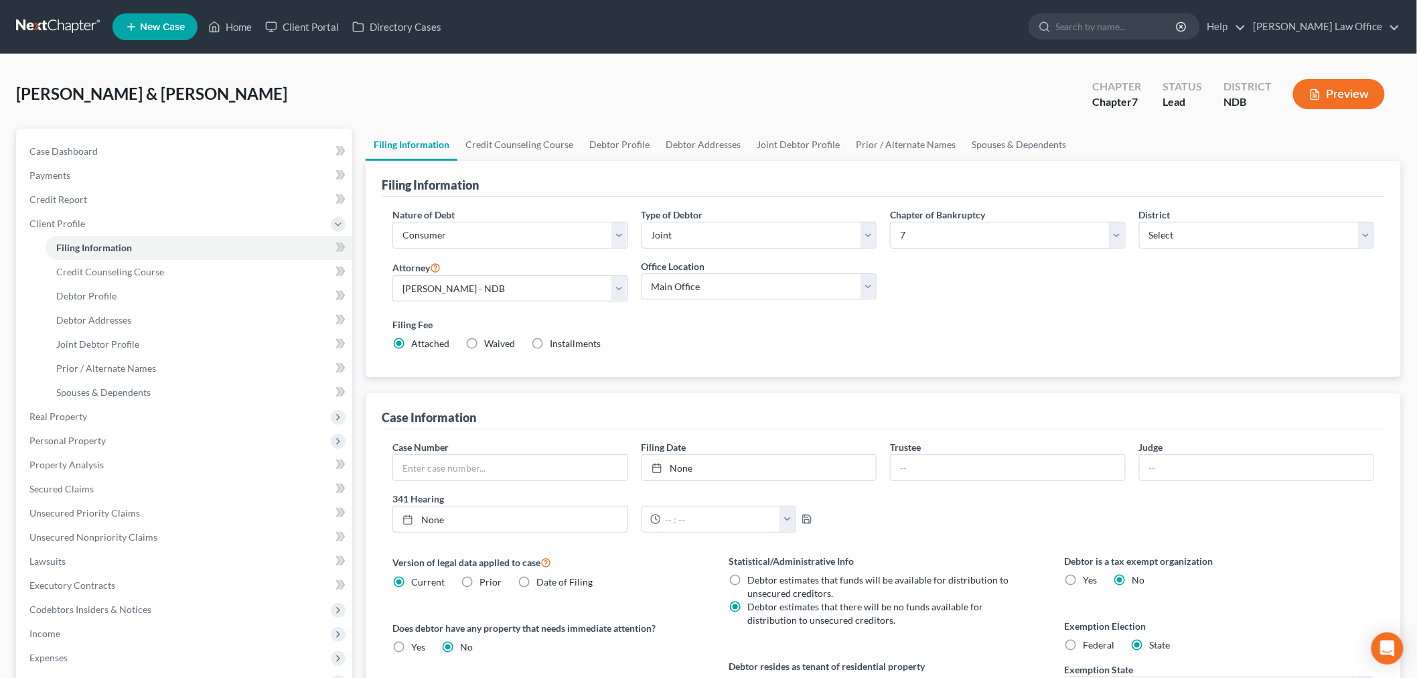
click at [897, 338] on div "Filing Fee Attached Waived Waived Installments Installments" at bounding box center [883, 333] width 982 height 33
click at [340, 246] on icon at bounding box center [339, 246] width 6 height 9
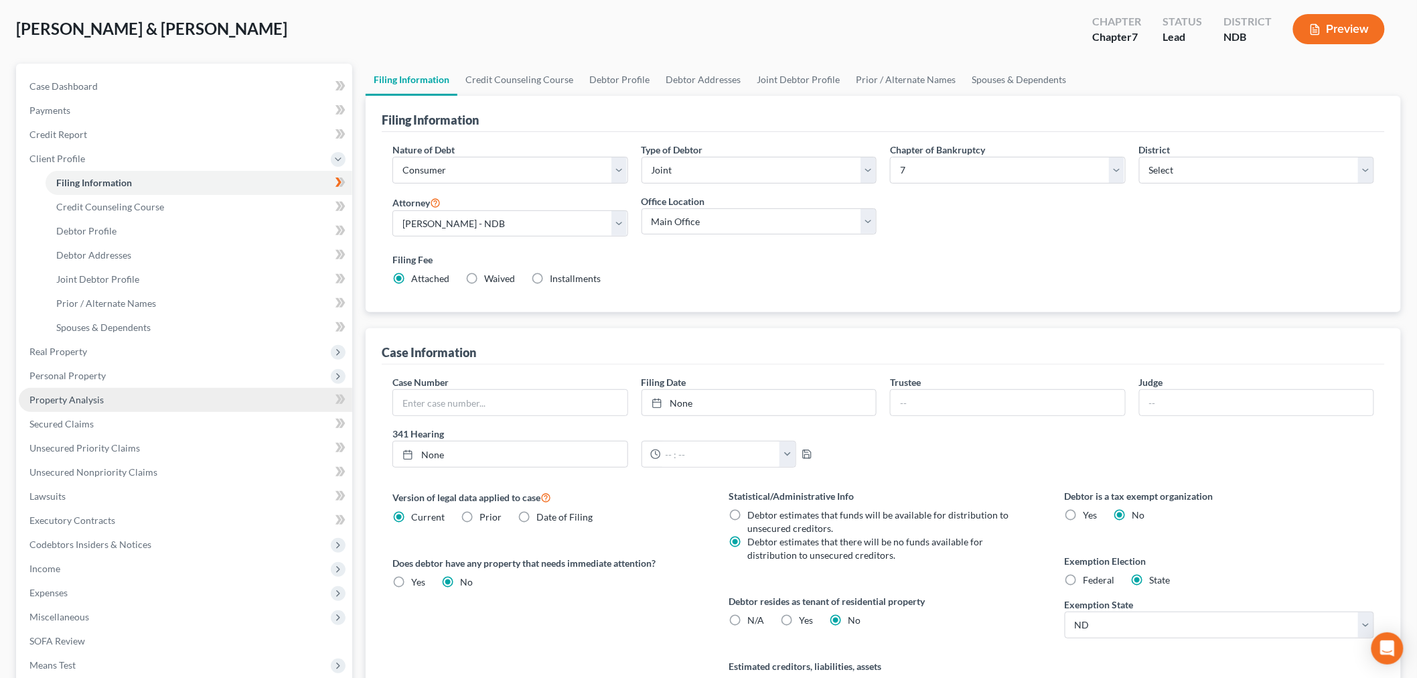
scroll to position [74, 0]
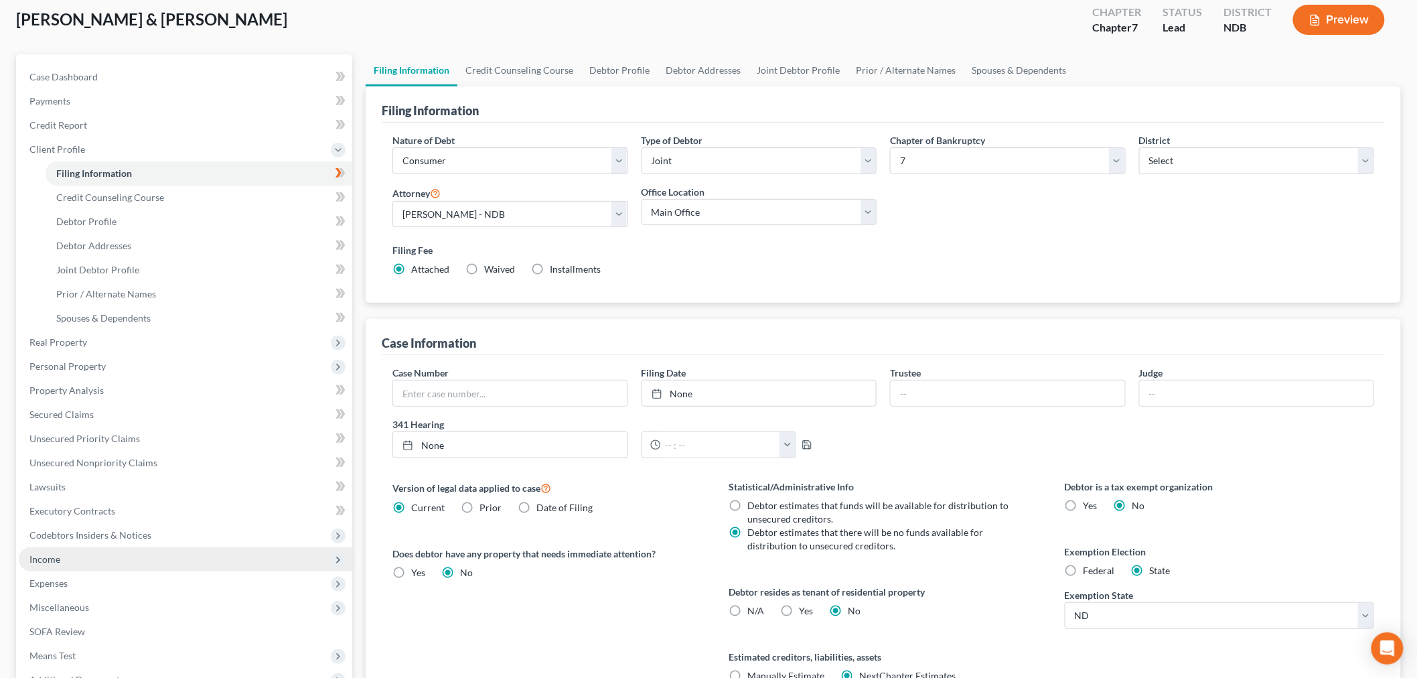
click at [77, 559] on span "Income" at bounding box center [186, 559] width 334 height 24
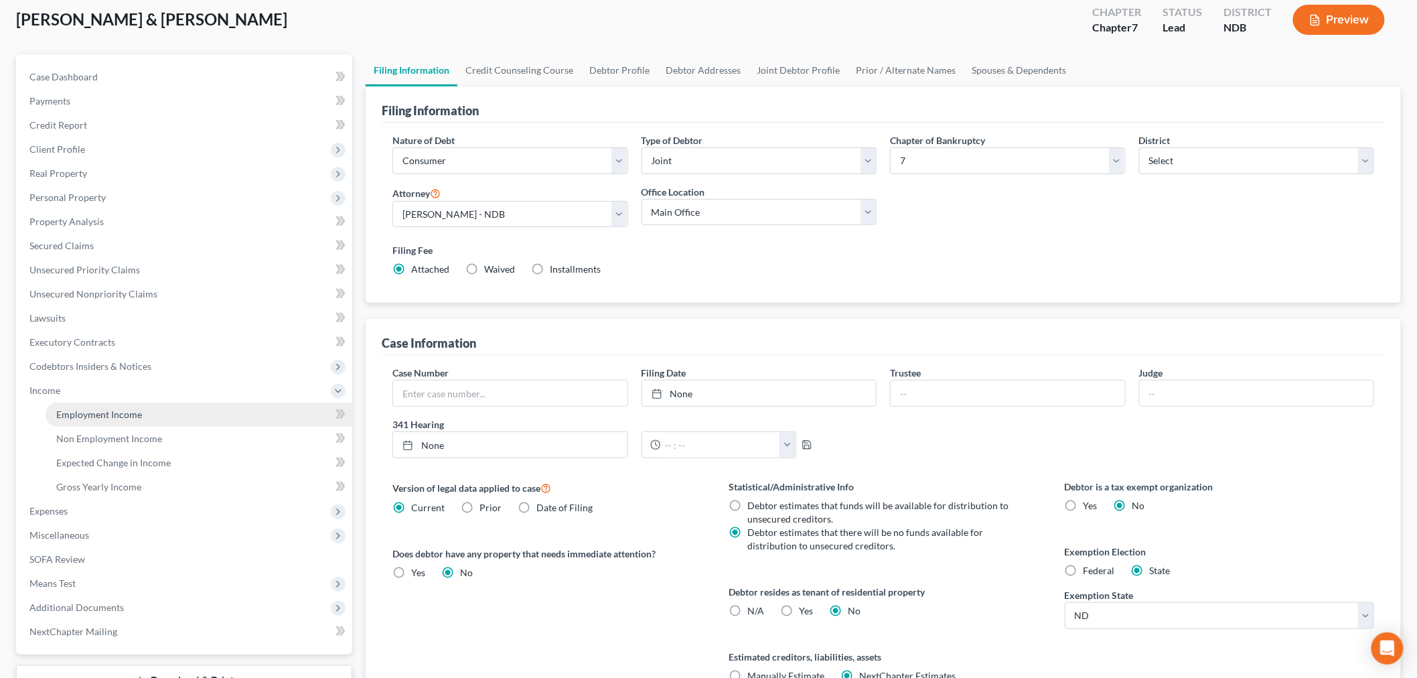
click at [162, 407] on link "Employment Income" at bounding box center [199, 414] width 307 height 24
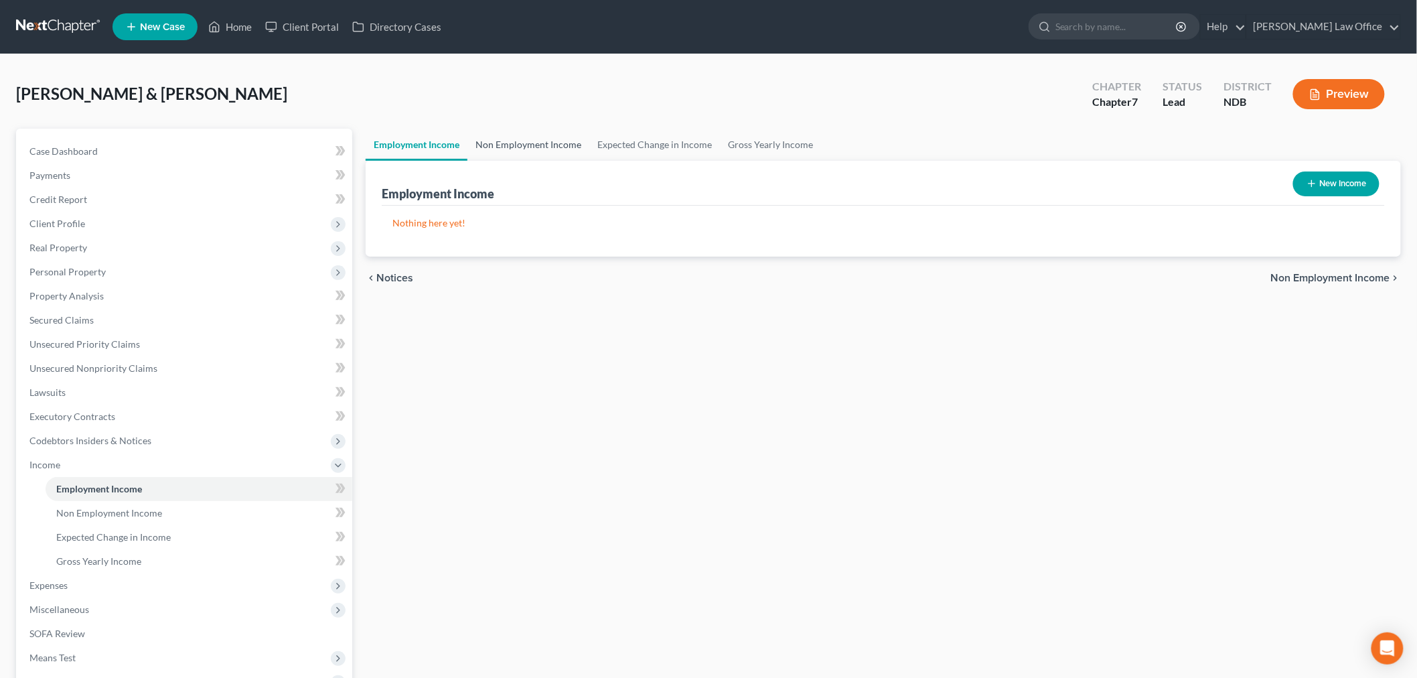
click at [536, 151] on link "Non Employment Income" at bounding box center [528, 145] width 122 height 32
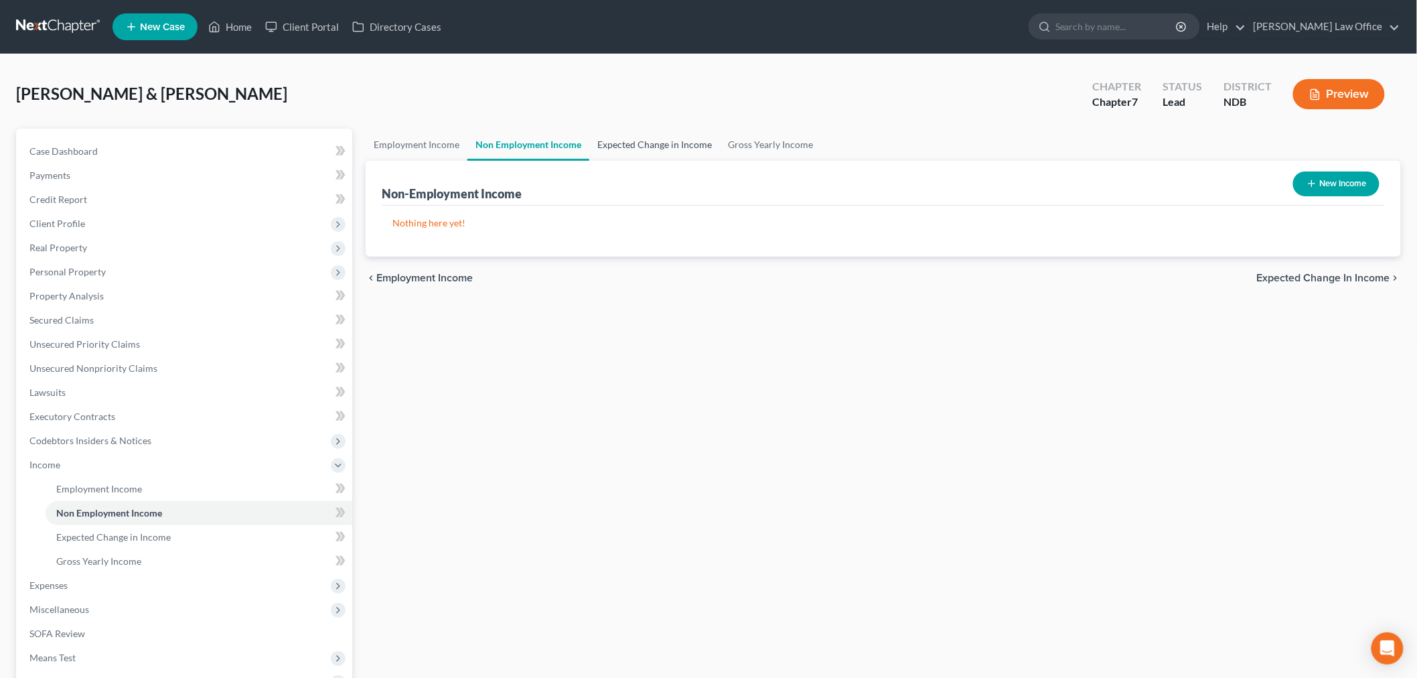
click at [613, 141] on link "Expected Change in Income" at bounding box center [654, 145] width 131 height 32
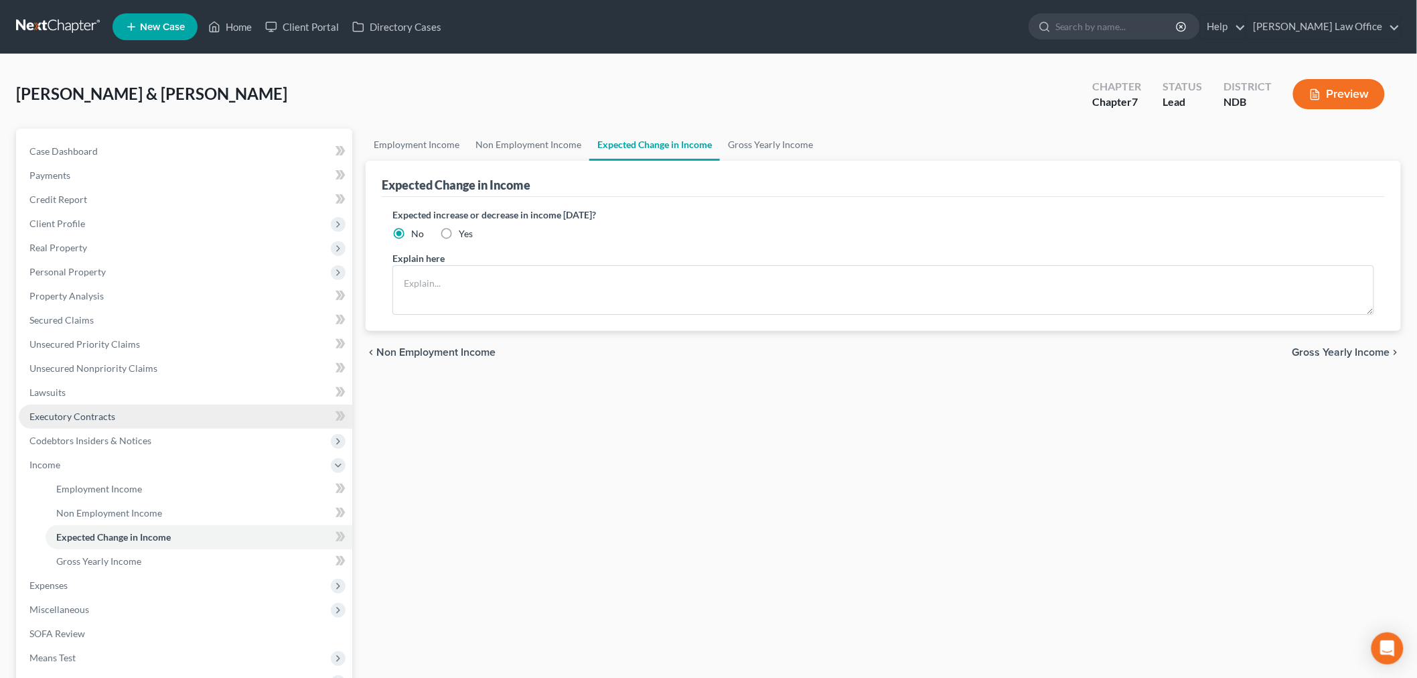
click at [121, 418] on link "Executory Contracts" at bounding box center [186, 417] width 334 height 24
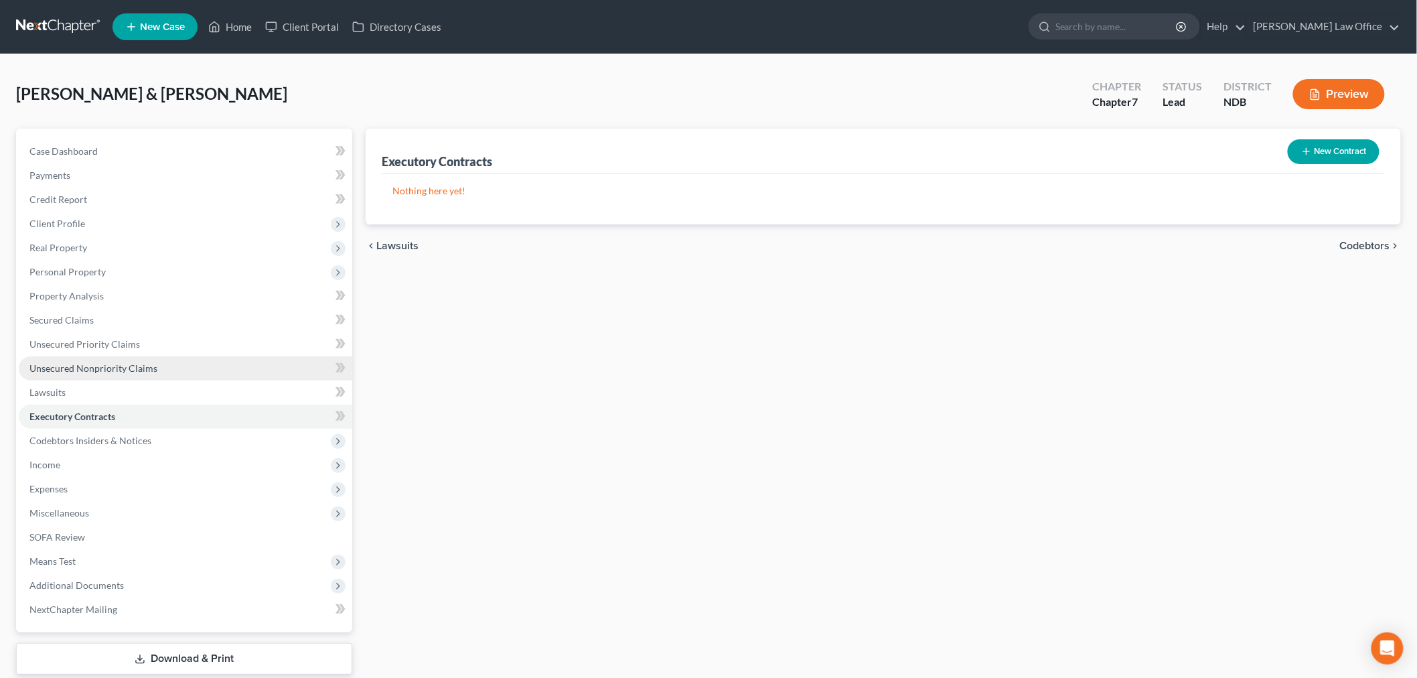
click at [133, 360] on link "Unsecured Nonpriority Claims" at bounding box center [186, 368] width 334 height 24
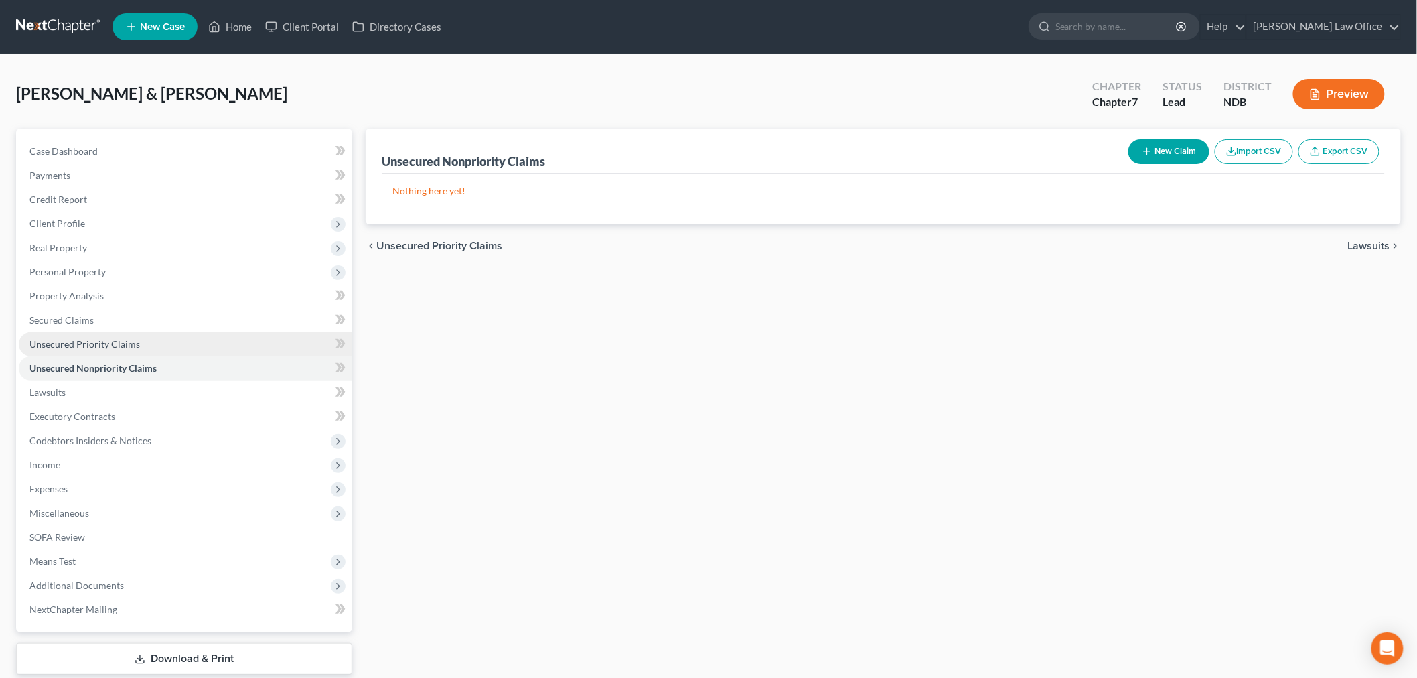
click at [104, 347] on span "Unsecured Priority Claims" at bounding box center [84, 343] width 111 height 11
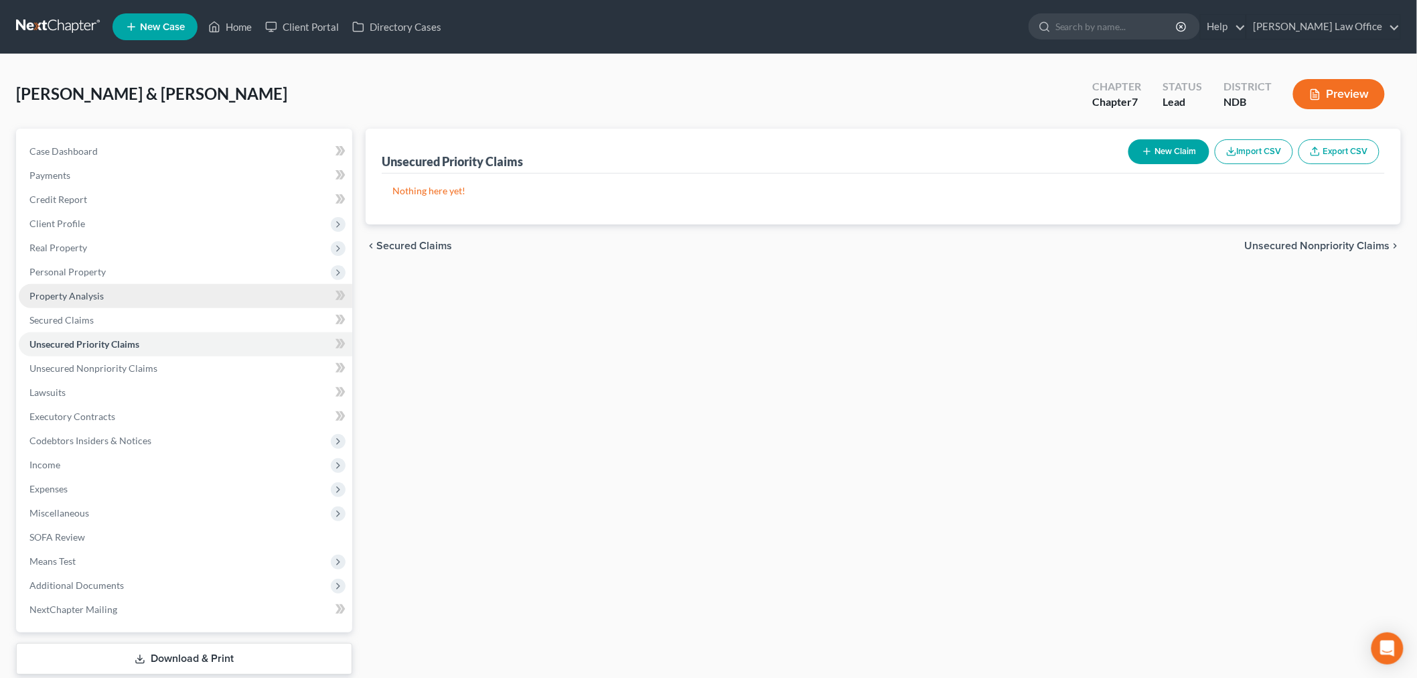
click at [171, 302] on link "Property Analysis" at bounding box center [186, 296] width 334 height 24
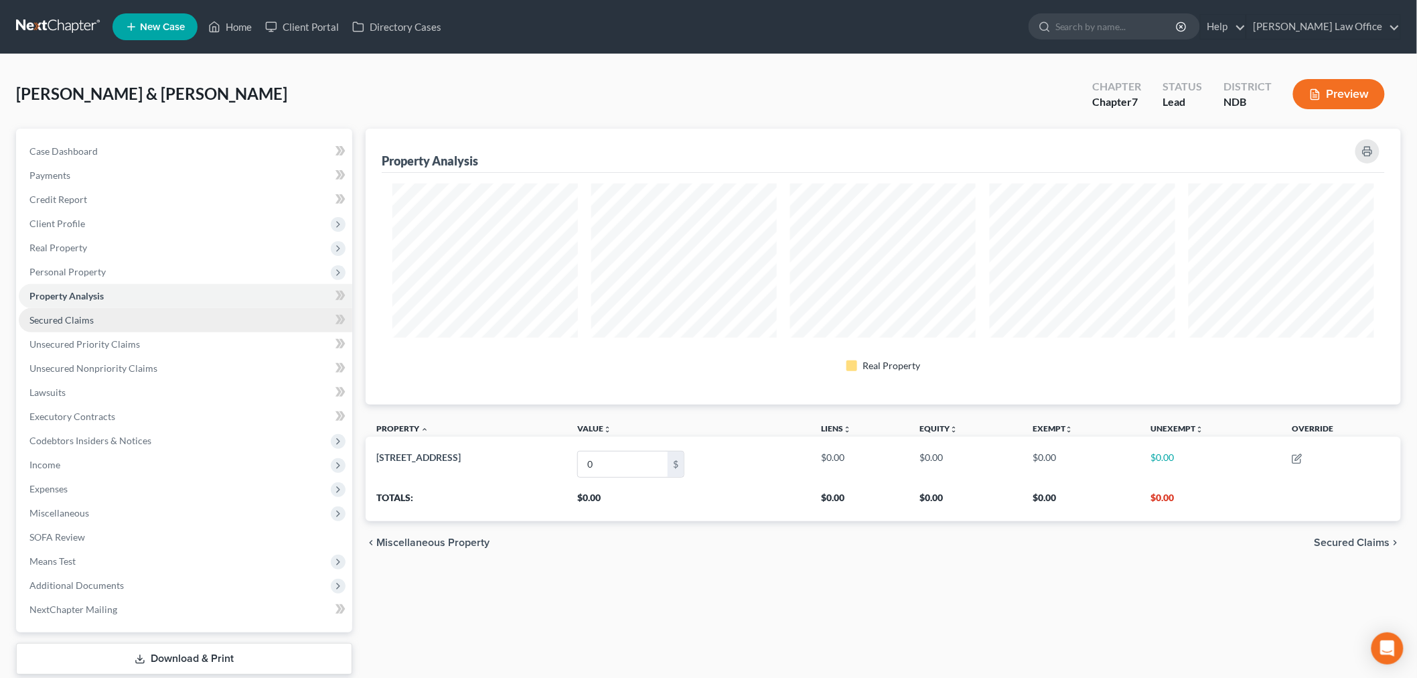
scroll to position [276, 1035]
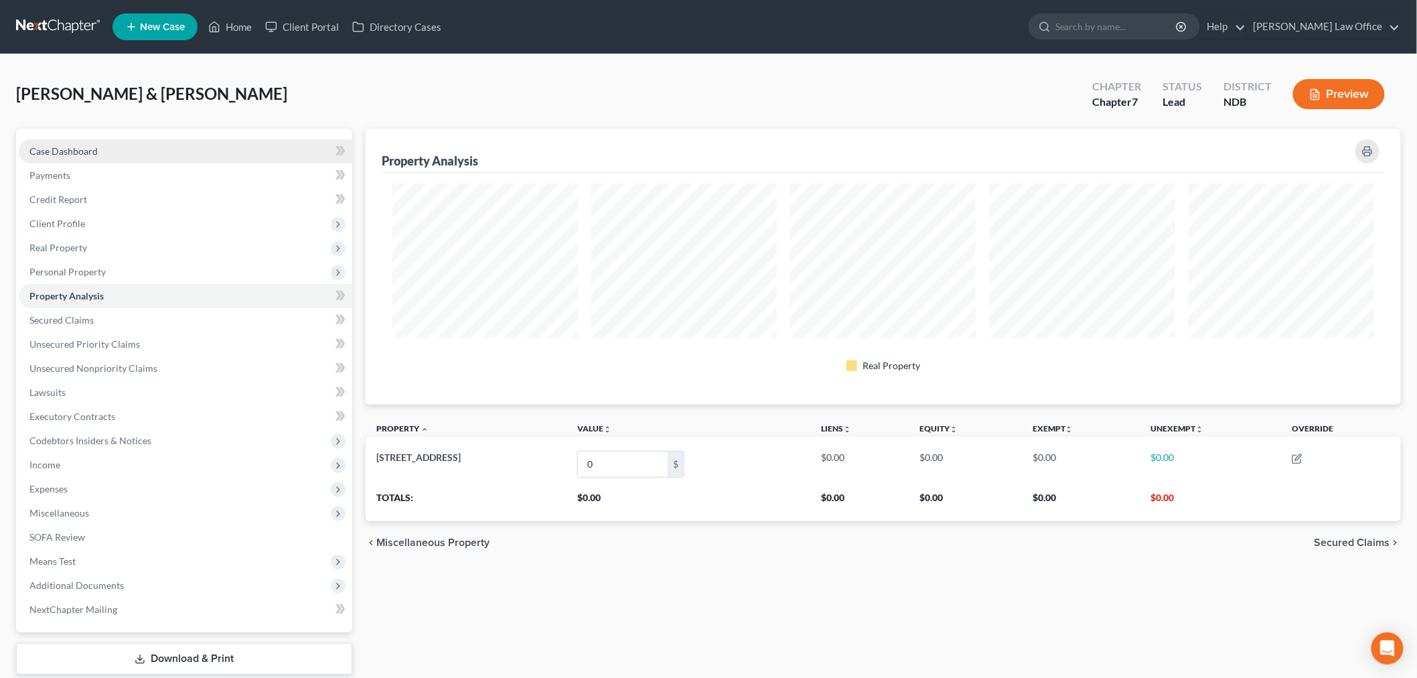
click at [77, 155] on span "Case Dashboard" at bounding box center [63, 150] width 68 height 11
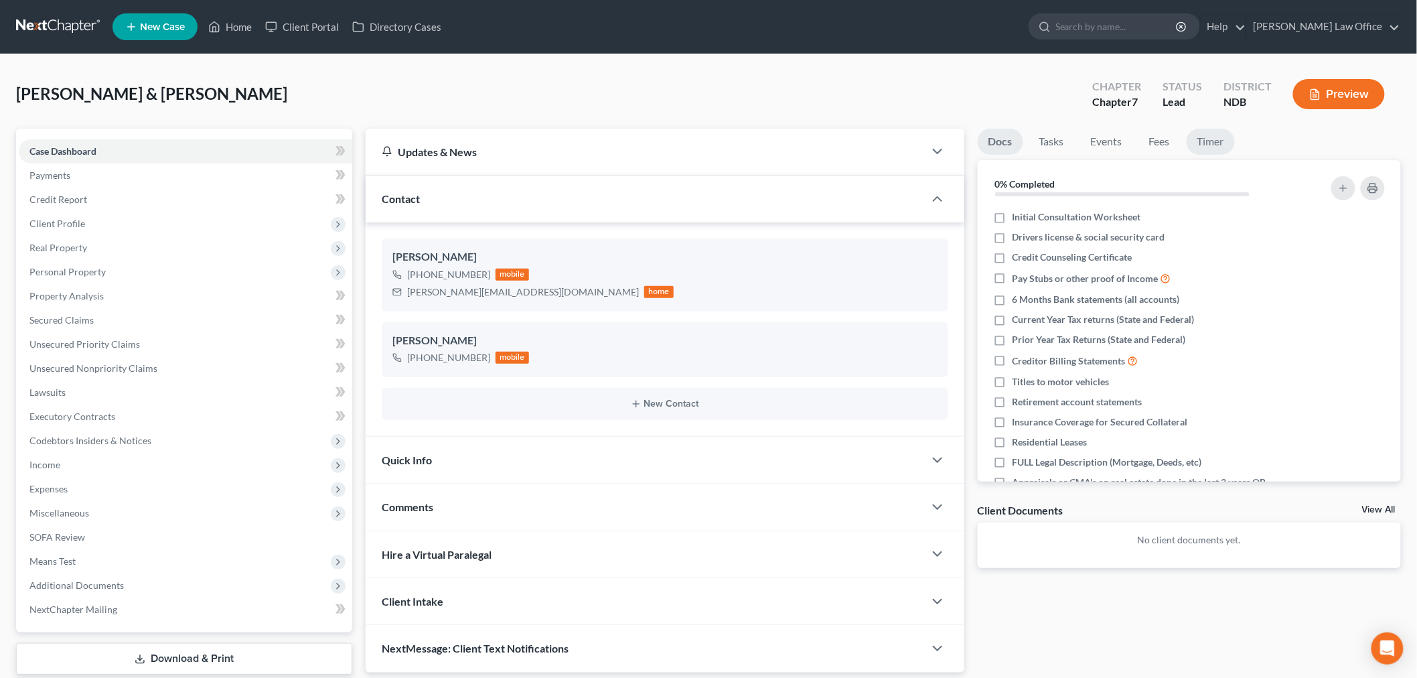
click at [1222, 143] on link "Timer" at bounding box center [1211, 142] width 48 height 26
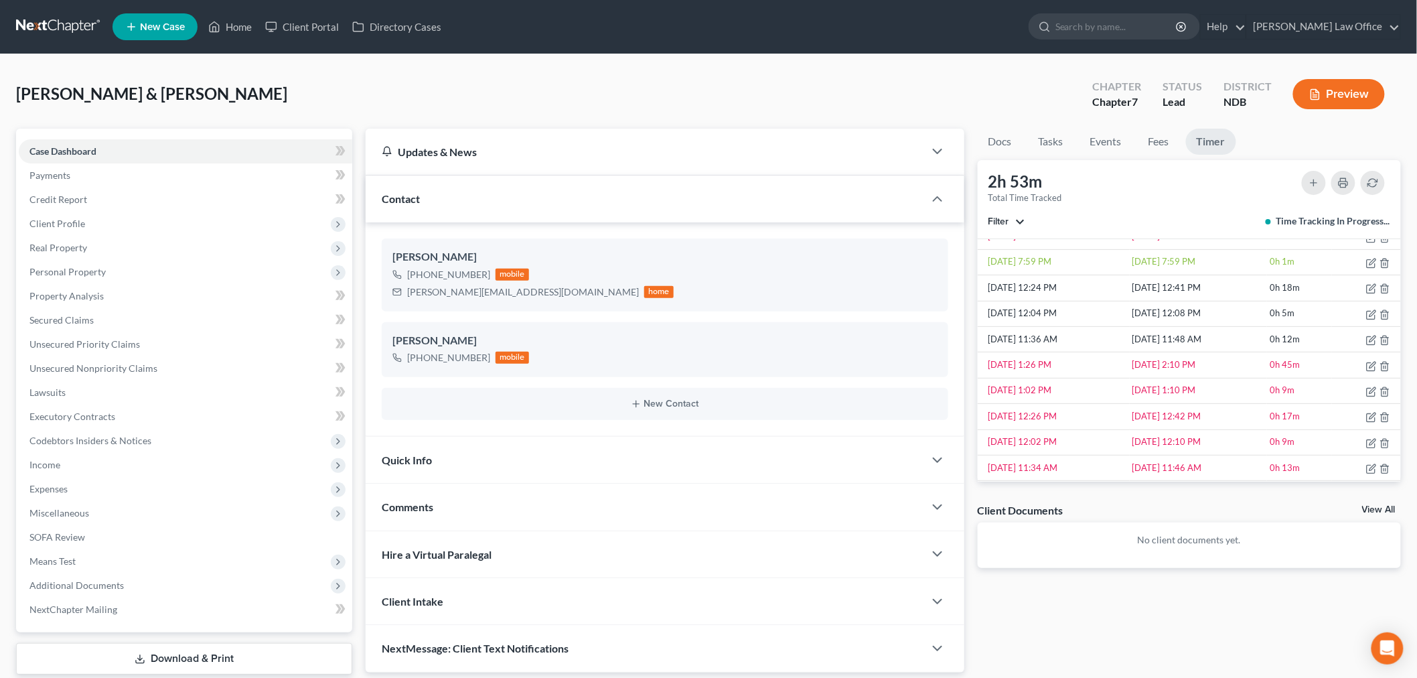
scroll to position [131, 0]
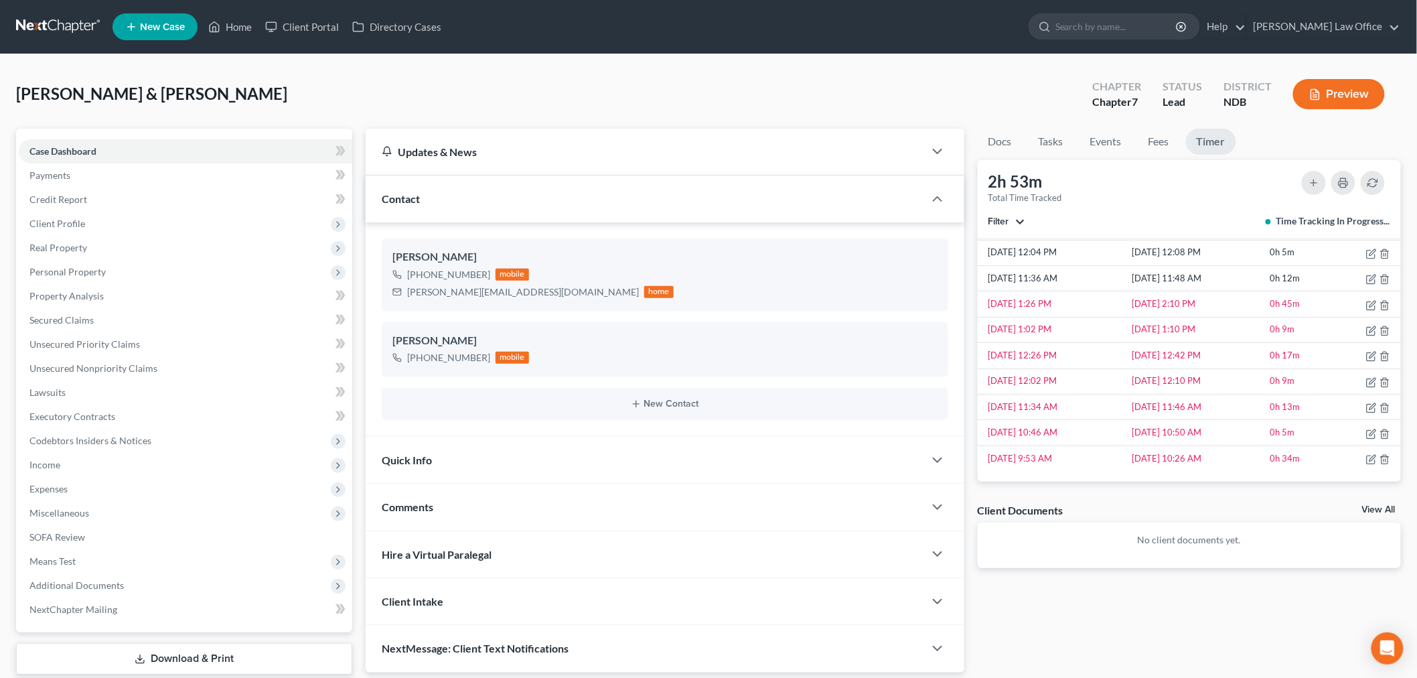
click at [986, 218] on div "2h 53m Total Time Tracked Filter All stop Sara Diaz stop Alan Sorensen stop Tra…" at bounding box center [1190, 199] width 424 height 79
click at [1009, 218] on button "Filter" at bounding box center [1006, 221] width 37 height 9
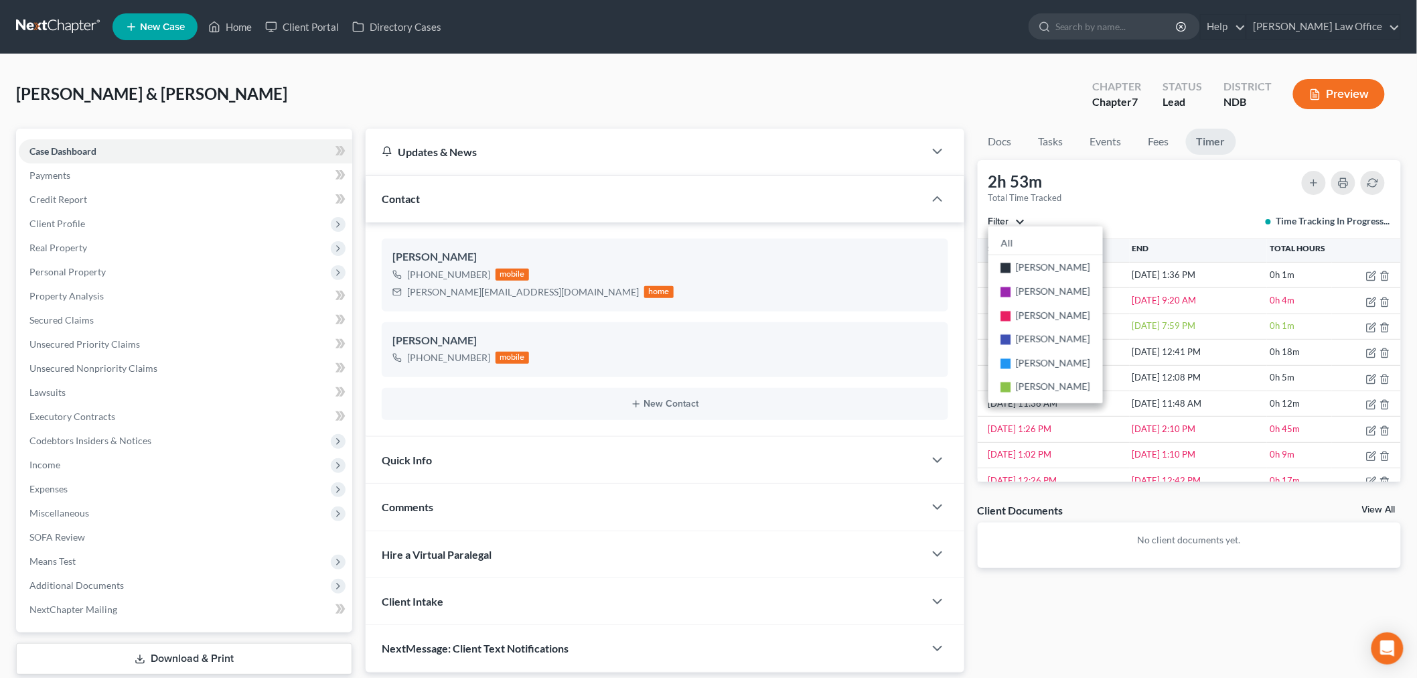
scroll to position [0, 0]
click at [1108, 617] on div "Docs Tasks Events Fees Timer 0% Completed Nothing here yet! Initial Consultatio…" at bounding box center [1189, 401] width 437 height 544
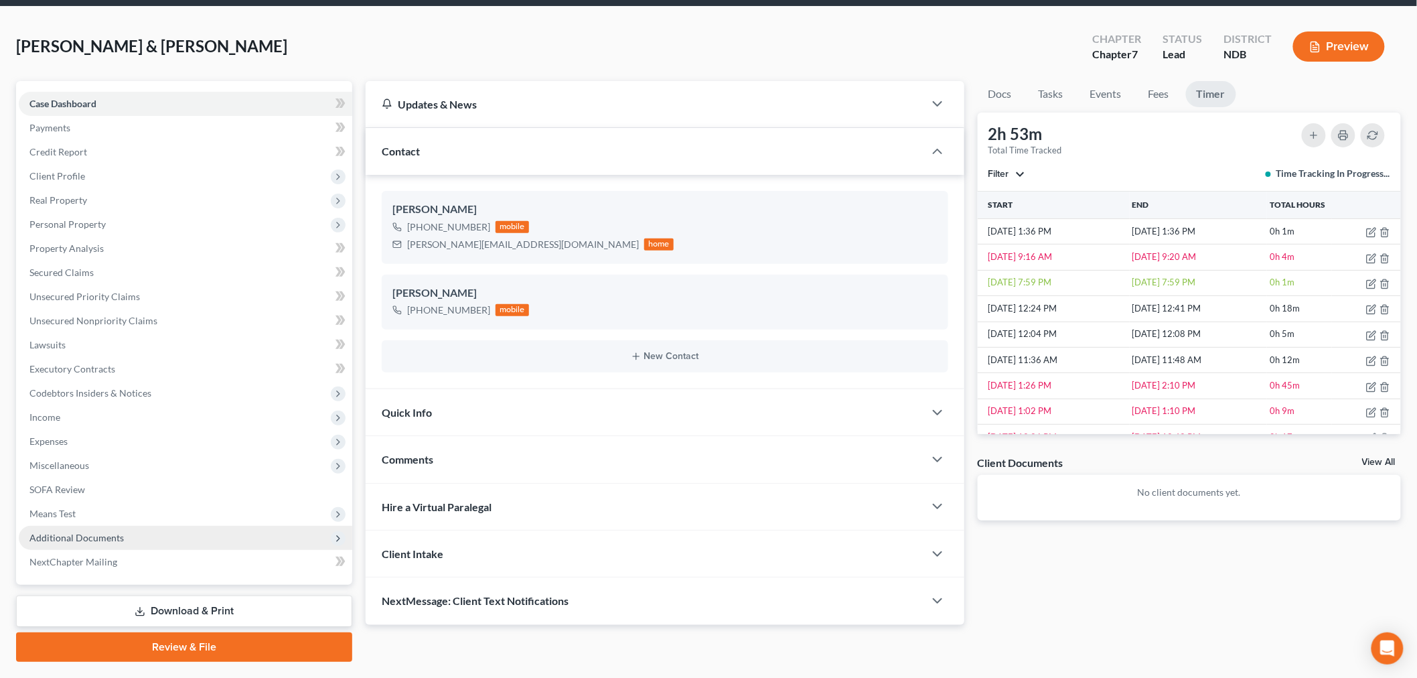
scroll to position [74, 0]
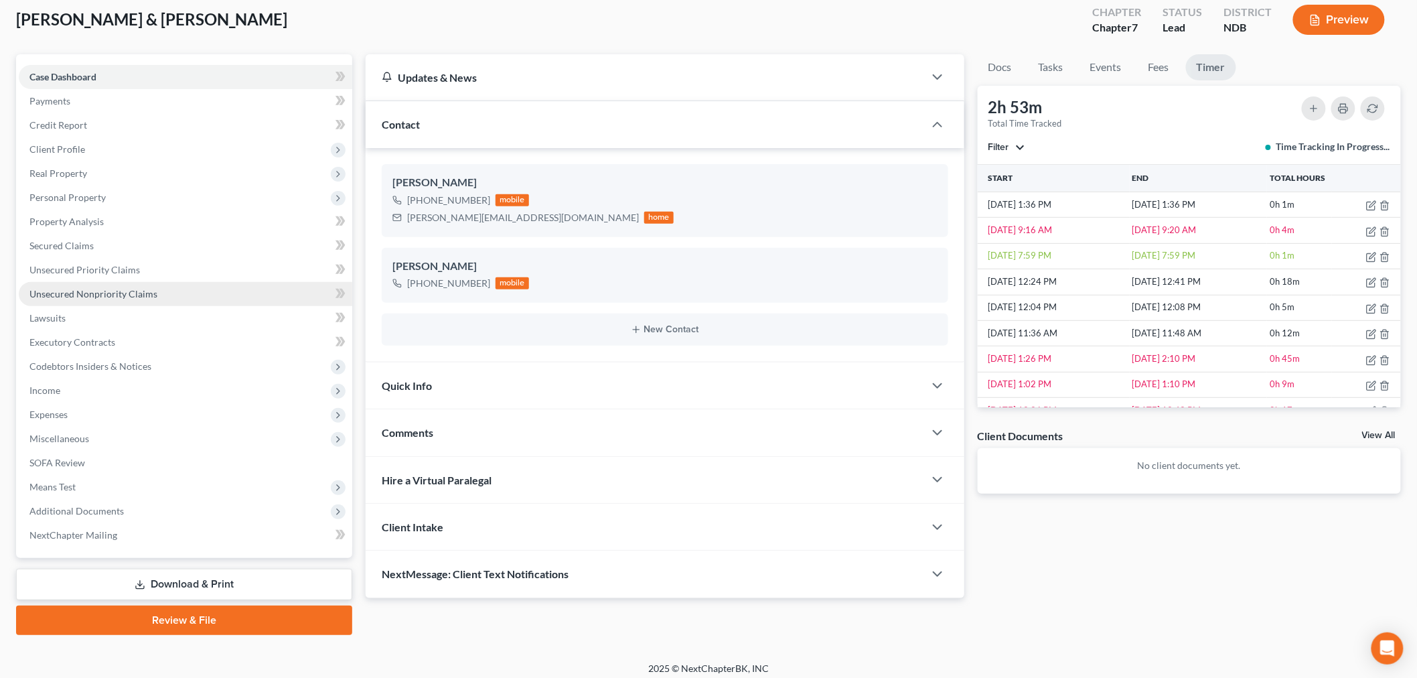
click at [111, 301] on link "Unsecured Nonpriority Claims" at bounding box center [186, 294] width 334 height 24
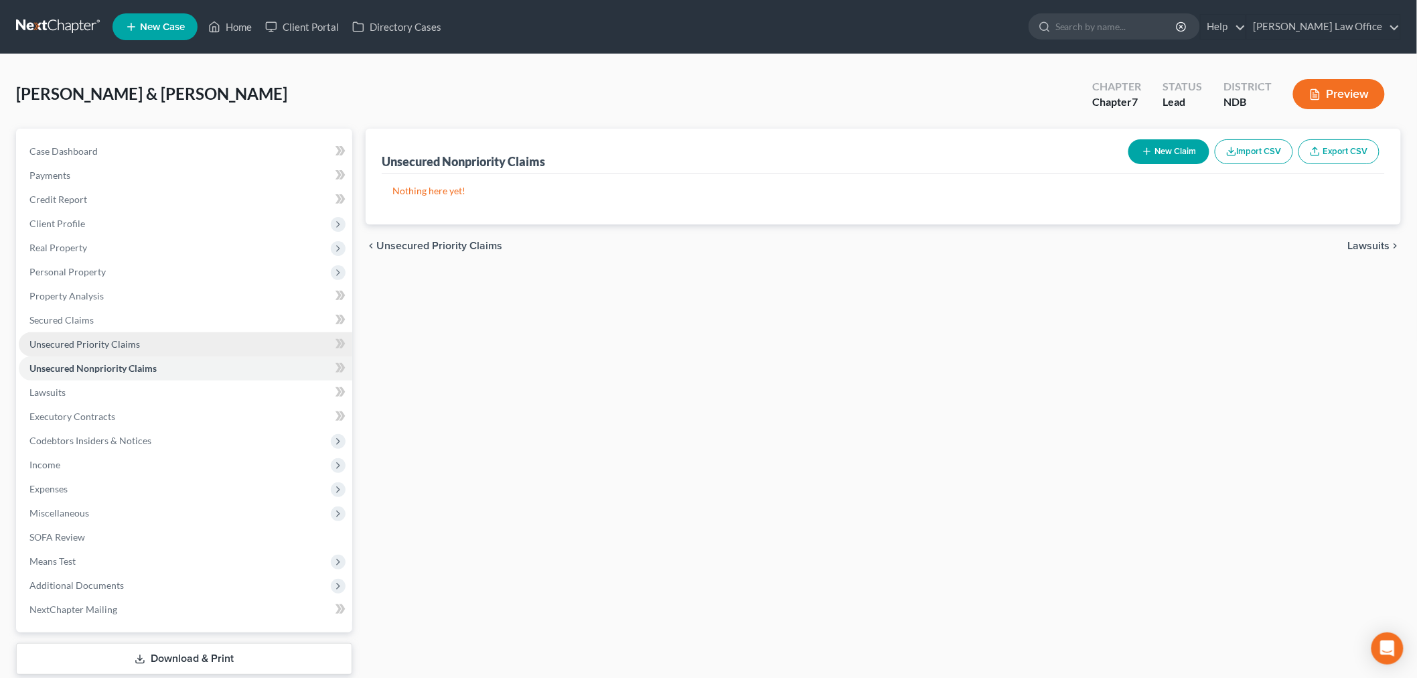
click at [102, 338] on span "Unsecured Priority Claims" at bounding box center [84, 343] width 111 height 11
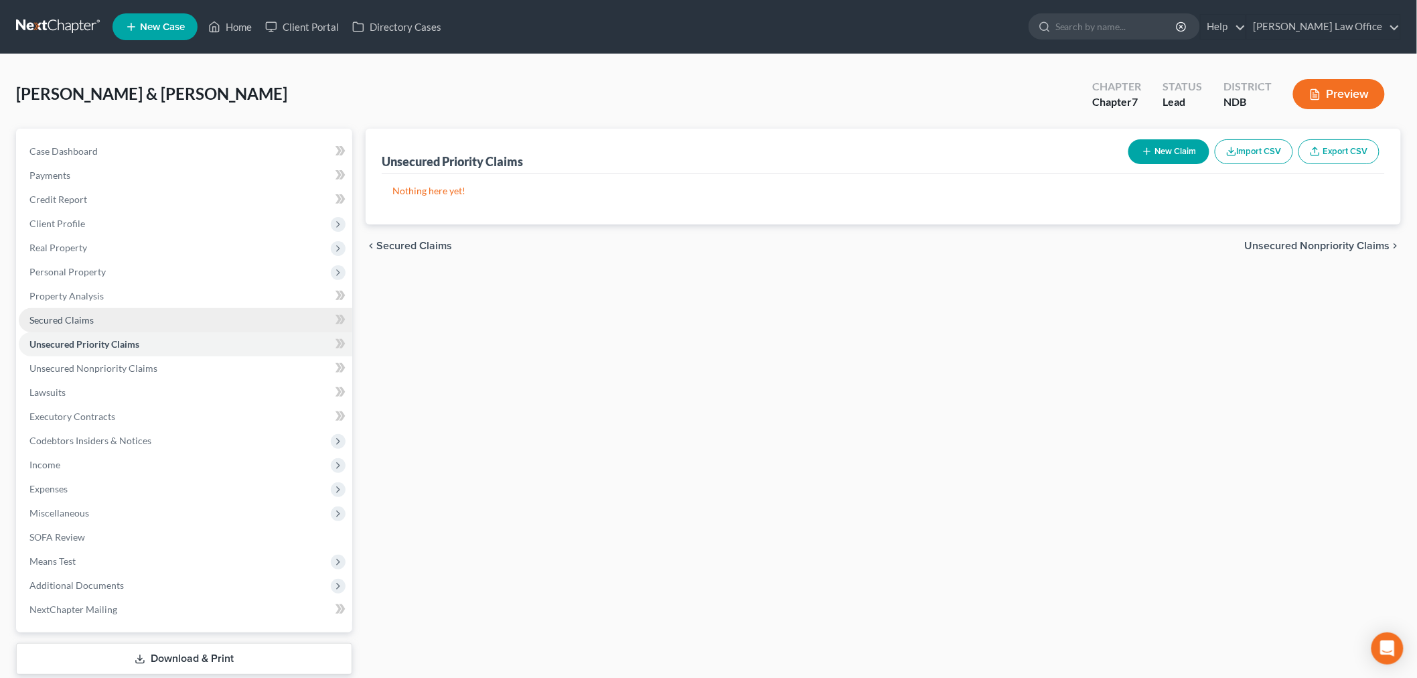
click at [104, 319] on link "Secured Claims" at bounding box center [186, 320] width 334 height 24
click at [104, 313] on link "Secured Claims" at bounding box center [186, 320] width 334 height 24
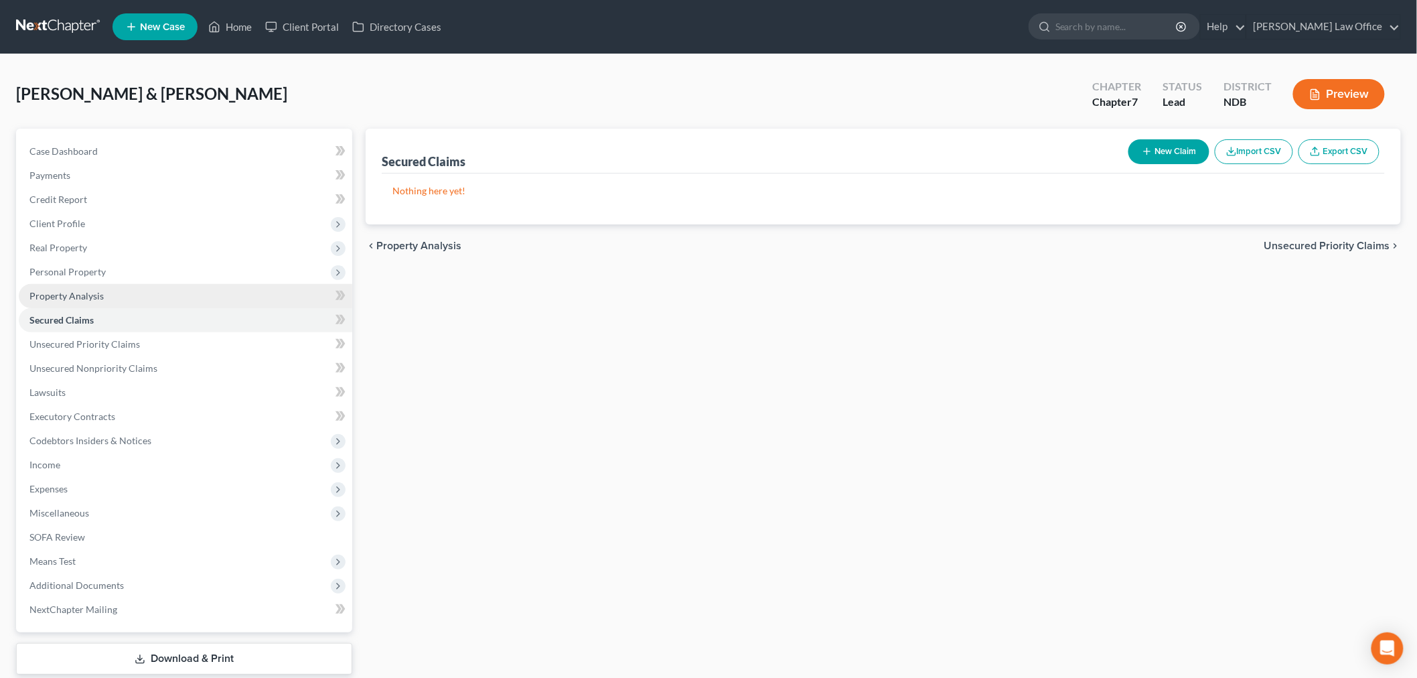
click at [125, 292] on link "Property Analysis" at bounding box center [186, 296] width 334 height 24
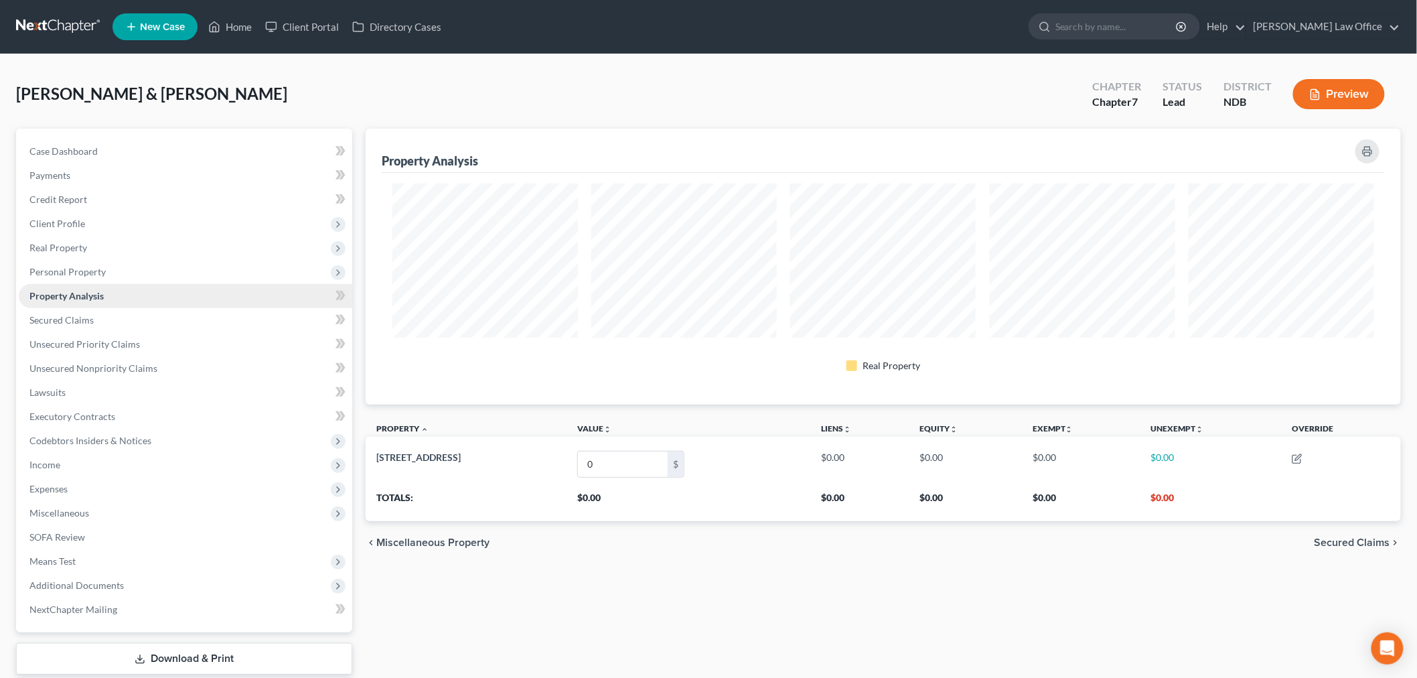
scroll to position [276, 1035]
click at [98, 279] on span "Personal Property" at bounding box center [186, 272] width 334 height 24
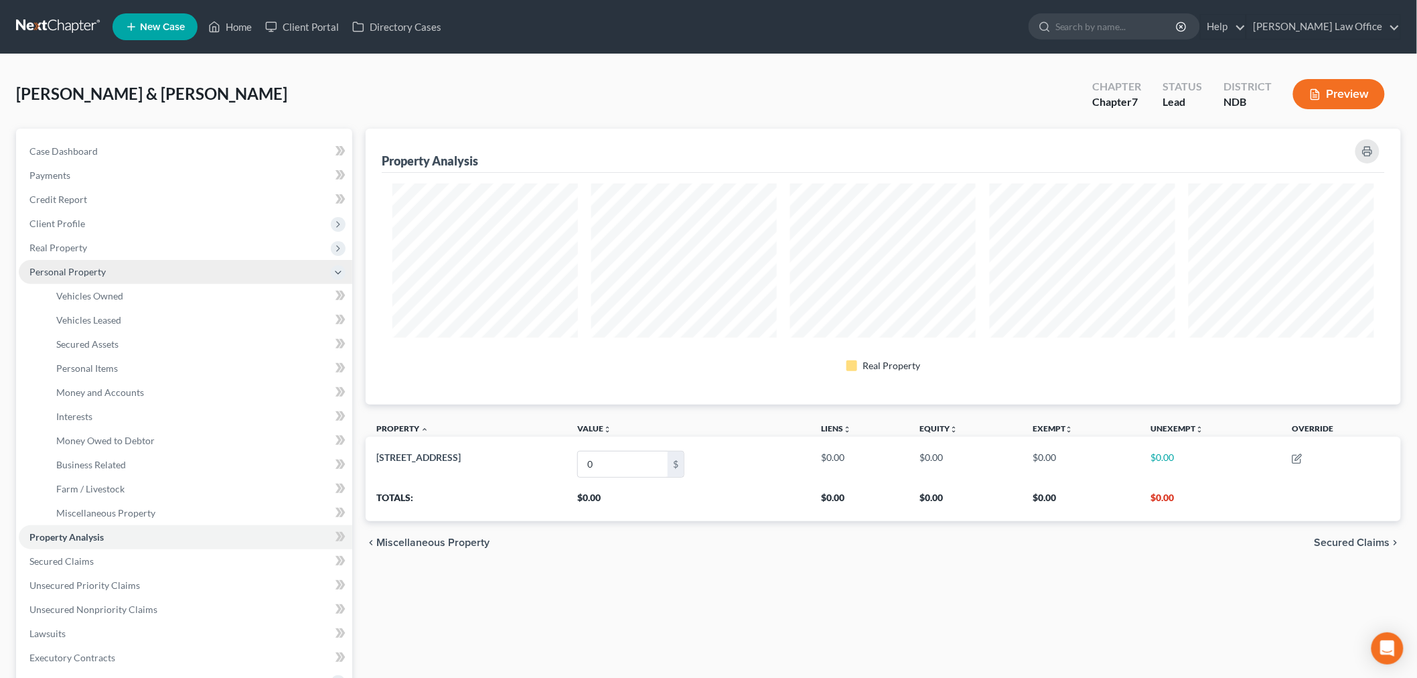
click at [126, 280] on span "Personal Property" at bounding box center [186, 272] width 334 height 24
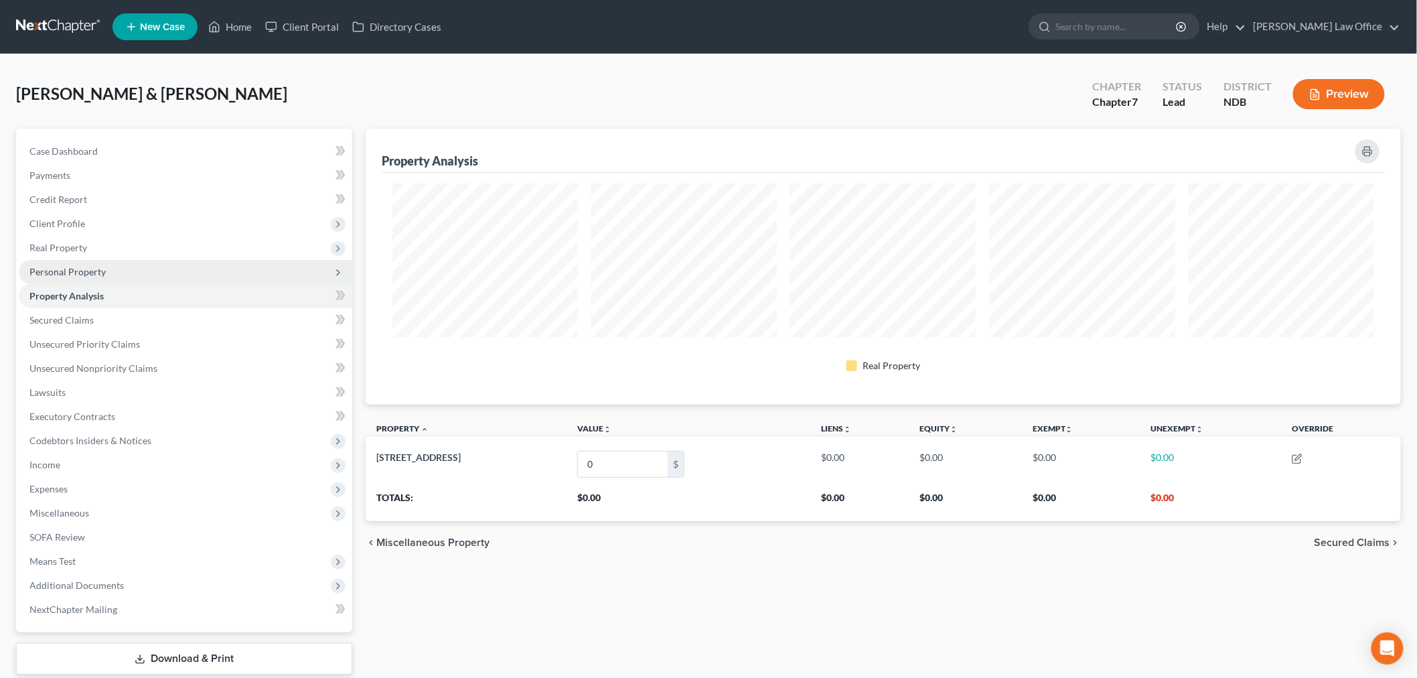
click at [111, 268] on span "Personal Property" at bounding box center [186, 272] width 334 height 24
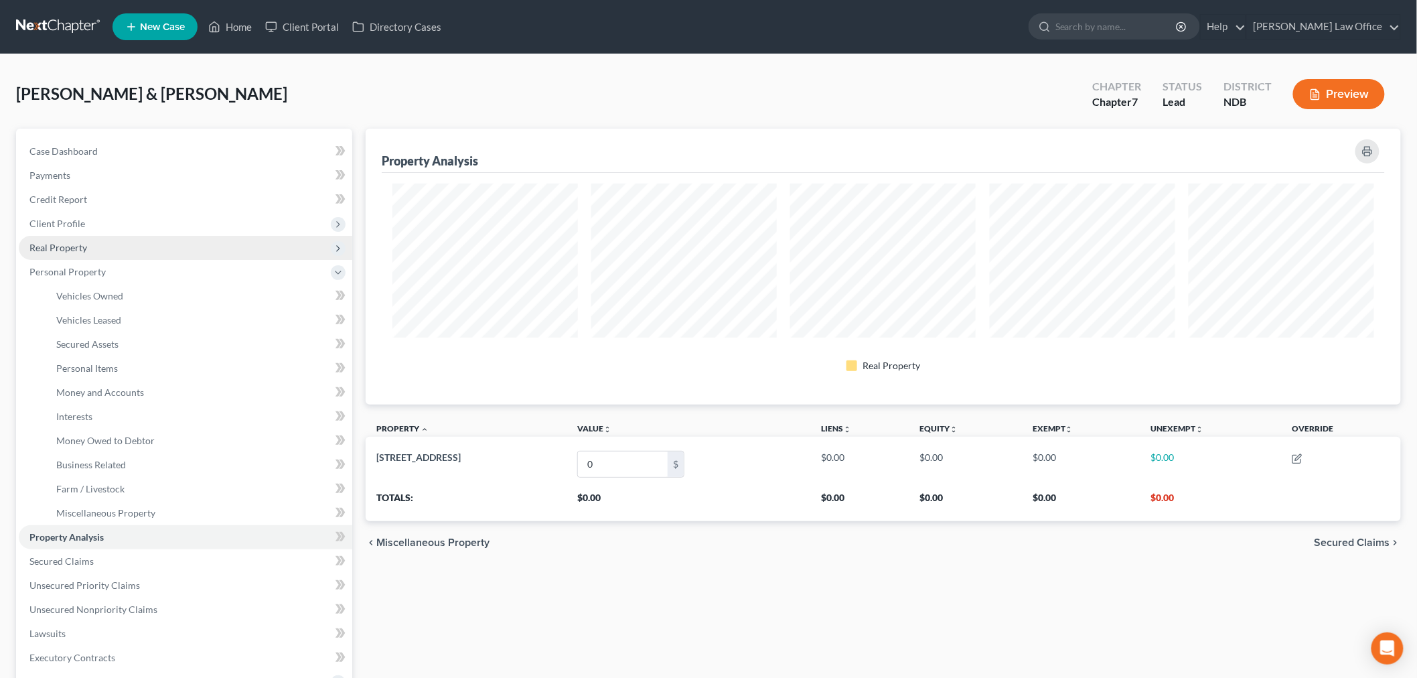
click at [71, 242] on span "Real Property" at bounding box center [58, 247] width 58 height 11
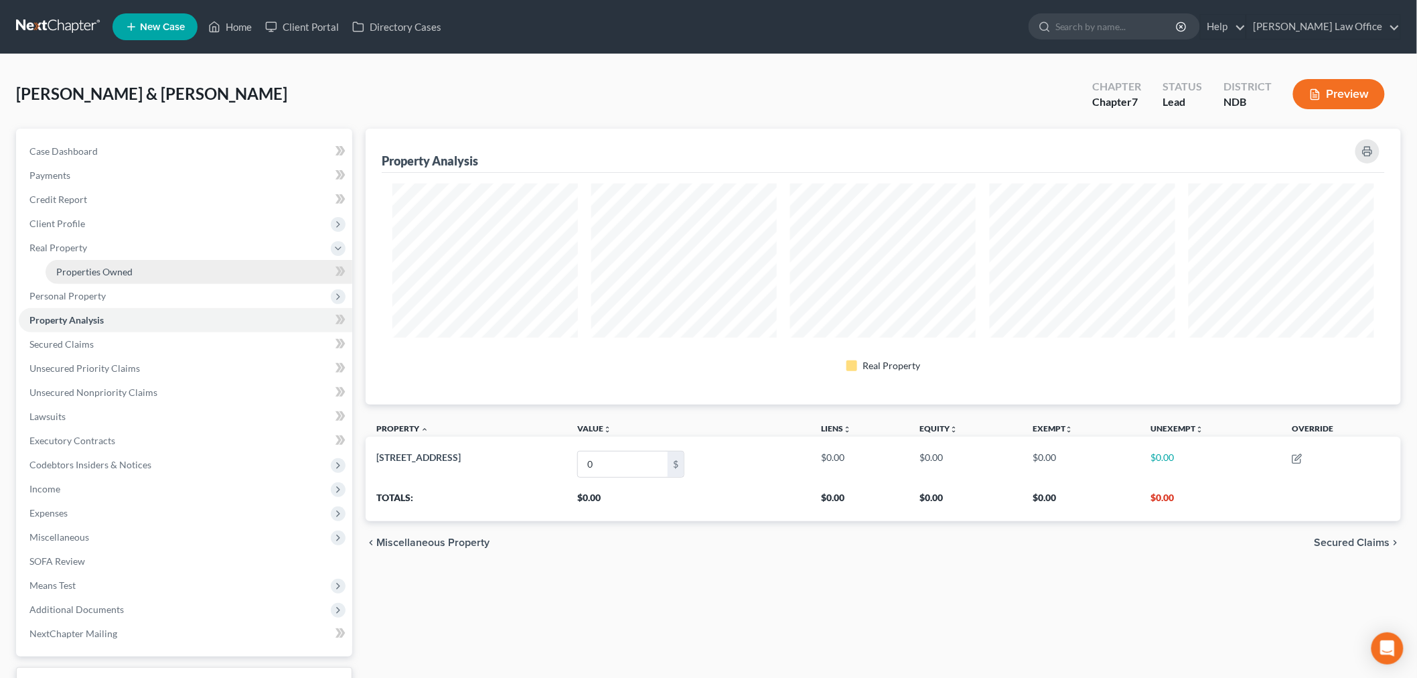
click at [165, 267] on link "Properties Owned" at bounding box center [199, 272] width 307 height 24
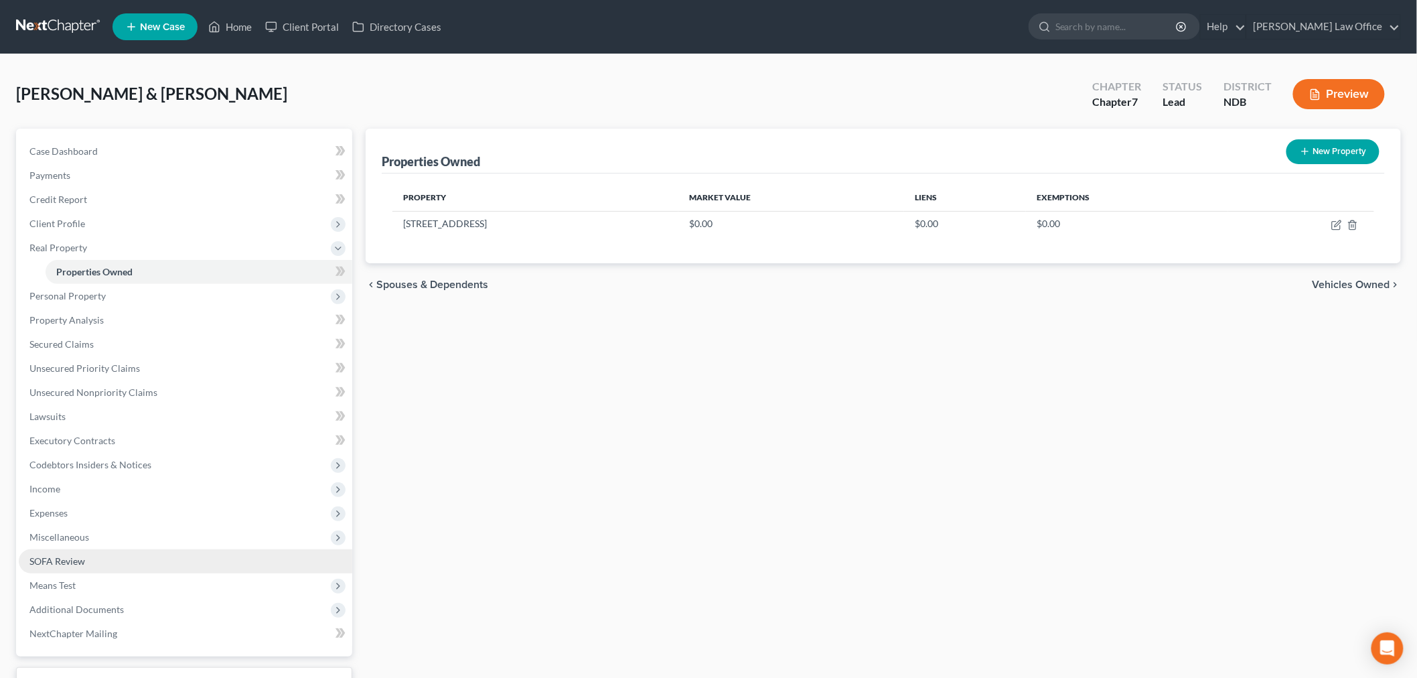
click at [111, 570] on link "SOFA Review" at bounding box center [186, 561] width 334 height 24
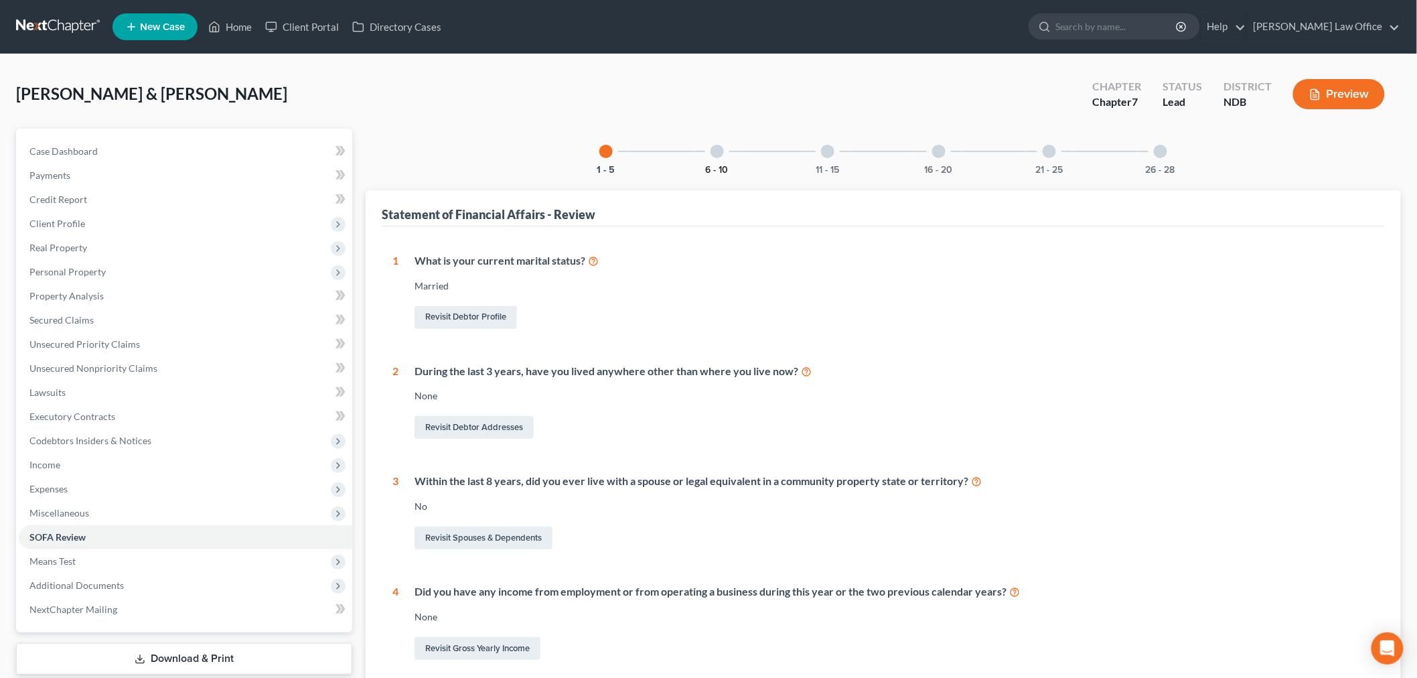
click at [727, 169] on button "6 - 10" at bounding box center [717, 169] width 23 height 9
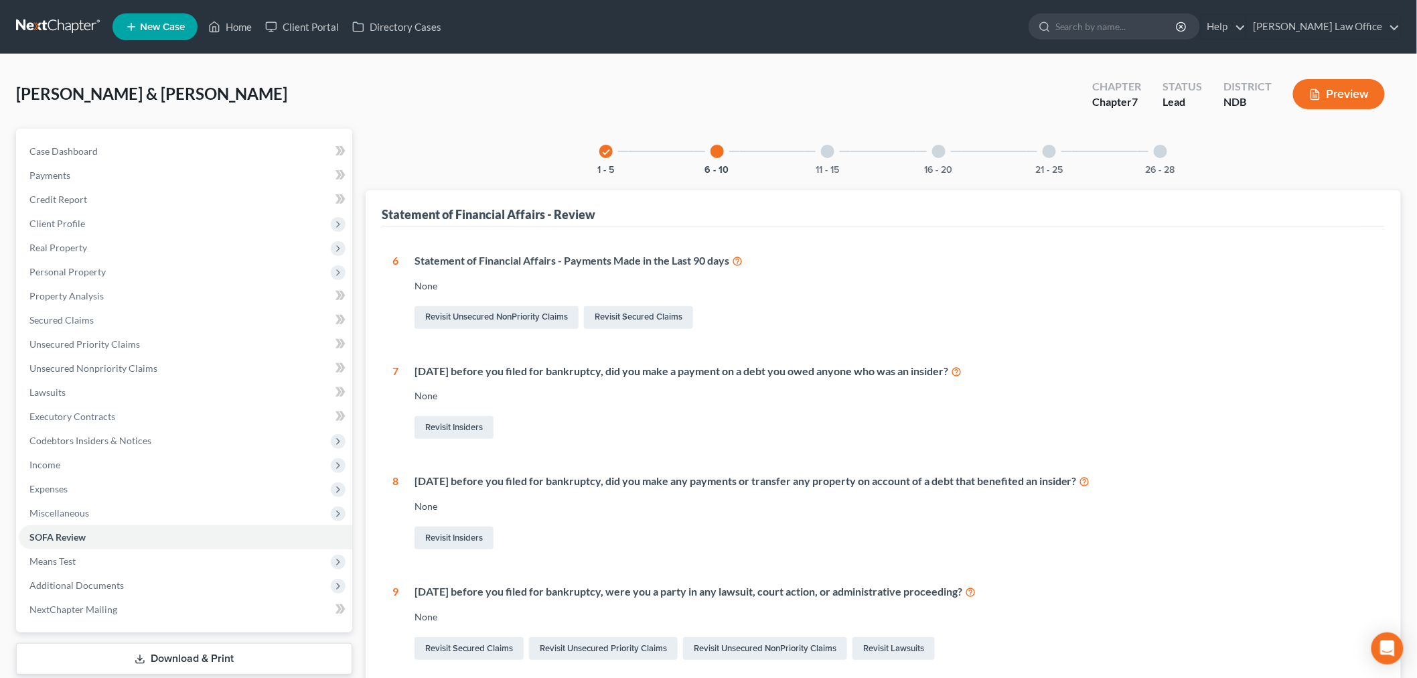
click at [812, 163] on div "11 - 15" at bounding box center [828, 152] width 46 height 46
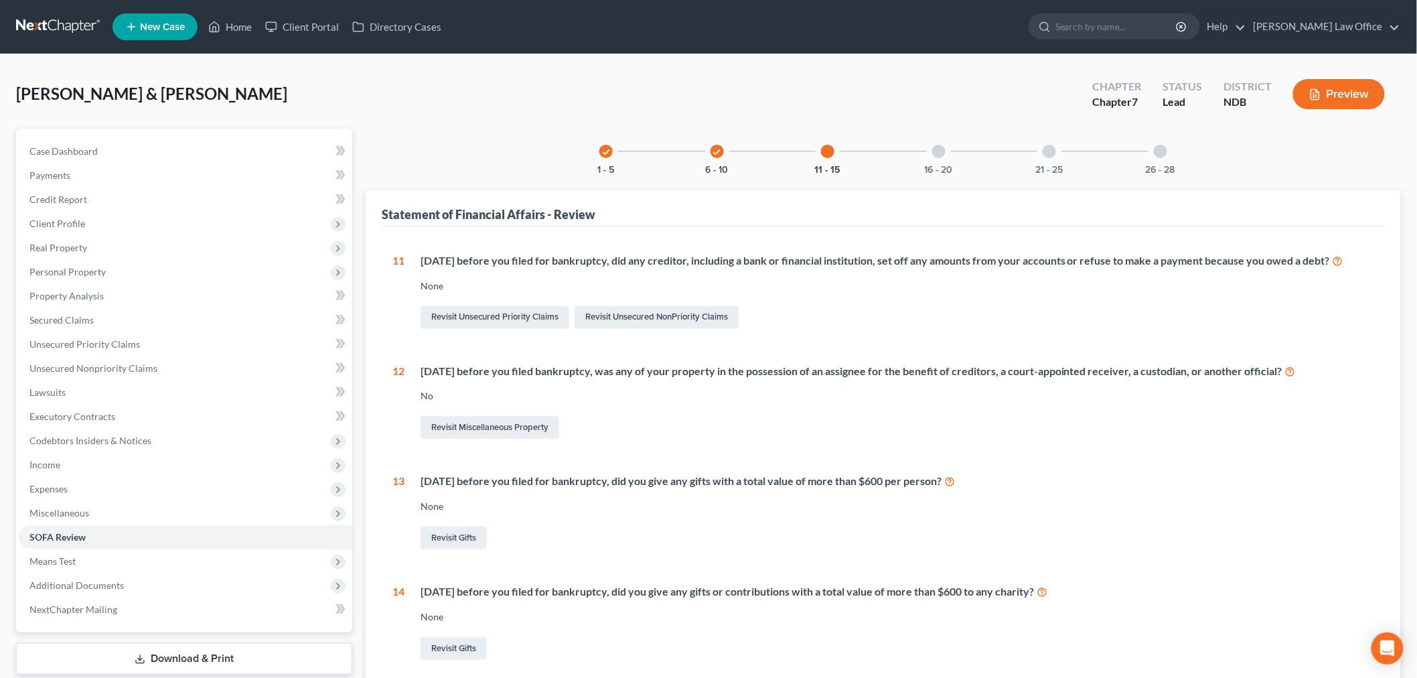
click at [956, 164] on div "16 - 20" at bounding box center [939, 152] width 46 height 46
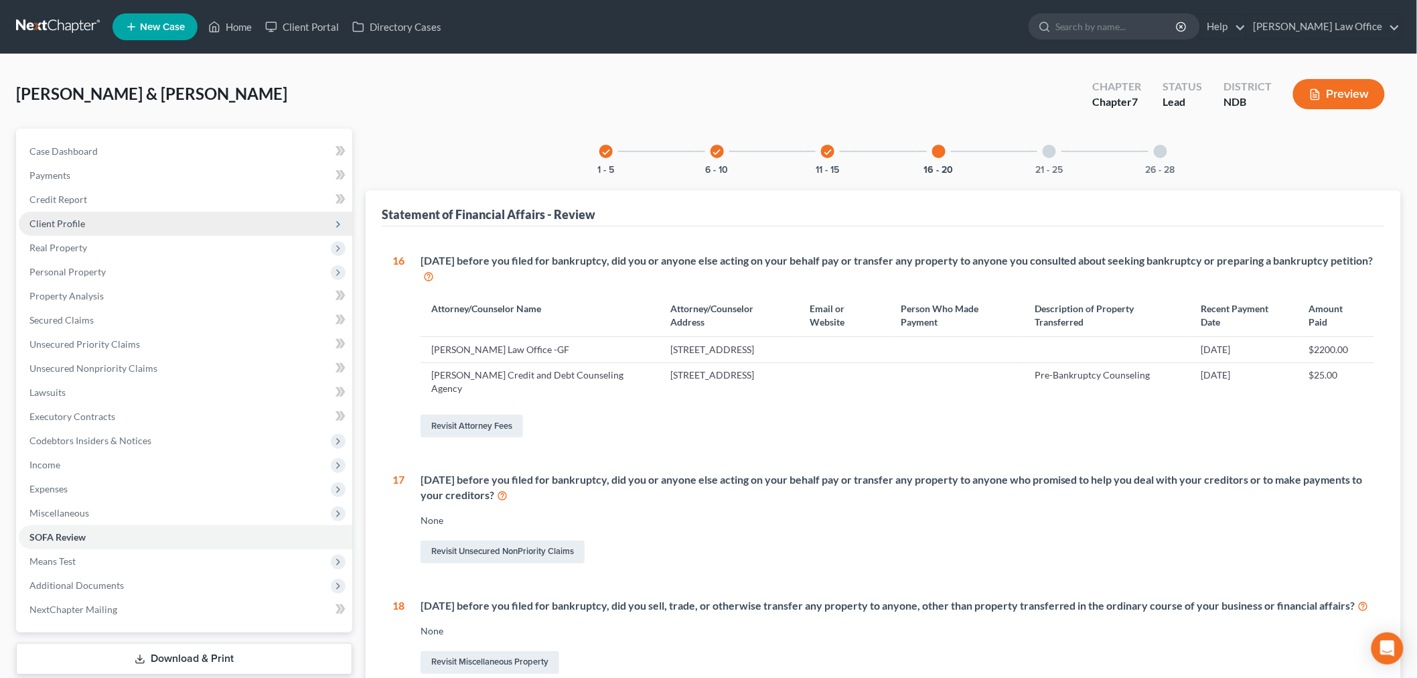
click at [138, 228] on span "Client Profile" at bounding box center [186, 224] width 334 height 24
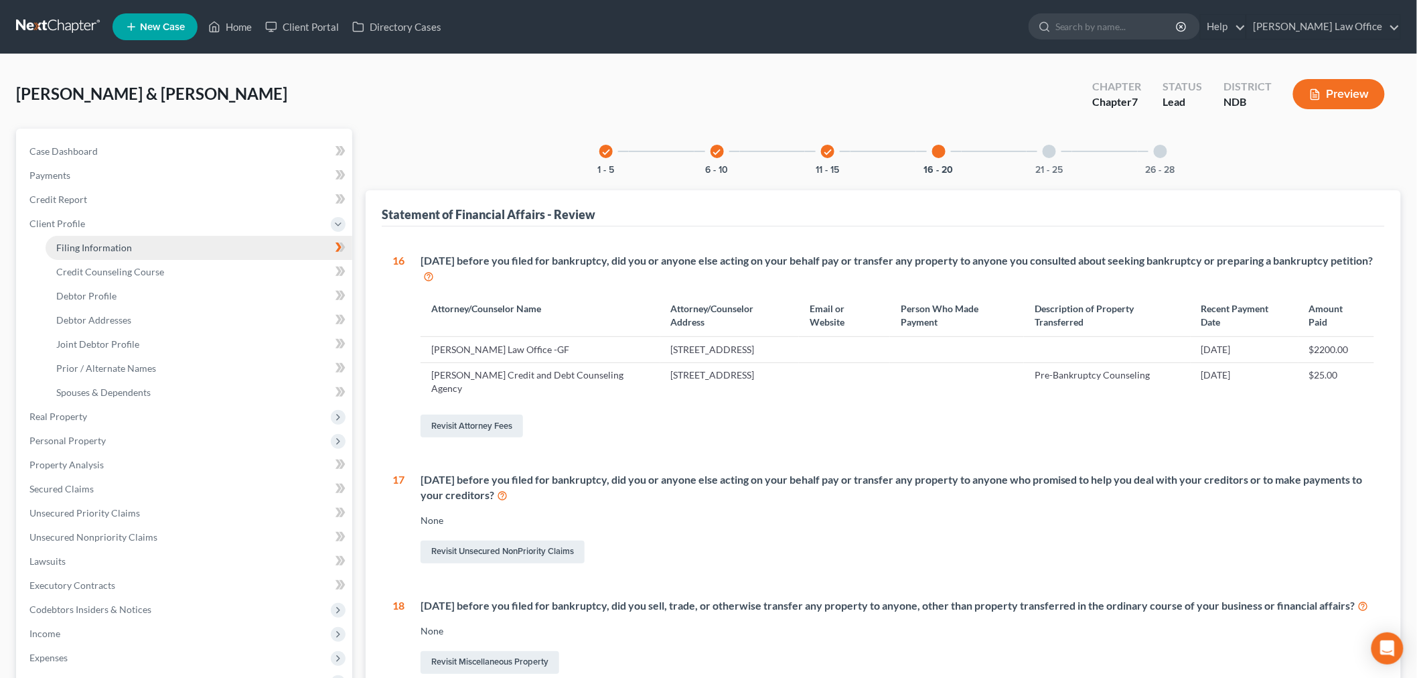
click at [165, 242] on link "Filing Information" at bounding box center [199, 248] width 307 height 24
select select "1"
select select "0"
select select "60"
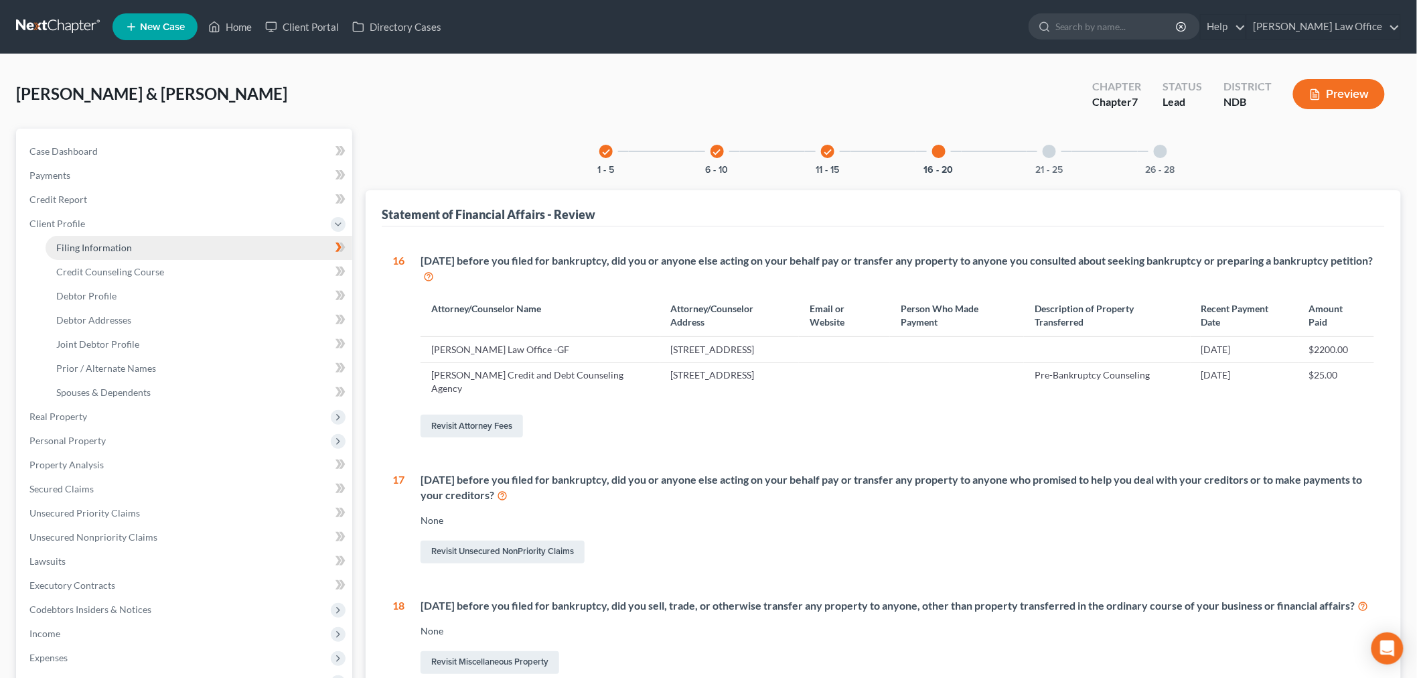
select select "0"
select select "29"
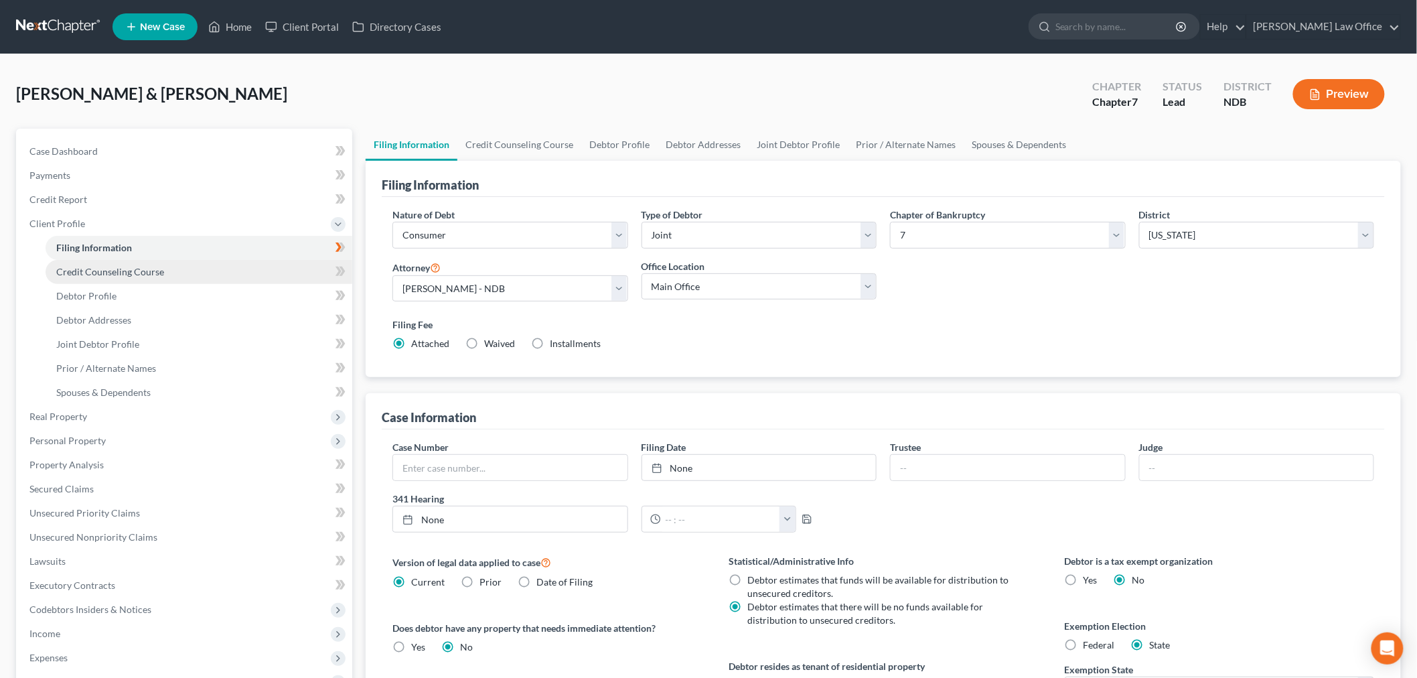
click at [151, 264] on link "Credit Counseling Course" at bounding box center [199, 272] width 307 height 24
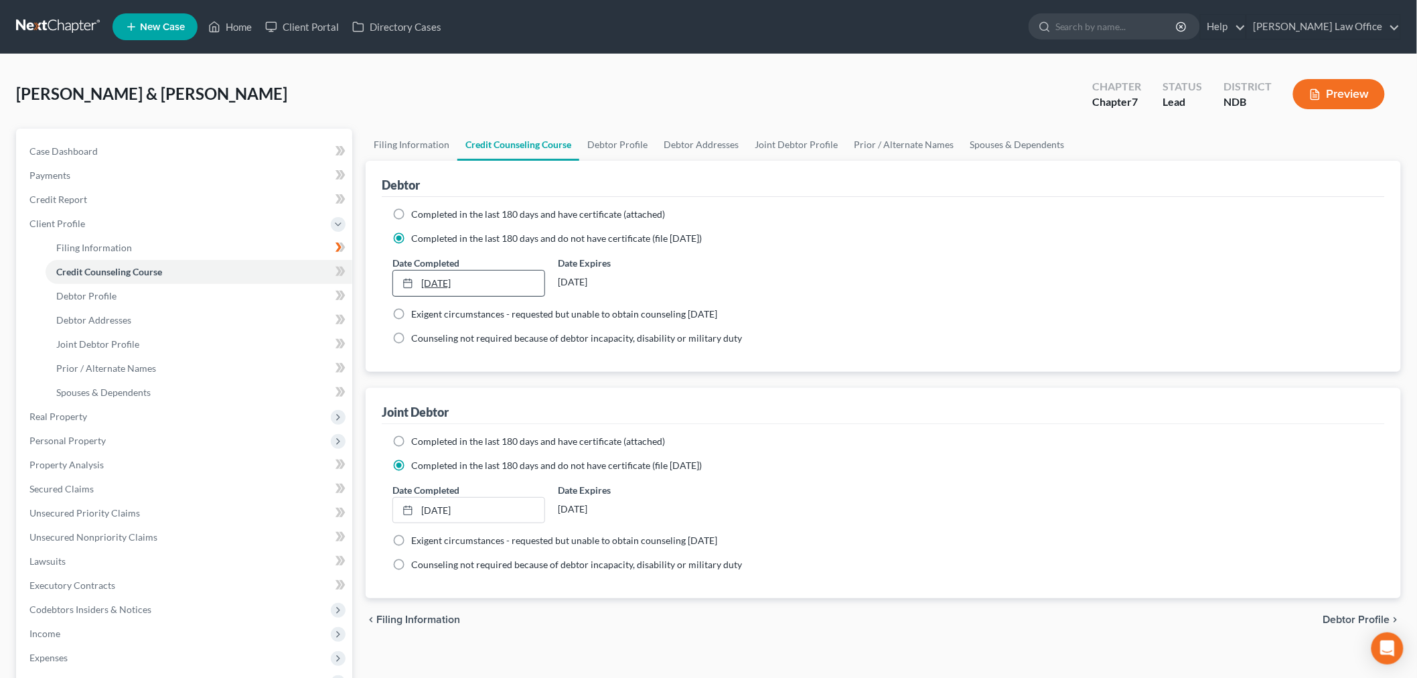
click at [479, 282] on link "1/2/2025" at bounding box center [468, 283] width 151 height 25
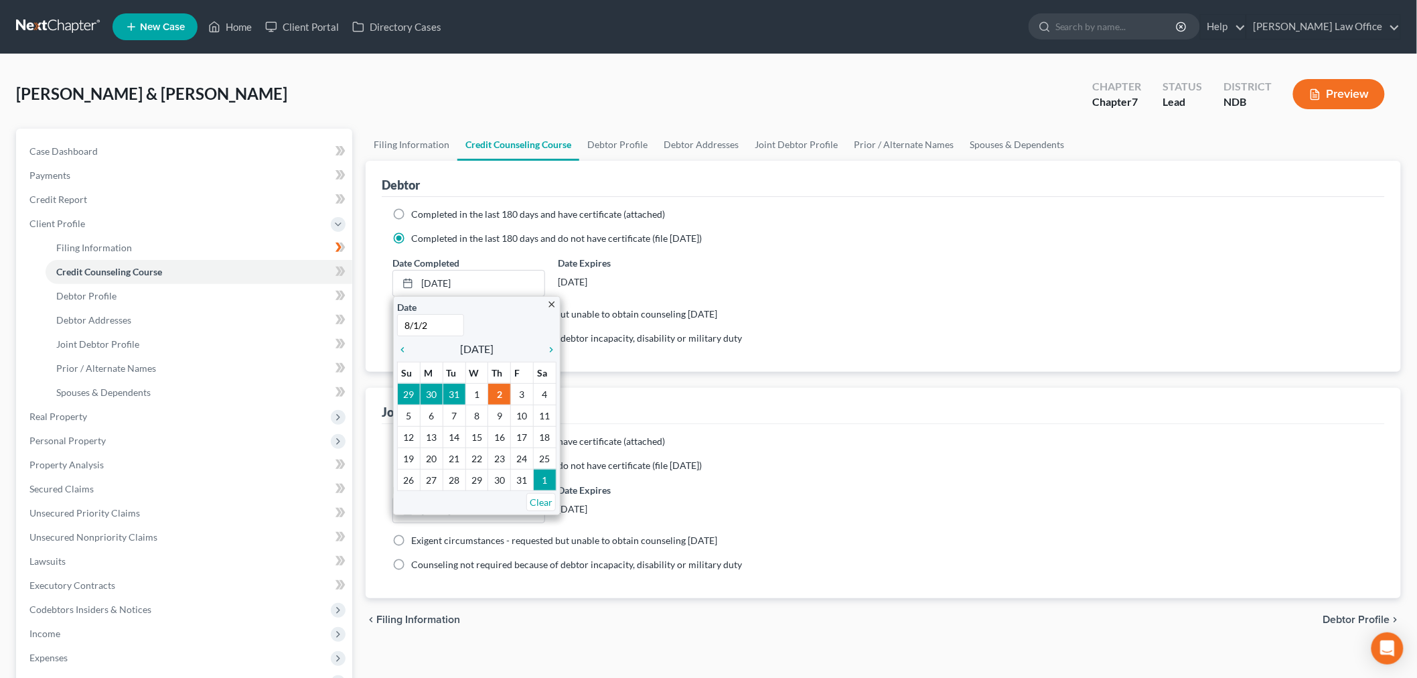
type input "8/1/25"
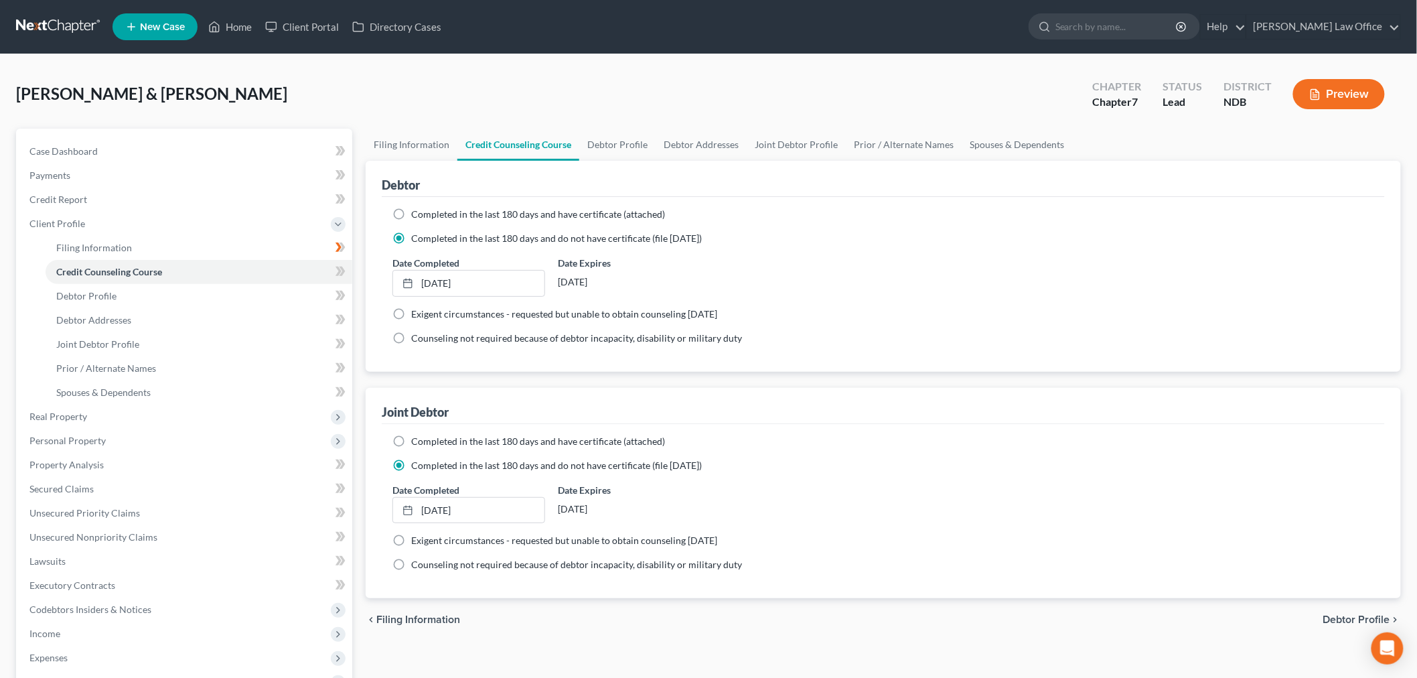
click at [546, 505] on div "Date Completed 1/2/2025 close Date 1/2/2025 Time 12:00 AM chevron_left January …" at bounding box center [469, 503] width 166 height 41
click at [506, 506] on link "1/2/2025" at bounding box center [468, 510] width 151 height 25
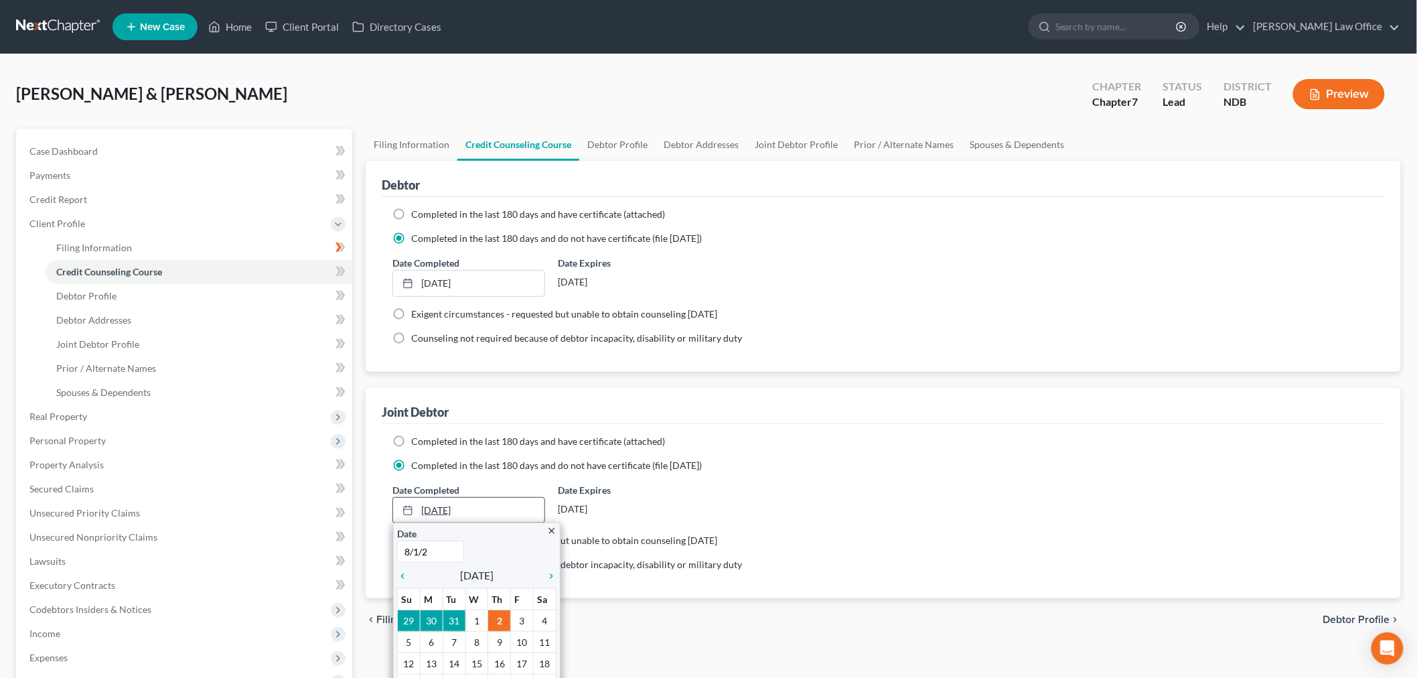
type input "8/1/25"
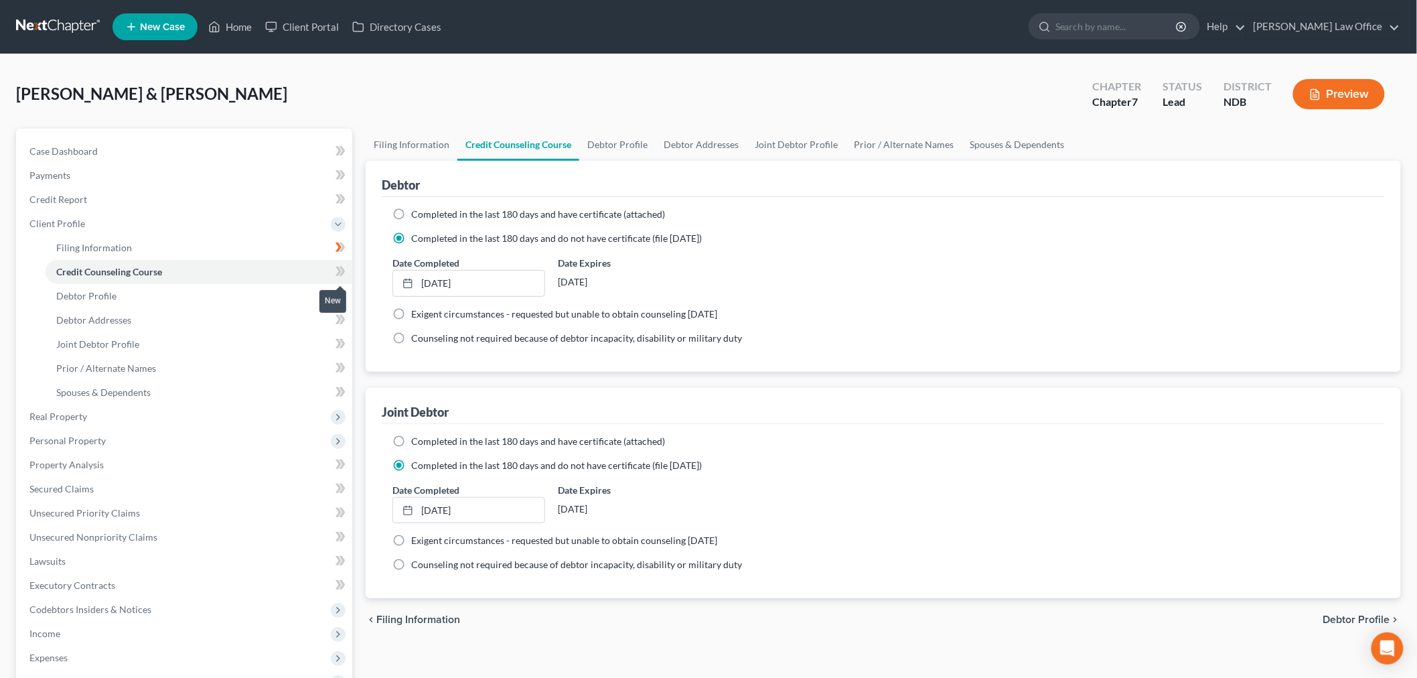
click at [345, 272] on icon at bounding box center [341, 271] width 10 height 17
click at [128, 301] on link "Debtor Profile" at bounding box center [199, 296] width 307 height 24
select select "1"
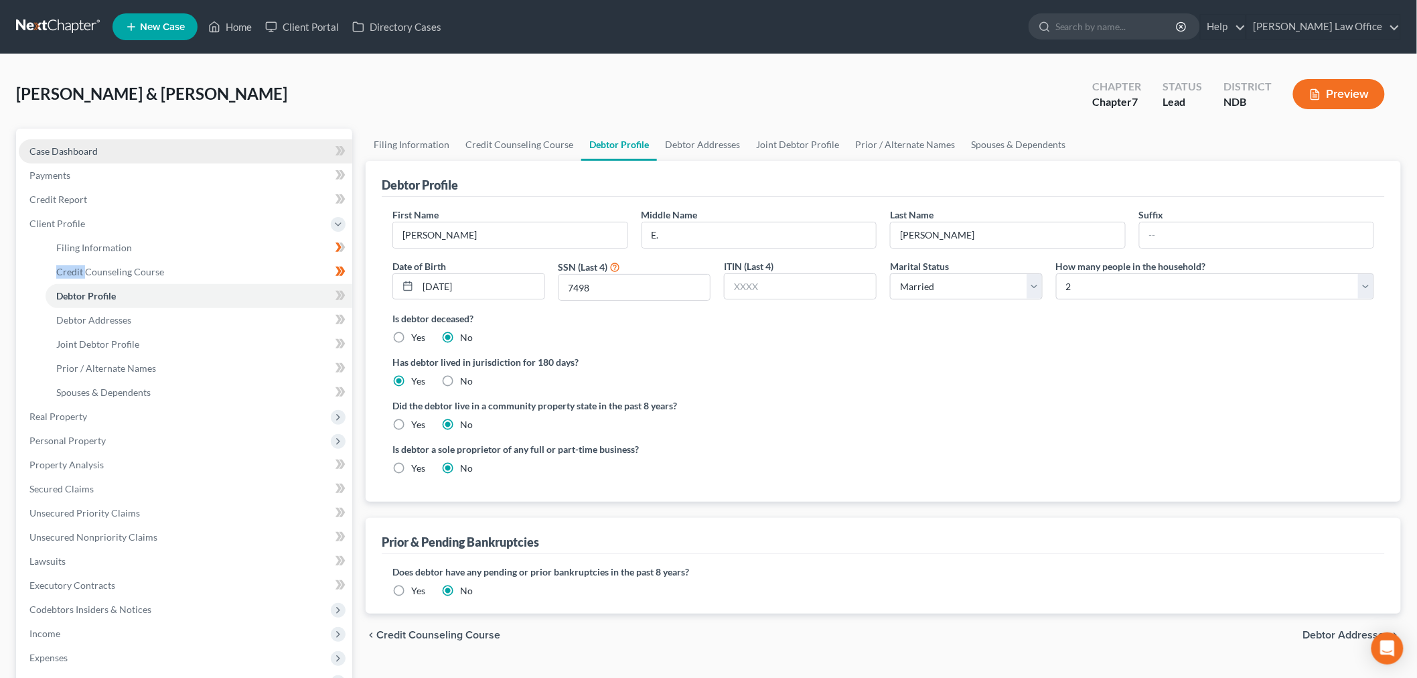
drag, startPoint x: 74, startPoint y: 146, endPoint x: 150, endPoint y: 159, distance: 76.7
click at [76, 147] on span "Case Dashboard" at bounding box center [63, 150] width 68 height 11
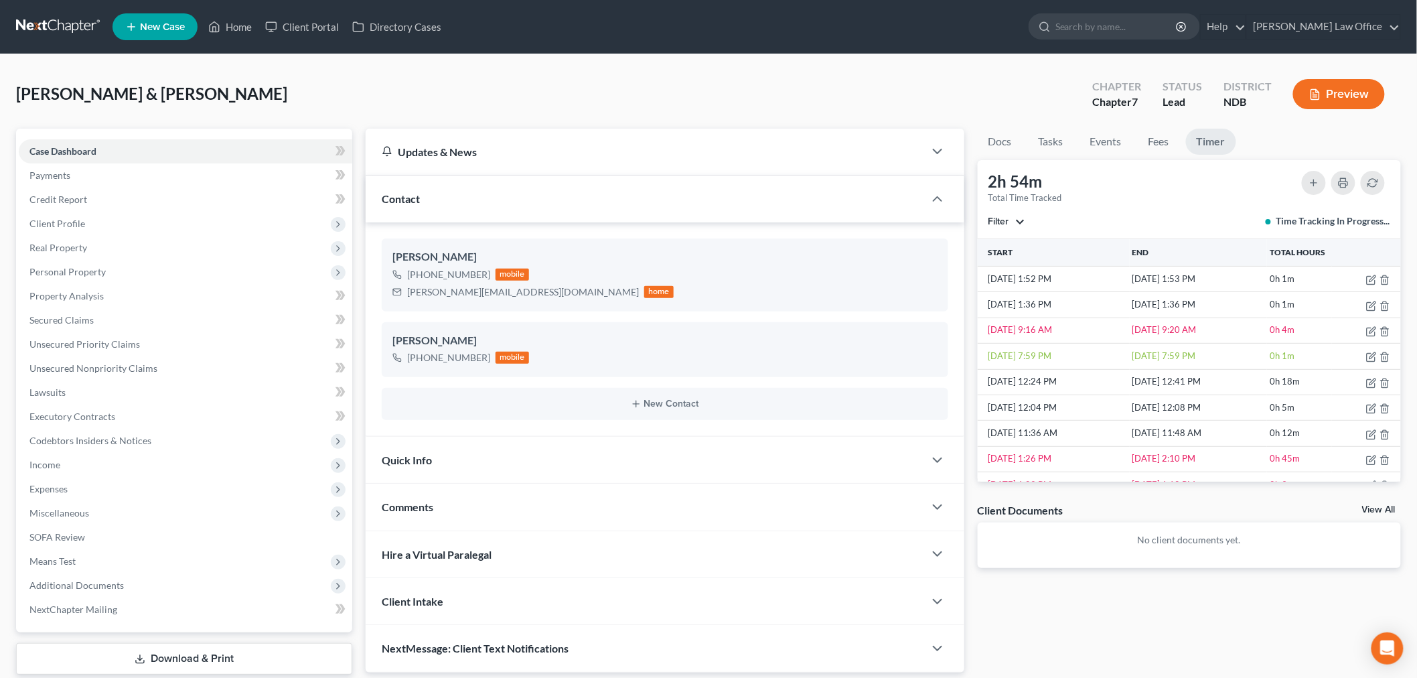
click at [497, 453] on div "Quick Info" at bounding box center [645, 460] width 559 height 46
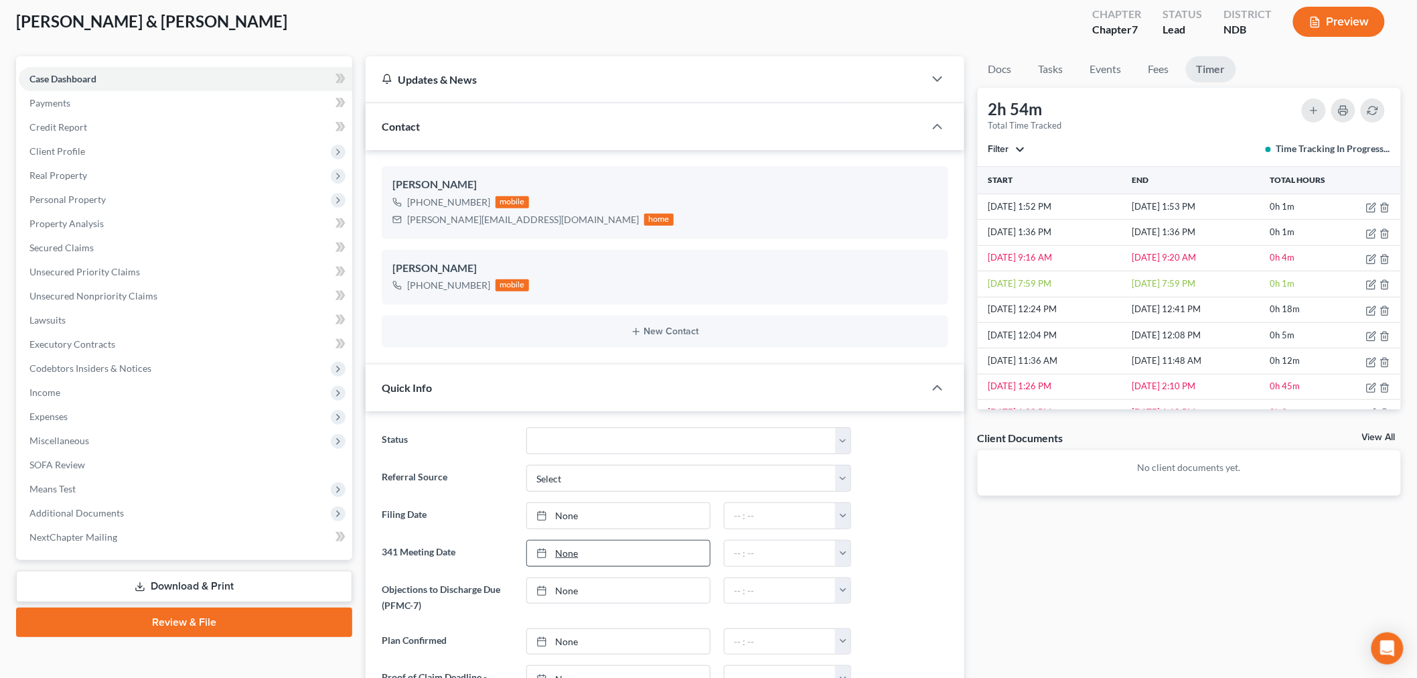
scroll to position [223, 0]
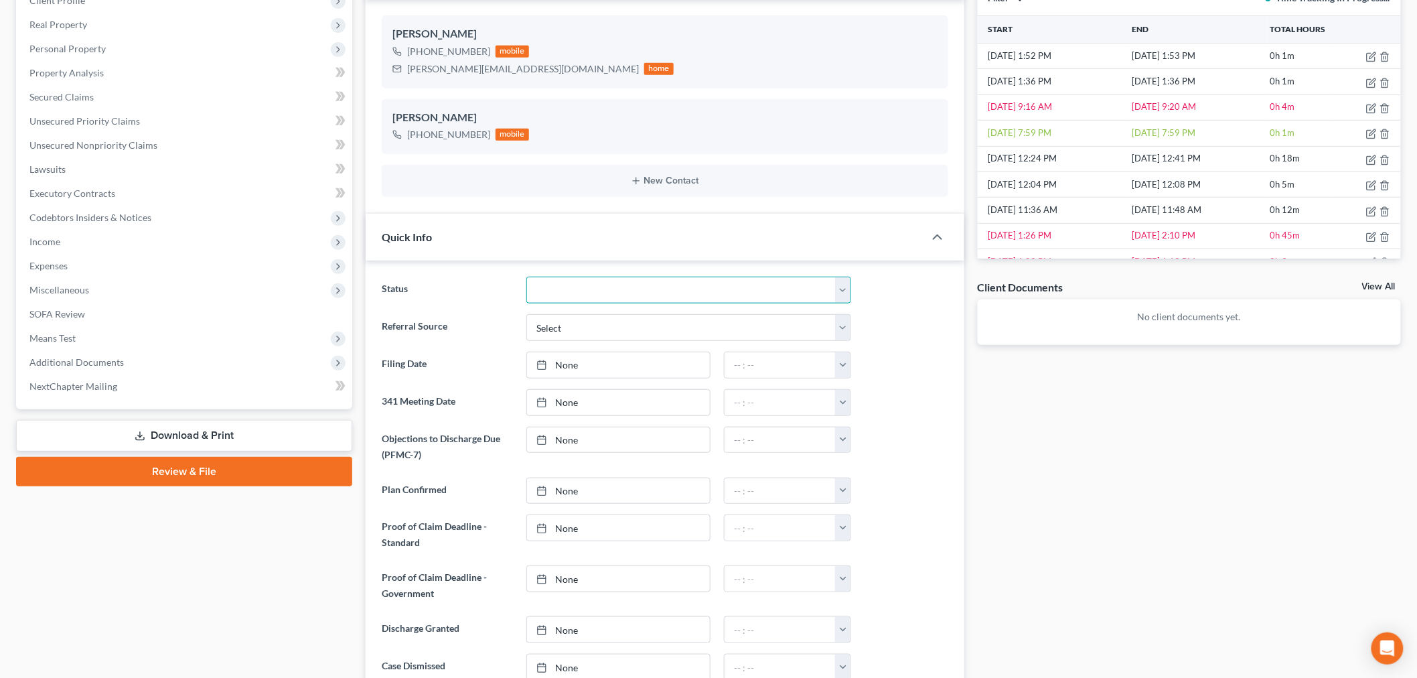
click at [605, 292] on select "10 - Chapter 13 Discharged 11 - Chapter 13 Converted to 7 12 - Debt Settlement/…" at bounding box center [688, 290] width 325 height 27
select select "6"
click at [526, 277] on select "10 - Chapter 13 Discharged 11 - Chapter 13 Converted to 7 12 - Debt Settlement/…" at bounding box center [688, 290] width 325 height 27
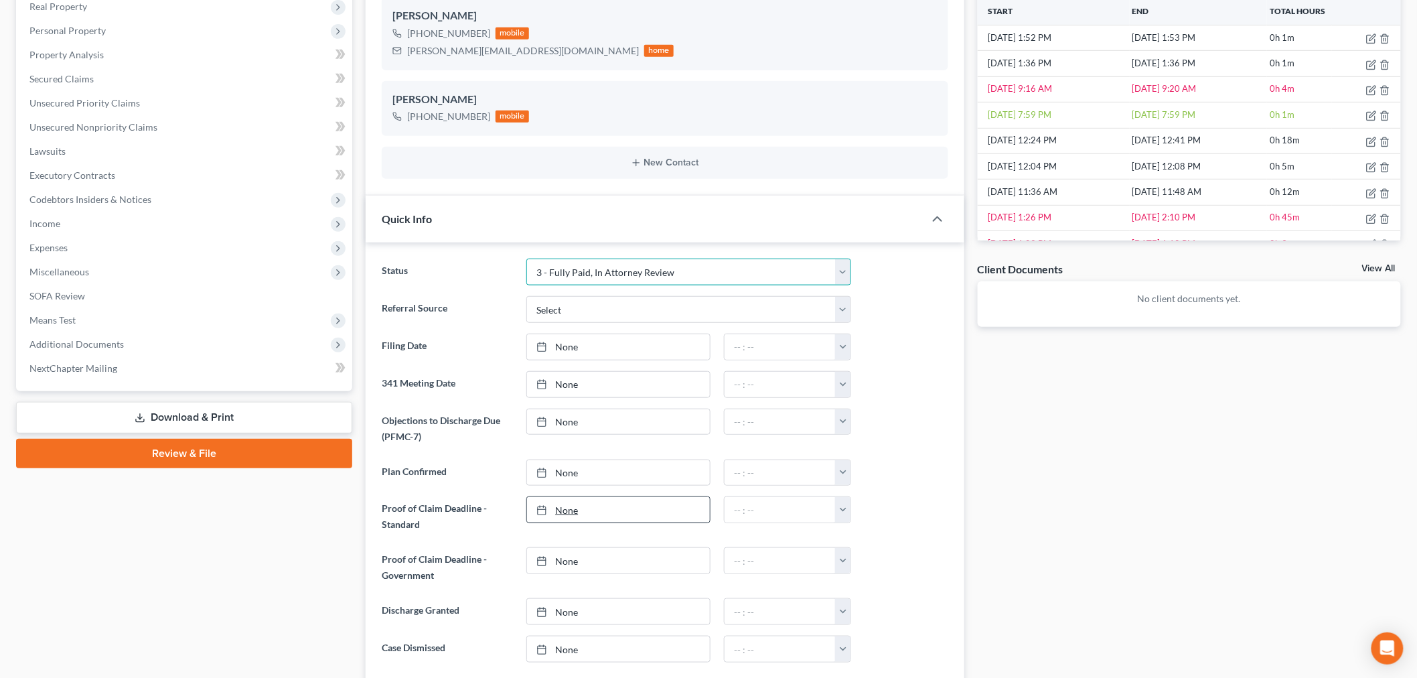
scroll to position [0, 0]
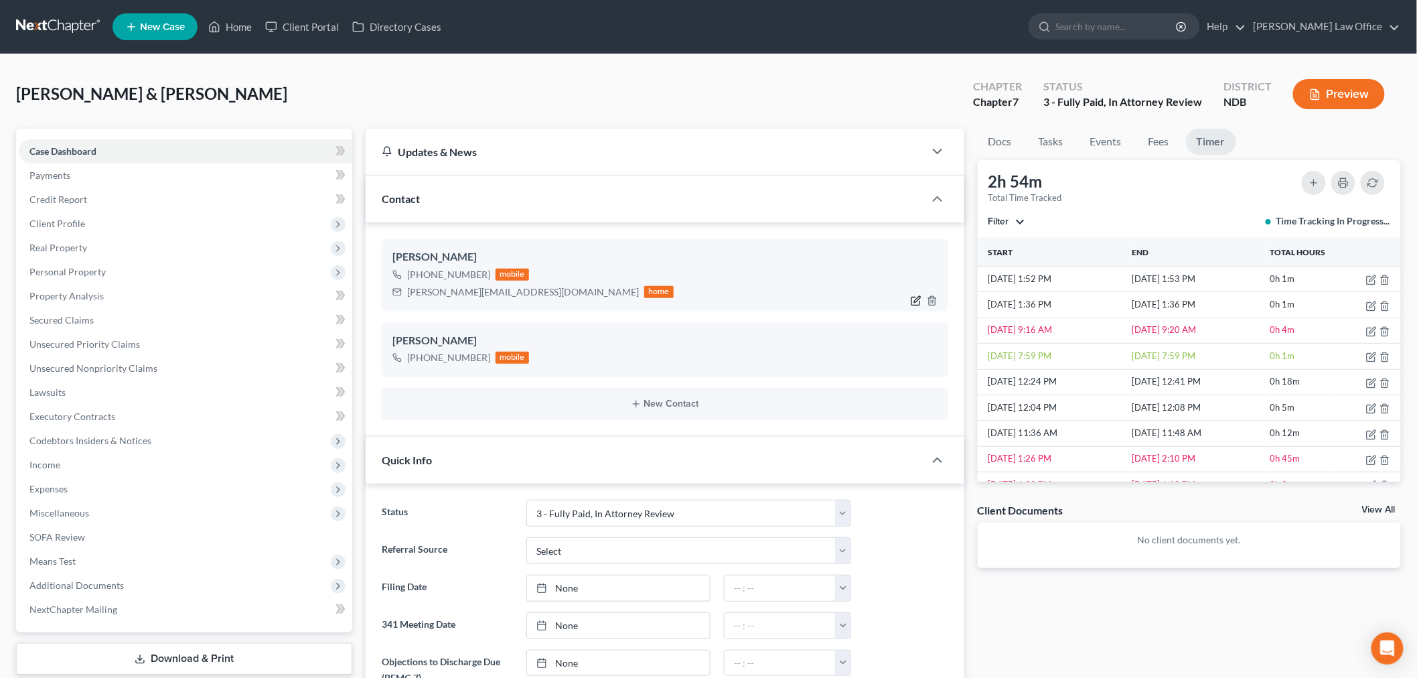
click at [918, 299] on icon "button" at bounding box center [917, 299] width 6 height 6
select select "0"
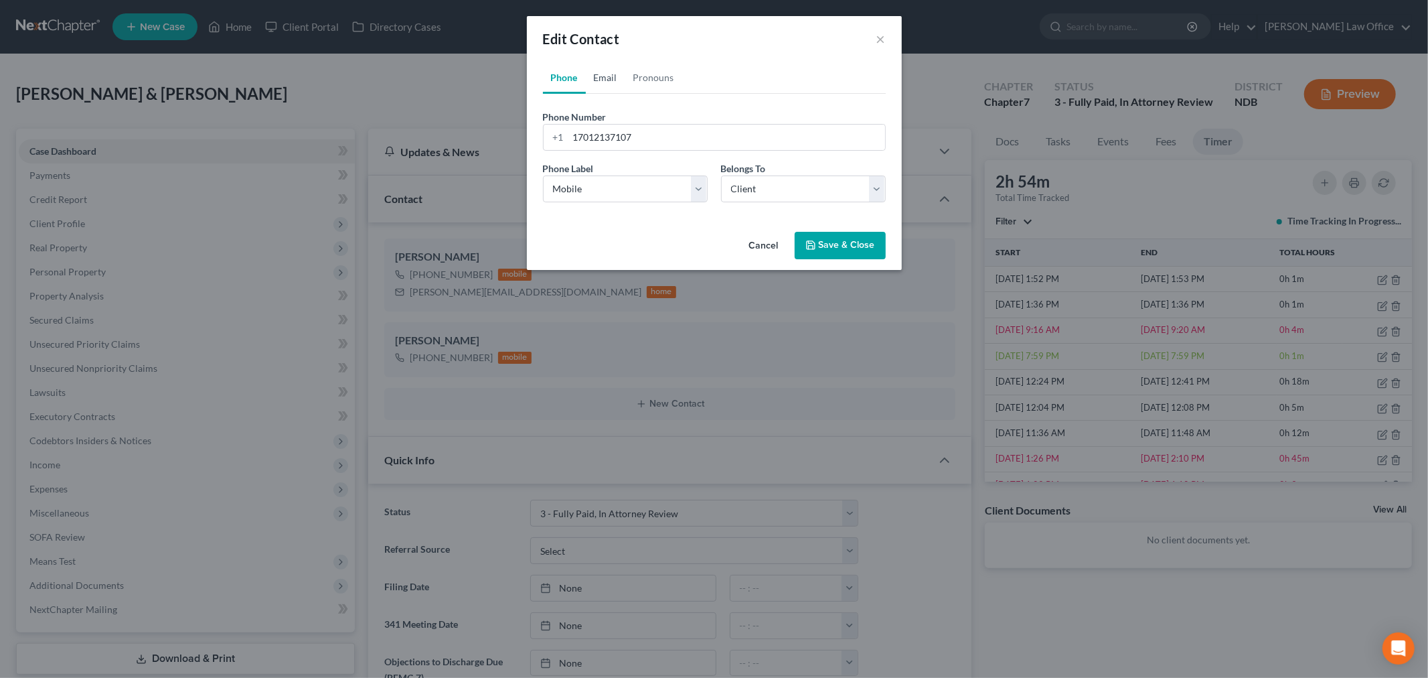
click at [608, 76] on link "Email" at bounding box center [606, 78] width 40 height 32
click at [621, 138] on input "tim.e.mayfirld@gmail.com" at bounding box center [727, 137] width 317 height 25
type input "tim.e.mayfield@gmail.com"
click at [826, 237] on button "Save & Close" at bounding box center [840, 246] width 91 height 28
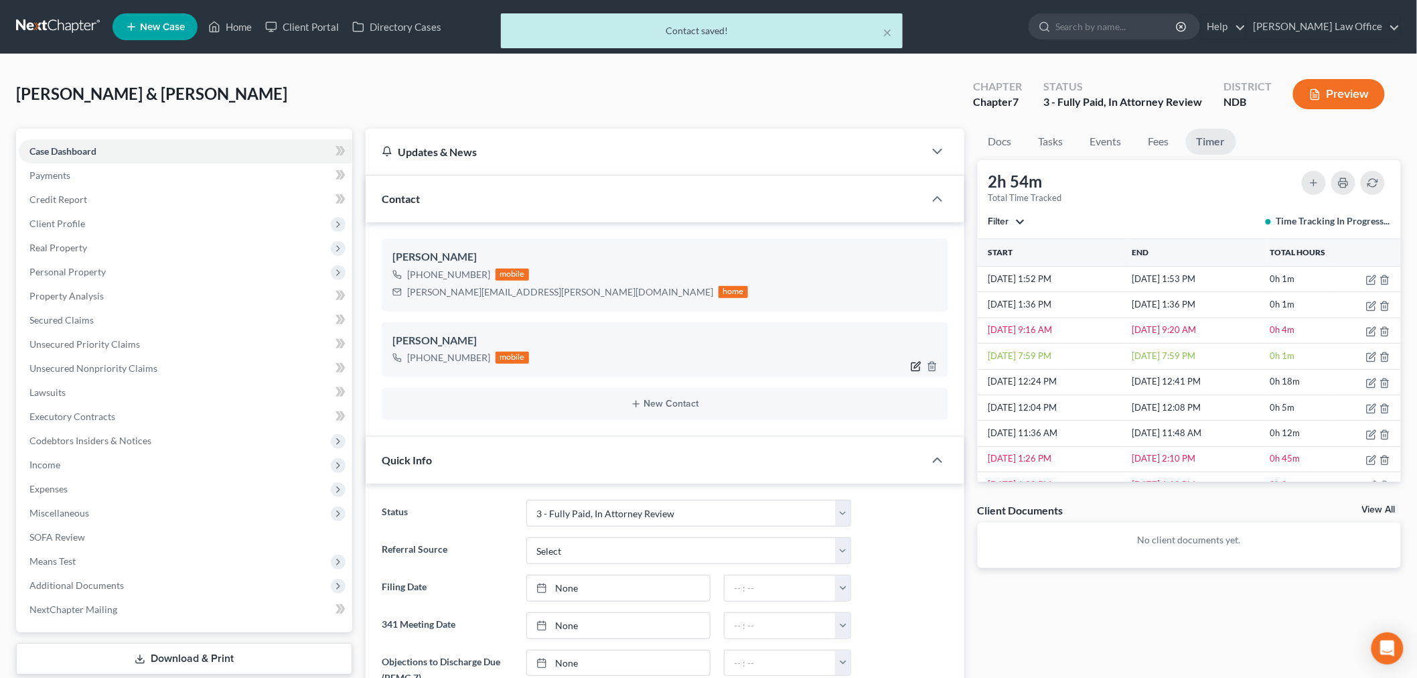
click at [915, 363] on icon "button" at bounding box center [915, 367] width 8 height 8
select select "0"
select select "1"
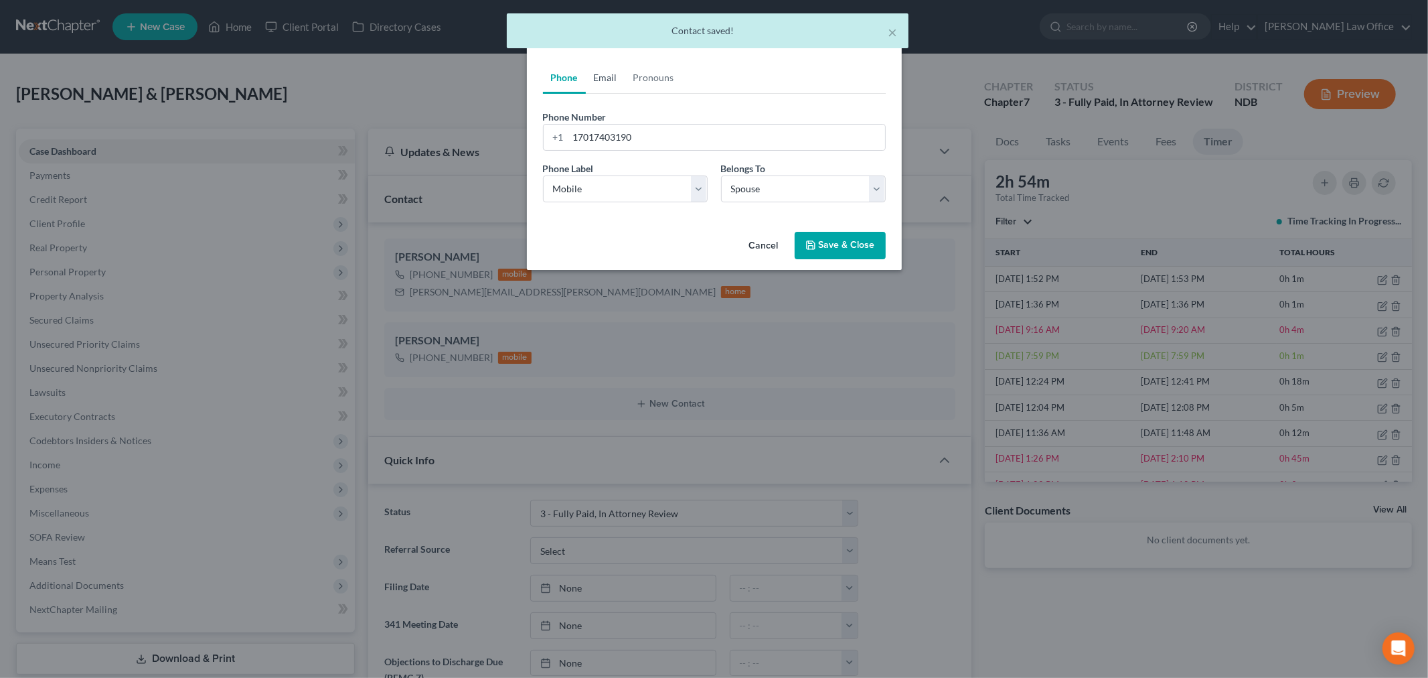
click at [605, 76] on link "Email" at bounding box center [606, 78] width 40 height 32
click at [617, 144] on input "email" at bounding box center [727, 137] width 317 height 25
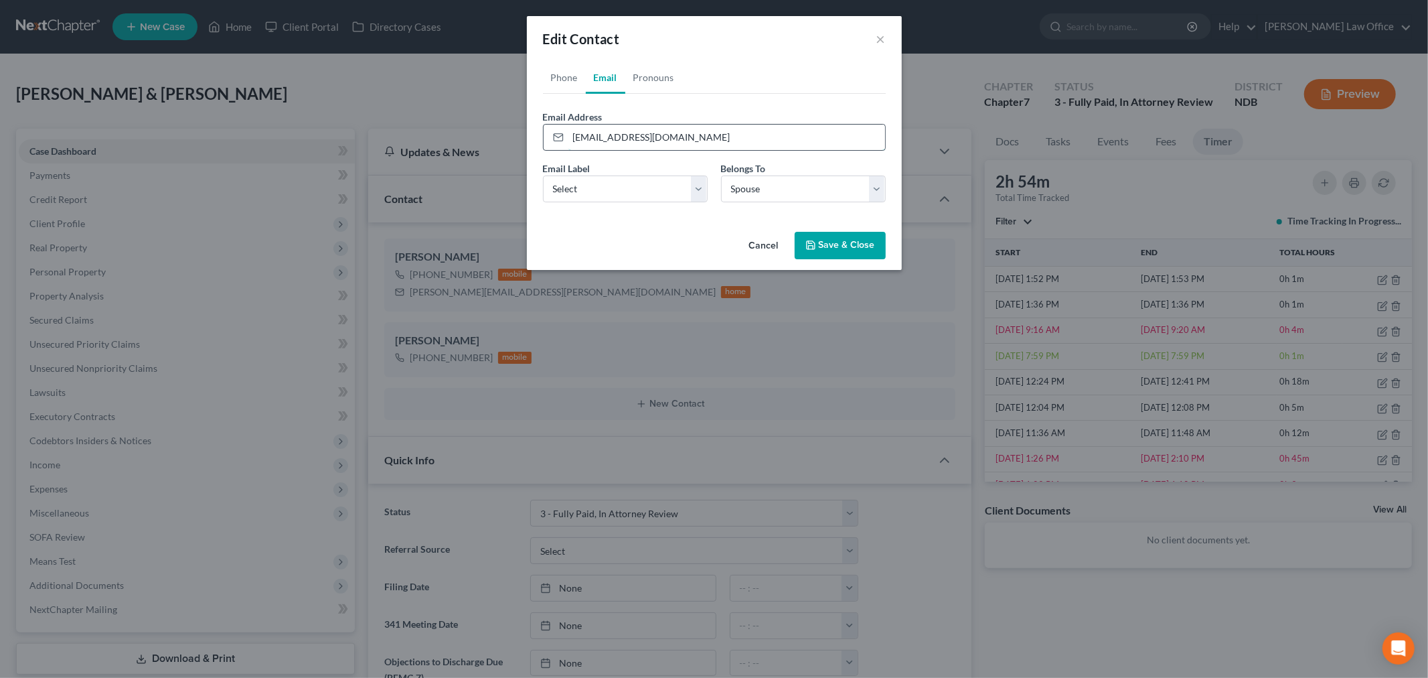
type input "tmkaercher@yahoo.com"
select select "0"
click at [834, 238] on button "Save & Close" at bounding box center [840, 246] width 91 height 28
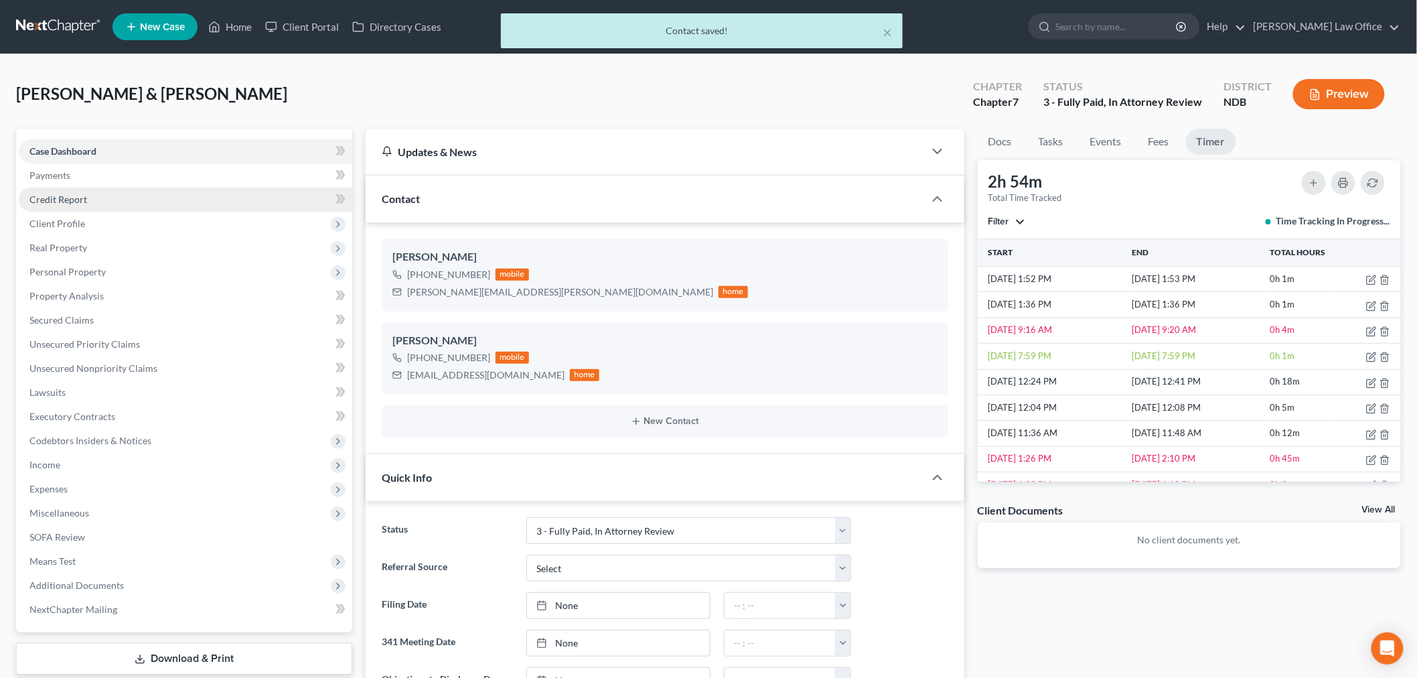
click at [224, 198] on link "Credit Report" at bounding box center [186, 200] width 334 height 24
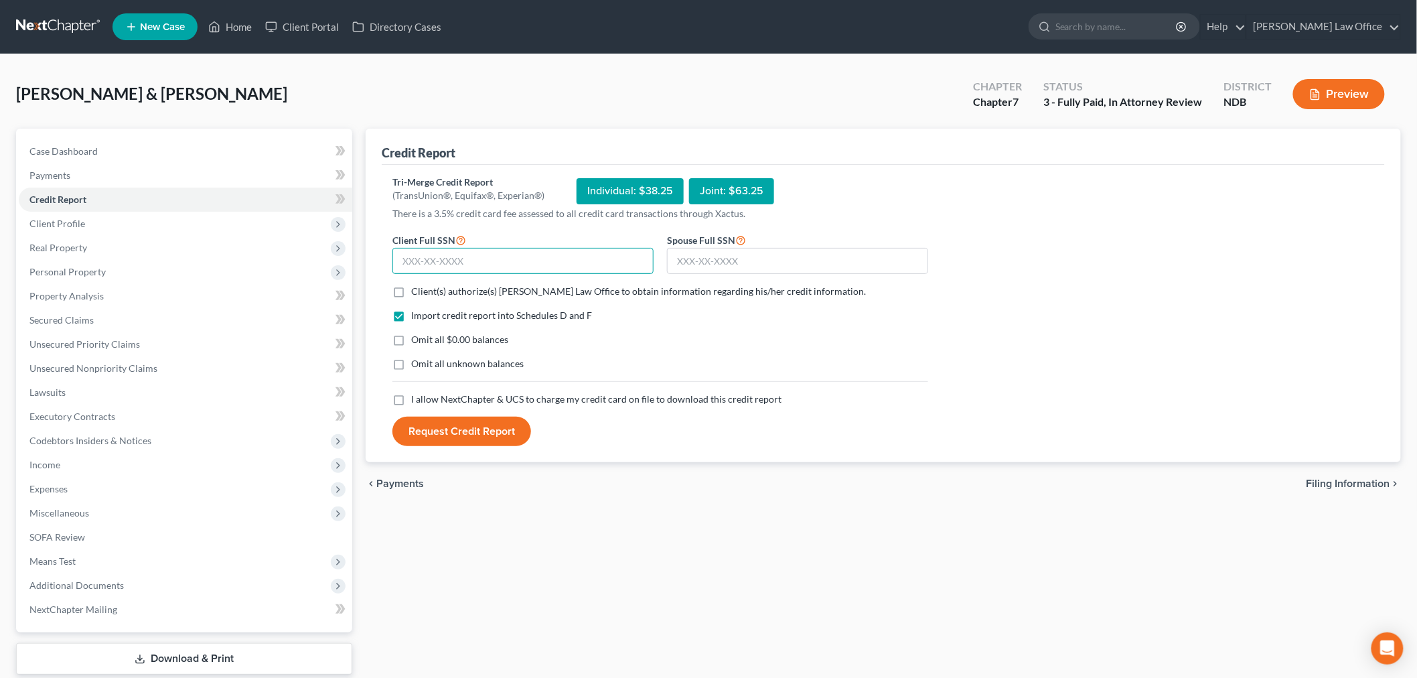
click at [546, 252] on input "text" at bounding box center [522, 261] width 261 height 27
type input "460-69-7498"
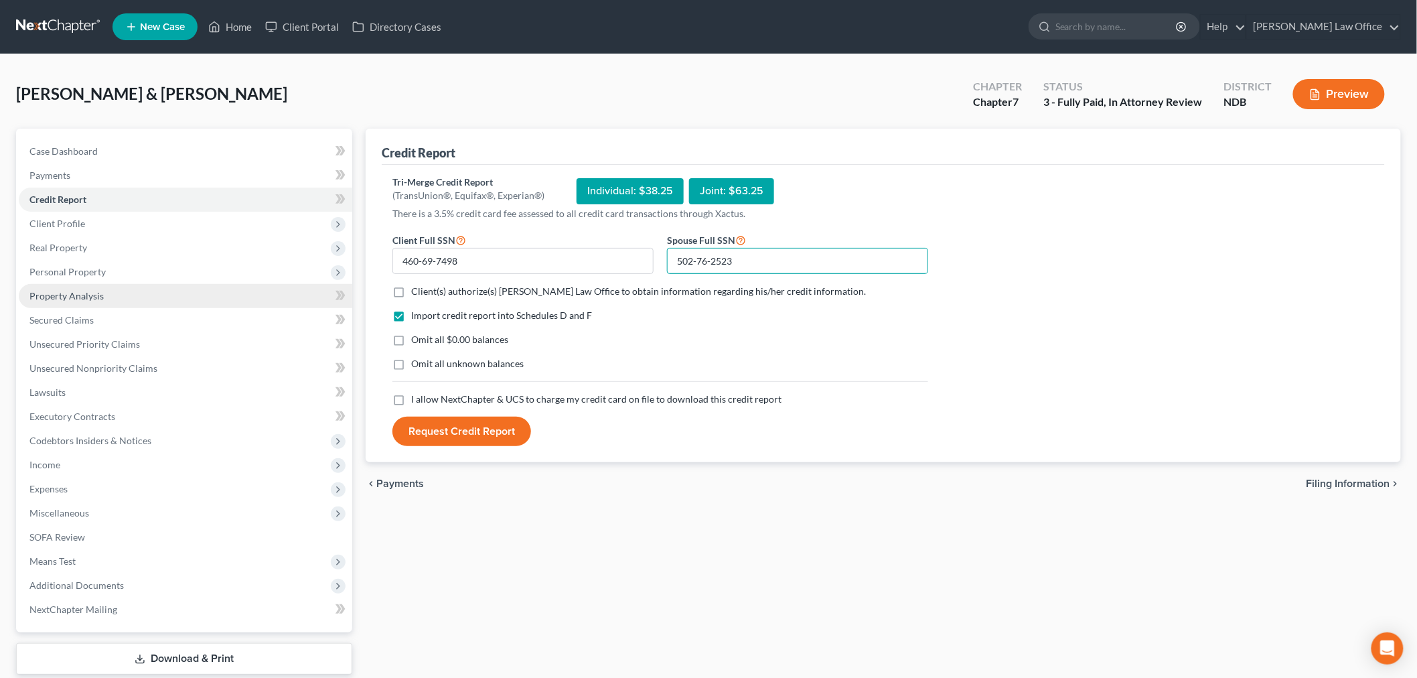
type input "502-76-2523"
click at [411, 286] on label "Client(s) authorize(s) Bulie Diaz Law Office to obtain information regarding hi…" at bounding box center [638, 291] width 455 height 13
click at [417, 286] on input "Client(s) authorize(s) Bulie Diaz Law Office to obtain information regarding hi…" at bounding box center [421, 289] width 9 height 9
checkbox input "true"
click at [411, 338] on label "Omit all $0.00 balances" at bounding box center [459, 339] width 97 height 13
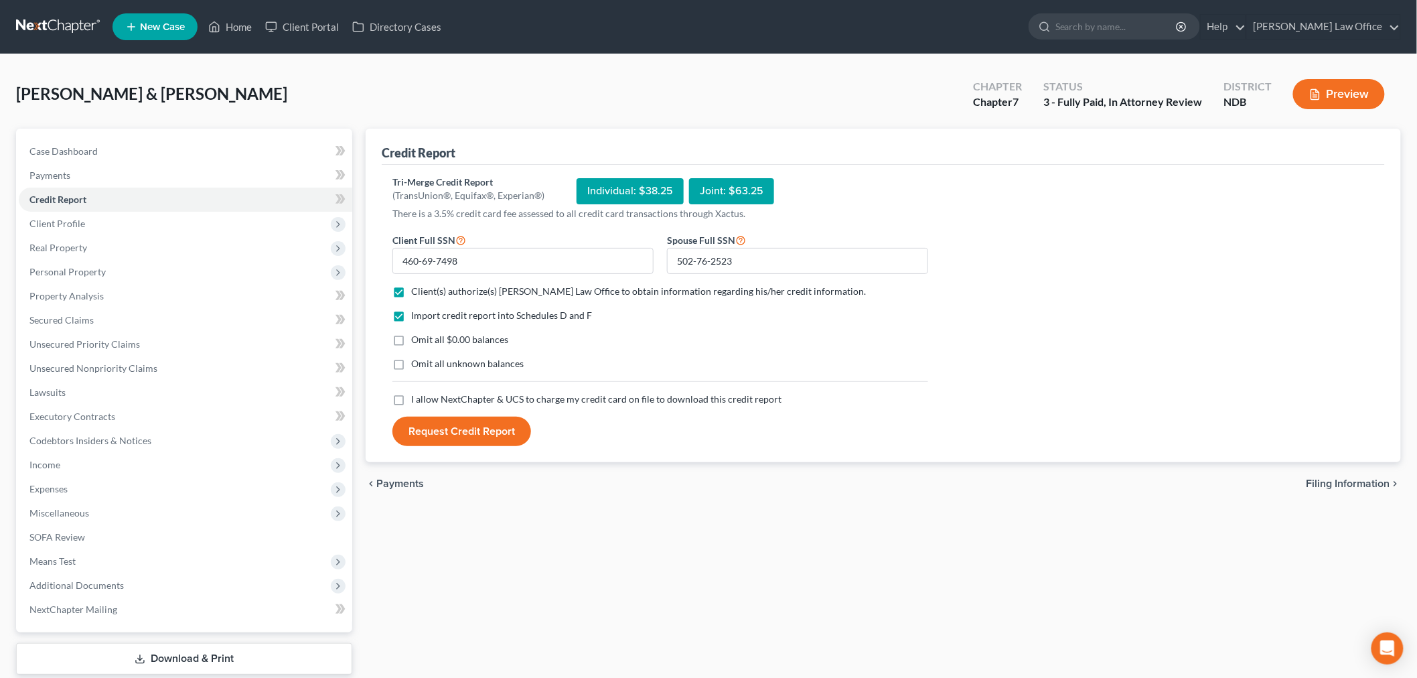
click at [417, 338] on input "Omit all $0.00 balances" at bounding box center [421, 337] width 9 height 9
checkbox input "true"
click at [411, 400] on label "I allow NextChapter & UCS to charge my credit card on file to download this cre…" at bounding box center [596, 398] width 370 height 13
click at [417, 400] on input "I allow NextChapter & UCS to charge my credit card on file to download this cre…" at bounding box center [421, 396] width 9 height 9
checkbox input "true"
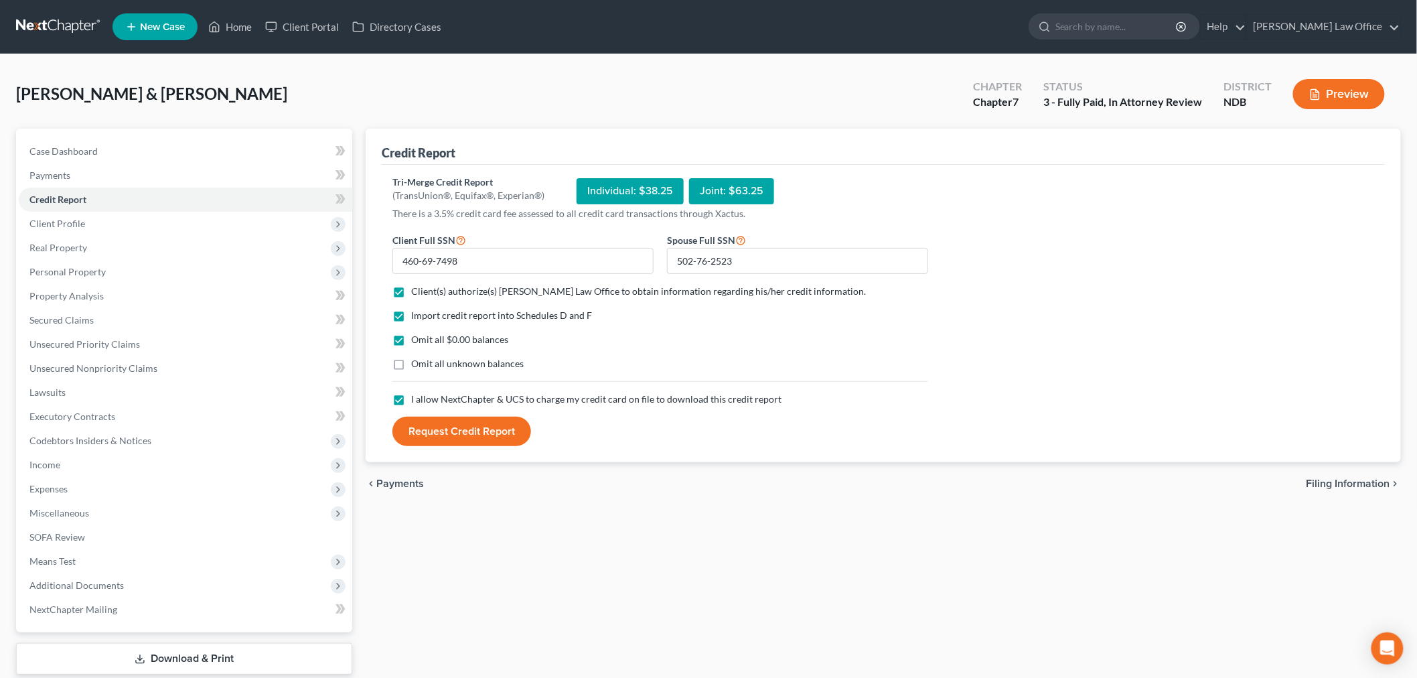
drag, startPoint x: 478, startPoint y: 422, endPoint x: 447, endPoint y: 243, distance: 181.4
click at [476, 422] on button "Request Credit Report" at bounding box center [461, 431] width 139 height 29
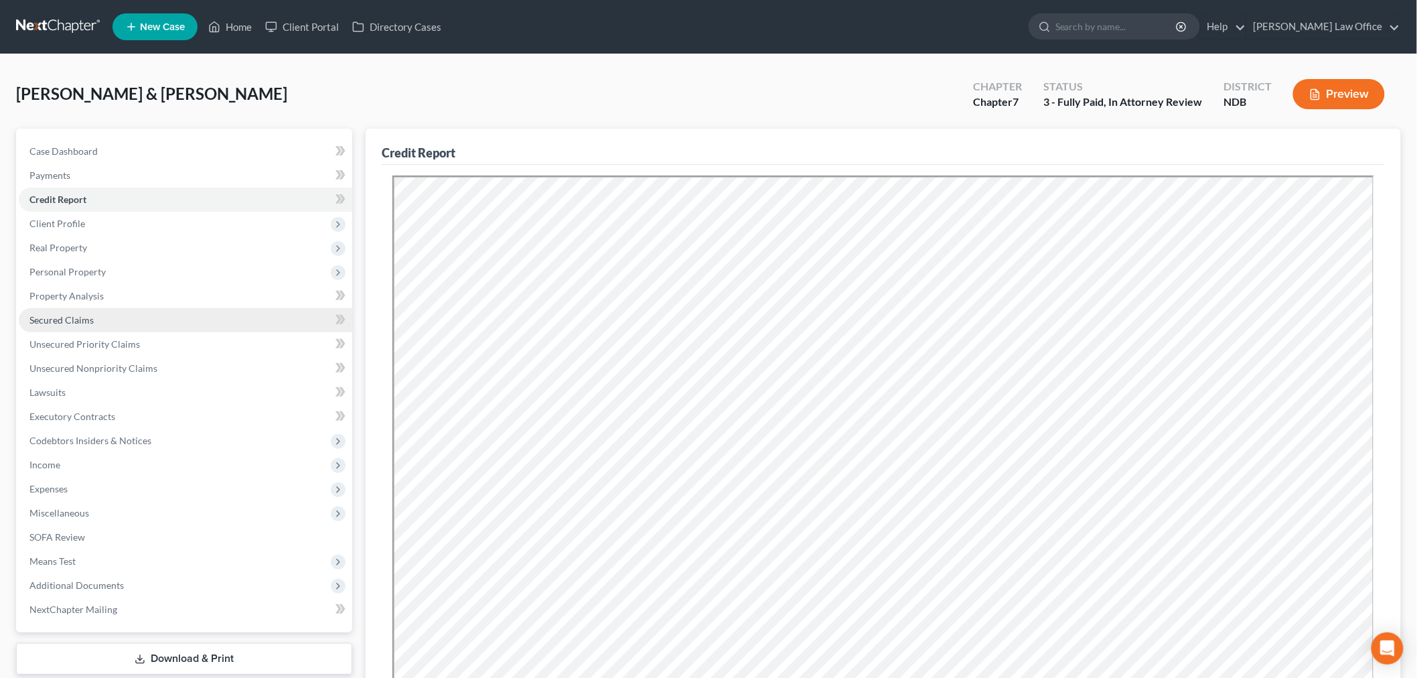
click at [178, 319] on link "Secured Claims" at bounding box center [186, 320] width 334 height 24
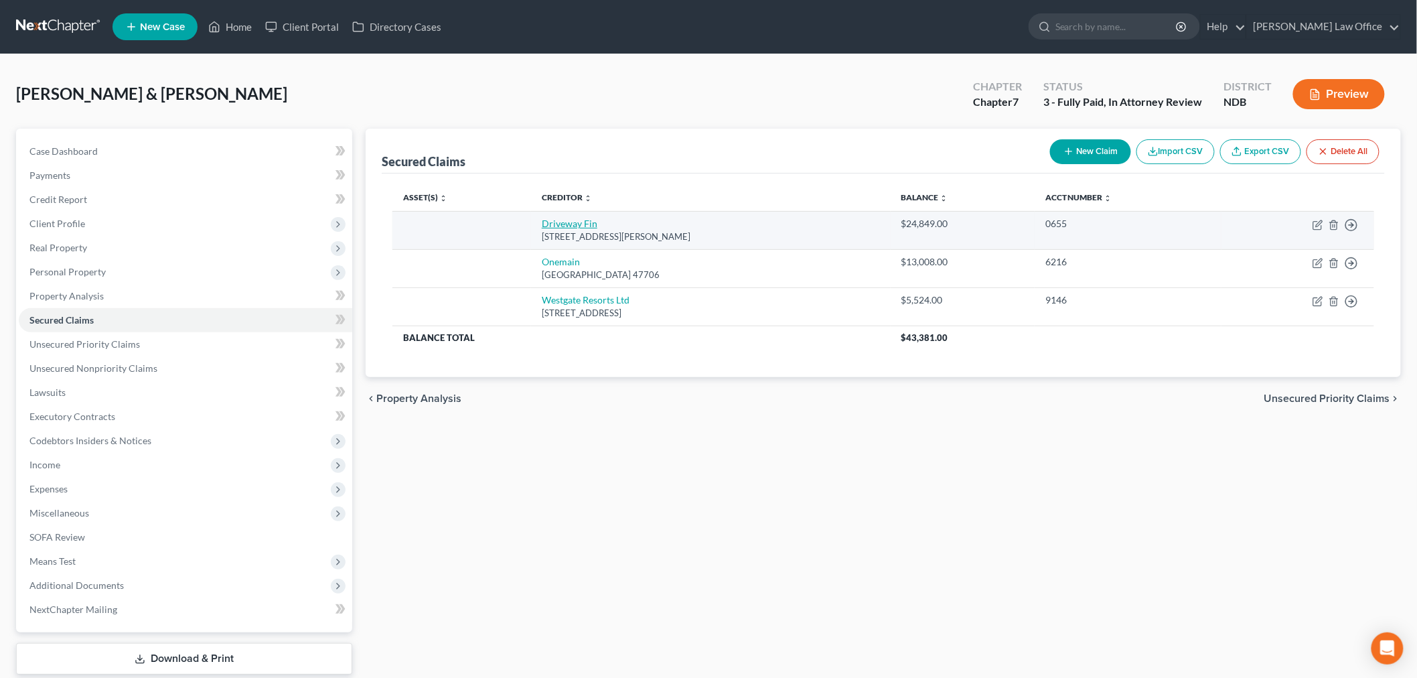
click at [571, 218] on link "Driveway Fin" at bounding box center [570, 223] width 56 height 11
select select "38"
select select "0"
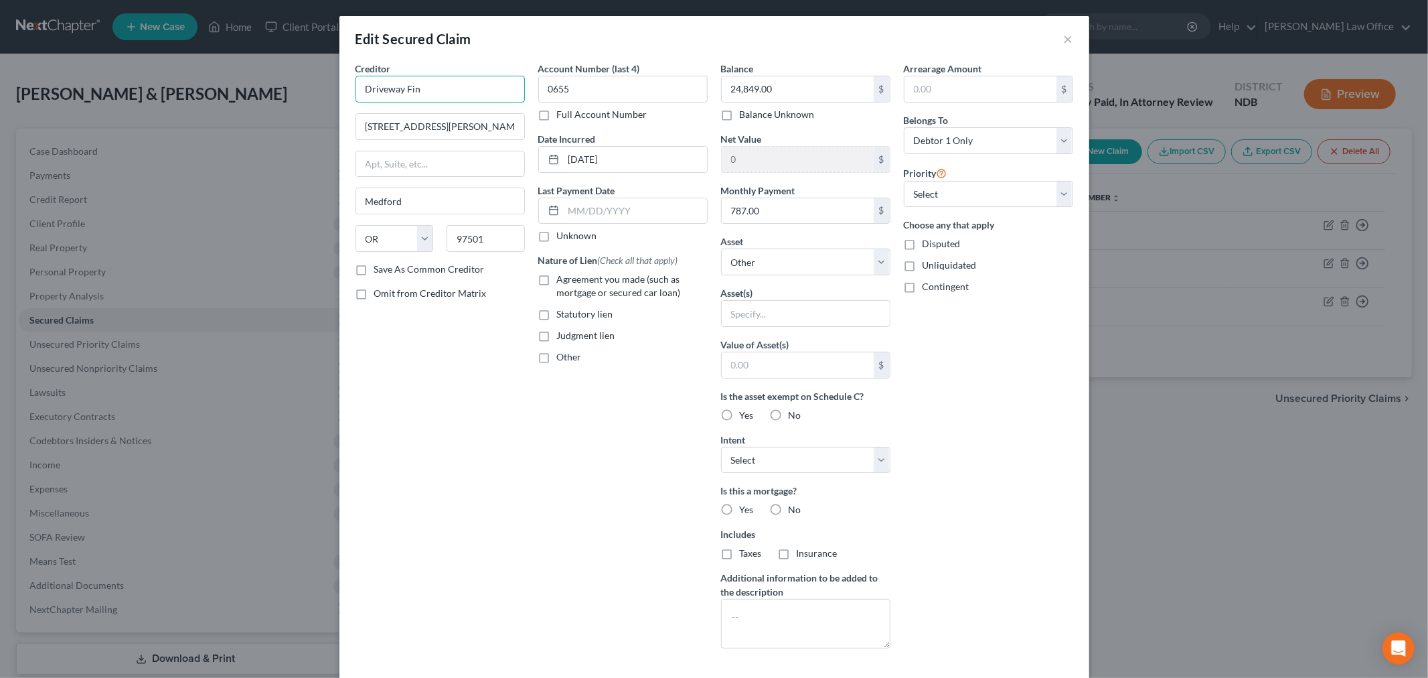
drag, startPoint x: 470, startPoint y: 89, endPoint x: 480, endPoint y: 90, distance: 10.1
click at [470, 89] on input "Driveway Fin" at bounding box center [440, 89] width 169 height 27
type input "Driveway Finance Corporation"
type input "PO Box 23605"
type input "97281"
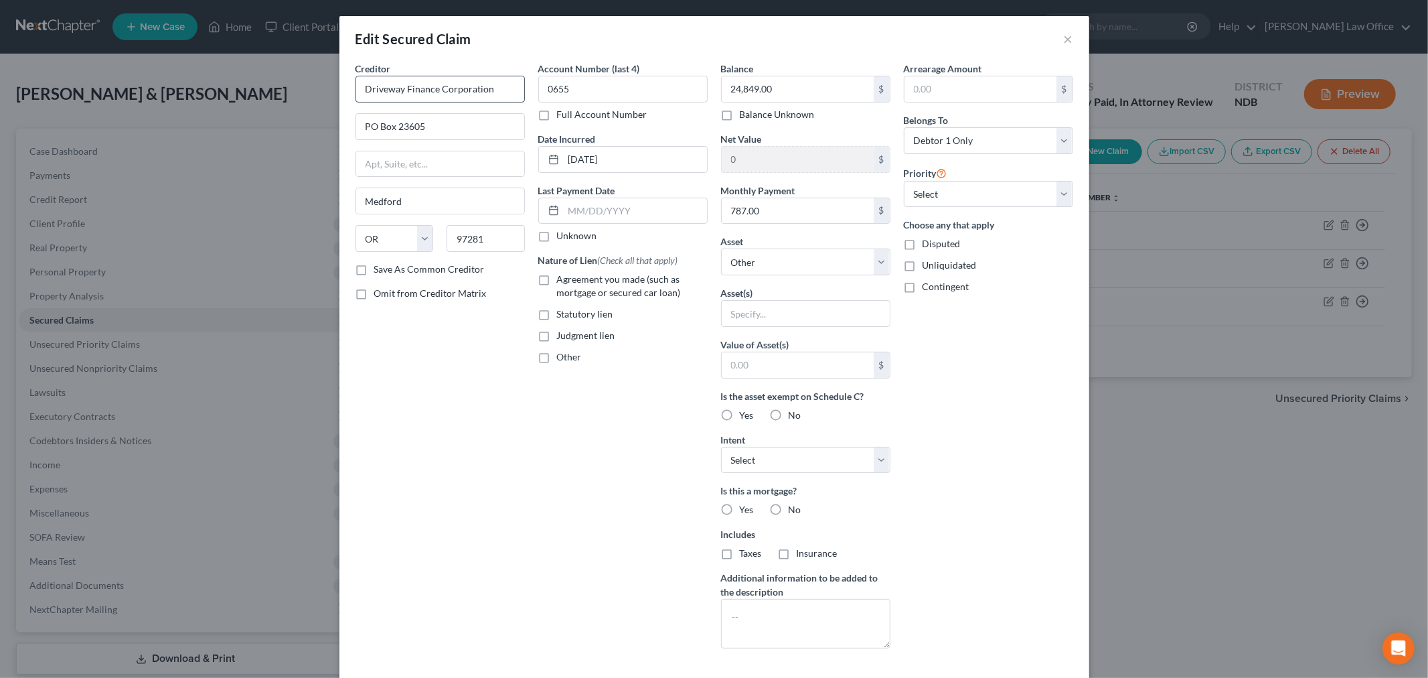
type input "Portland"
type input "97281-3605"
click at [374, 265] on label "Save As Common Creditor" at bounding box center [429, 269] width 111 height 13
click at [380, 265] on input "Save As Common Creditor" at bounding box center [384, 267] width 9 height 9
checkbox input "true"
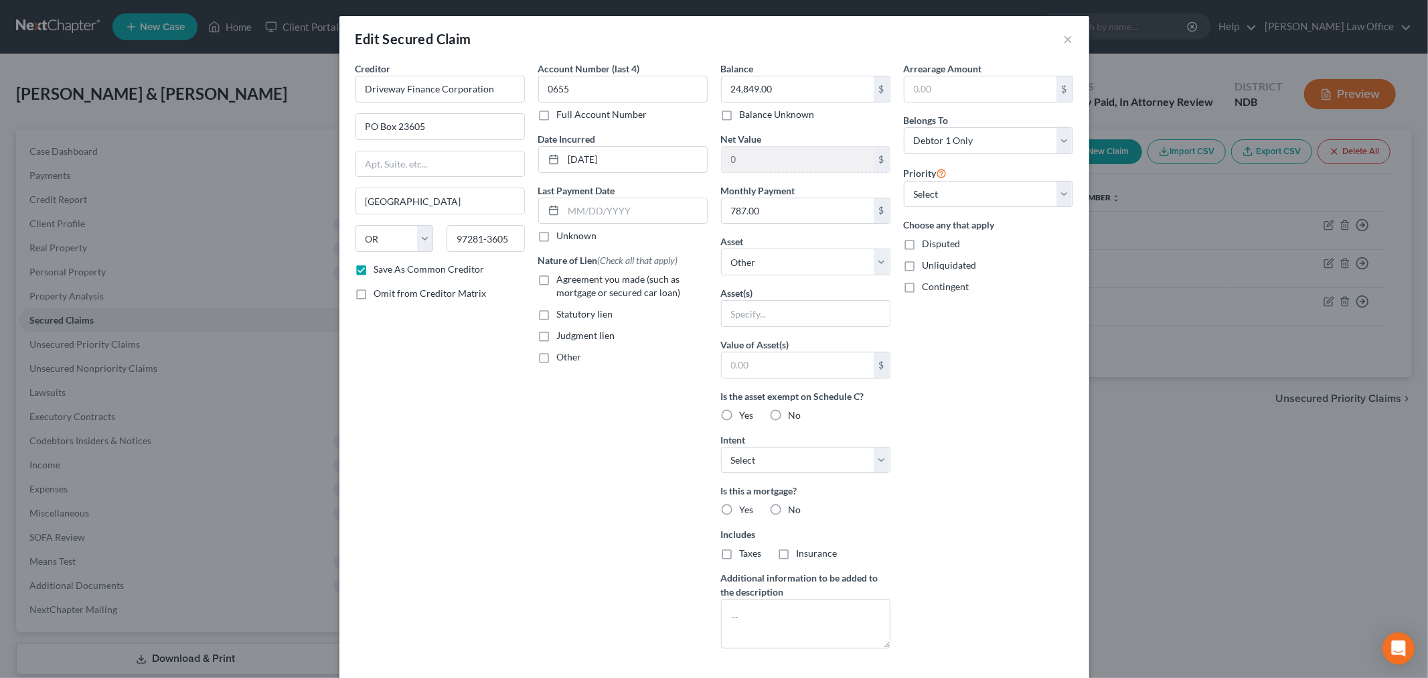
click at [557, 279] on label "Agreement you made (such as mortgage or secured car loan)" at bounding box center [632, 286] width 151 height 27
click at [563, 279] on input "Agreement you made (such as mortgage or secured car loan)" at bounding box center [567, 277] width 9 height 9
checkbox input "true"
click at [754, 253] on select "Select Other Multiple Assets 5062 Copper Gate Dr - $0.0" at bounding box center [805, 261] width 169 height 27
drag, startPoint x: 754, startPoint y: 253, endPoint x: 877, endPoint y: 306, distance: 134.1
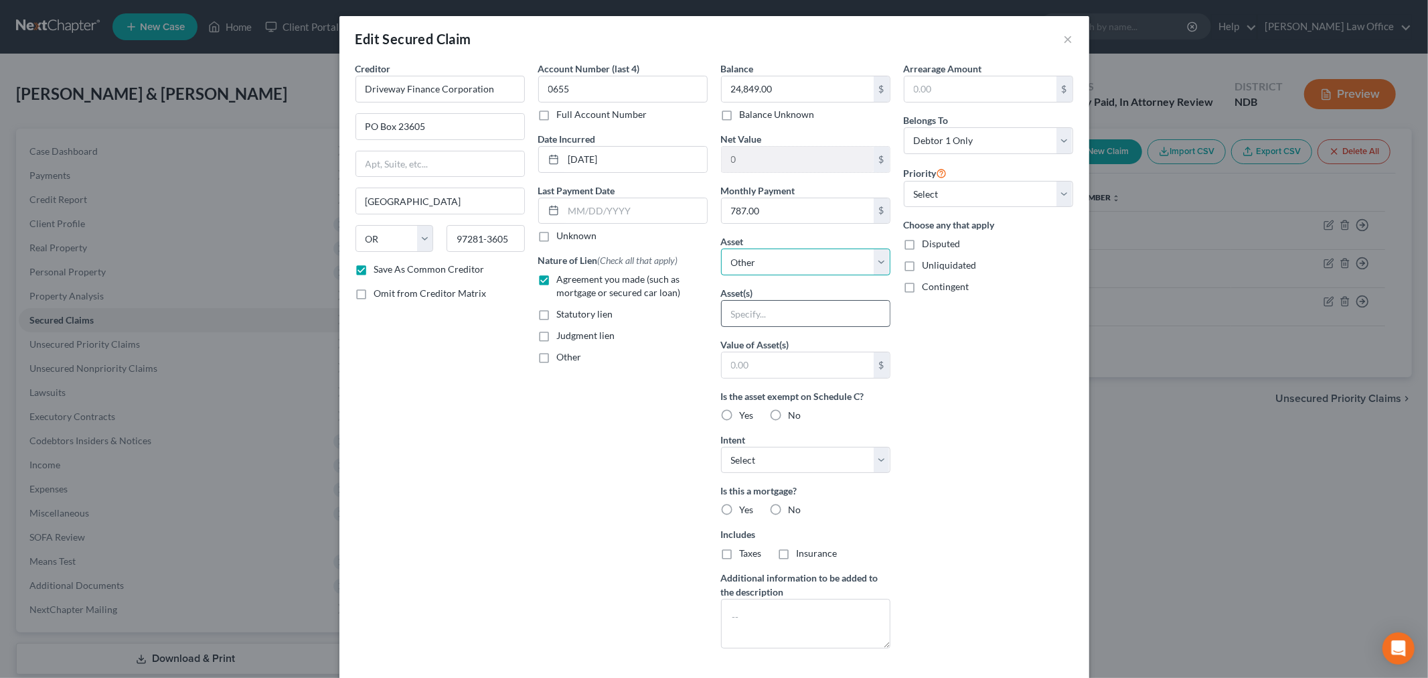
click at [754, 253] on select "Select Other Multiple Assets 5062 Copper Gate Dr - $0.0" at bounding box center [805, 261] width 169 height 27
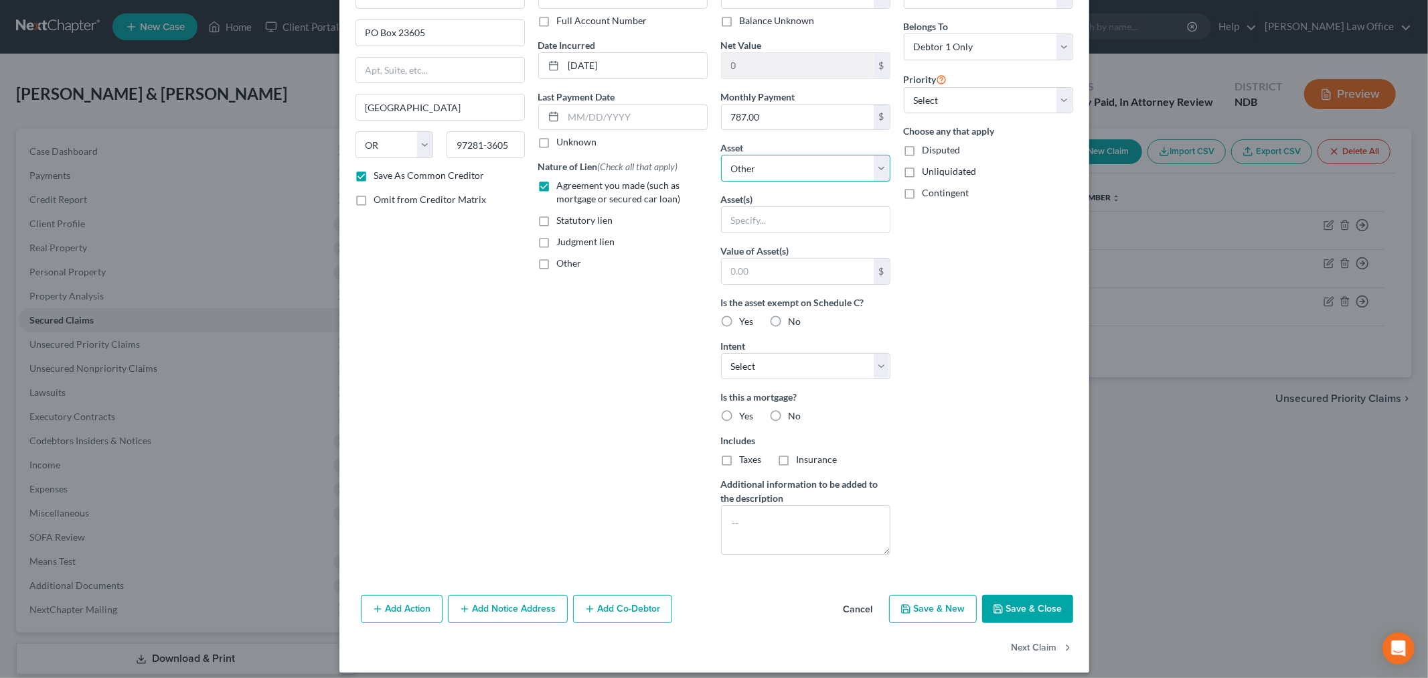
scroll to position [104, 0]
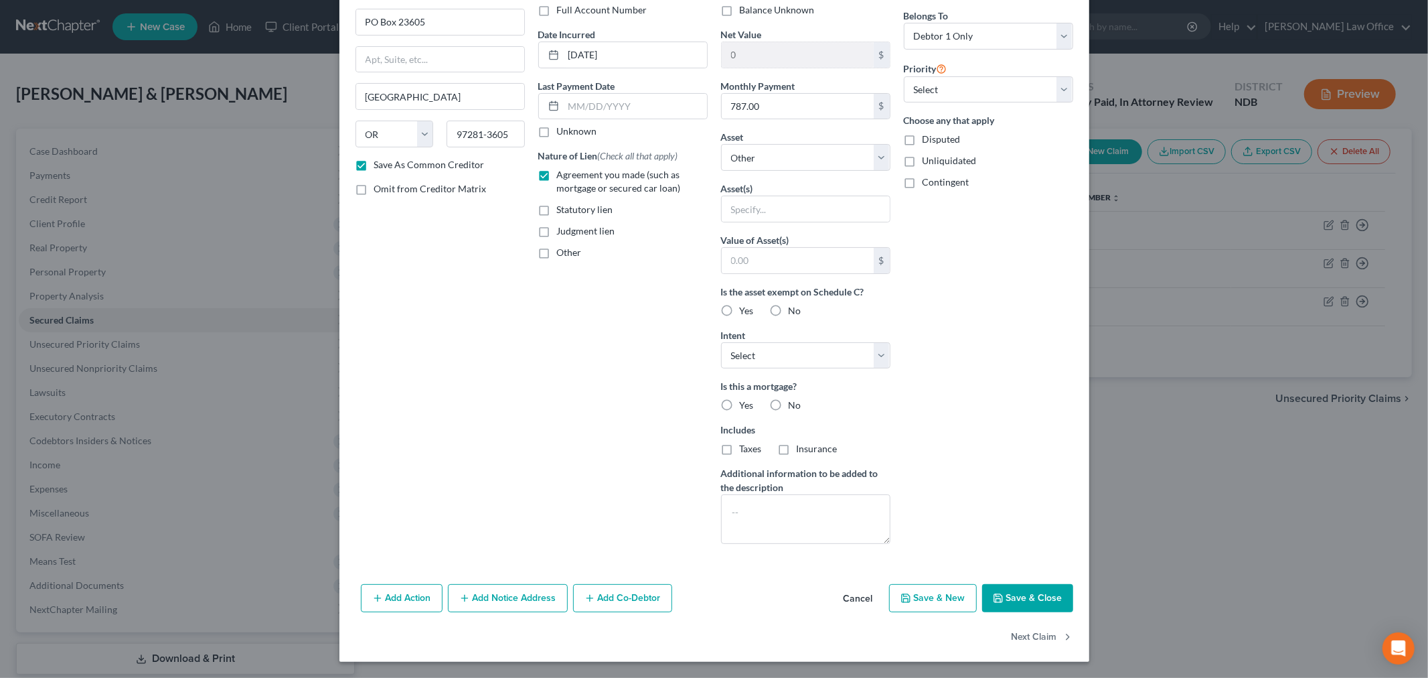
click at [1008, 594] on button "Save & Close" at bounding box center [1027, 598] width 91 height 28
checkbox input "false"
select select
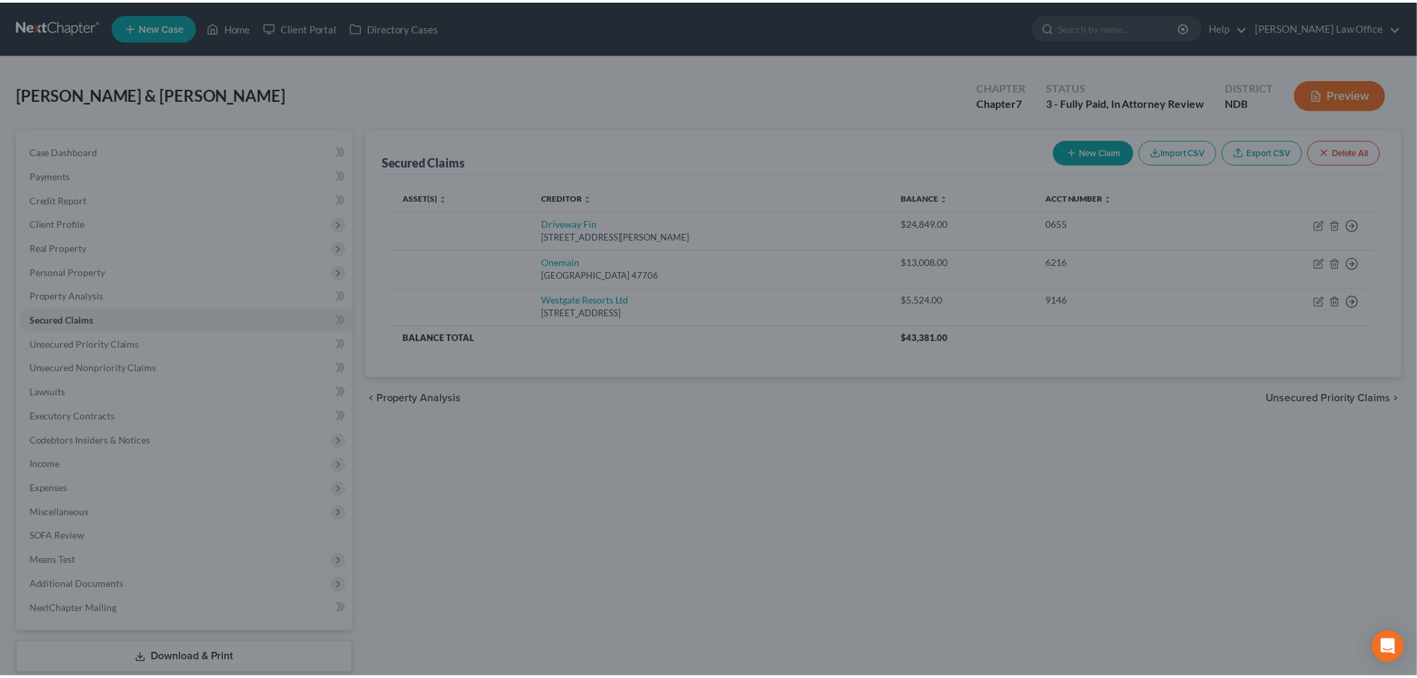
scroll to position [0, 0]
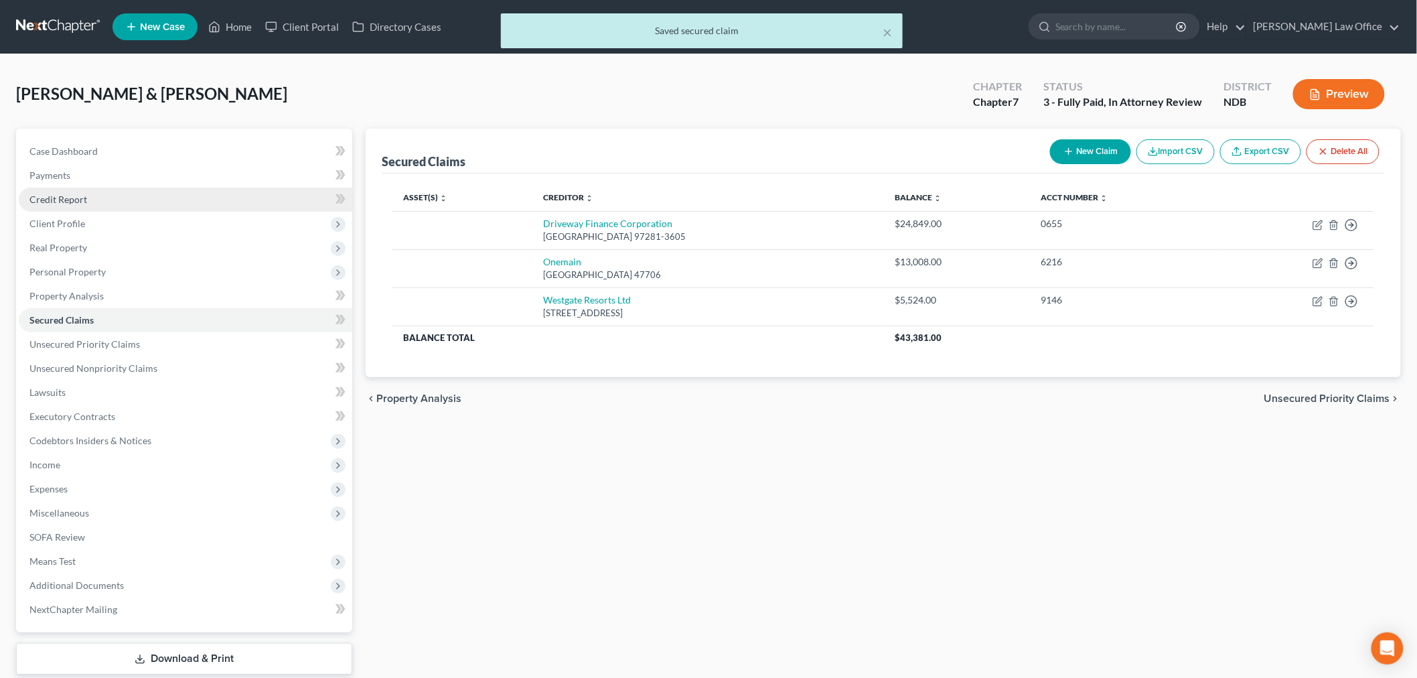
click at [107, 192] on link "Credit Report" at bounding box center [186, 200] width 334 height 24
